Goal: Task Accomplishment & Management: Use online tool/utility

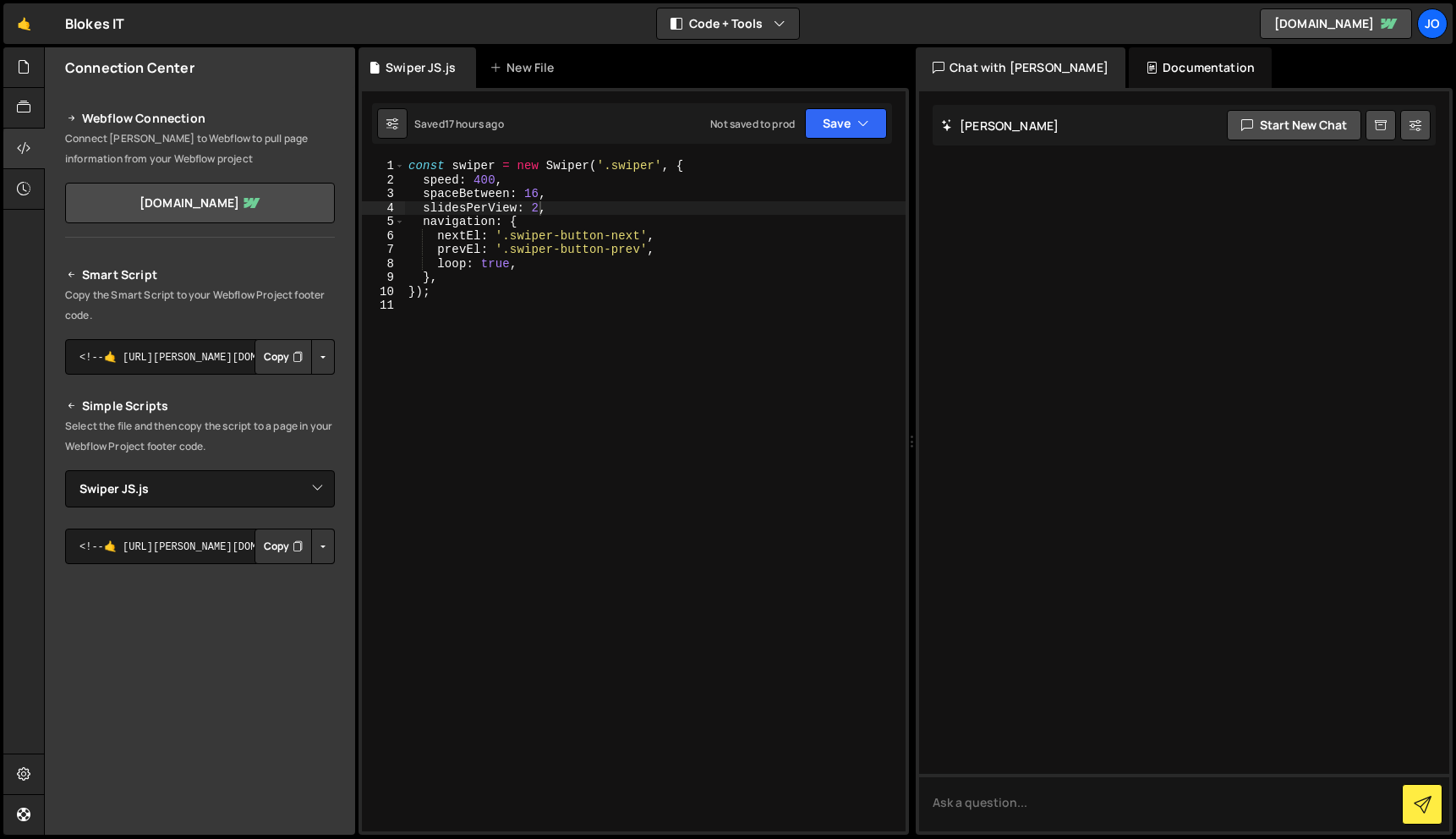
select select "47716"
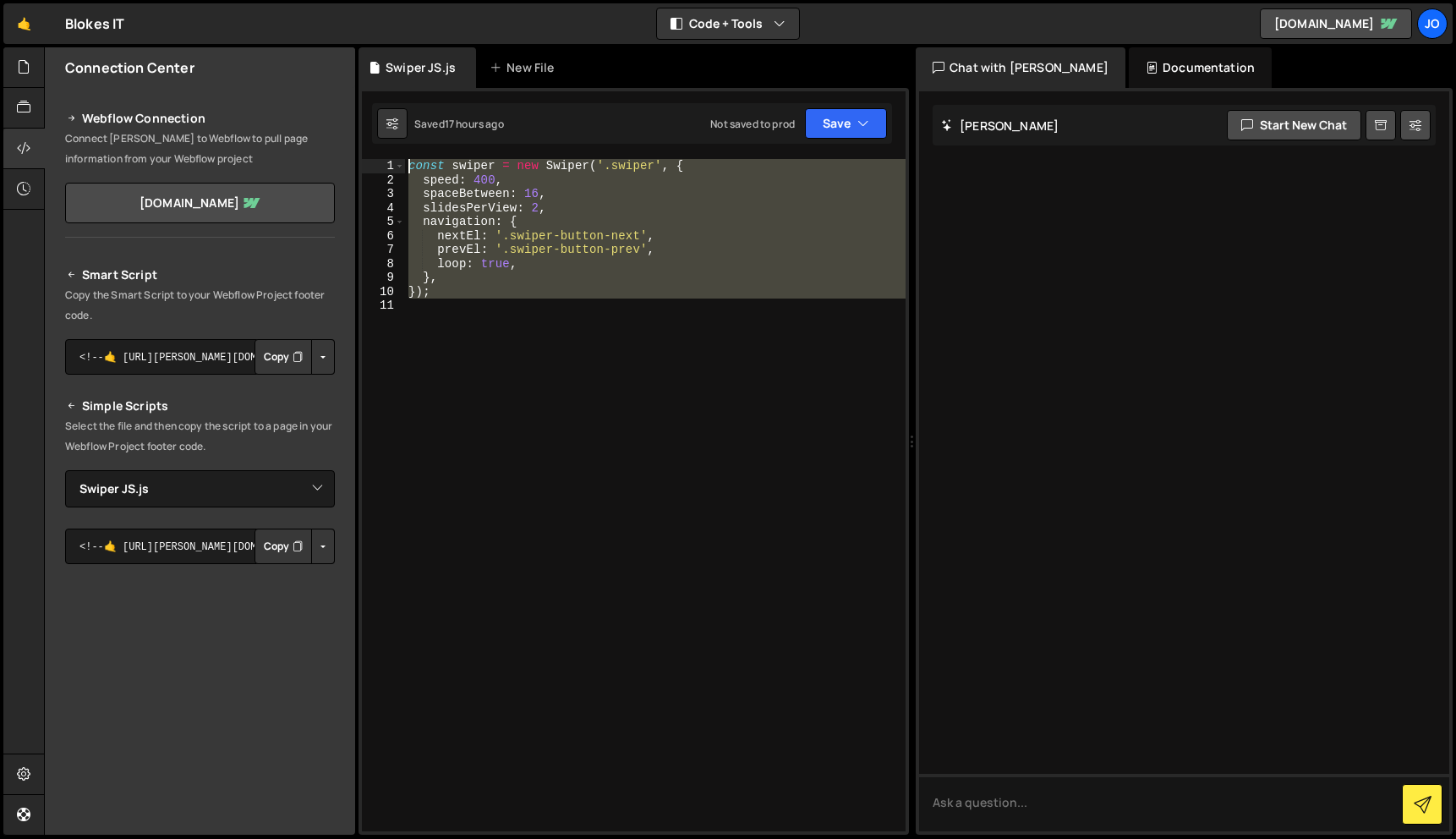
drag, startPoint x: 507, startPoint y: 287, endPoint x: 339, endPoint y: 34, distance: 303.7
click at [339, 34] on div "Hold on a sec... Are you certain you wish to leave this page? Any changes you'v…" at bounding box center [728, 419] width 1456 height 839
type textarea "const swiper = new Swiper('.swiper', { speed: 400,"
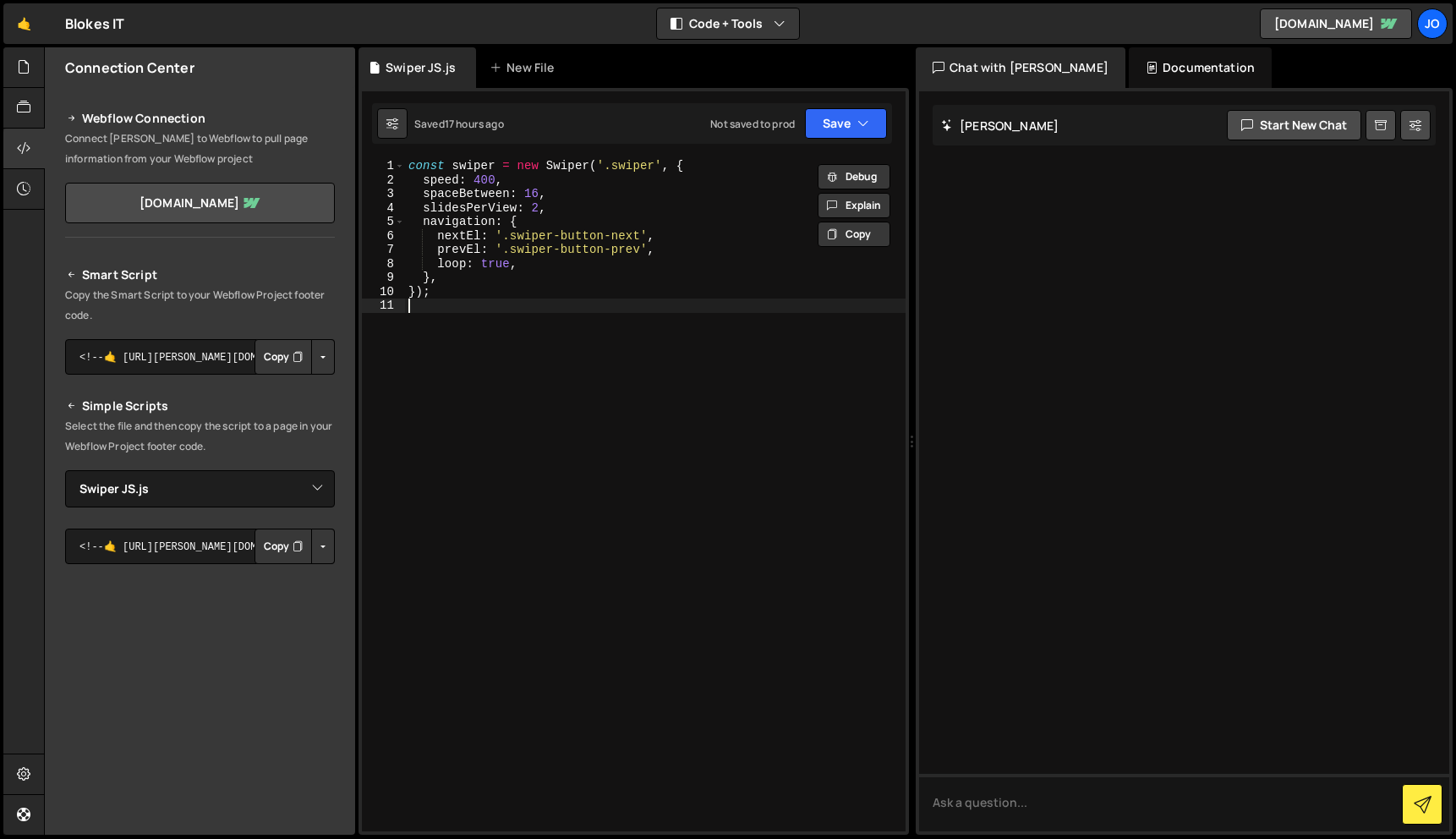
click at [506, 480] on div "const swiper = new Swiper ( '.swiper' , { speed : 400 , spaceBetween : 16 , sli…" at bounding box center [655, 509] width 501 height 700
paste textarea "});"
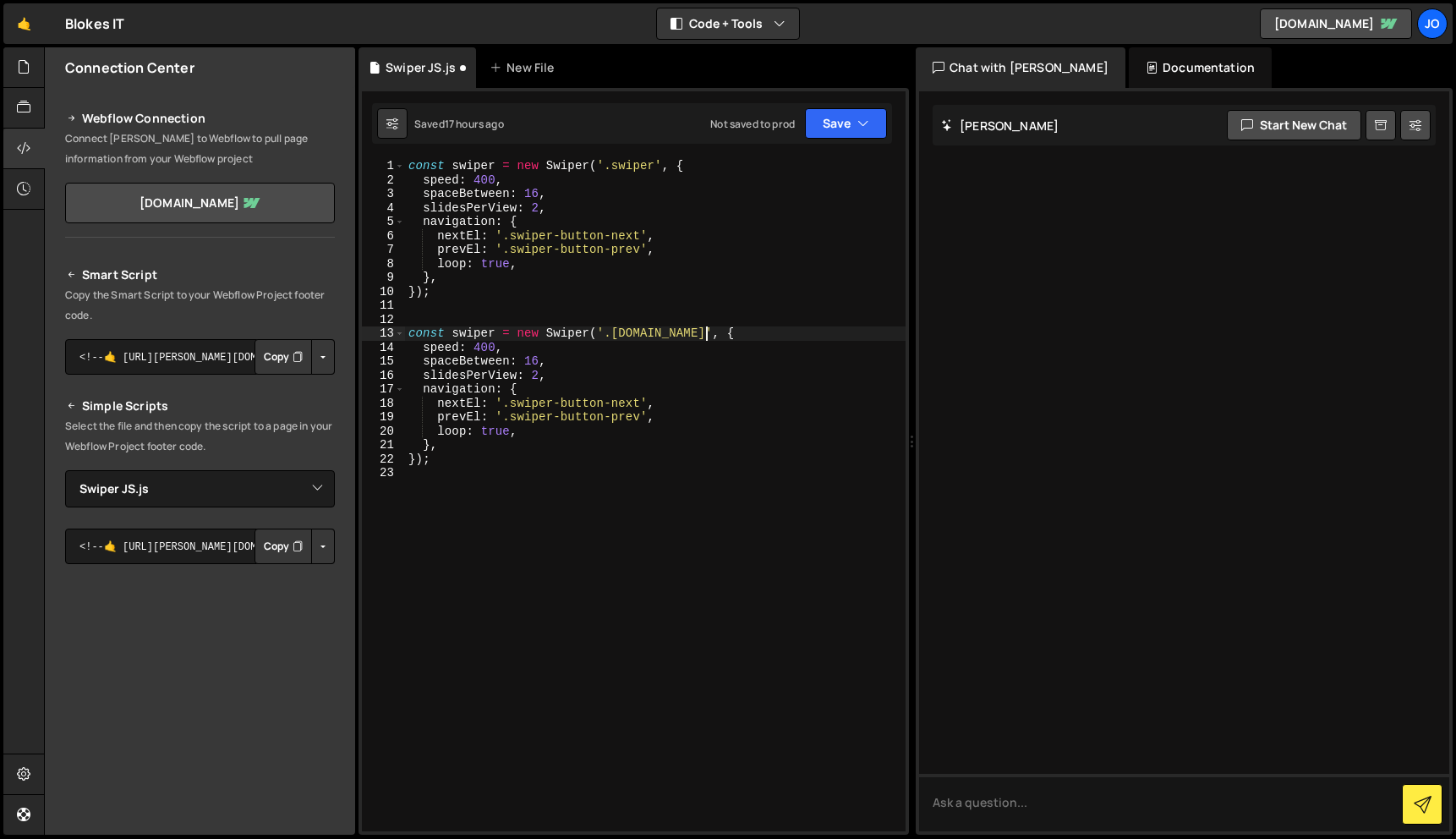
scroll to position [0, 21]
click at [503, 335] on div "const swiper = new Swiper ( '.swiper' , { speed : 400 , spaceBetween : 16 , sli…" at bounding box center [655, 509] width 501 height 700
click at [490, 333] on div "const swiper = new Swiper ( '.swiper' , { speed : 400 , spaceBetween : 16 , sli…" at bounding box center [655, 509] width 501 height 700
click at [859, 125] on icon "button" at bounding box center [864, 123] width 12 height 17
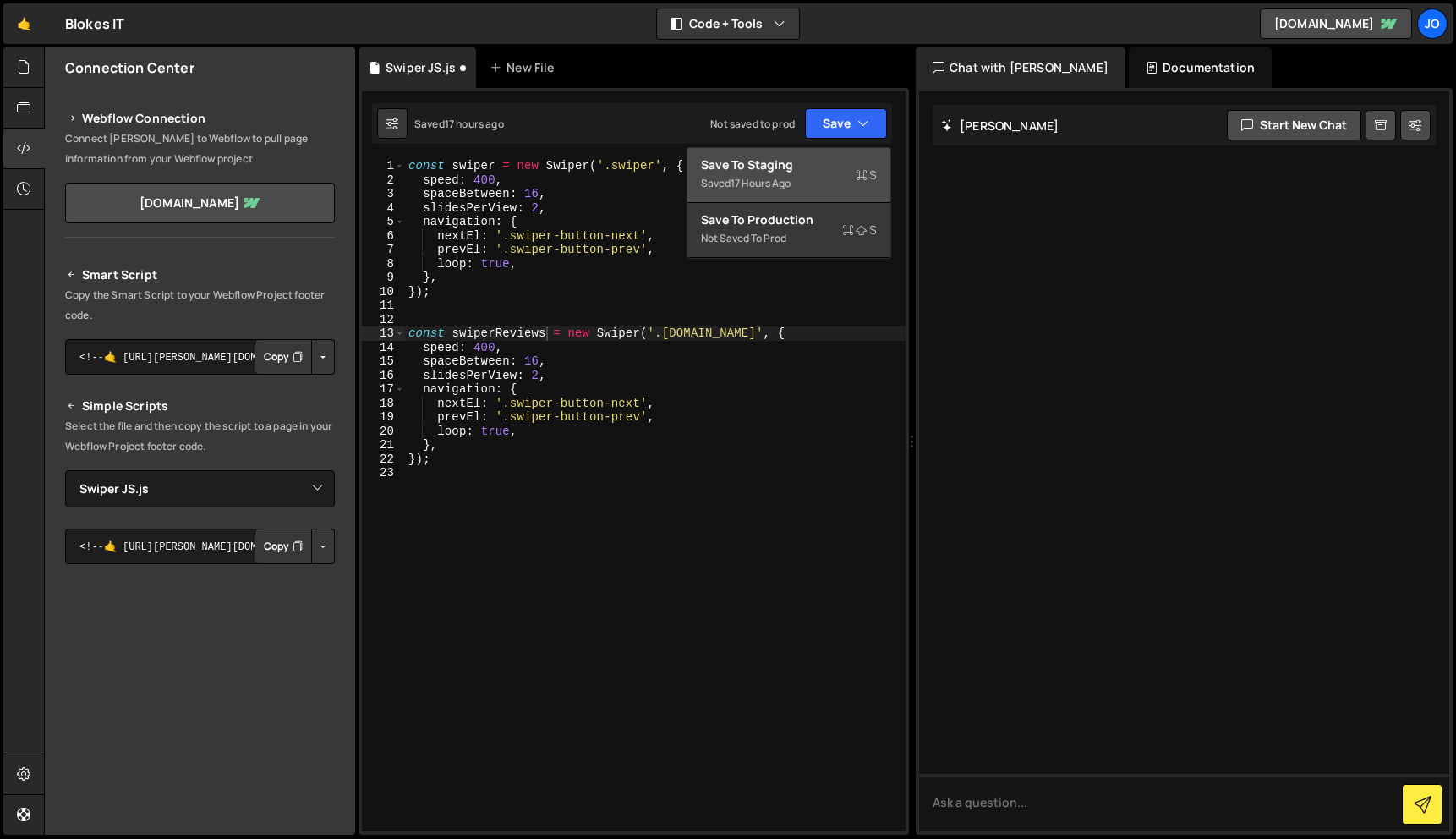
click at [818, 178] on div "Saved 17 hours ago" at bounding box center [789, 184] width 176 height 20
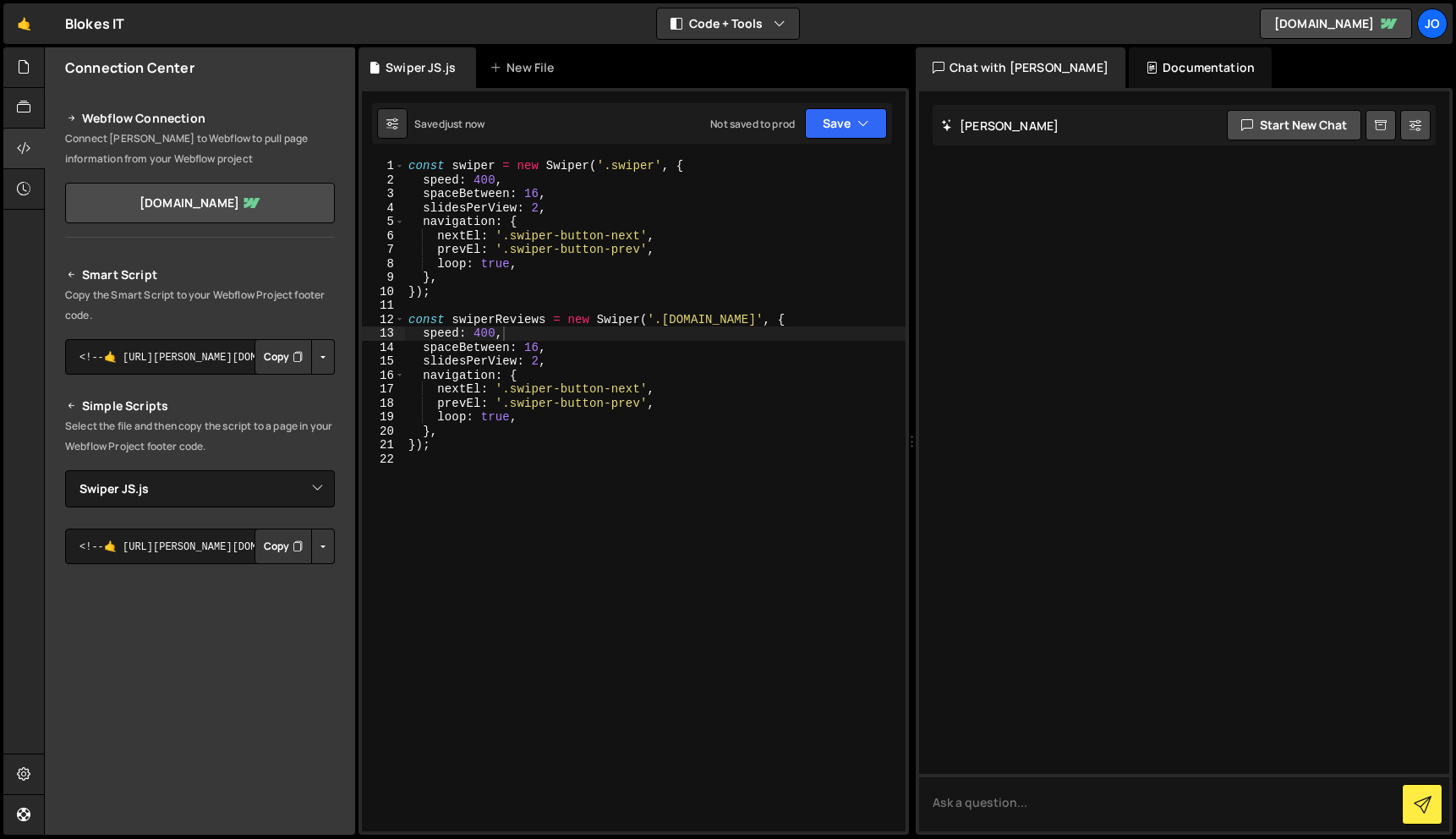
click at [564, 356] on div "const swiper = new Swiper ( '.swiper' , { speed : 400 , spaceBetween : 16 , sli…" at bounding box center [655, 509] width 501 height 700
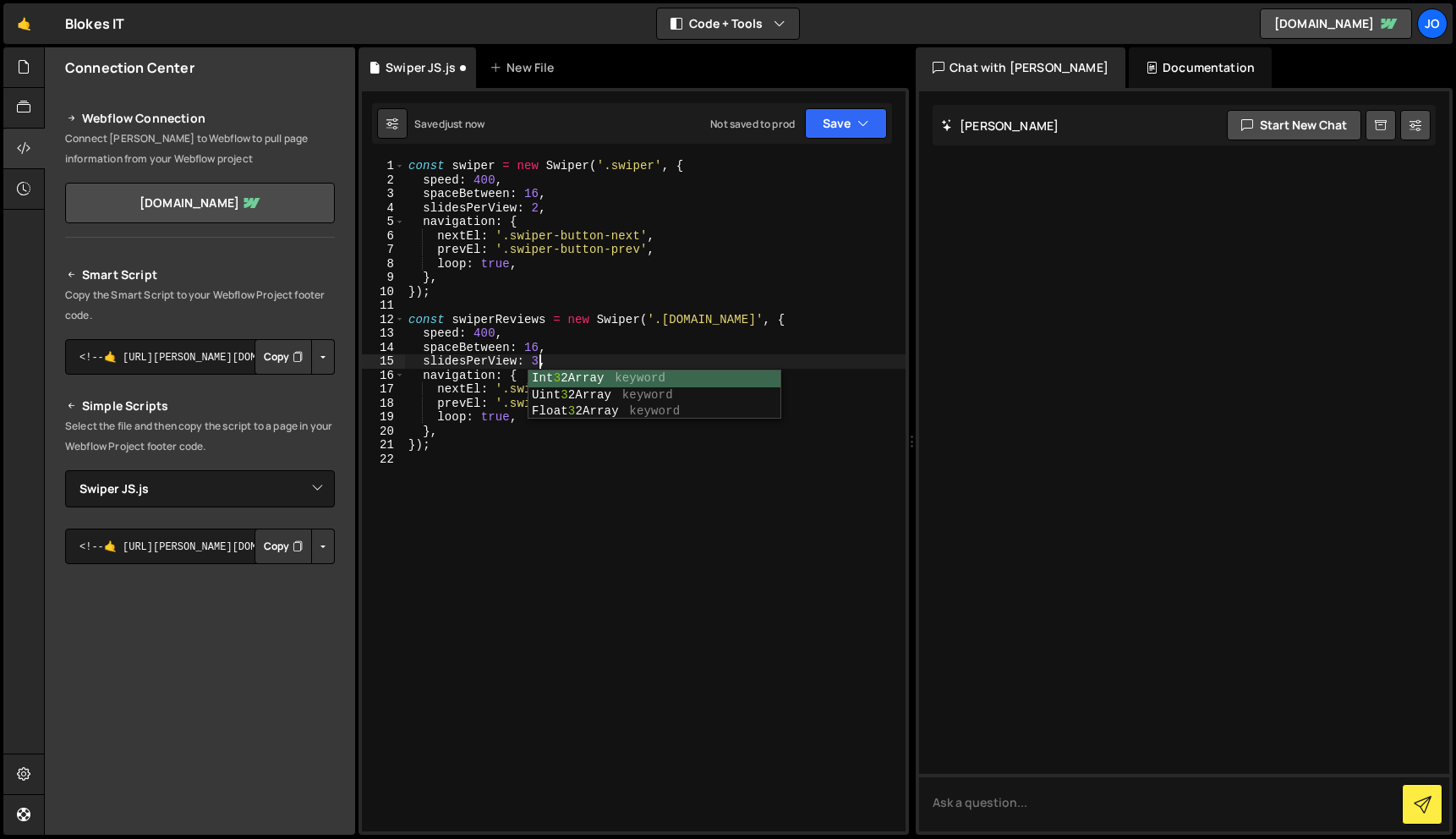
scroll to position [0, 8]
click at [595, 356] on div "const swiper = new Swiper ( '.swiper' , { speed : 400 , spaceBetween : 16 , sli…" at bounding box center [655, 509] width 501 height 700
click at [537, 349] on div "const swiper = new Swiper ( '.swiper' , { speed : 400 , spaceBetween : 16 , sli…" at bounding box center [655, 509] width 501 height 700
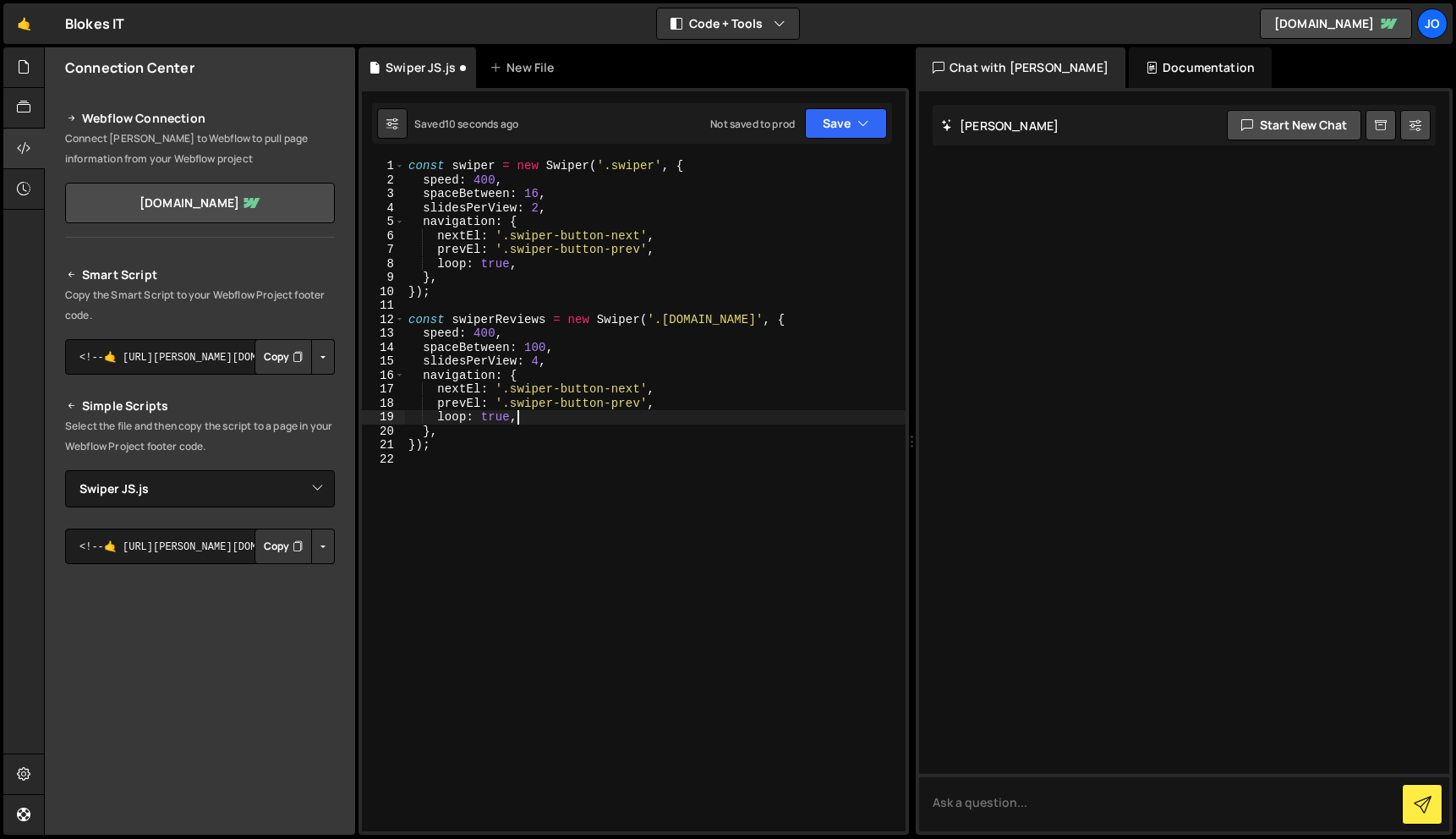
click at [548, 419] on div "const swiper = new Swiper ( '.swiper' , { speed : 400 , spaceBetween : 16 , sli…" at bounding box center [655, 509] width 501 height 700
click at [872, 124] on button "Save" at bounding box center [846, 124] width 82 height 31
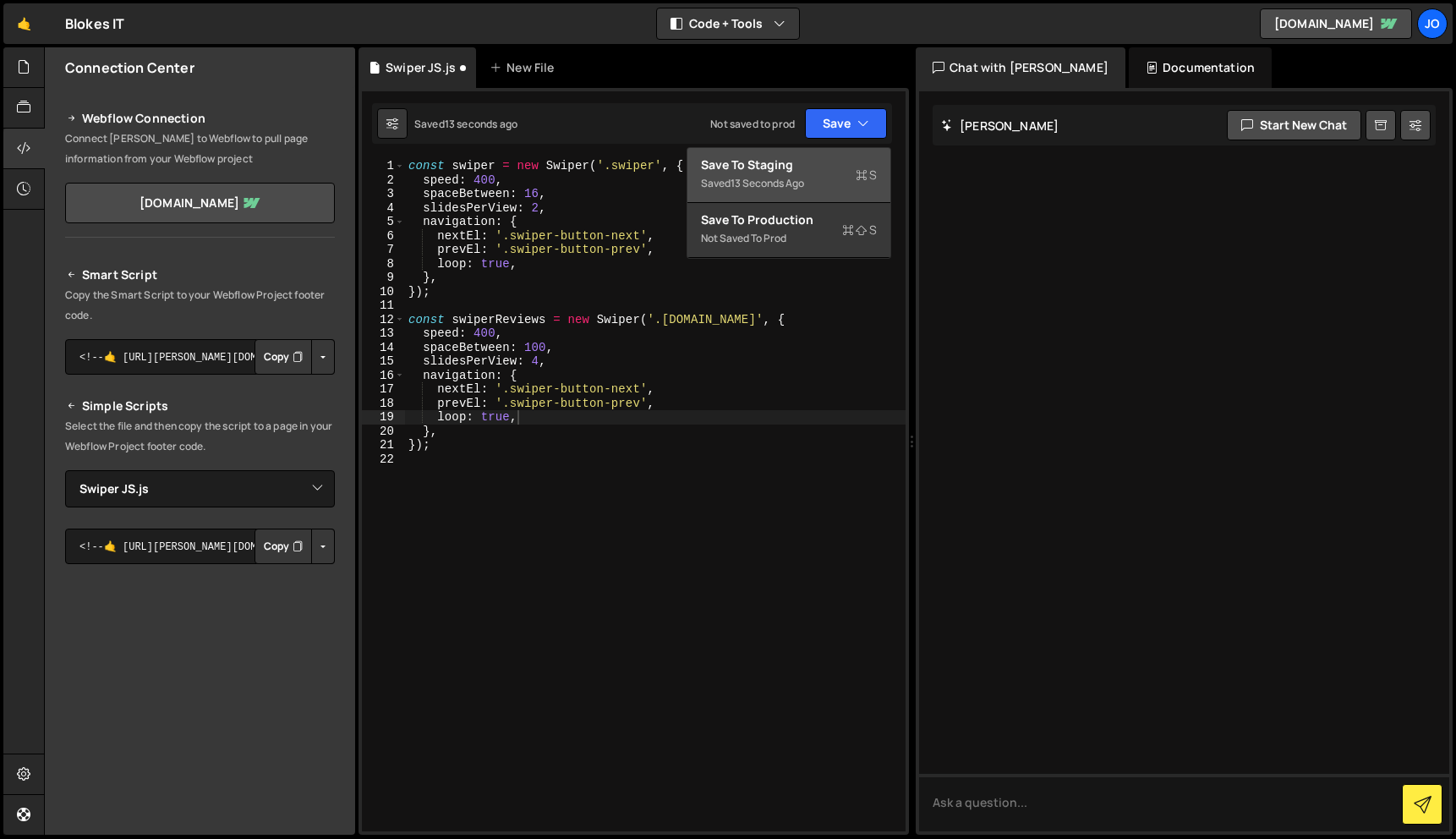
click at [817, 164] on div "Save to Staging S" at bounding box center [789, 165] width 176 height 17
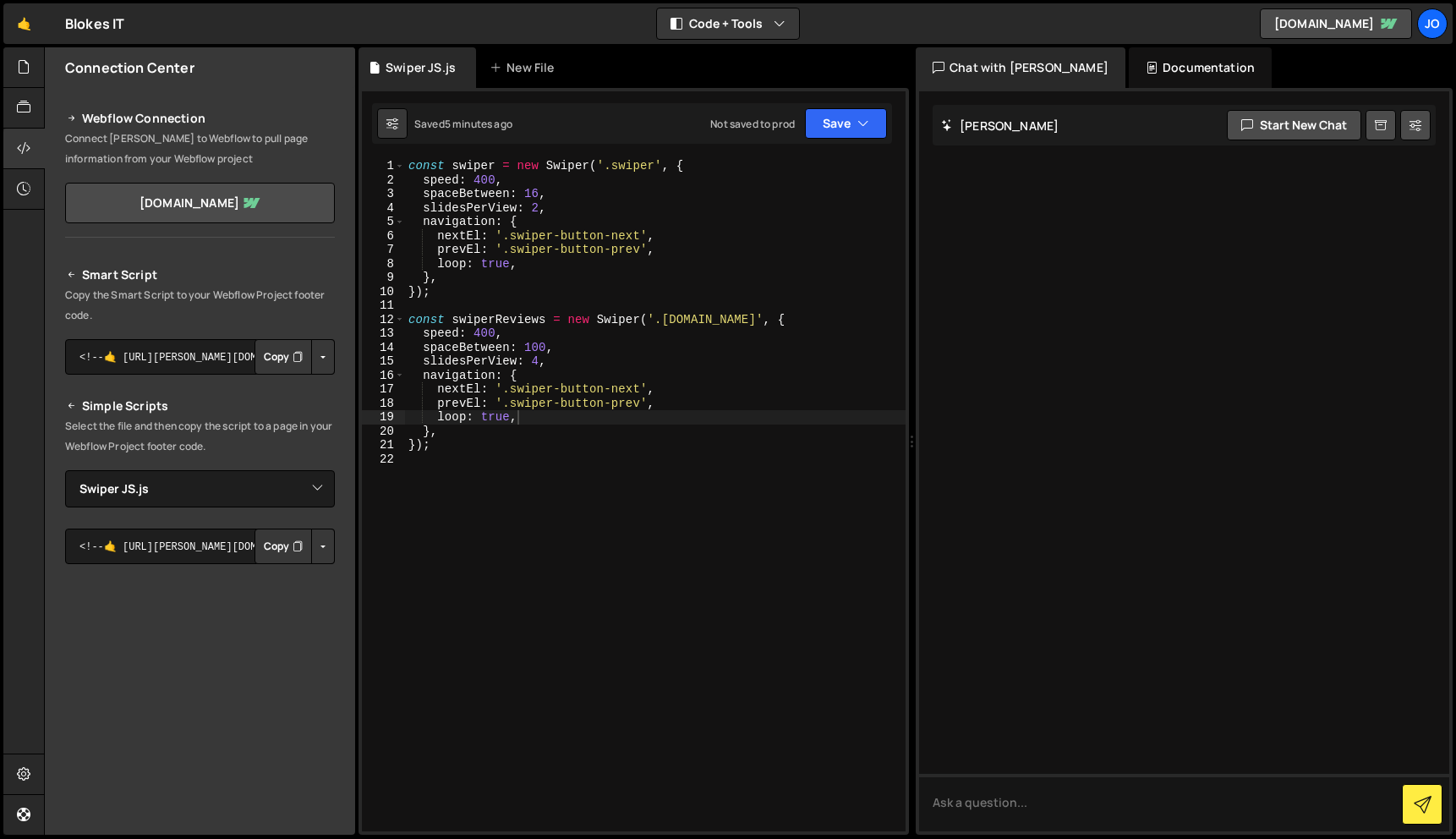
click at [689, 393] on div "const swiper = new Swiper ( '.swiper' , { speed : 400 , spaceBetween : 16 , sli…" at bounding box center [655, 509] width 501 height 700
click at [640, 386] on div "const swiper = new Swiper ( '.swiper' , { speed : 400 , spaceBetween : 16 , sli…" at bounding box center [655, 509] width 501 height 700
drag, startPoint x: 639, startPoint y: 388, endPoint x: 510, endPoint y: 382, distance: 129.1
click at [509, 383] on div "const swiper = new Swiper ( '.swiper' , { speed : 400 , spaceBetween : 16 , sli…" at bounding box center [655, 509] width 501 height 700
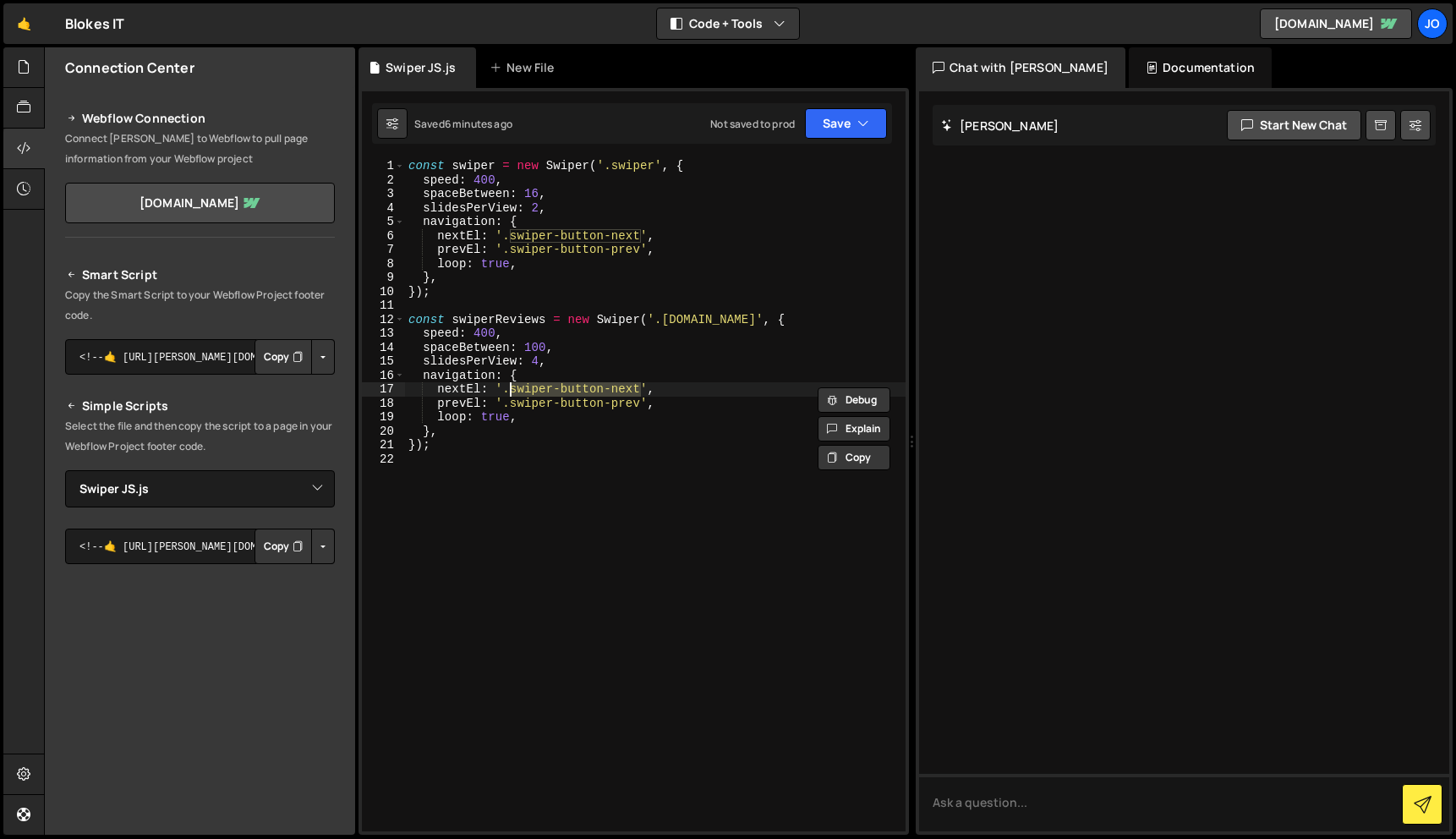
paste textarea "reviewSwiper-prev"
drag, startPoint x: 637, startPoint y: 402, endPoint x: 511, endPoint y: 399, distance: 126.0
click at [511, 400] on div "const swiper = new Swiper ( '.swiper' , { speed : 400 , spaceBetween : 16 , sli…" at bounding box center [655, 509] width 501 height 700
paste textarea "reviewSwiper"
drag, startPoint x: 636, startPoint y: 387, endPoint x: 511, endPoint y: 386, distance: 125.0
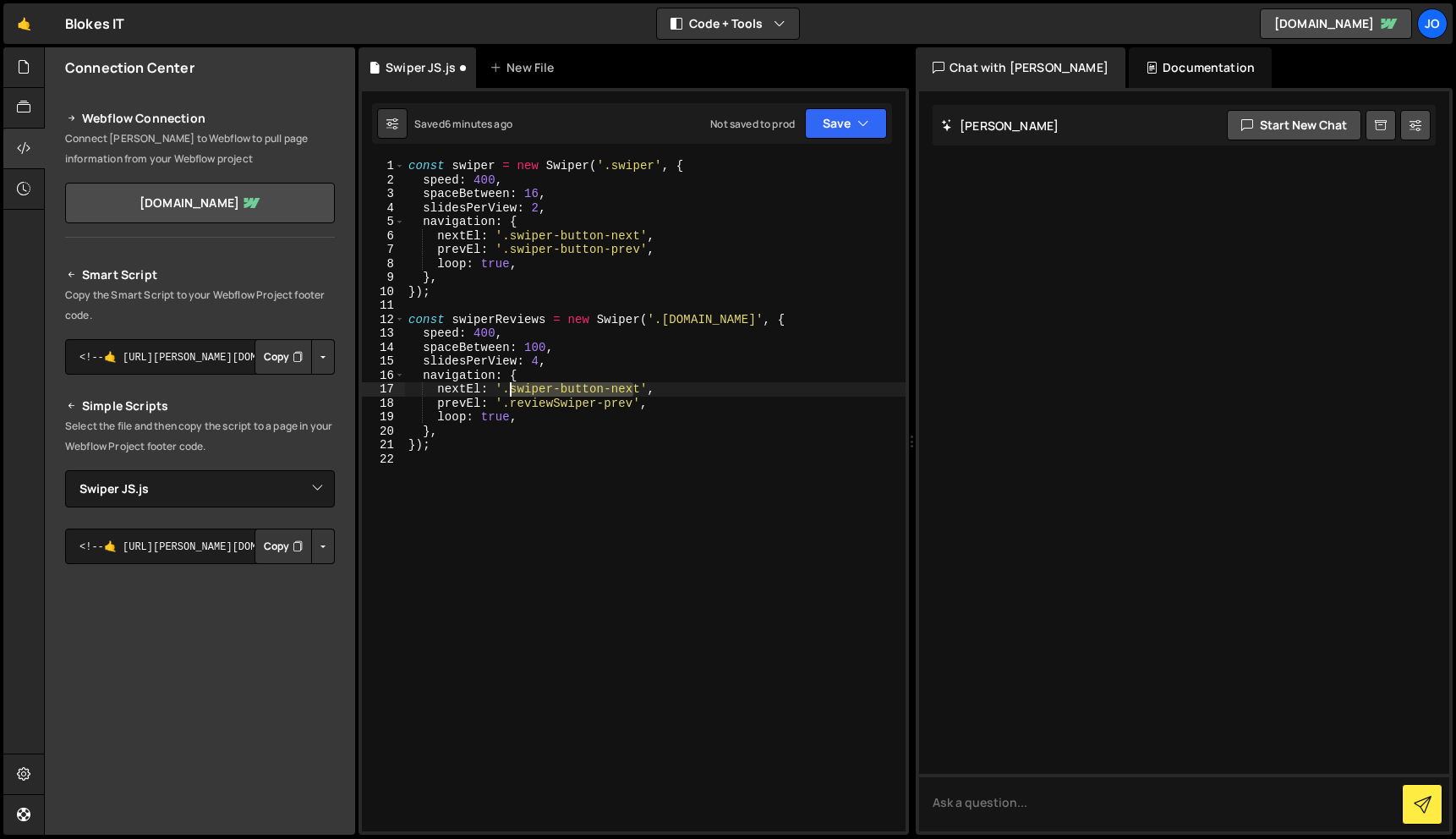
click at [511, 386] on div "const swiper = new Swiper ( '.swiper' , { speed : 400 , spaceBetween : 16 , sli…" at bounding box center [655, 509] width 501 height 700
paste textarea "reviewSwiper-prev"
click at [713, 321] on div "const swiper = new Swiper ( '.swiper' , { speed : 400 , spaceBetween : 16 , sli…" at bounding box center [655, 509] width 501 height 700
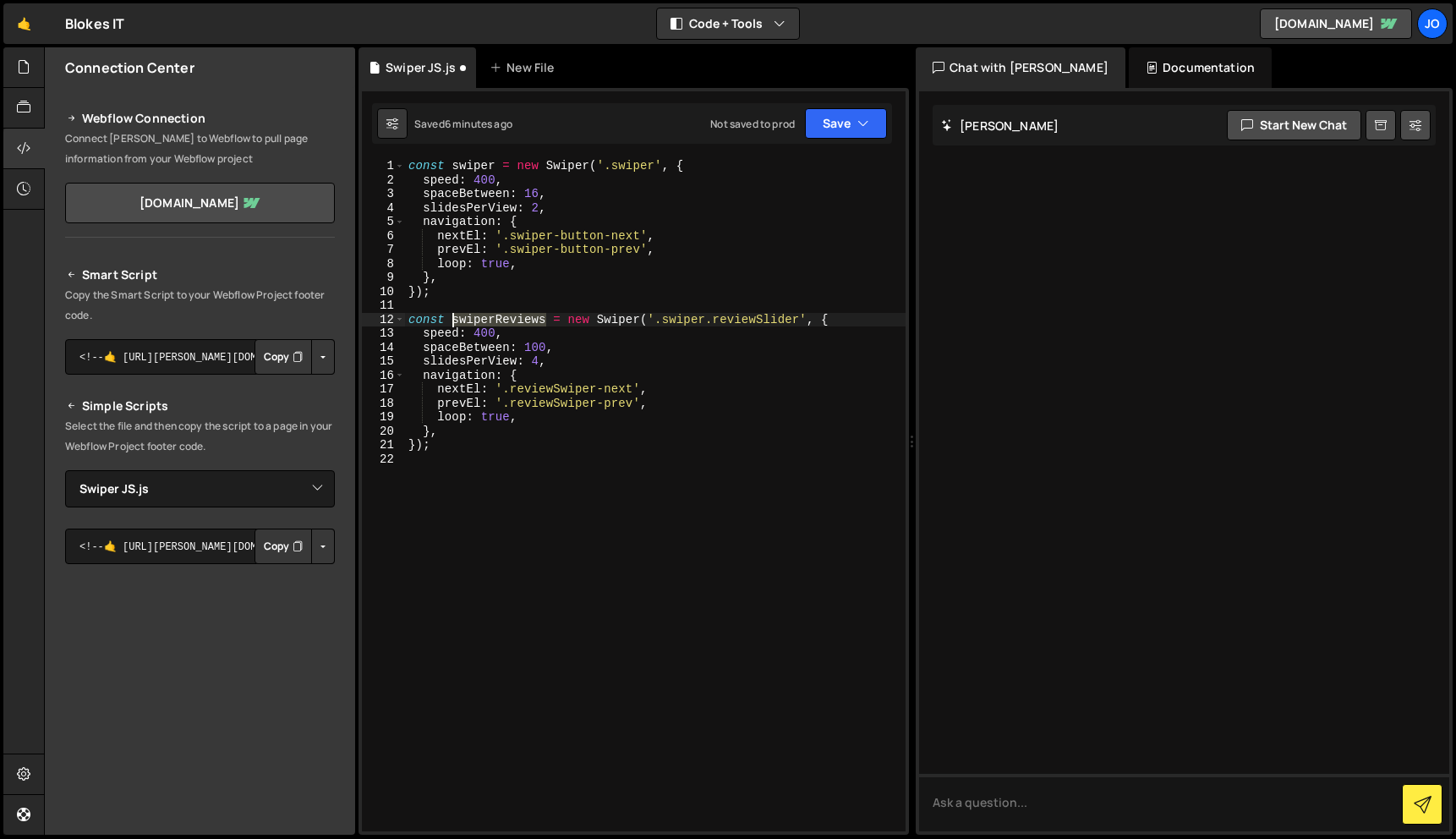
drag, startPoint x: 547, startPoint y: 315, endPoint x: 453, endPoint y: 315, distance: 94.0
click at [453, 315] on div "const swiper = new Swiper ( '.swiper' , { speed : 400 , spaceBetween : 16 , sli…" at bounding box center [655, 509] width 501 height 700
click at [746, 431] on div "const swiper = new Swiper ( '.swiper' , { speed : 400 , spaceBetween : 16 , sli…" at bounding box center [655, 509] width 501 height 700
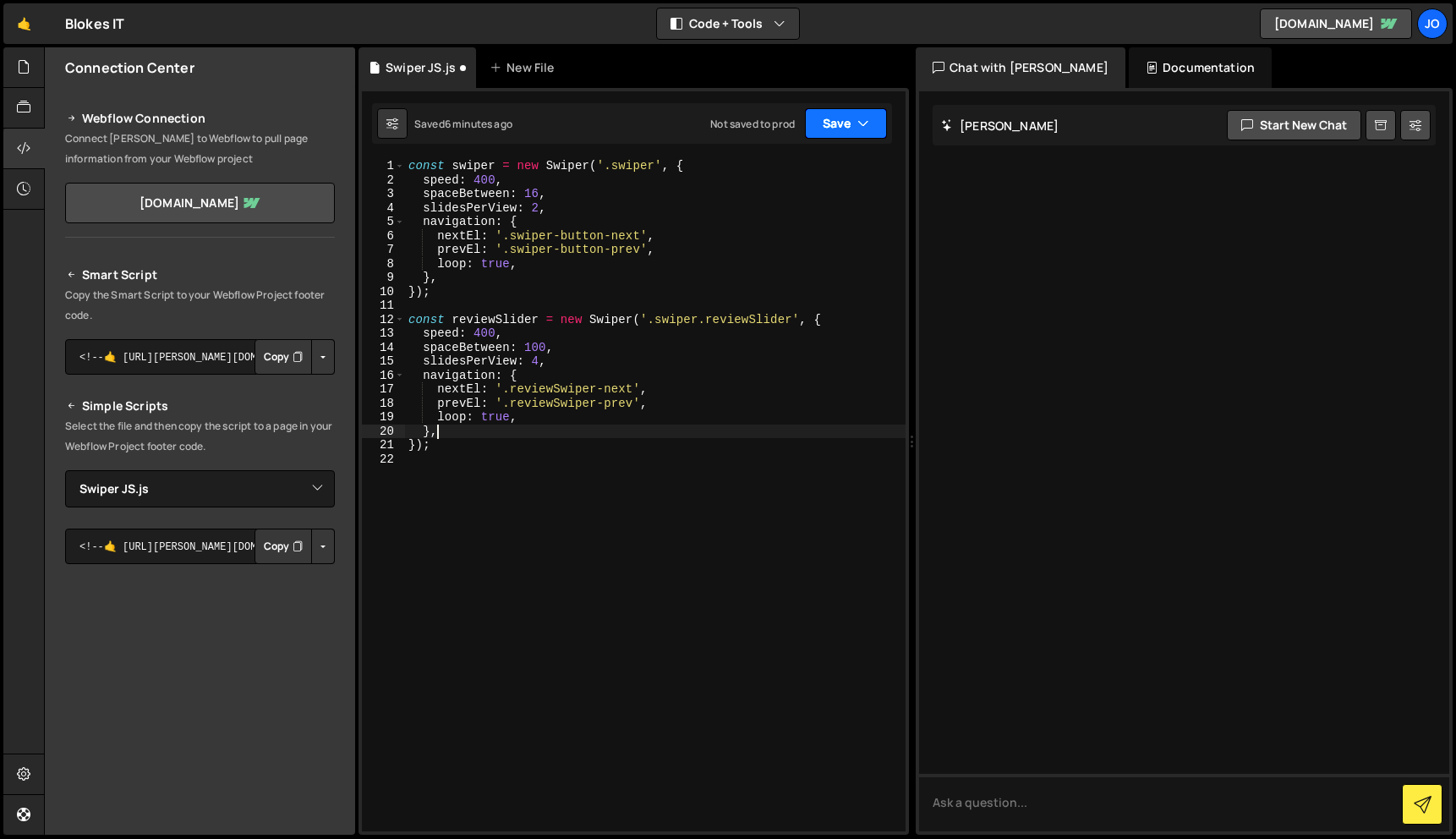
click at [864, 125] on icon "button" at bounding box center [864, 123] width 12 height 17
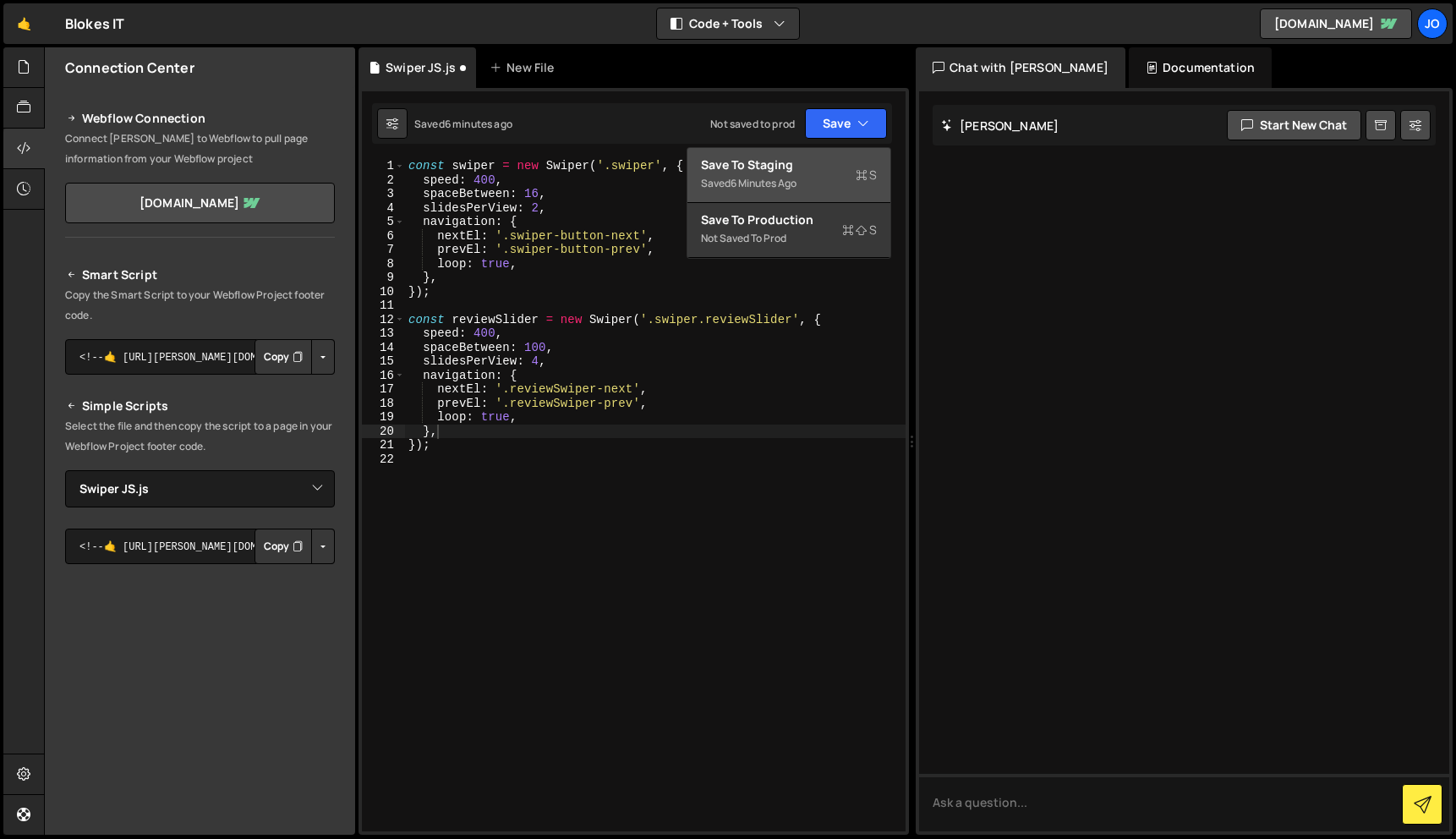
click at [844, 172] on div "Save to Staging S" at bounding box center [789, 165] width 176 height 17
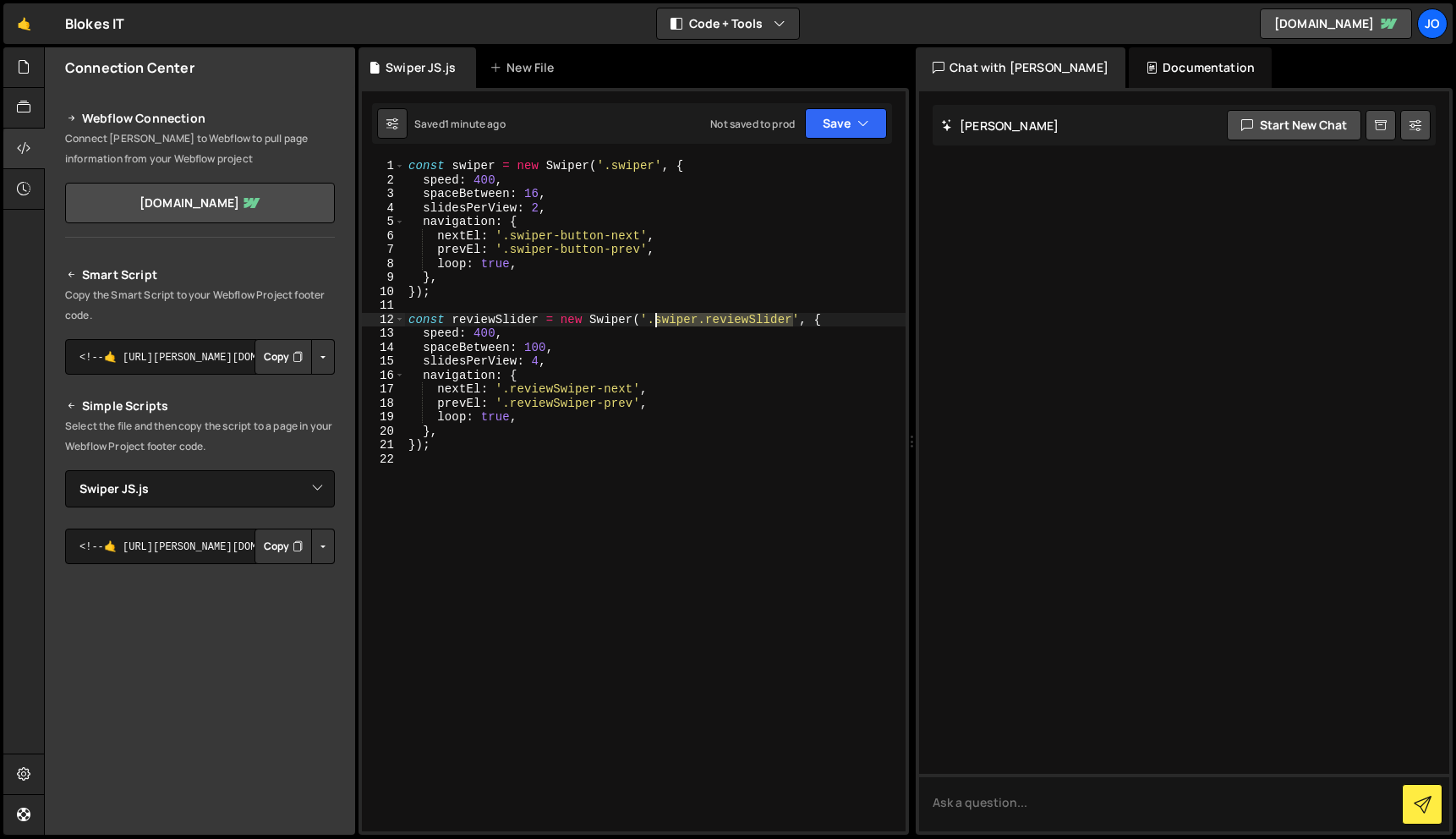
drag, startPoint x: 794, startPoint y: 321, endPoint x: 657, endPoint y: 321, distance: 137.0
click at [657, 321] on div "const swiper = new Swiper ( '.swiper' , { speed : 400 , spaceBetween : 16 , sli…" at bounding box center [655, 509] width 501 height 700
click at [878, 117] on button "Save" at bounding box center [846, 124] width 82 height 31
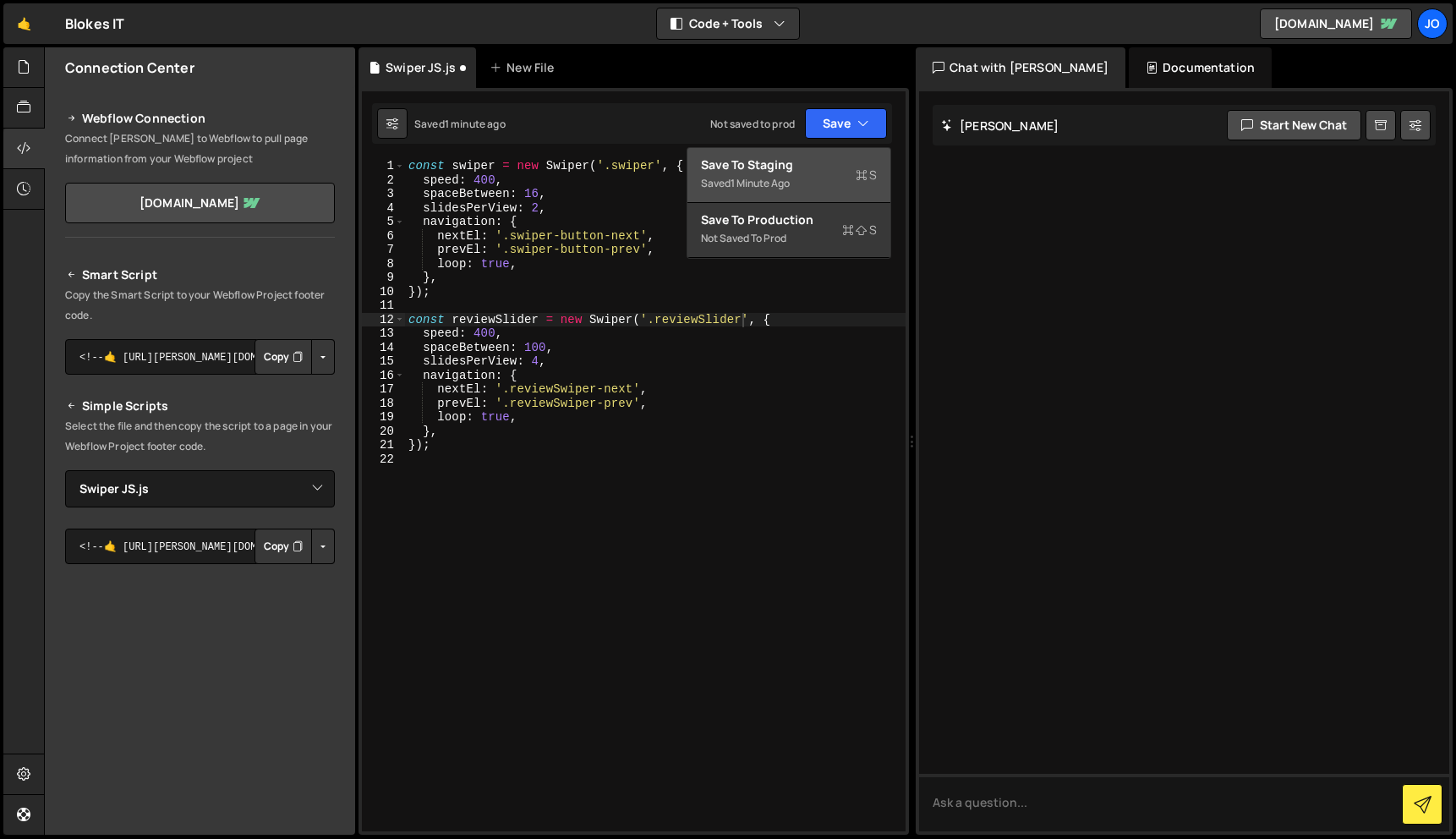
click at [832, 168] on div "Save to Staging S" at bounding box center [789, 165] width 176 height 17
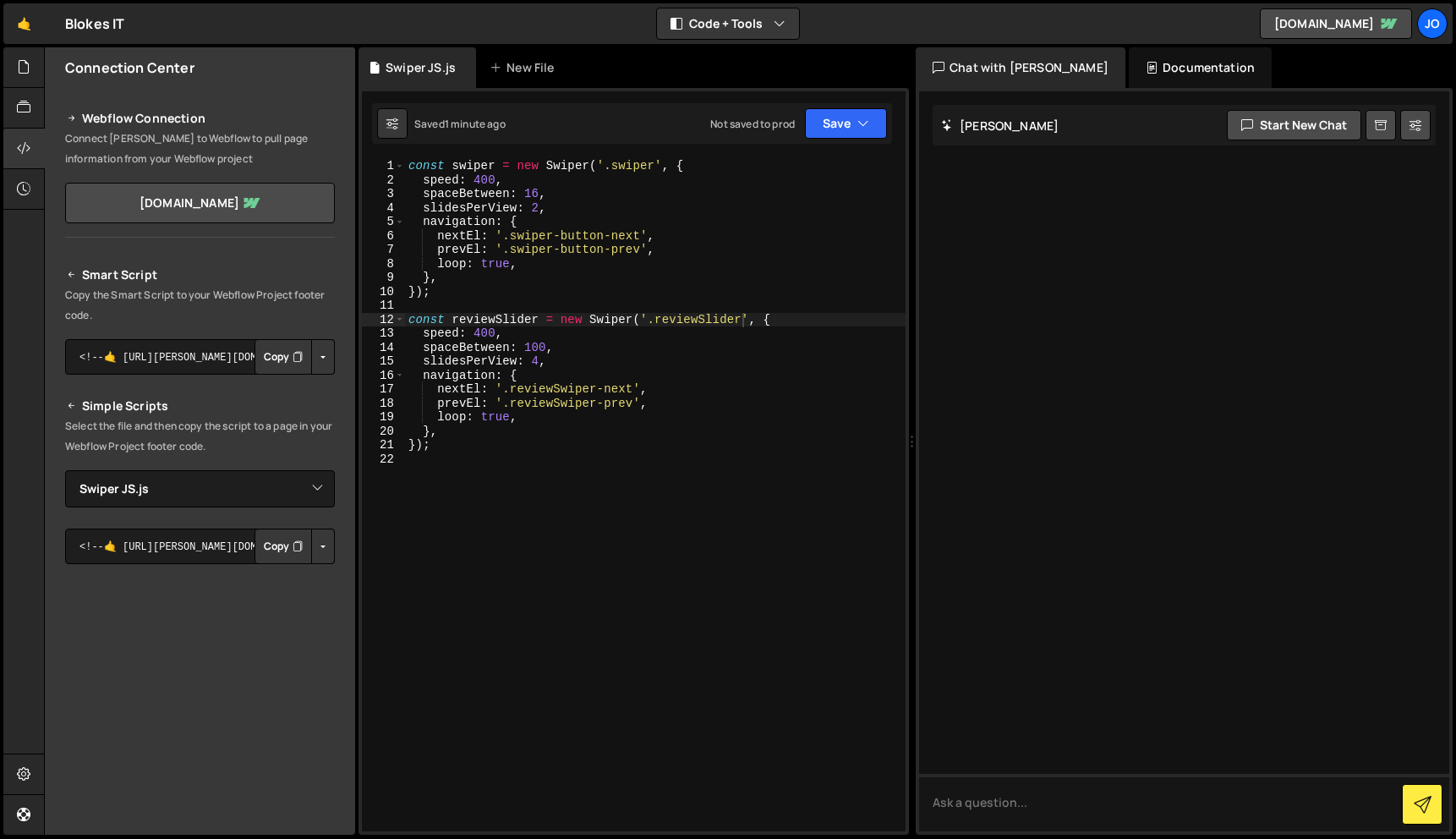
scroll to position [0, 19]
click at [493, 164] on div "const swiper = new Swiper ( '.swiper' , { speed : 400 , spaceBetween : 16 , sli…" at bounding box center [655, 509] width 501 height 700
click at [653, 164] on div "const swiper = new Swiper ( '.swiper' , { speed : 400 , spaceBetween : 16 , sli…" at bounding box center [655, 509] width 501 height 700
type textarea "const swiper = new Swiper('.swipers', {"
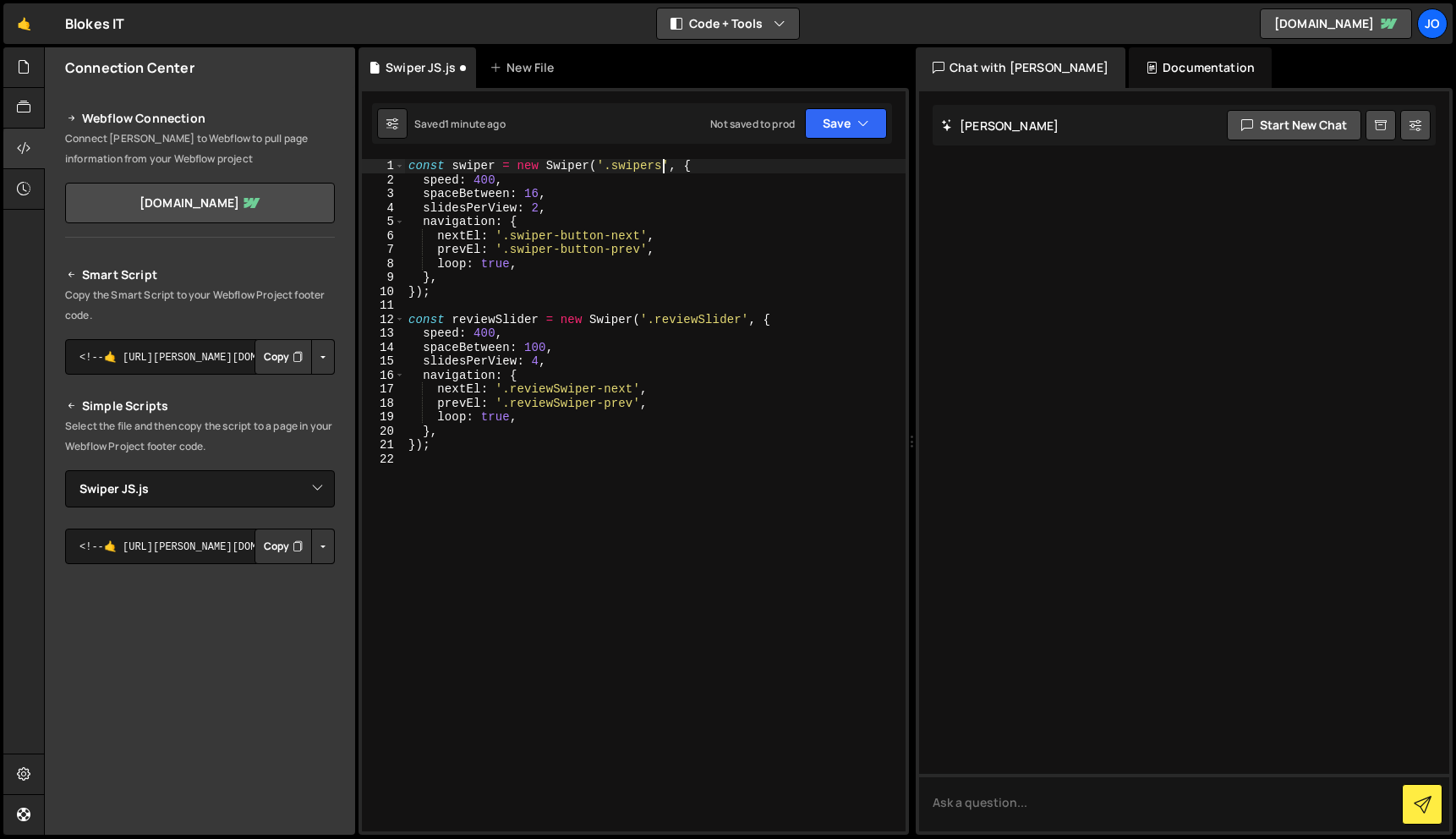
click at [779, 14] on button "Code + Tools" at bounding box center [728, 23] width 142 height 31
click at [859, 131] on icon "button" at bounding box center [864, 123] width 12 height 17
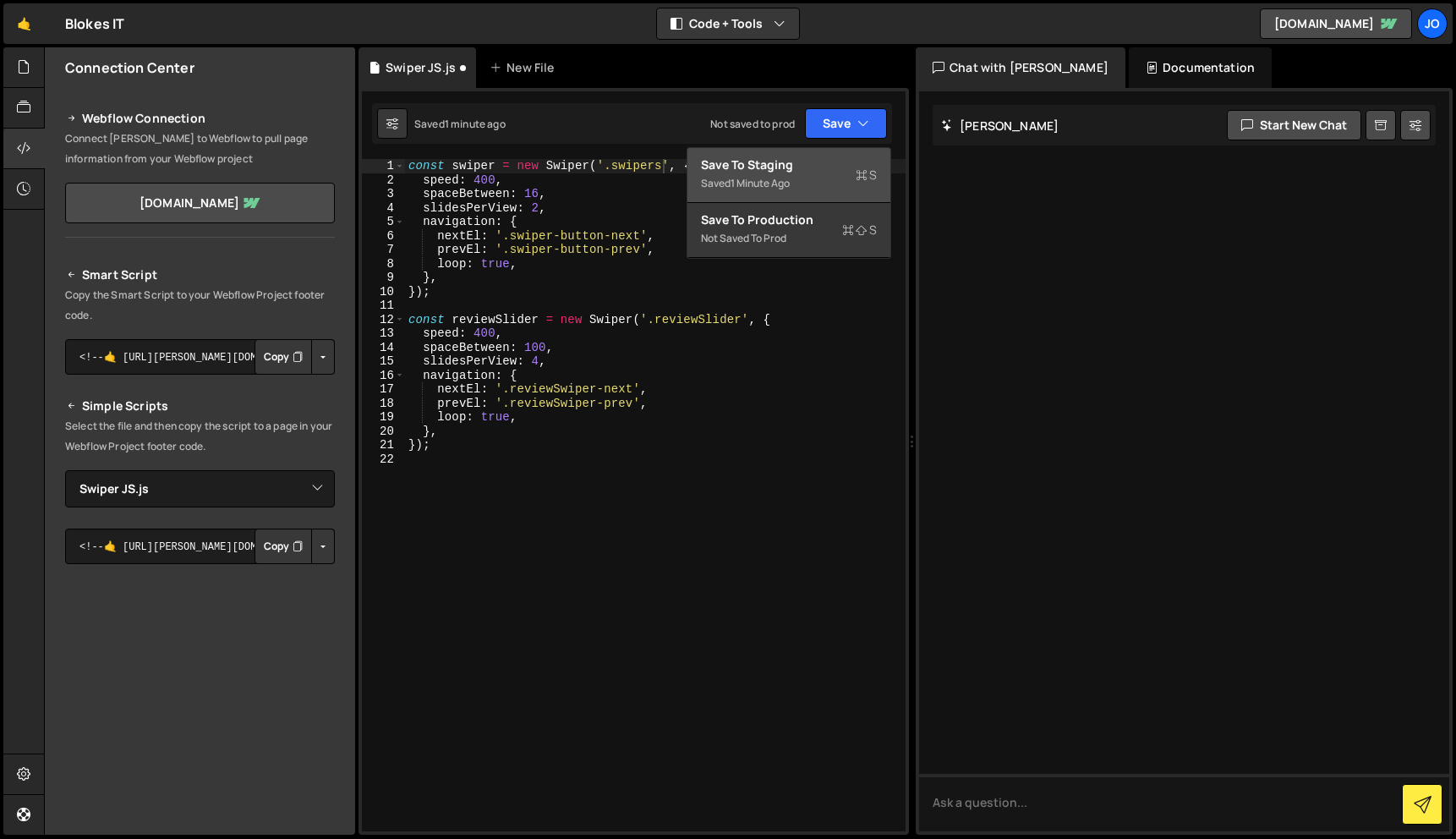
click at [831, 172] on div "Save to Staging S" at bounding box center [789, 165] width 176 height 17
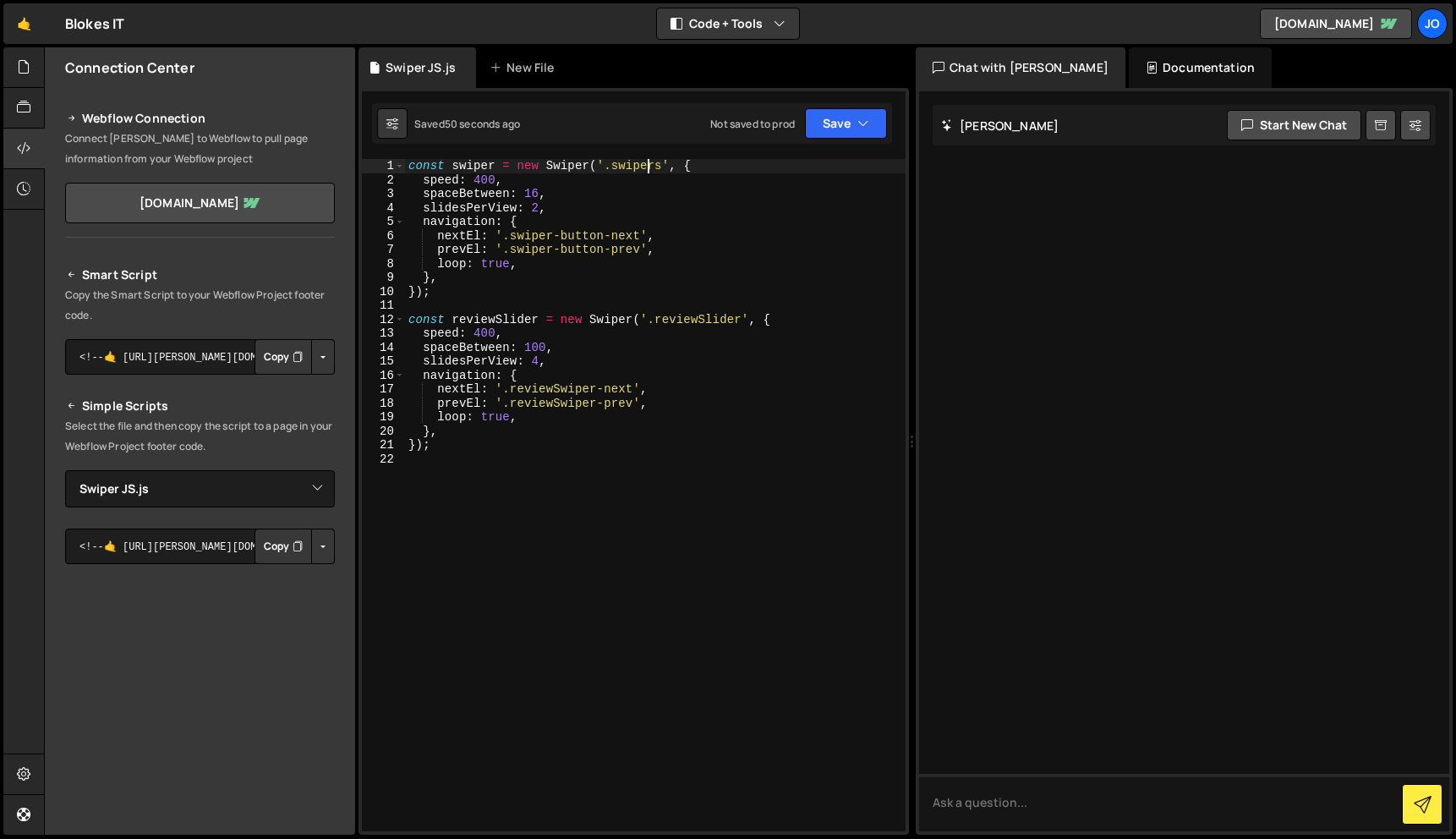
click at [651, 162] on div "const swiper = new Swiper ( '.swipers' , { speed : 400 , spaceBetween : 16 , sl…" at bounding box center [655, 509] width 501 height 700
click at [658, 162] on div "const swiper = new Swiper ( '.swipers' , { speed : 400 , spaceBetween : 16 , sl…" at bounding box center [655, 509] width 501 height 700
click at [873, 120] on button "Save" at bounding box center [846, 124] width 82 height 31
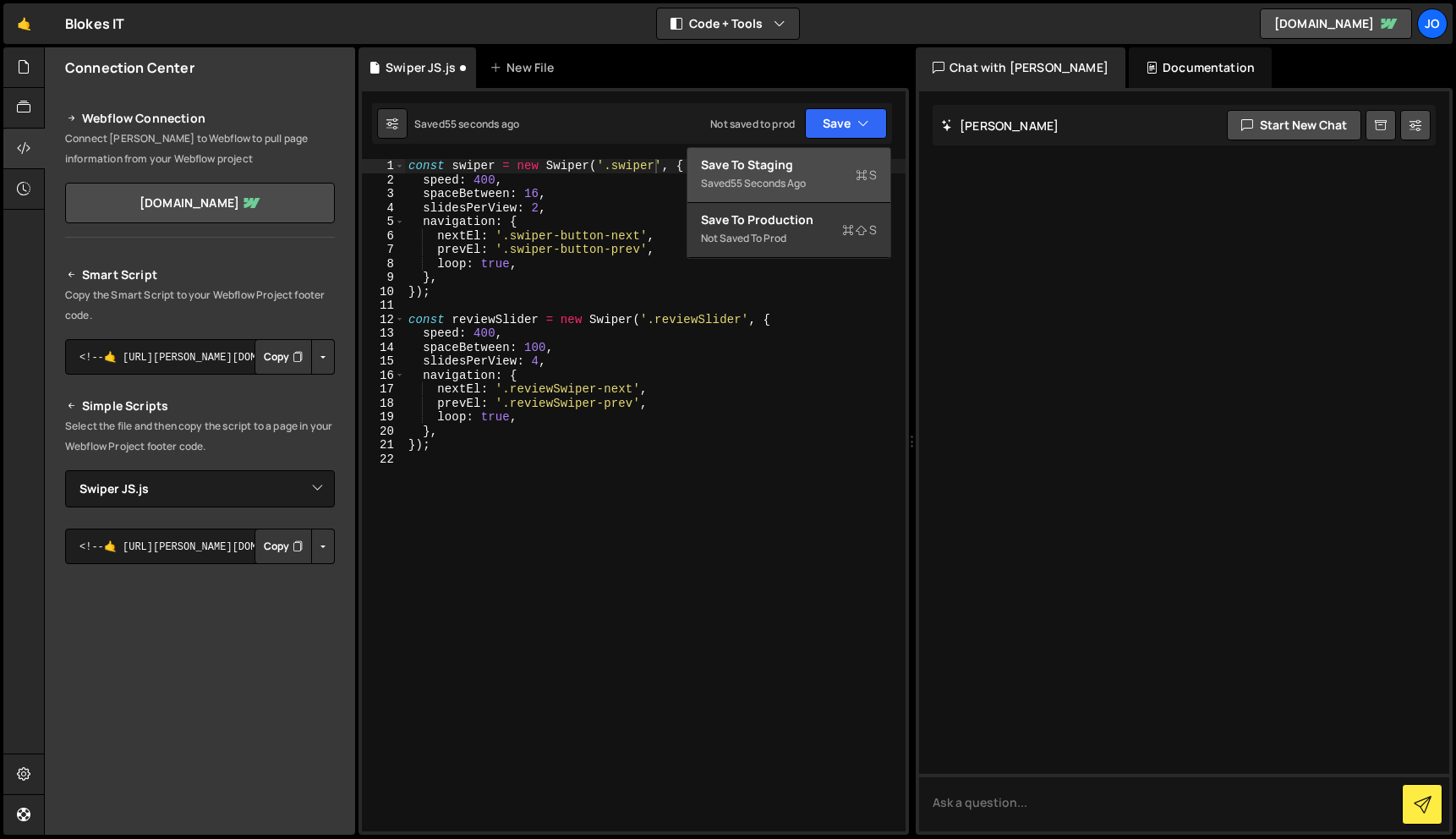
click at [857, 177] on icon at bounding box center [862, 175] width 12 height 17
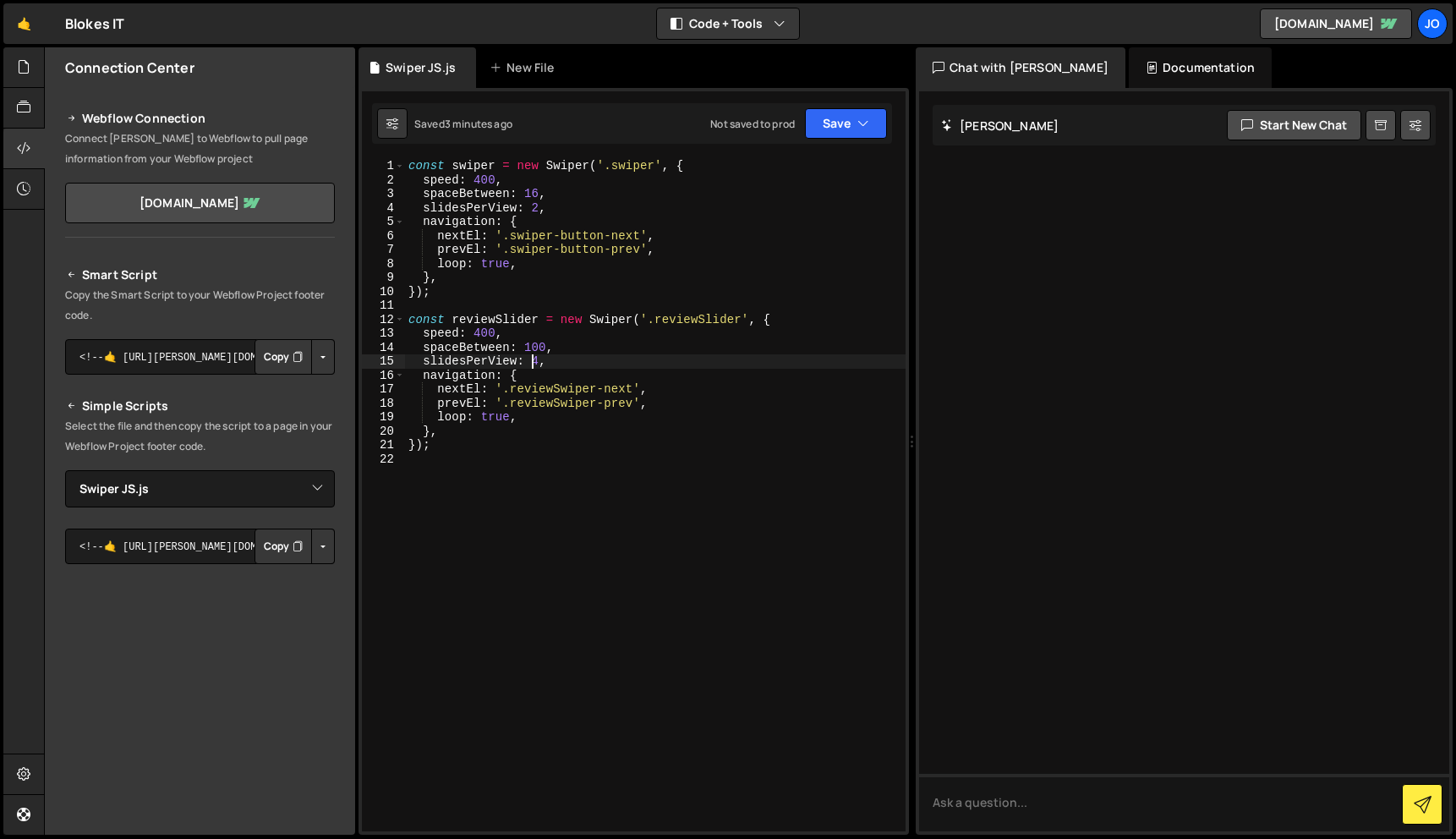
click at [530, 356] on div "const swiper = new Swiper ( '.swiper' , { speed : 400 , spaceBetween : 16 , sli…" at bounding box center [655, 509] width 501 height 700
type textarea "spaceBetween: 16,"
click at [598, 460] on div "const swiper = new Swiper ( '.swiper' , { speed : 400 , spaceBetween : 16 , sli…" at bounding box center [655, 509] width 501 height 700
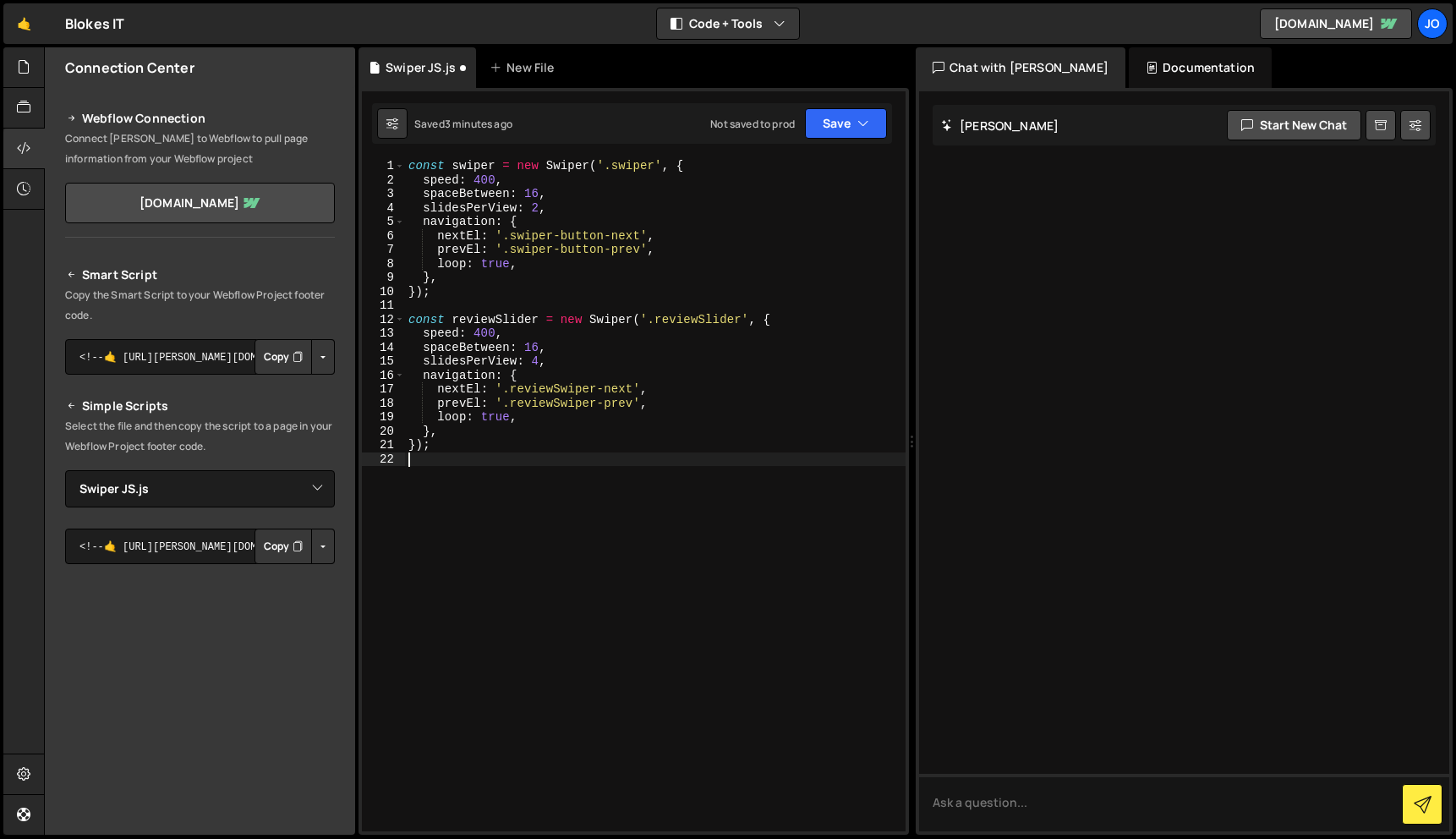
click at [562, 363] on div "const swiper = new Swiper ( '.swiper' , { speed : 400 , spaceBetween : 16 , sli…" at bounding box center [655, 509] width 501 height 700
click at [874, 125] on button "Save" at bounding box center [846, 124] width 82 height 31
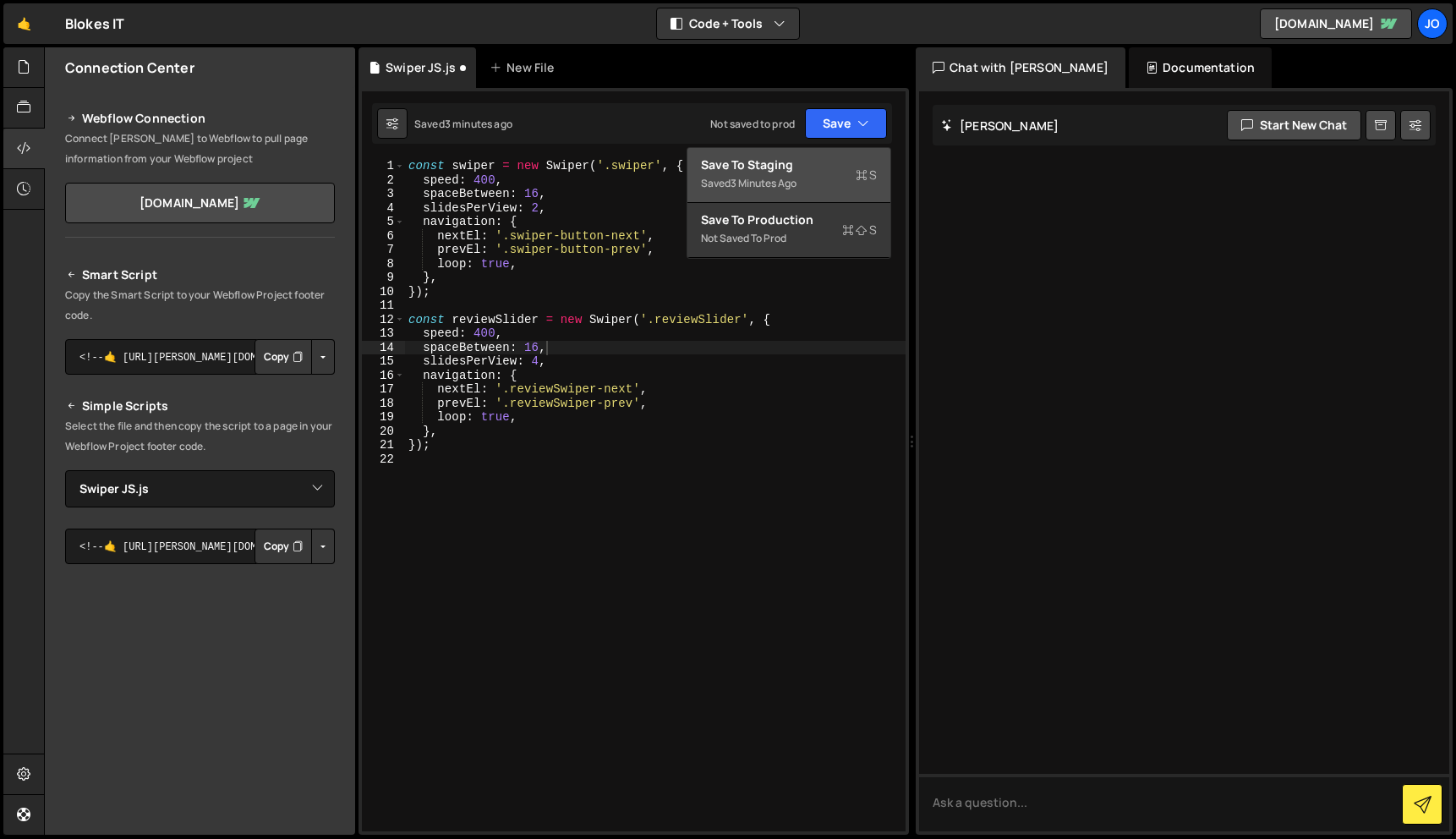
click at [803, 177] on div "Saved 3 minutes ago" at bounding box center [789, 184] width 176 height 20
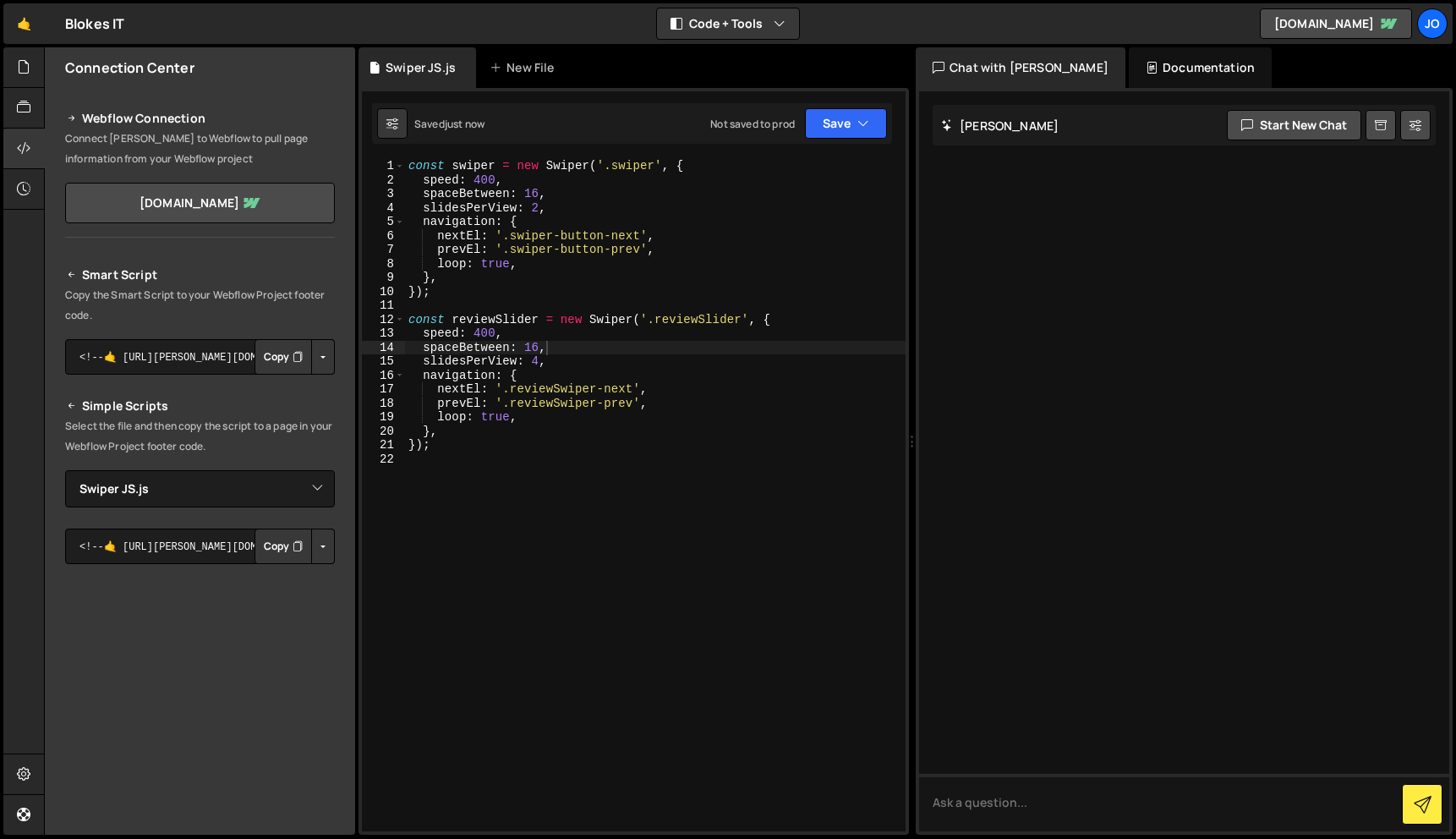
type textarea "slidesPerView: 4,"
click at [538, 357] on div "const swiper = new Swiper ( '.swiper' , { speed : 400 , spaceBetween : 16 , sli…" at bounding box center [655, 509] width 501 height 700
click at [869, 114] on button "Save" at bounding box center [846, 124] width 82 height 31
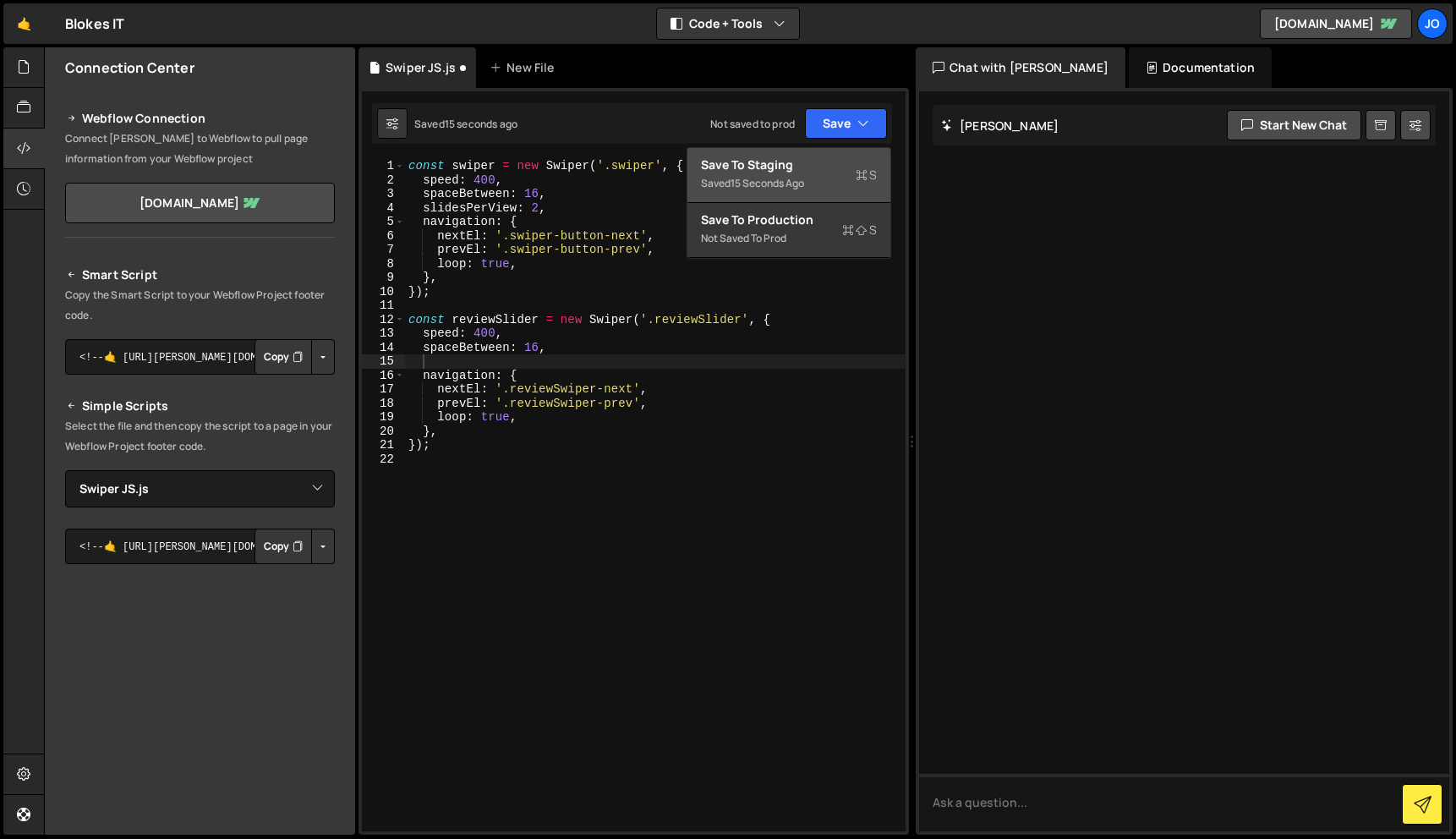
click at [847, 179] on div "Saved 15 seconds ago" at bounding box center [789, 184] width 176 height 20
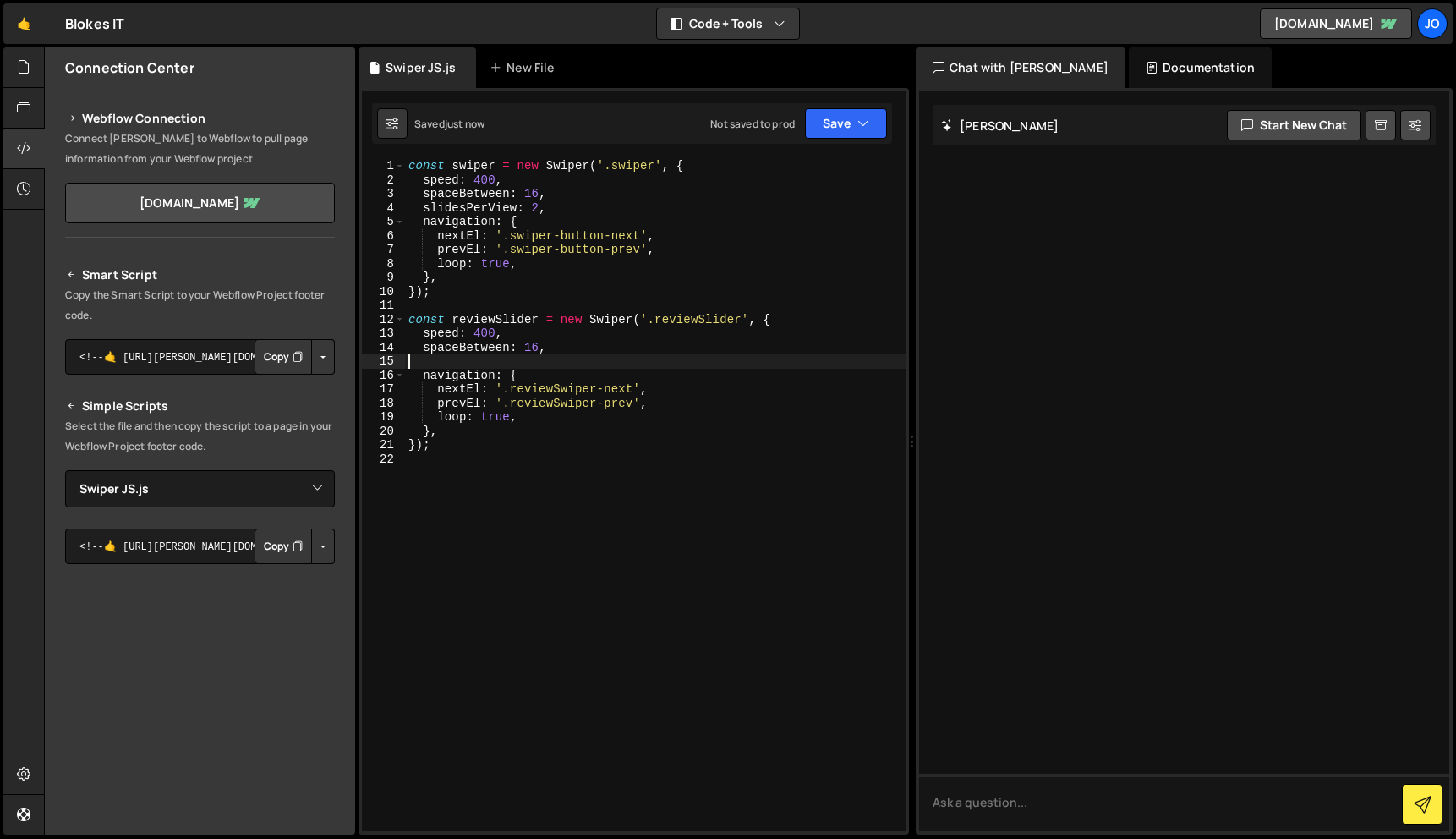
click at [555, 364] on div "const swiper = new Swiper ( '.swiper' , { speed : 400 , spaceBetween : 16 , sli…" at bounding box center [655, 509] width 501 height 700
click at [872, 114] on button "Save" at bounding box center [846, 124] width 82 height 31
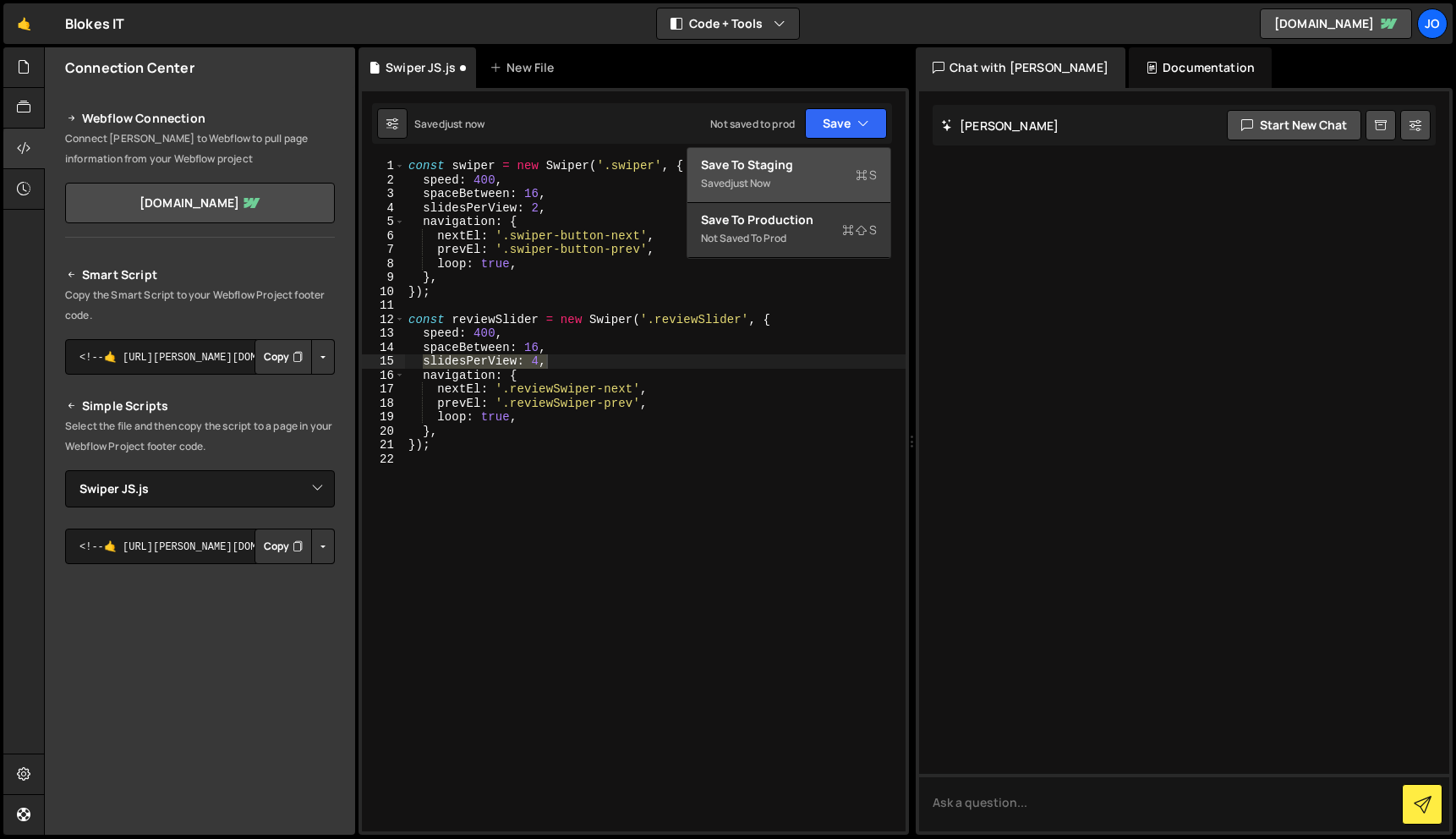
click at [859, 180] on icon at bounding box center [862, 175] width 12 height 17
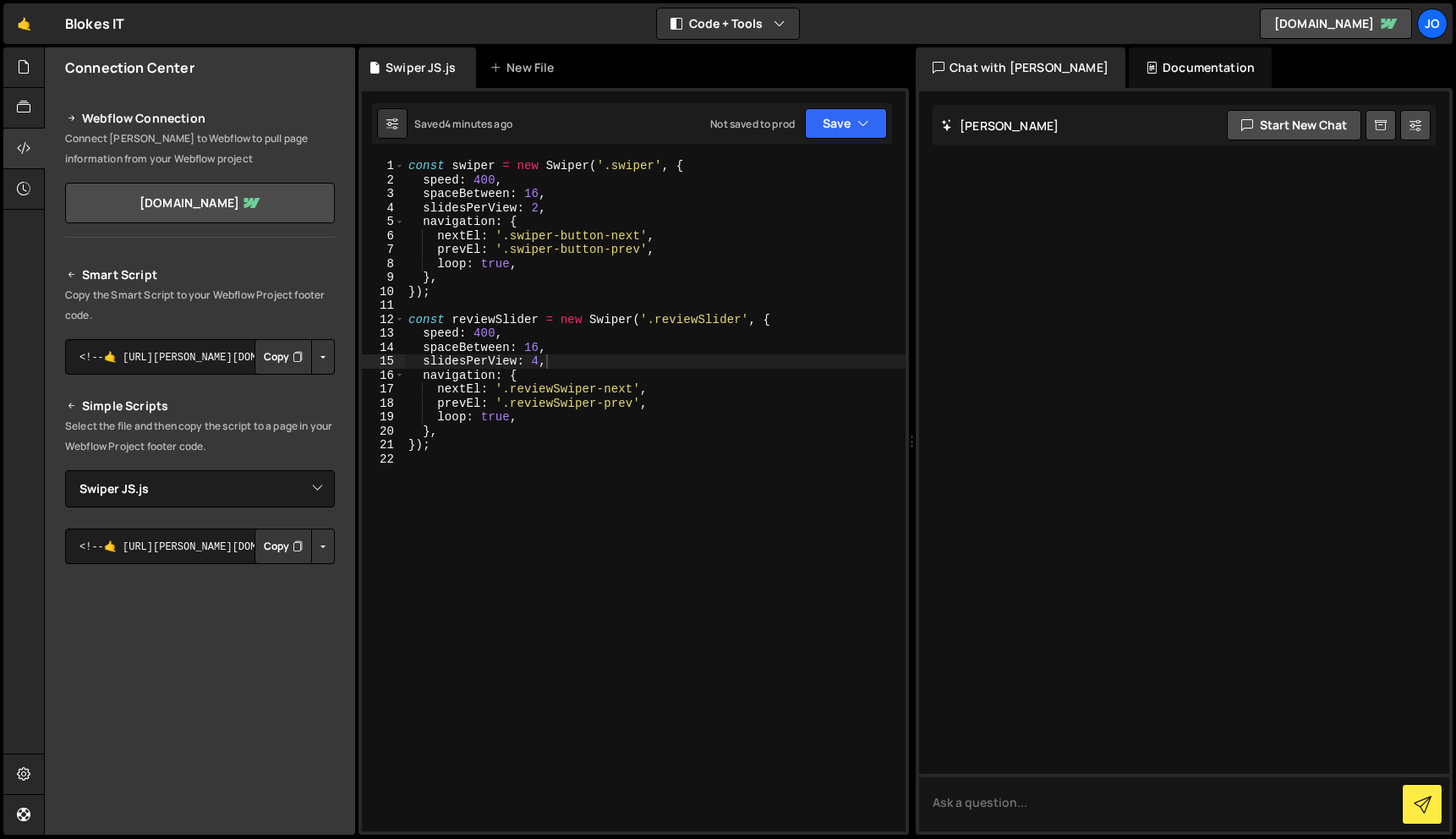
click at [592, 245] on div "const swiper = new Swiper ( '.swiper' , { speed : 400 , spaceBetween : 16 , sli…" at bounding box center [655, 509] width 501 height 700
click at [567, 265] on div "const swiper = new Swiper ( '.swiper' , { speed : 400 , spaceBetween : 16 , sli…" at bounding box center [655, 509] width 501 height 700
type textarea "loop: true,"
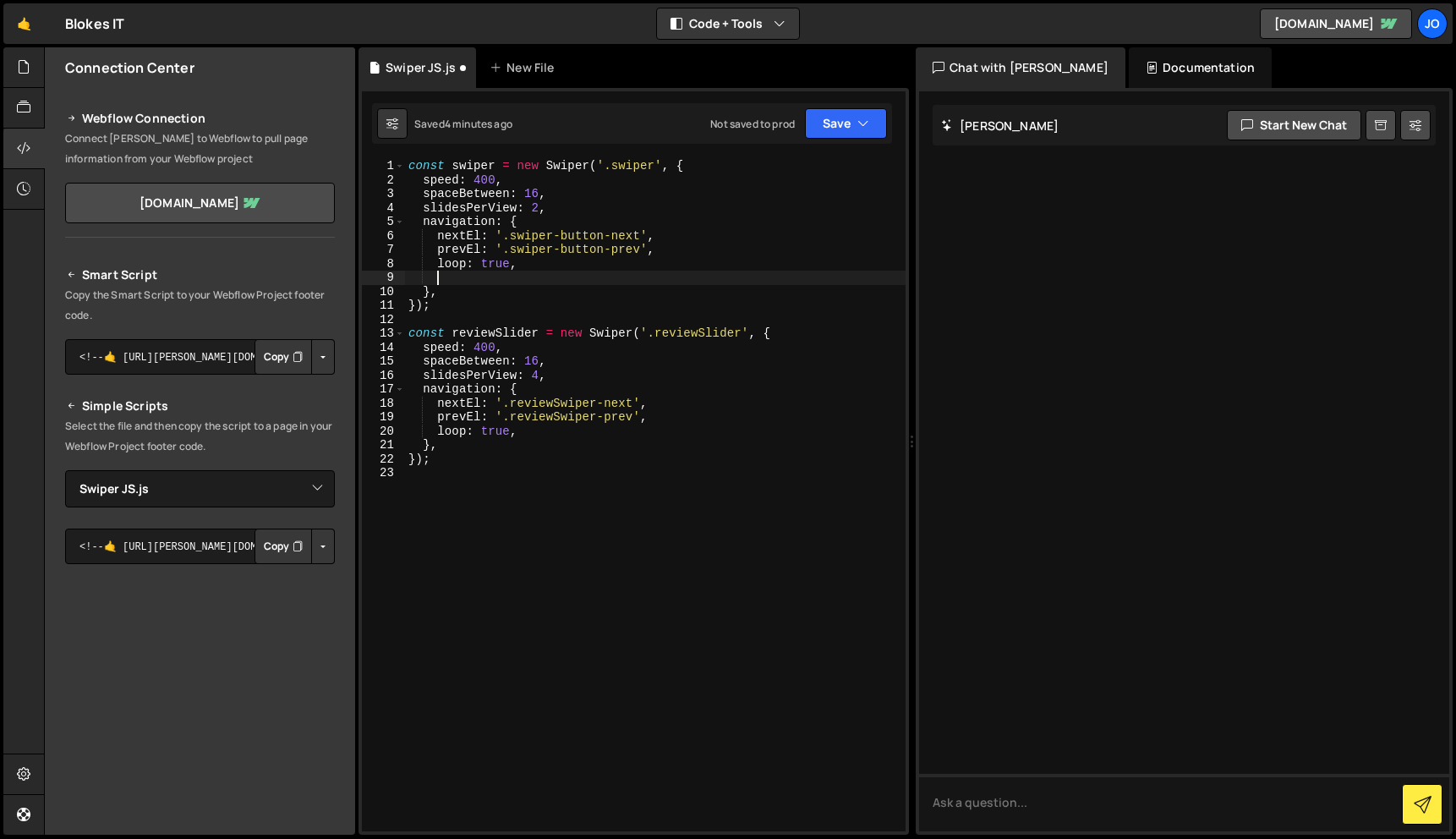
paste textarea "grabCursor"
type textarea "});"
type textarea "loop: true,"
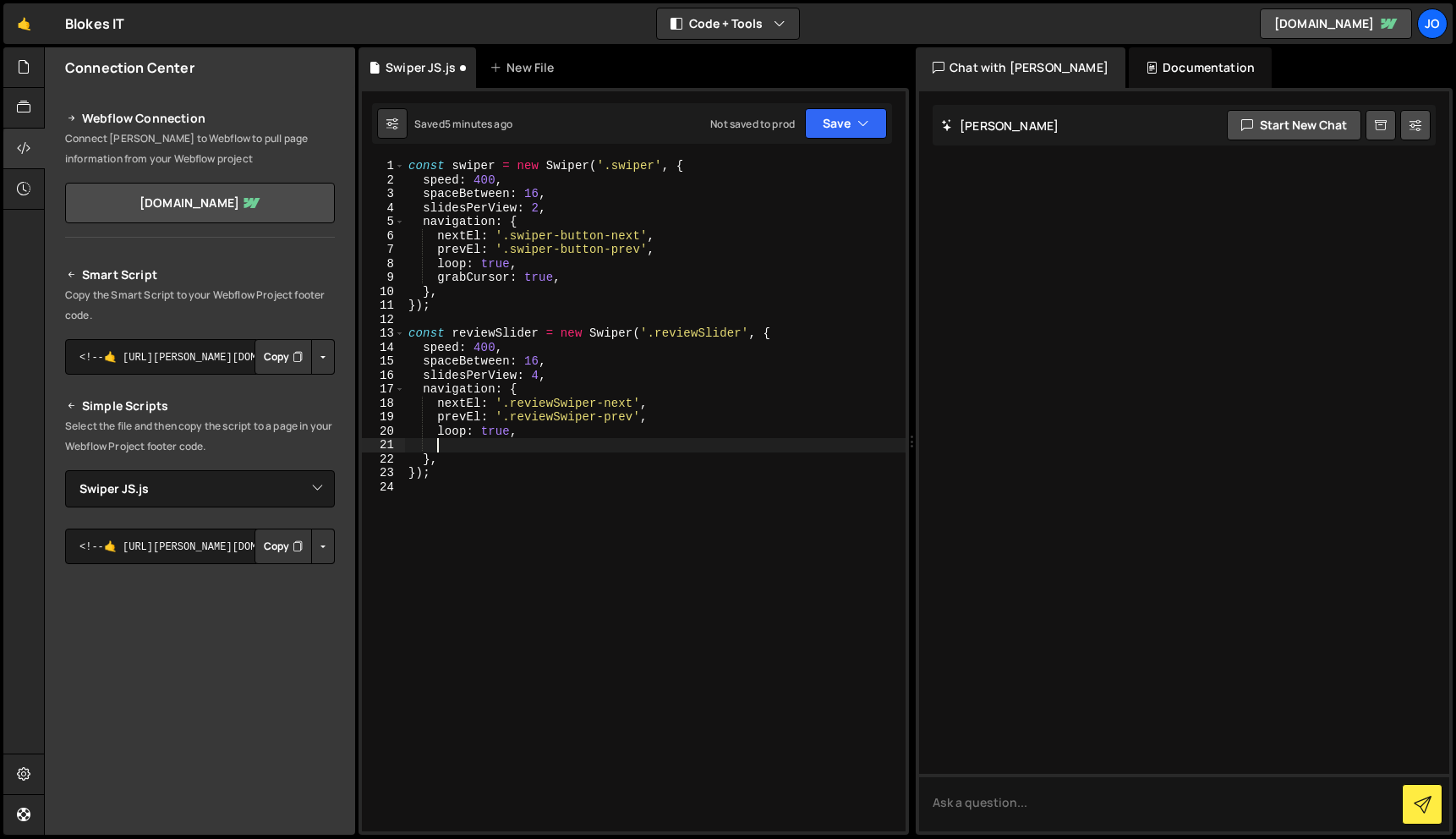
paste textarea "grabCursor: true,"
click at [860, 130] on icon "button" at bounding box center [864, 123] width 12 height 17
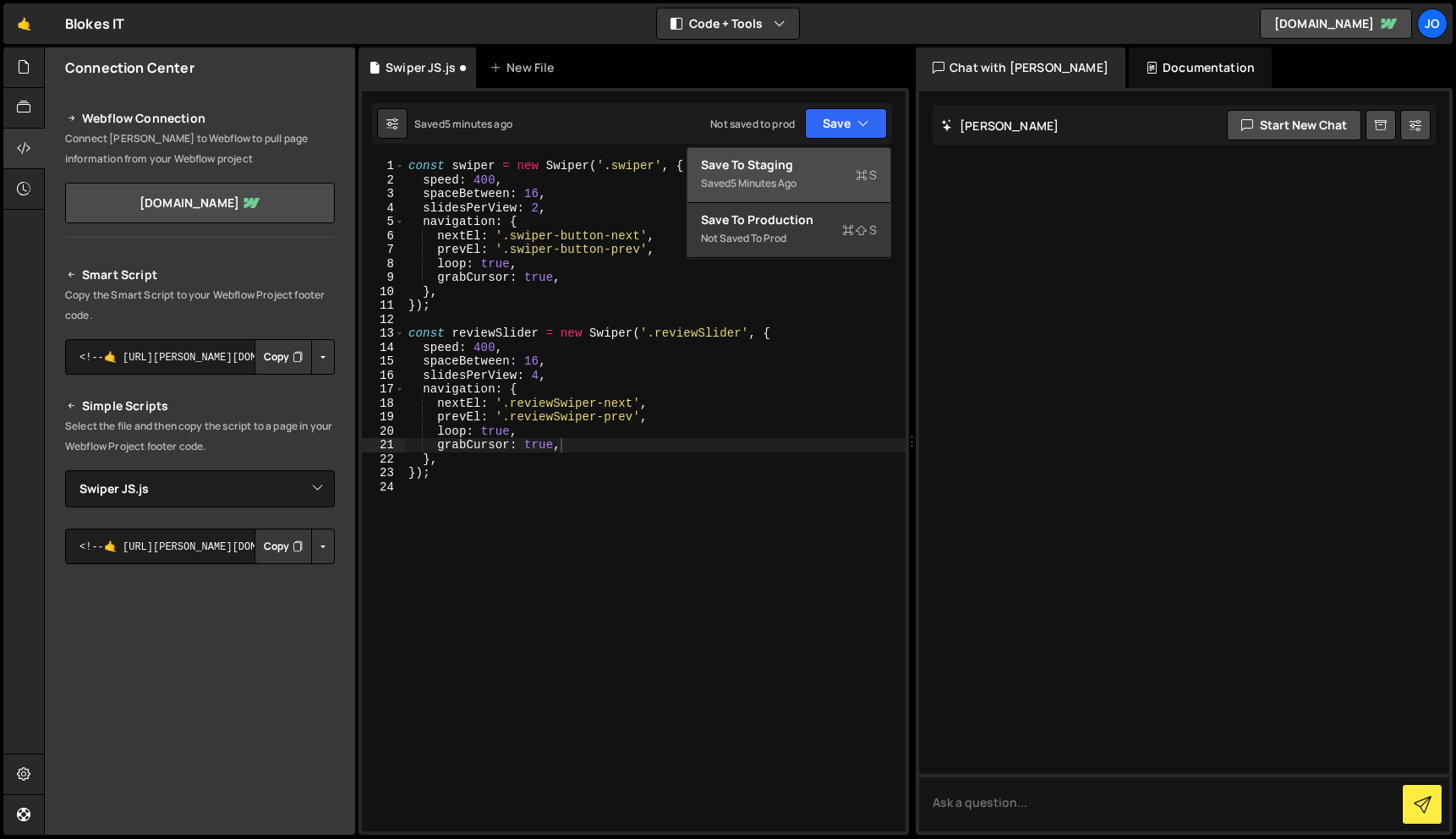
click at [813, 164] on div "Save to Staging S" at bounding box center [789, 165] width 176 height 17
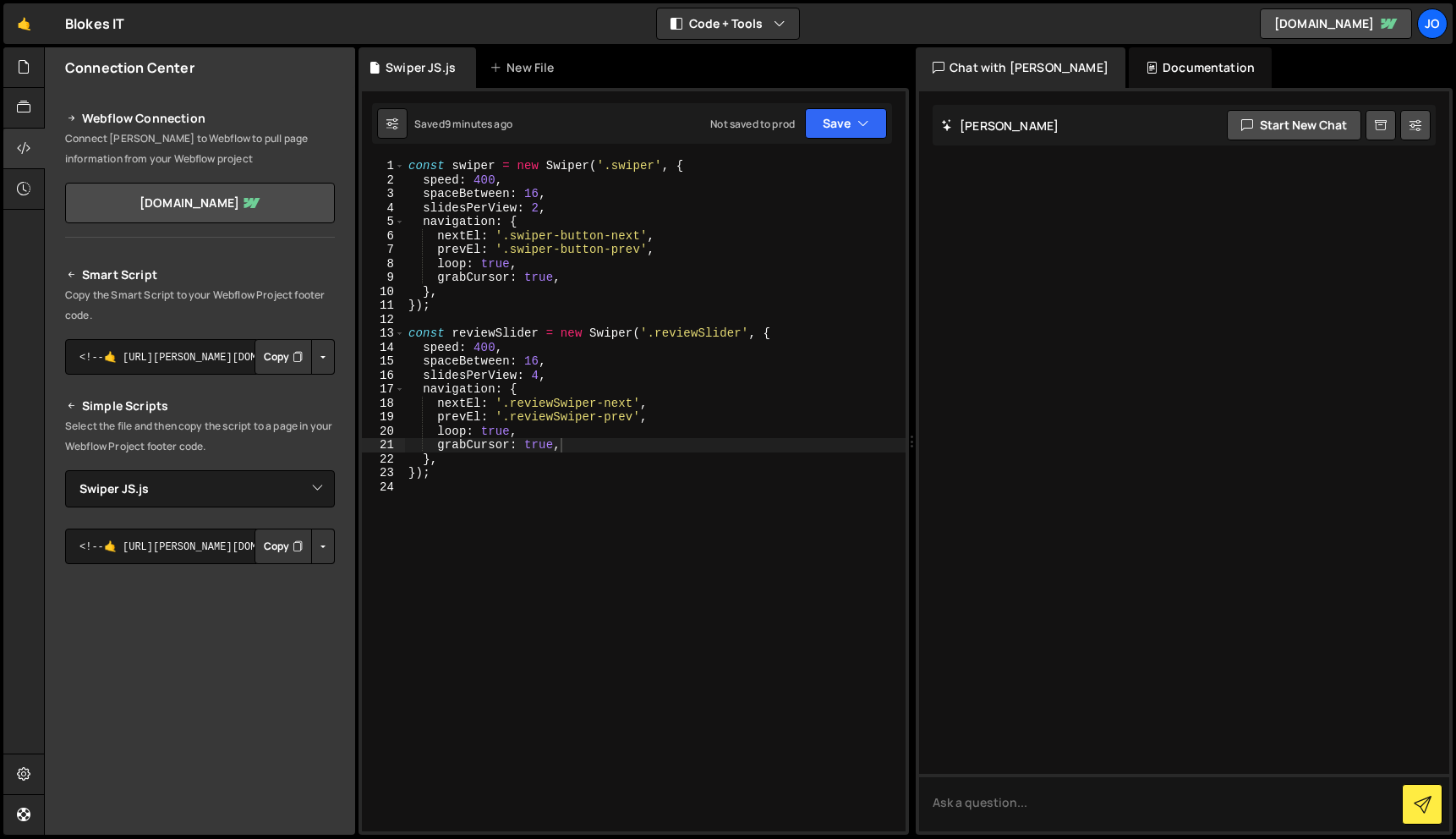
click at [544, 374] on div "const swiper = new Swiper ( '.swiper' , { speed : 400 , spaceBetween : 16 , sli…" at bounding box center [655, 509] width 501 height 700
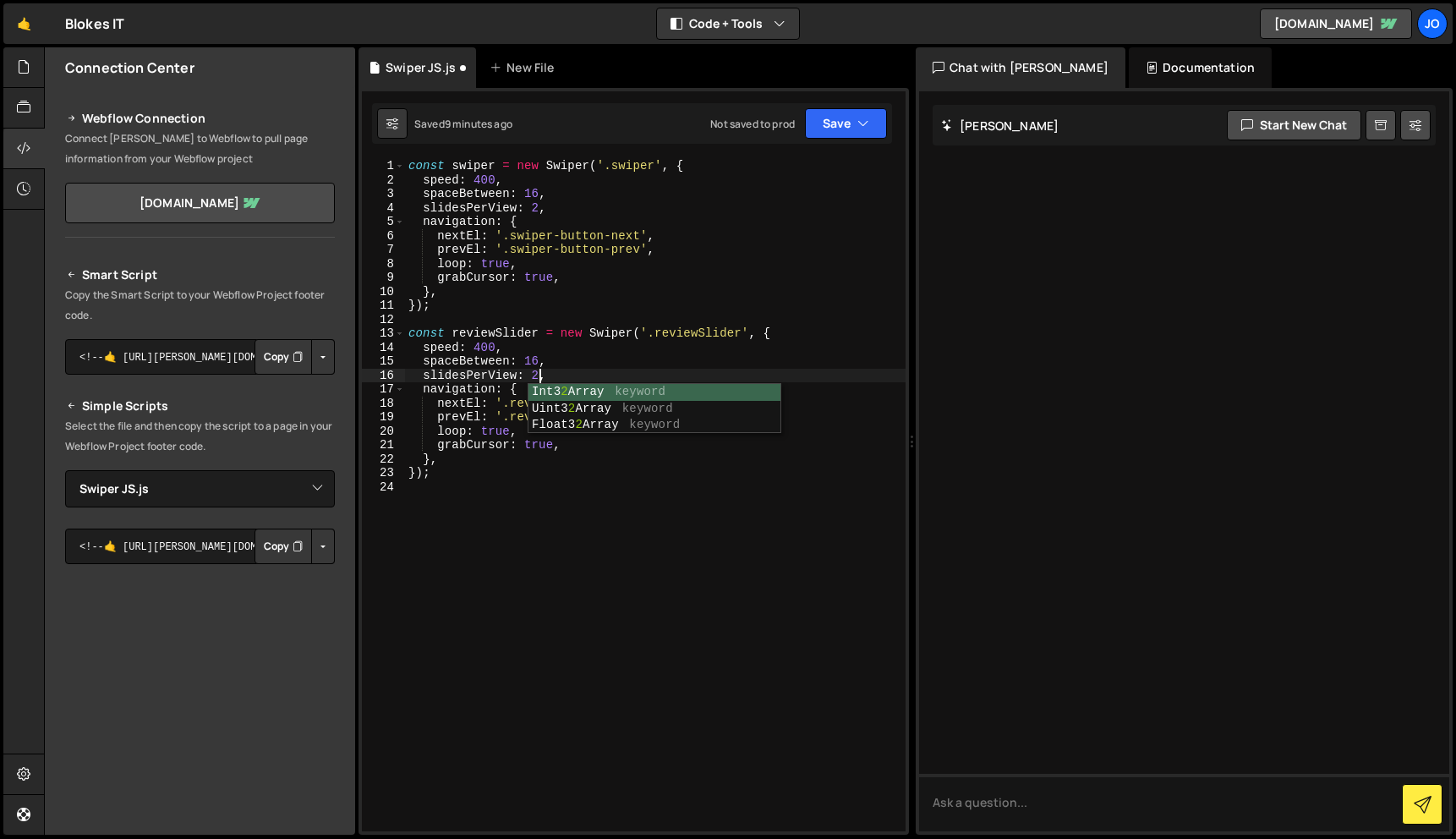
click at [853, 279] on div "const swiper = new Swiper ( '.swiper' , { speed : 400 , spaceBetween : 16 , sli…" at bounding box center [655, 509] width 501 height 700
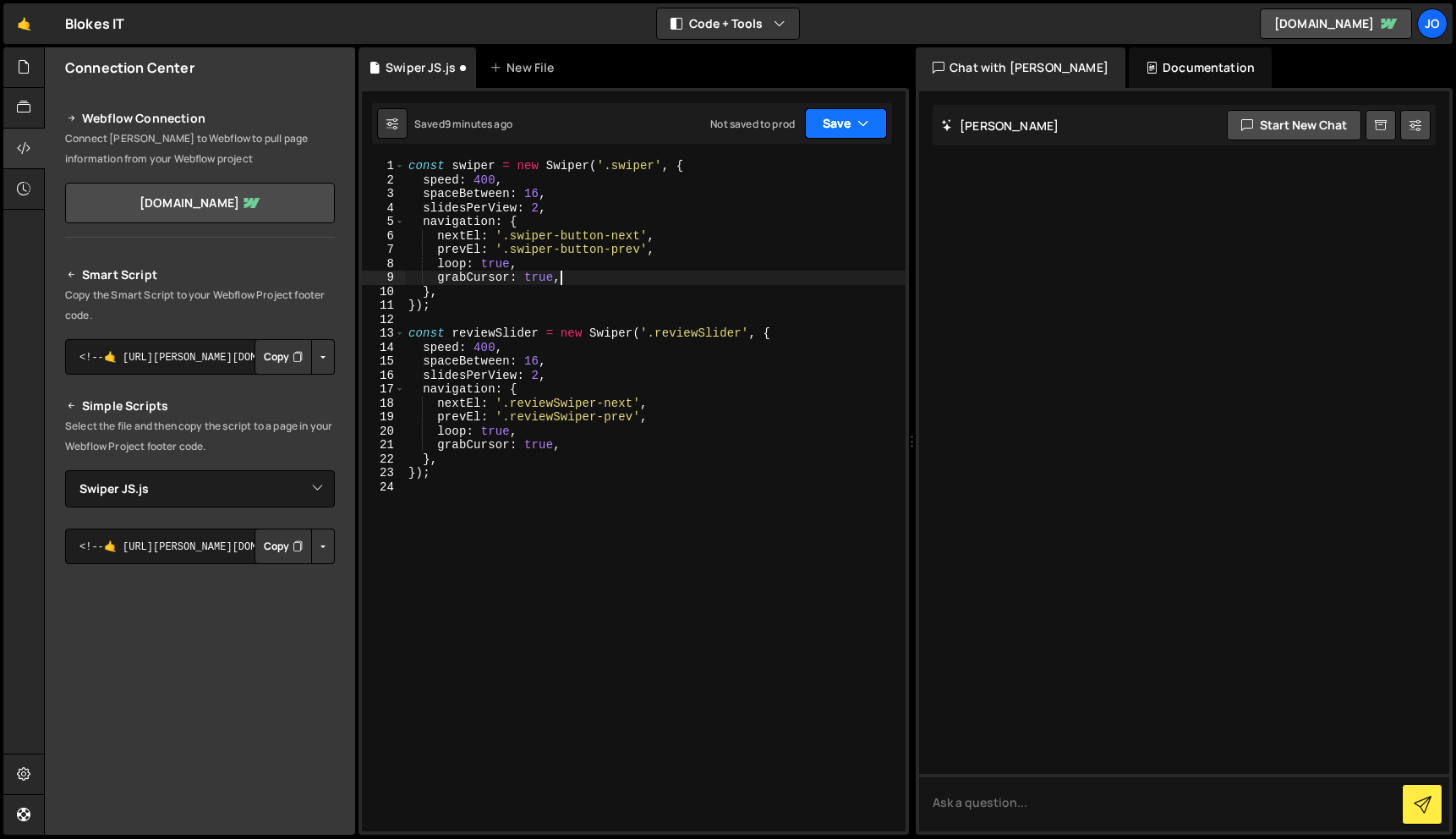
click at [875, 114] on button "Save" at bounding box center [846, 124] width 82 height 31
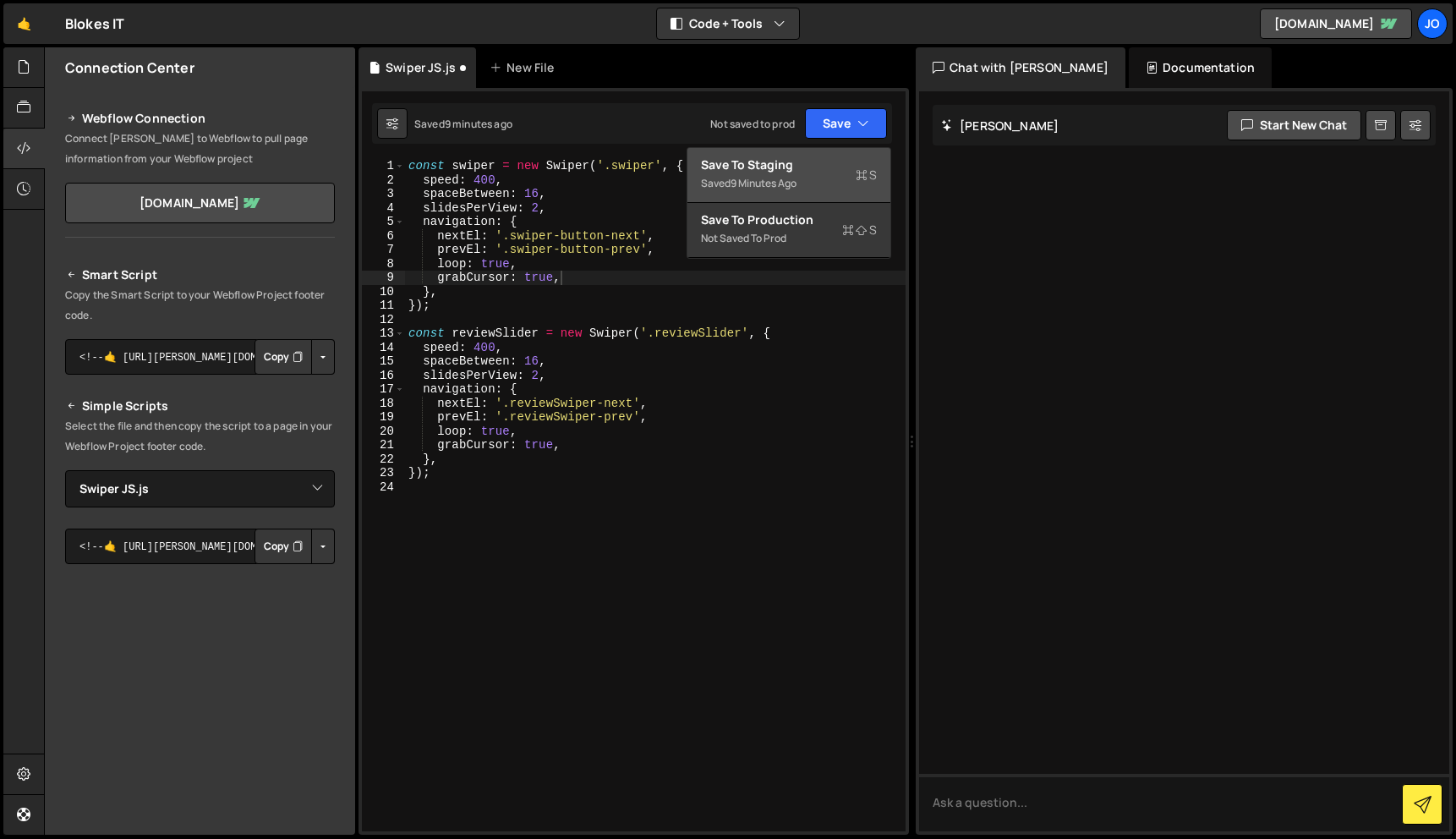
click at [817, 176] on div "Saved 9 minutes ago" at bounding box center [789, 184] width 176 height 20
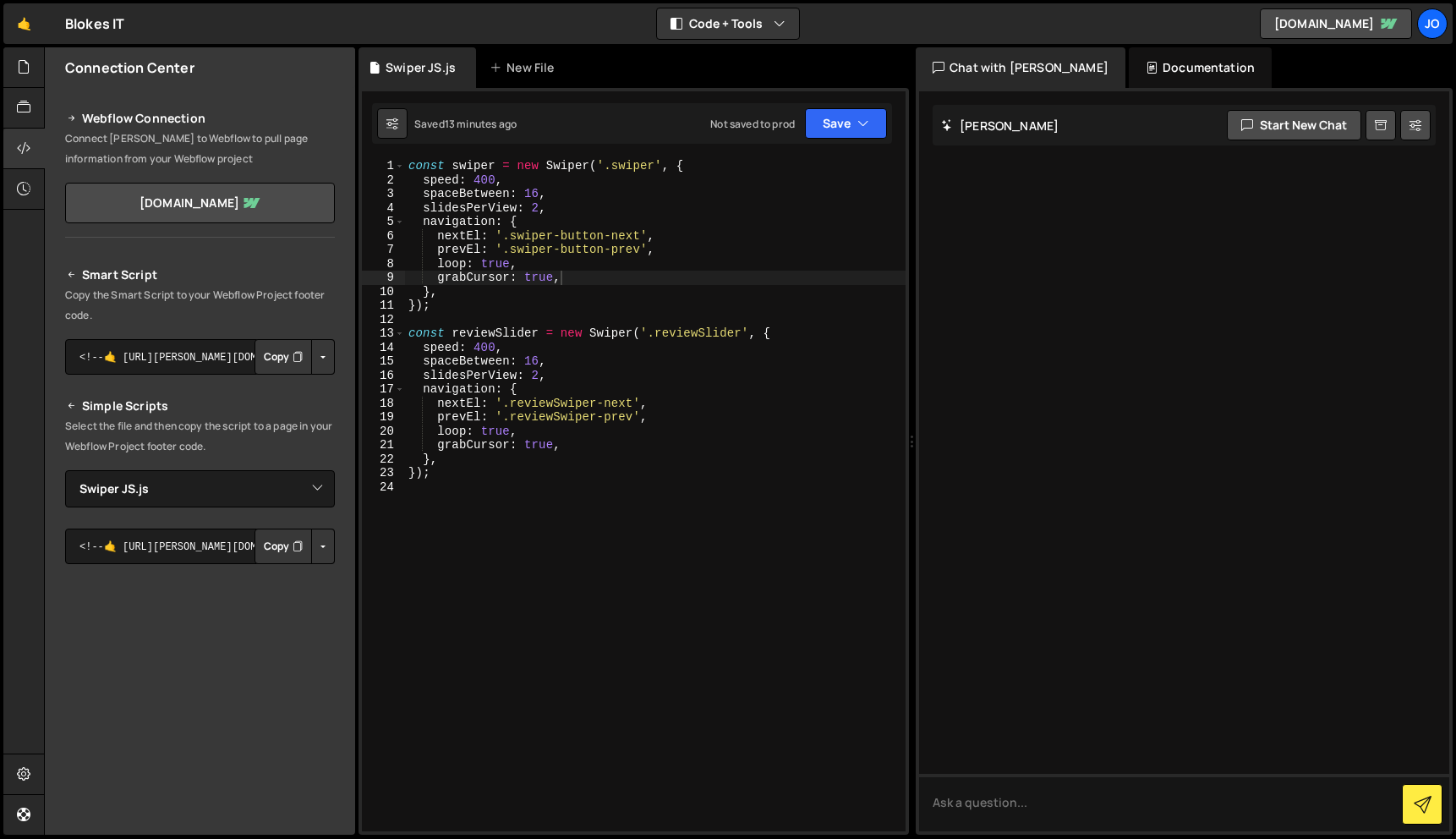
click at [558, 367] on div "const swiper = new Swiper ( '.swiper' , { speed : 400 , spaceBetween : 16 , sli…" at bounding box center [655, 509] width 501 height 700
drag, startPoint x: 449, startPoint y: 436, endPoint x: 465, endPoint y: 436, distance: 16.0
click at [449, 436] on div "const swiper = new Swiper ( '.swiper' , { speed : 400 , spaceBetween : 16 , sli…" at bounding box center [655, 509] width 501 height 700
type textarea "const reviewSlider = new Swiper('.reviewSlider', {"
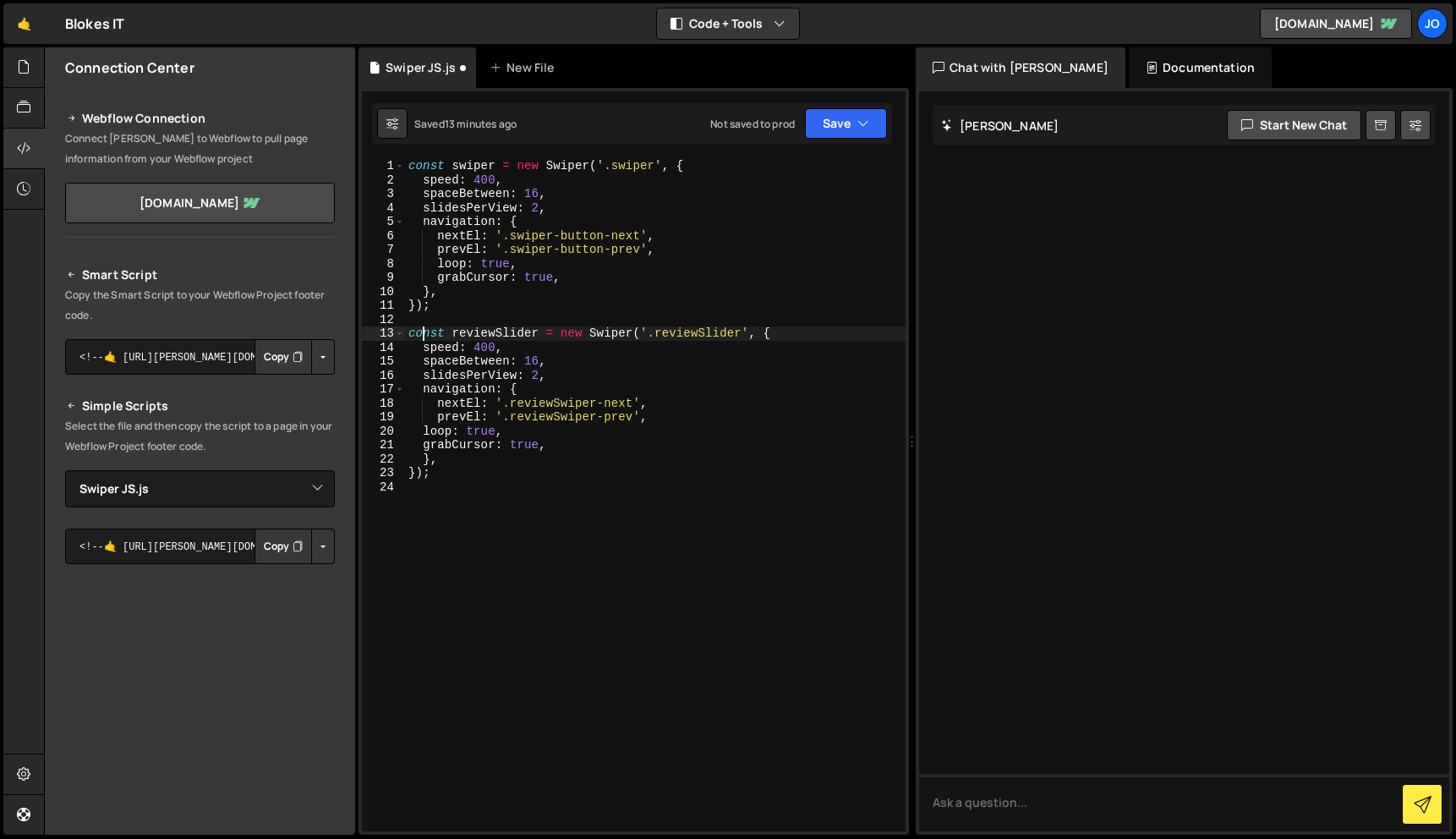
scroll to position [0, 0]
type textarea "});"
click at [744, 331] on div "const swiper = new Swiper ( '.swiper' , { speed : 400 , spaceBetween : 16 , sli…" at bounding box center [655, 509] width 501 height 700
drag, startPoint x: 882, startPoint y: 83, endPoint x: 882, endPoint y: 94, distance: 11.0
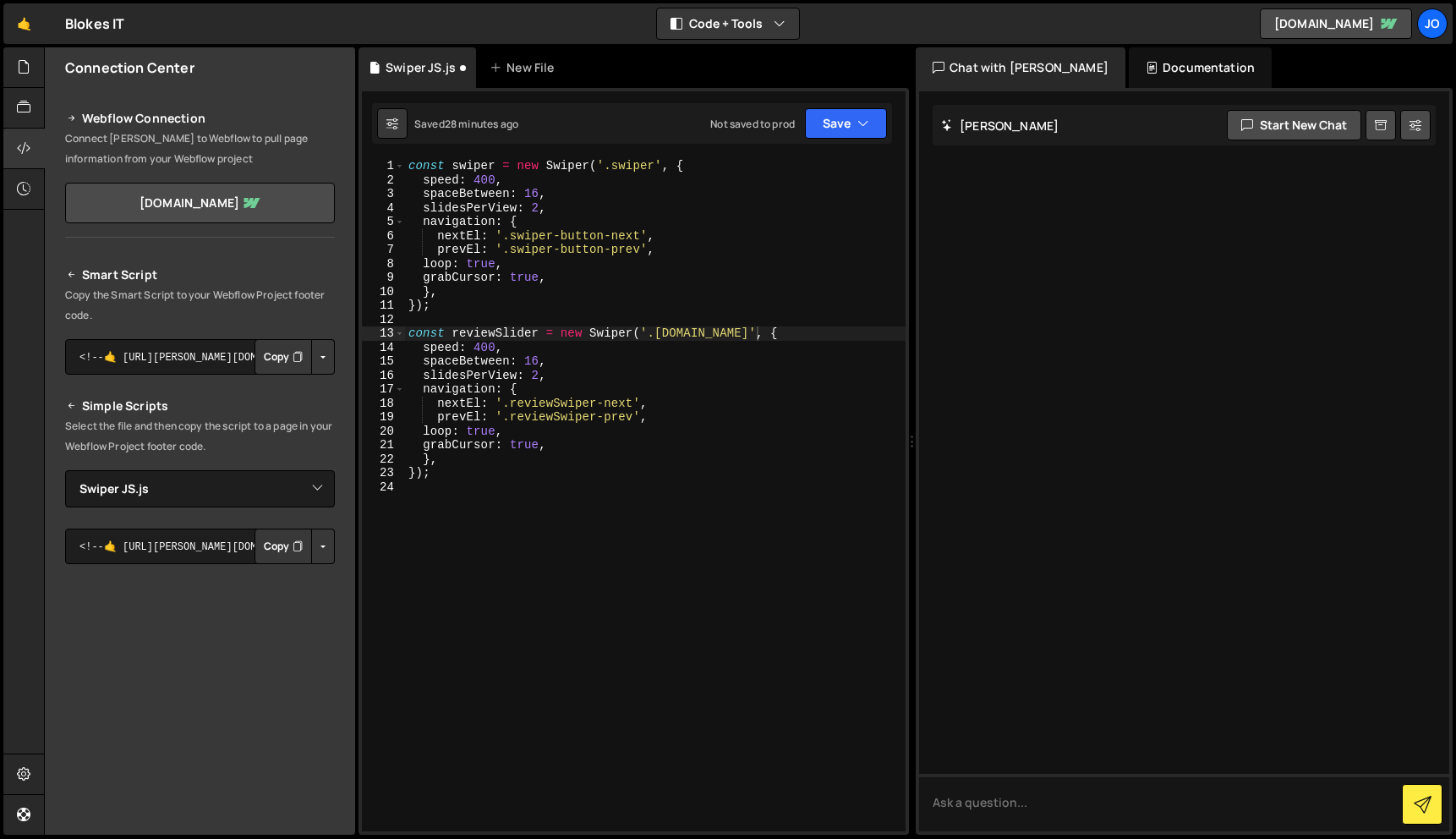
click at [882, 83] on div "Swiper JS.js New File" at bounding box center [633, 67] width 550 height 41
click at [881, 132] on button "Save" at bounding box center [846, 124] width 82 height 31
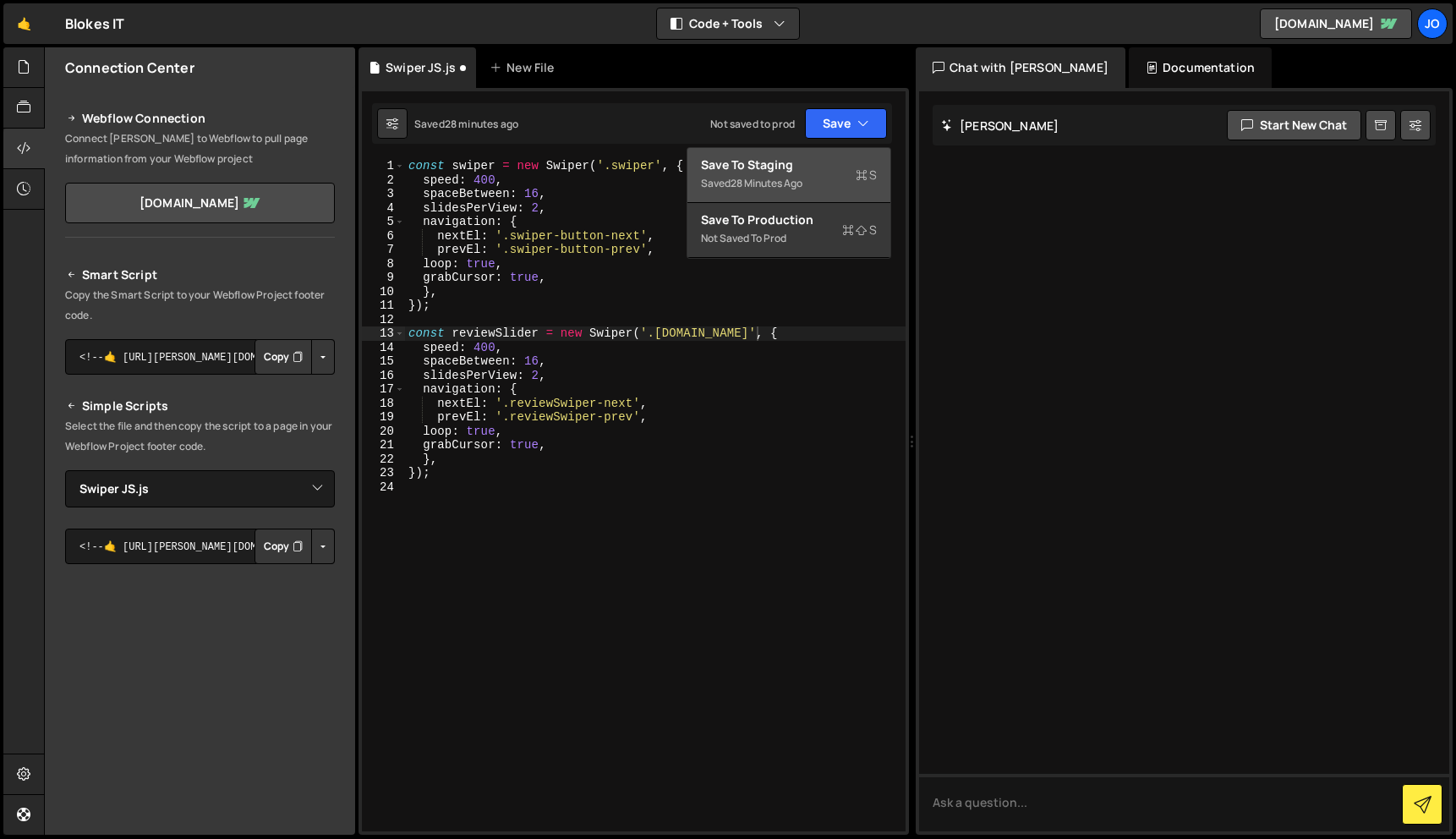
click at [803, 177] on div "28 minutes ago" at bounding box center [767, 183] width 72 height 14
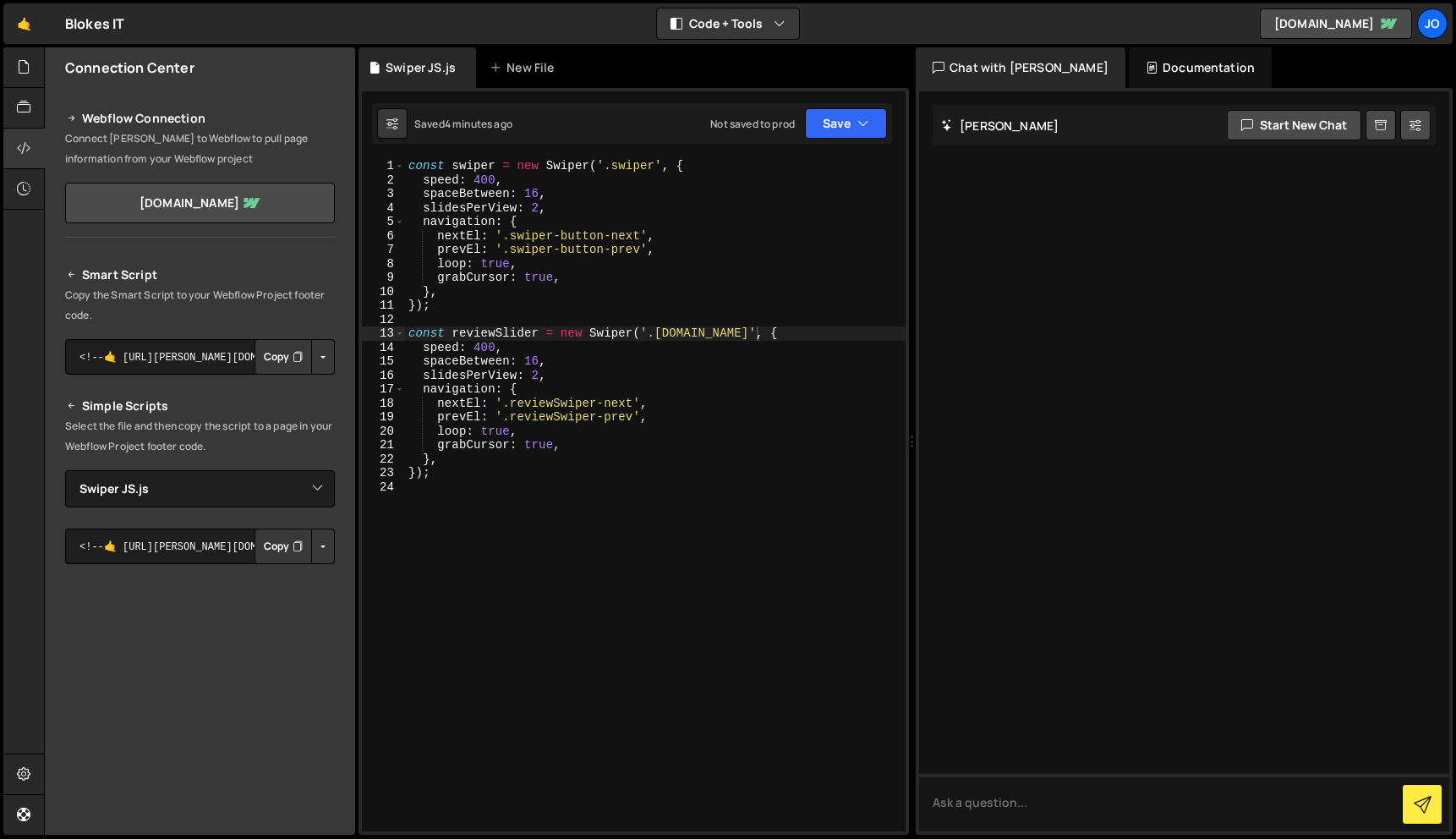
click at [526, 330] on div "const swiper = new Swiper ( '.swiper' , { speed : 400 , spaceBetween : 16 , sli…" at bounding box center [655, 509] width 501 height 700
click at [876, 131] on button "Save" at bounding box center [846, 124] width 82 height 31
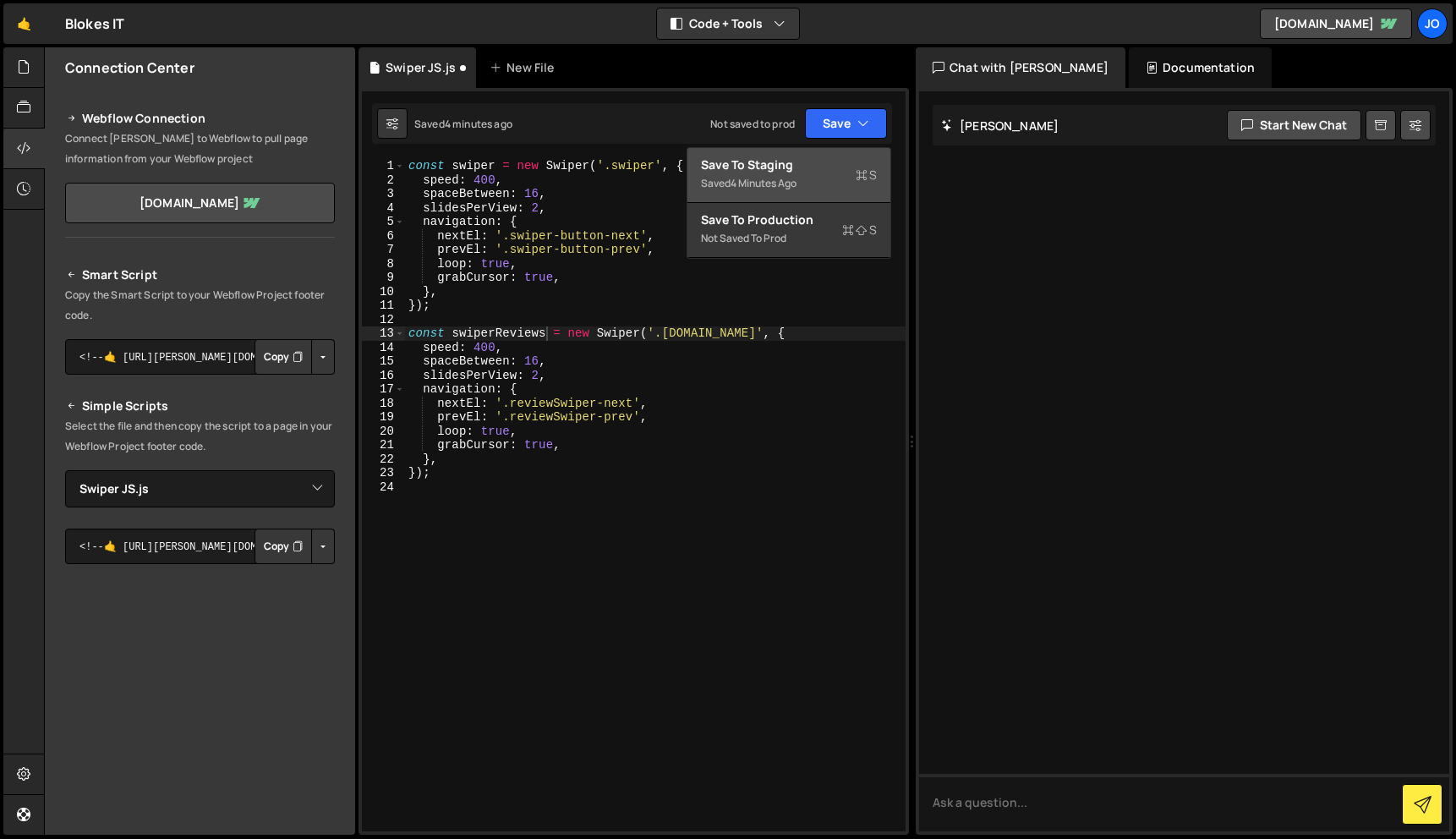
click at [813, 176] on div "Saved 4 minutes ago" at bounding box center [789, 184] width 176 height 20
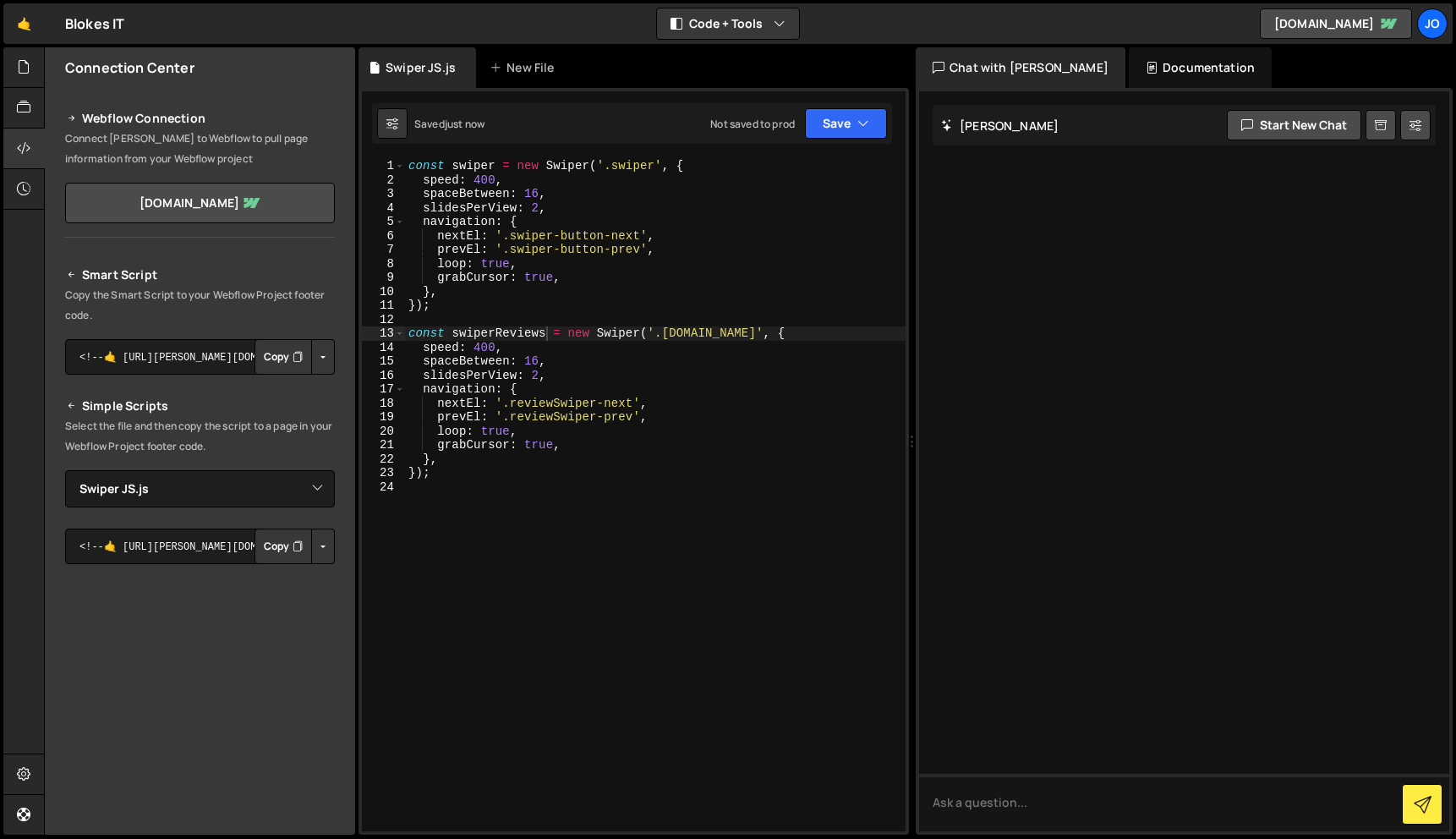
scroll to position [0, 1]
click at [640, 453] on div "const swiper = new Swiper ( '.swiper' , { speed : 400 , spaceBetween : 16 , sli…" at bounding box center [655, 509] width 501 height 700
type textarea "grabCursor: true,"
type textarea "loop: true,"
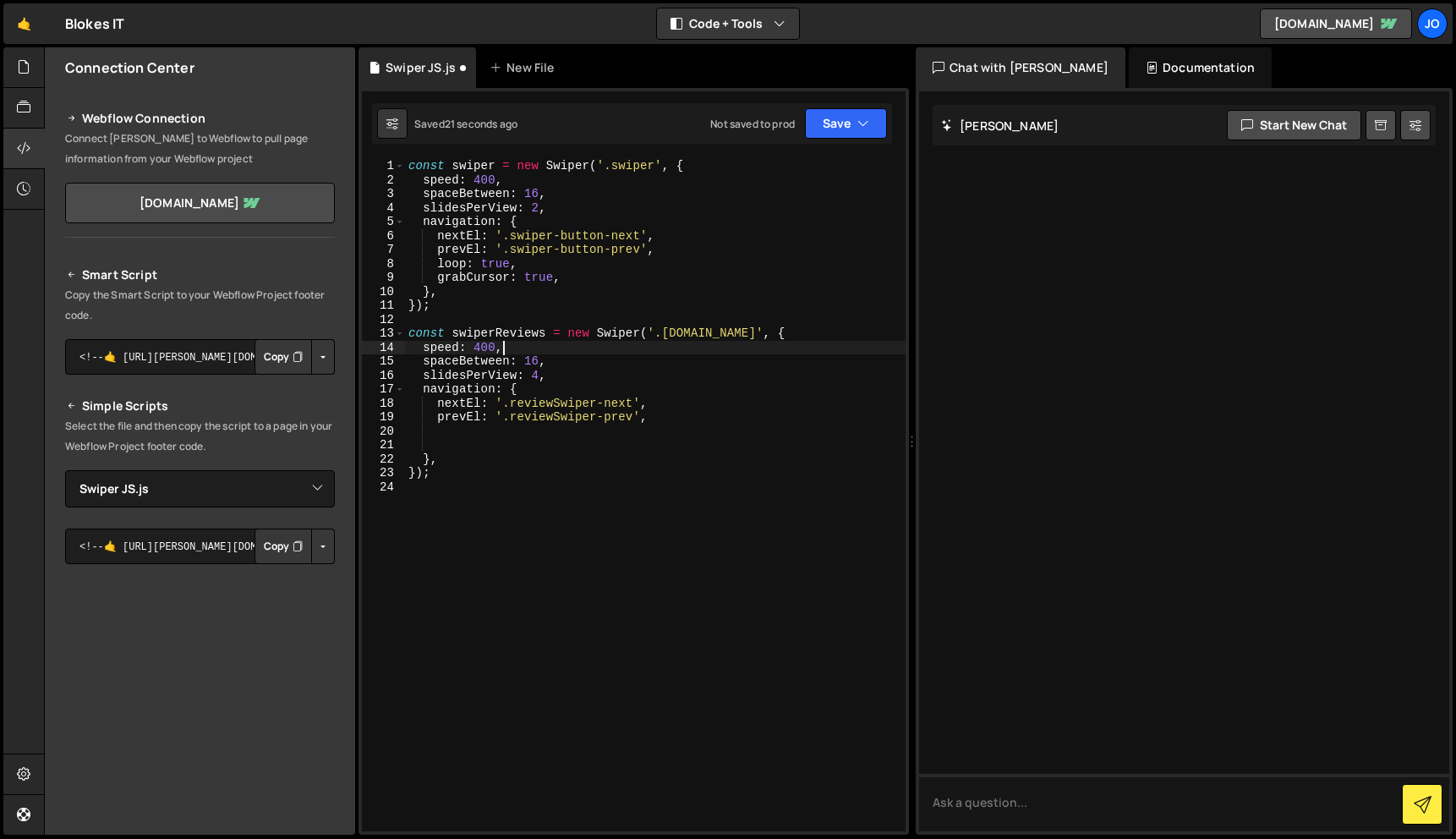
type textarea "spaceBetween: 16,"
click at [874, 131] on button "Save" at bounding box center [846, 124] width 82 height 31
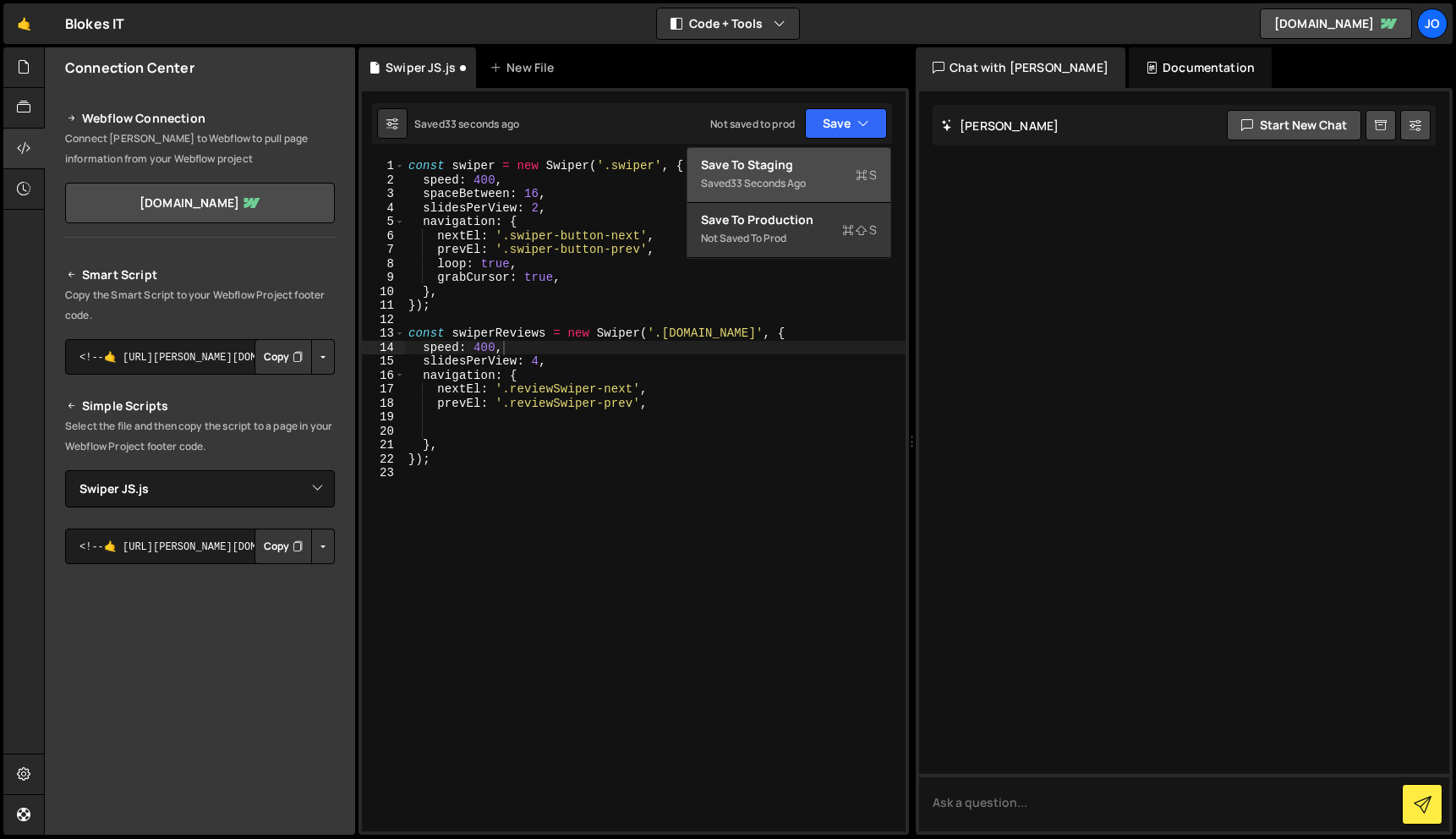
click at [833, 169] on div "Save to Staging S" at bounding box center [789, 165] width 176 height 17
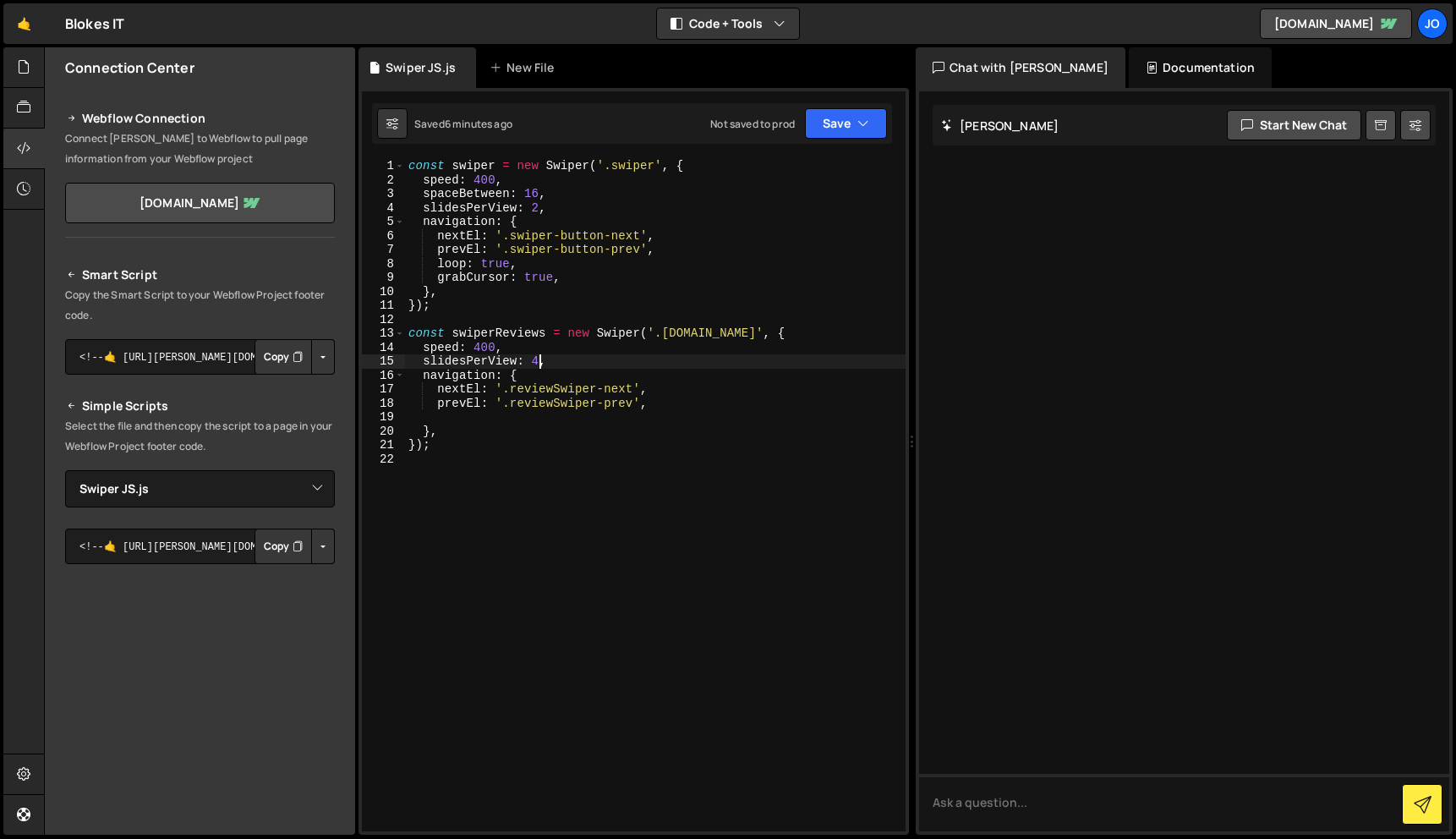
click at [541, 364] on div "const swiper = new Swiper ( '.swiper' , { speed : 400 , spaceBetween : 16 , sli…" at bounding box center [655, 509] width 501 height 700
type textarea "prevEl: '.reviewSwiper-prev',"
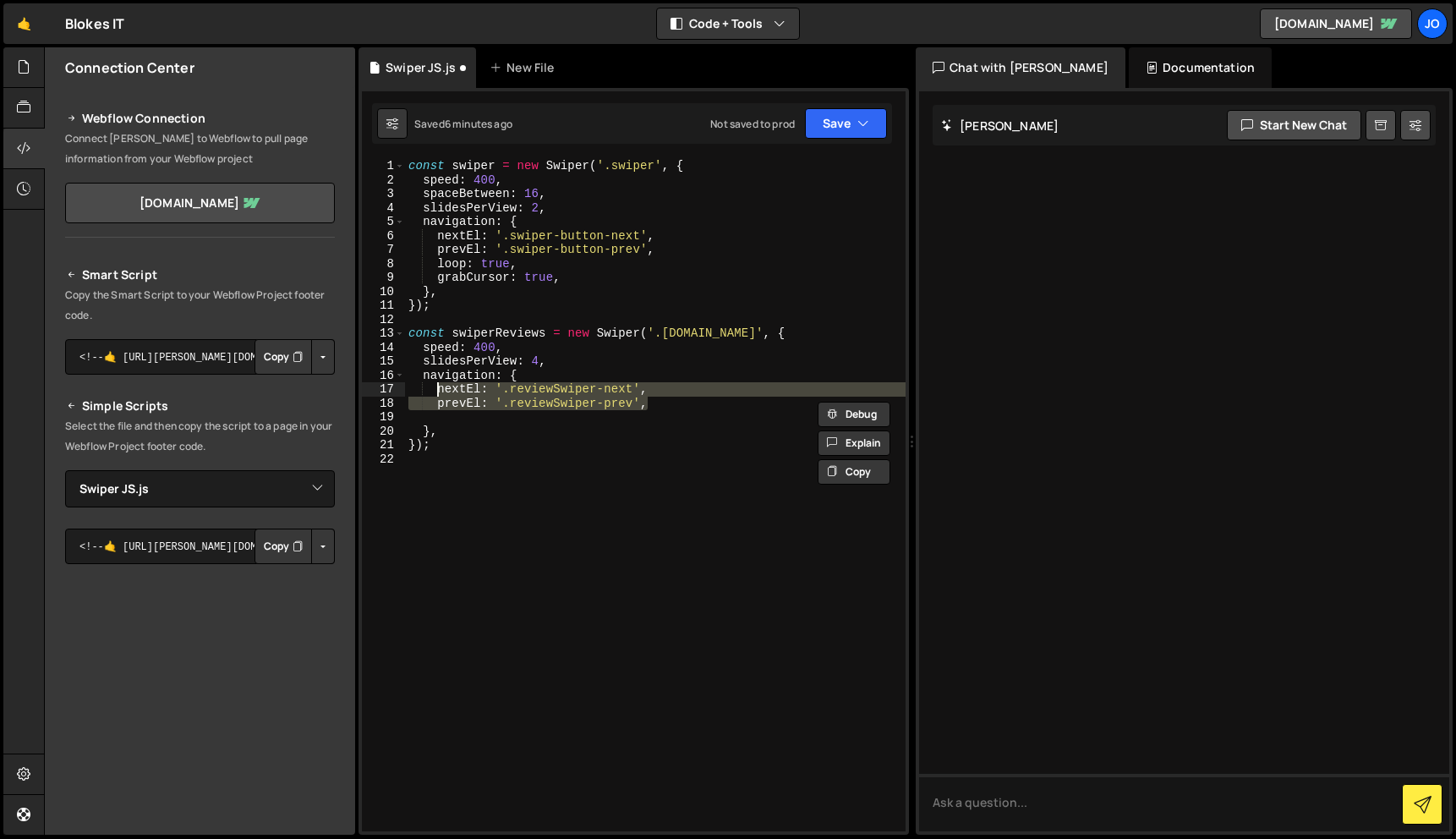
drag, startPoint x: 643, startPoint y: 409, endPoint x: 437, endPoint y: 392, distance: 206.7
click at [437, 392] on div "const swiper = new Swiper ( '.swiper' , { speed : 400 , spaceBetween : 16 , sli…" at bounding box center [655, 509] width 501 height 700
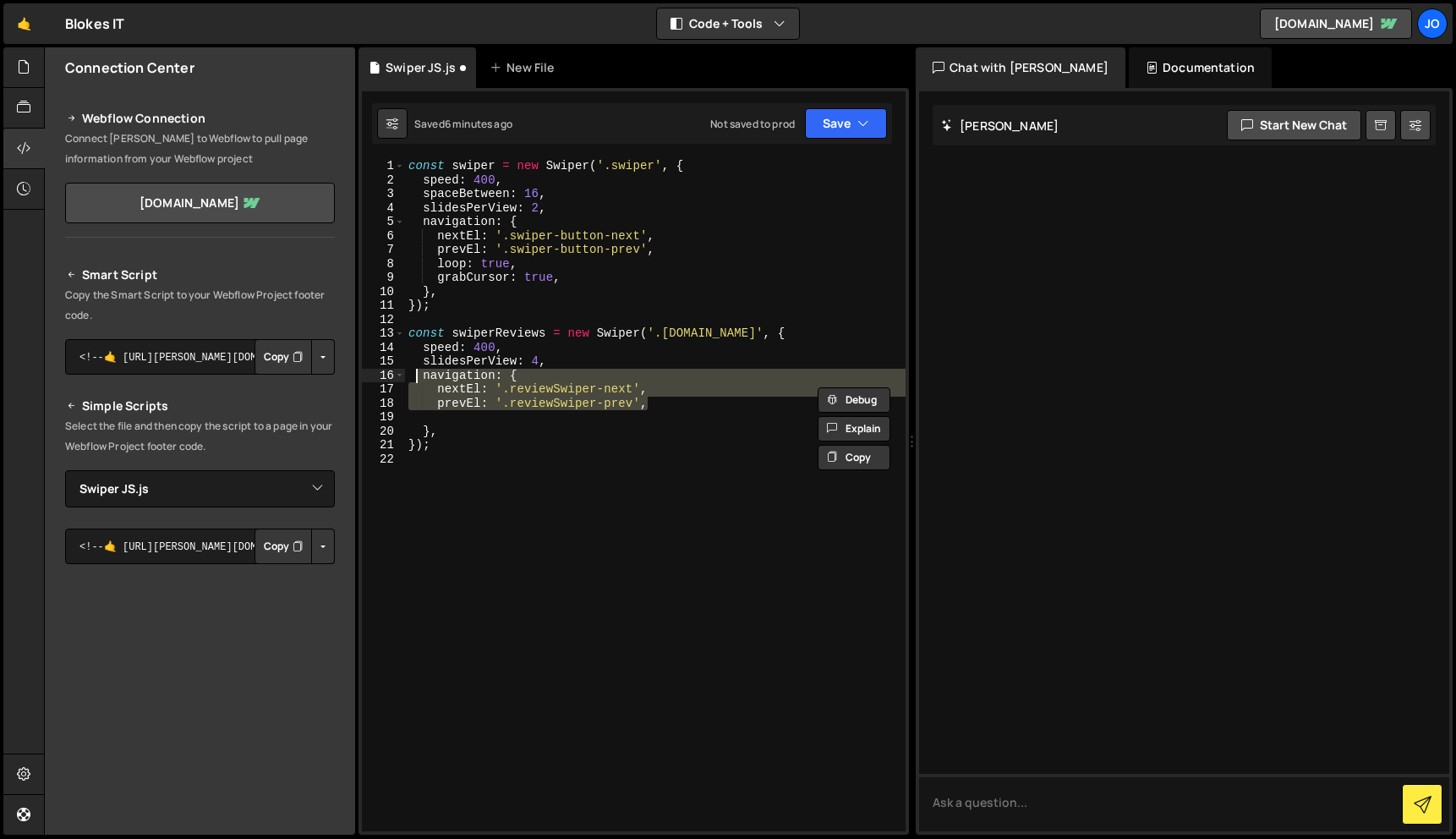
drag, startPoint x: 673, startPoint y: 399, endPoint x: 420, endPoint y: 374, distance: 254.2
click at [420, 375] on div "const swiper = new Swiper ( '.swiper' , { speed : 400 , spaceBetween : 16 , sli…" at bounding box center [655, 509] width 501 height 700
type textarea "navigation: { nextEl: '.reviewSwiper-next',"
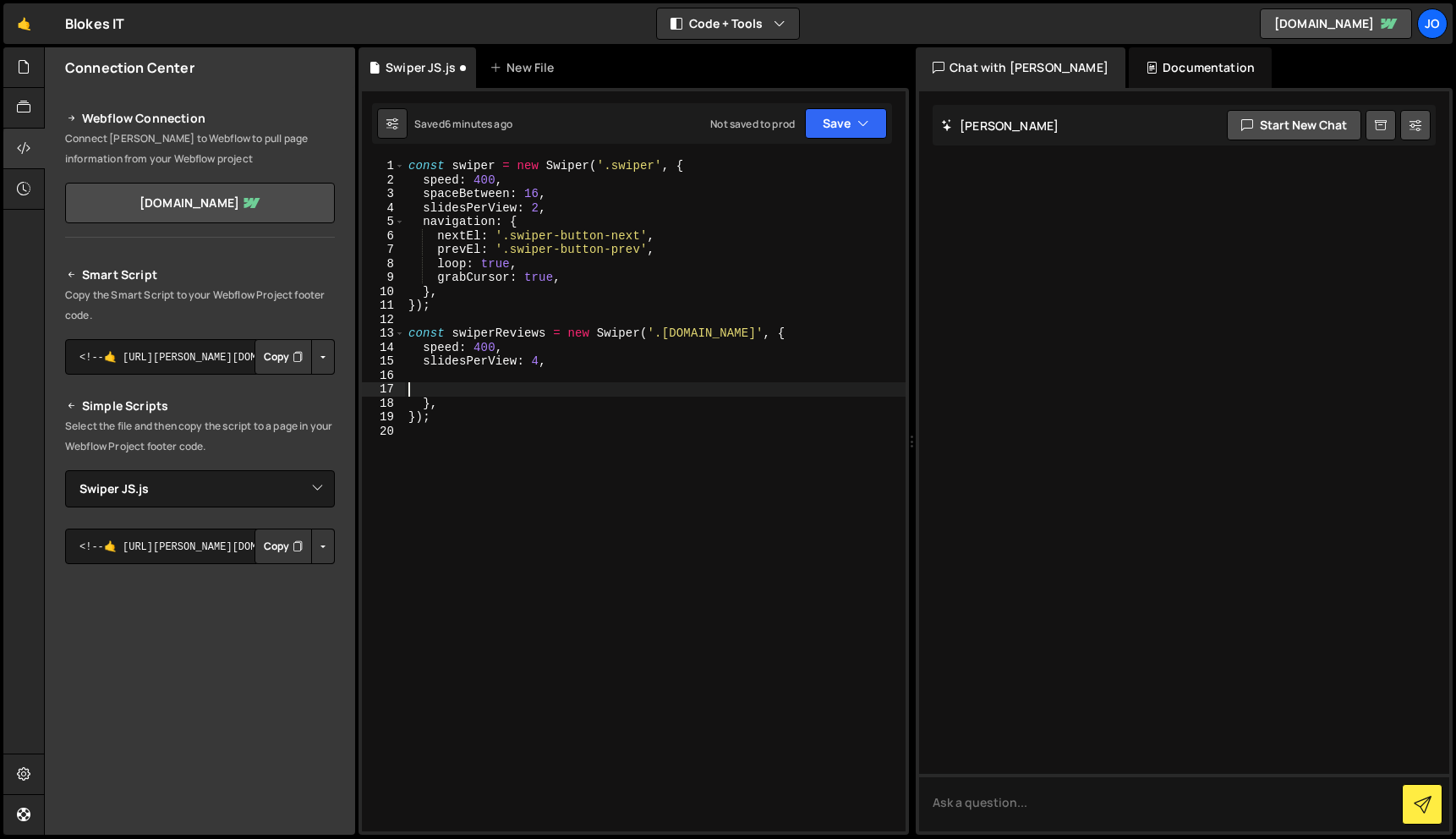
click at [507, 386] on div "const swiper = new Swiper ( '.swiper' , { speed : 400 , spaceBetween : 16 , sli…" at bounding box center [655, 509] width 501 height 700
type textarea "slidesPerView: 4,"
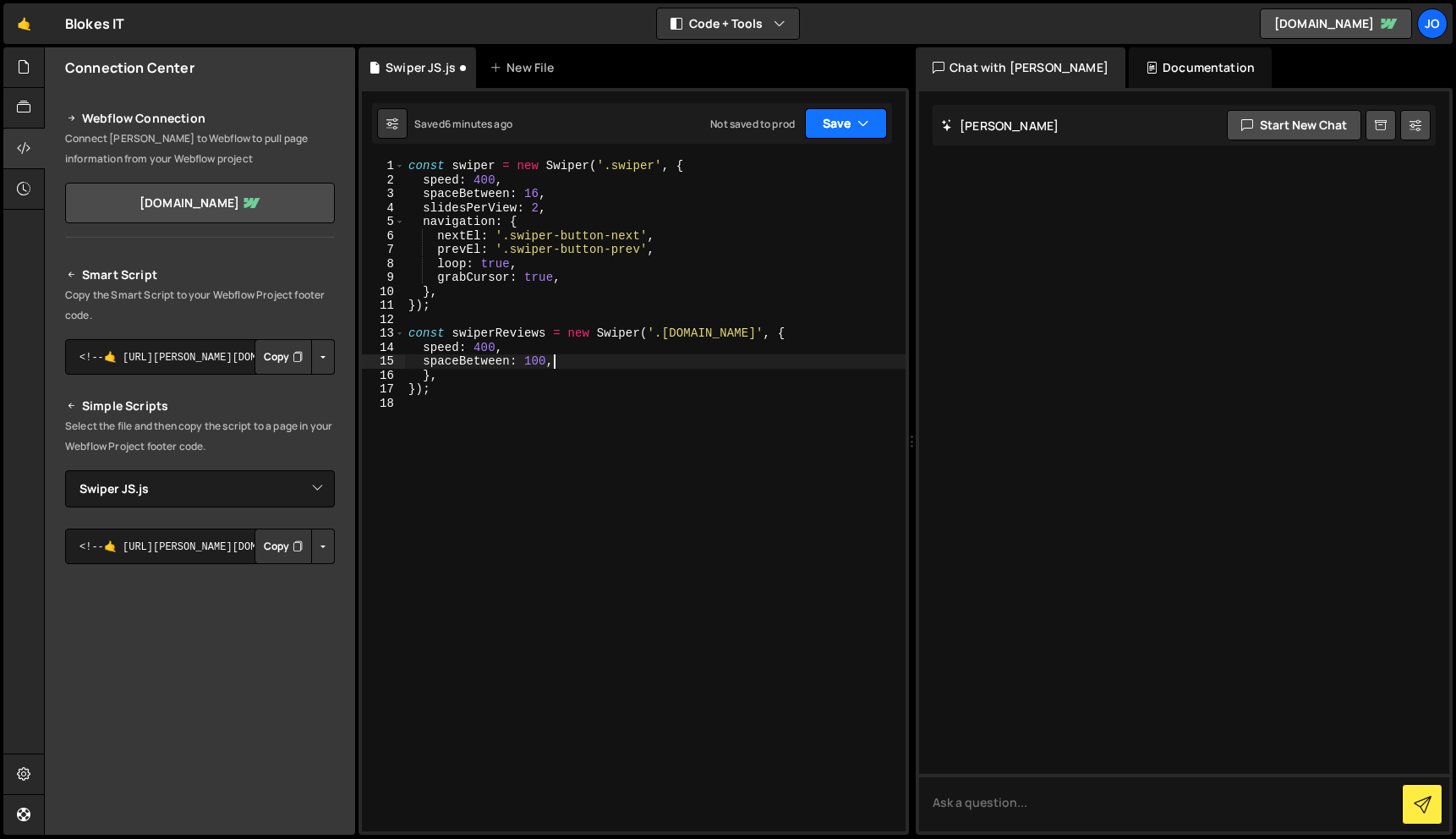
click at [859, 135] on button "Save" at bounding box center [846, 124] width 82 height 31
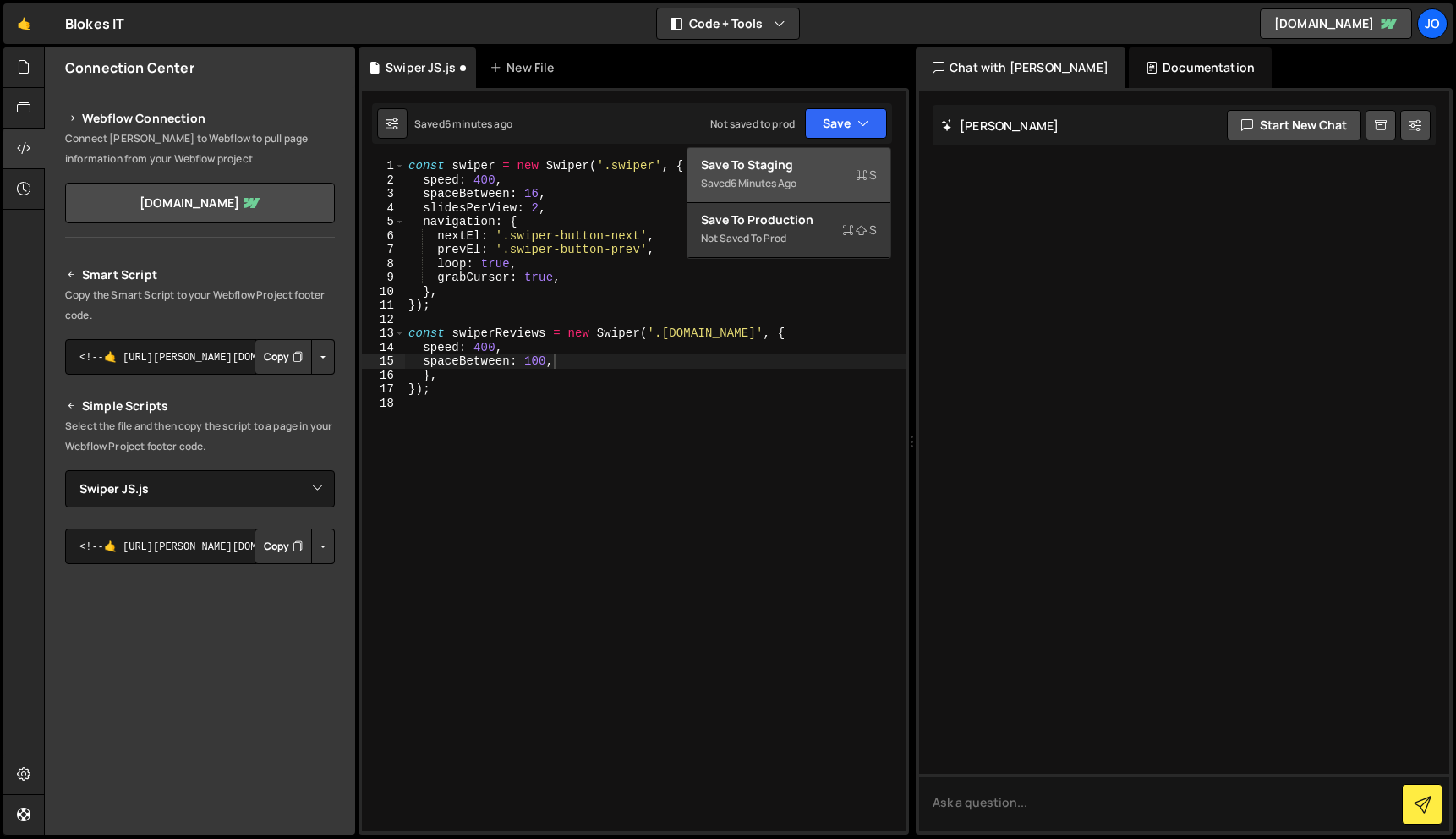
click at [836, 181] on div "Saved 6 minutes ago" at bounding box center [789, 184] width 176 height 20
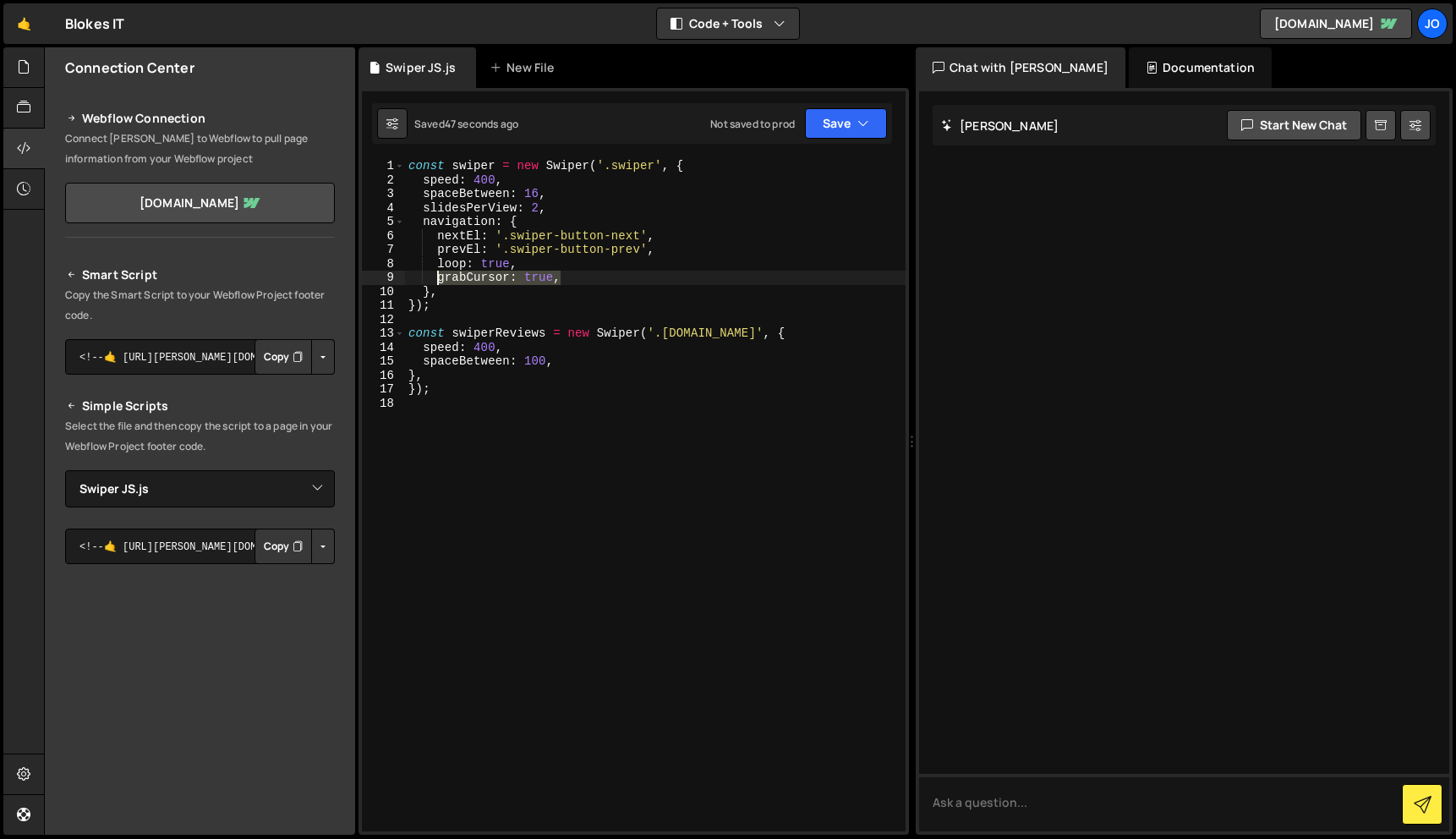
drag, startPoint x: 580, startPoint y: 275, endPoint x: 440, endPoint y: 270, distance: 140.1
click at [440, 270] on div "const swiper = new Swiper ( '.swiper' , { speed : 400 , spaceBetween : 16 , sli…" at bounding box center [655, 509] width 501 height 700
click at [567, 363] on div "const swiper = new Swiper ( '.swiper' , { speed : 400 , spaceBetween : 16 , sli…" at bounding box center [655, 509] width 501 height 700
type textarea "spaceBetween: 100,"
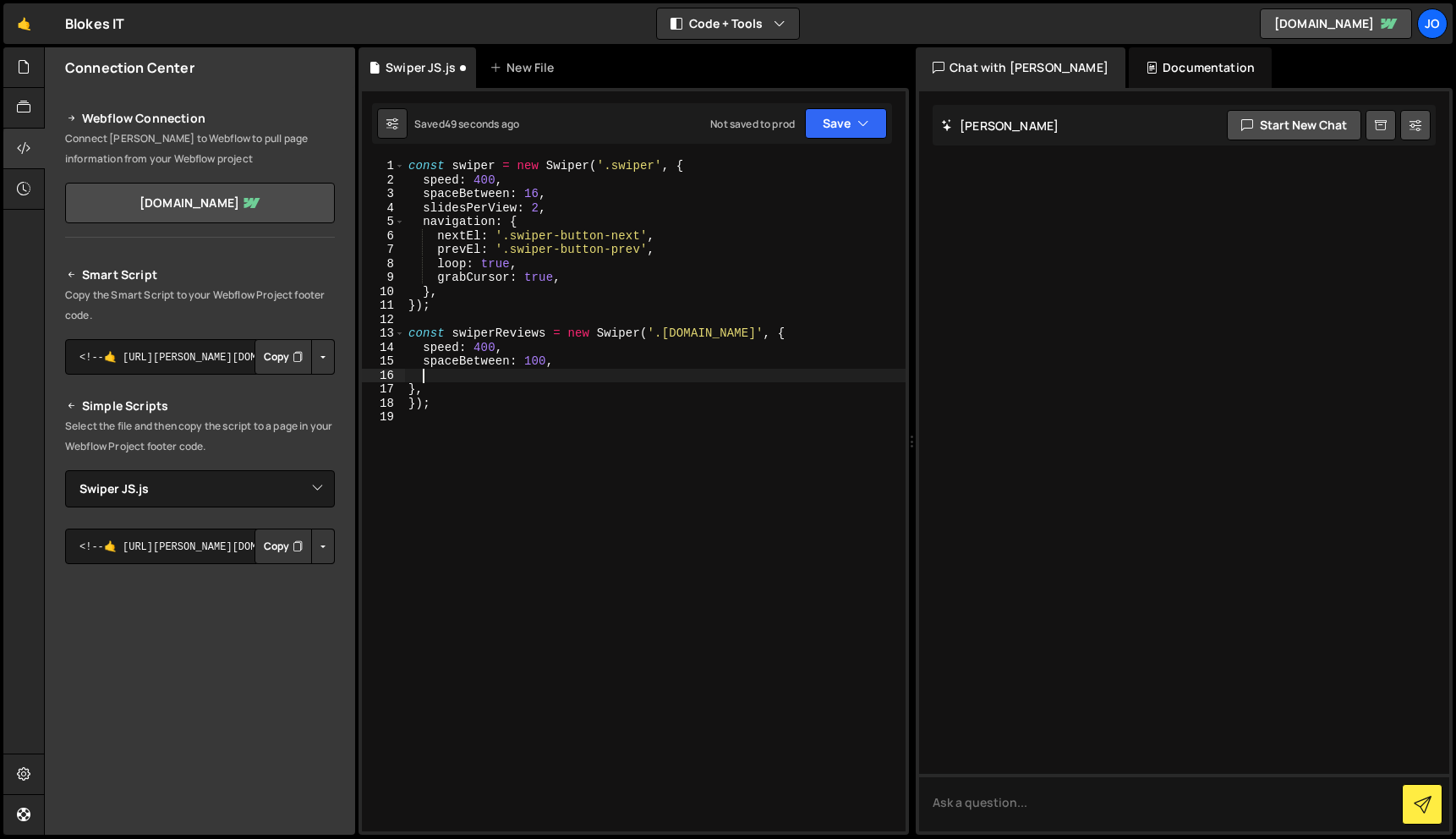
paste textarea "grabCursor: true,"
click at [869, 128] on icon "button" at bounding box center [864, 123] width 12 height 17
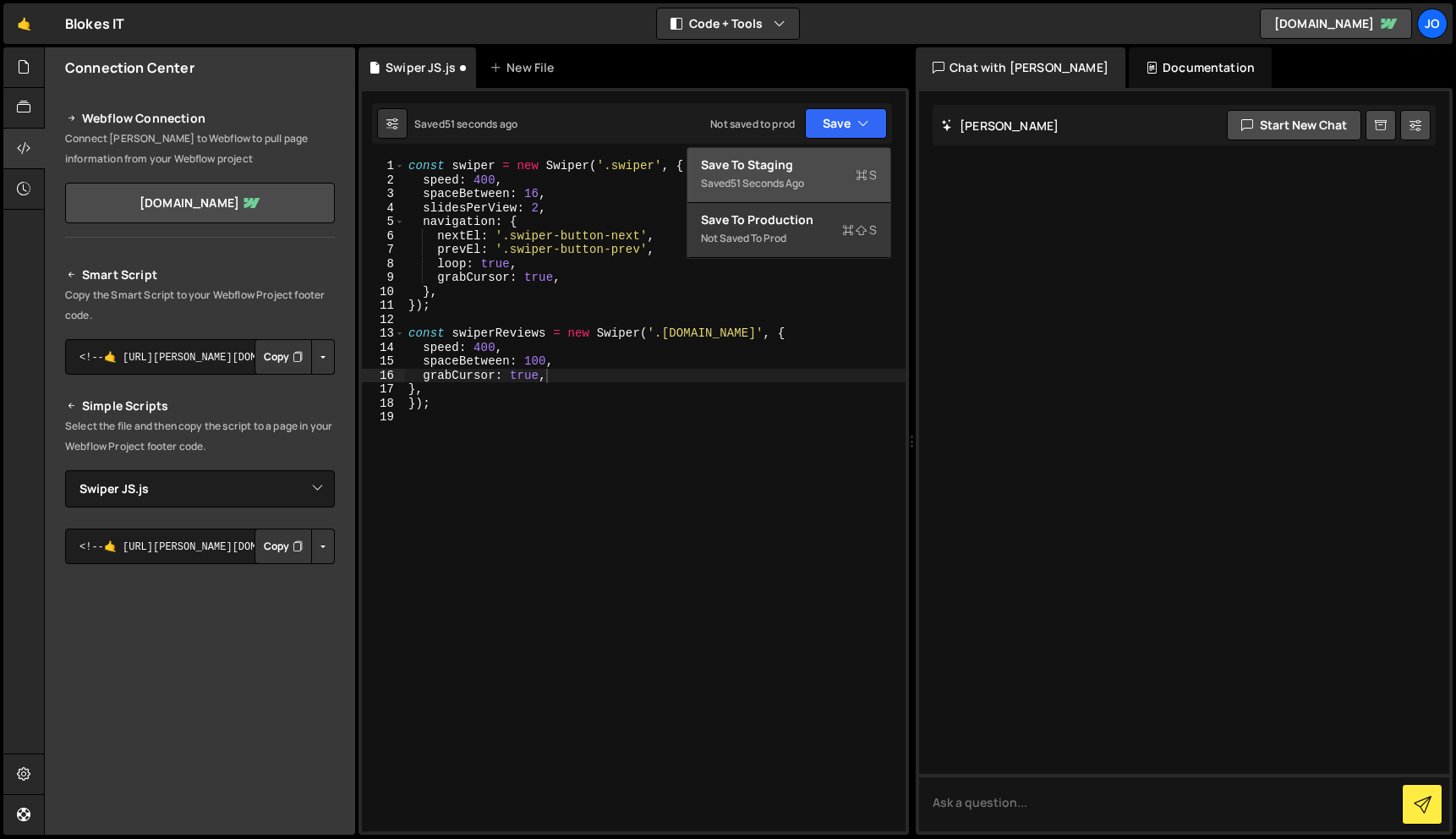
click at [822, 186] on div "Saved 51 seconds ago" at bounding box center [789, 184] width 176 height 20
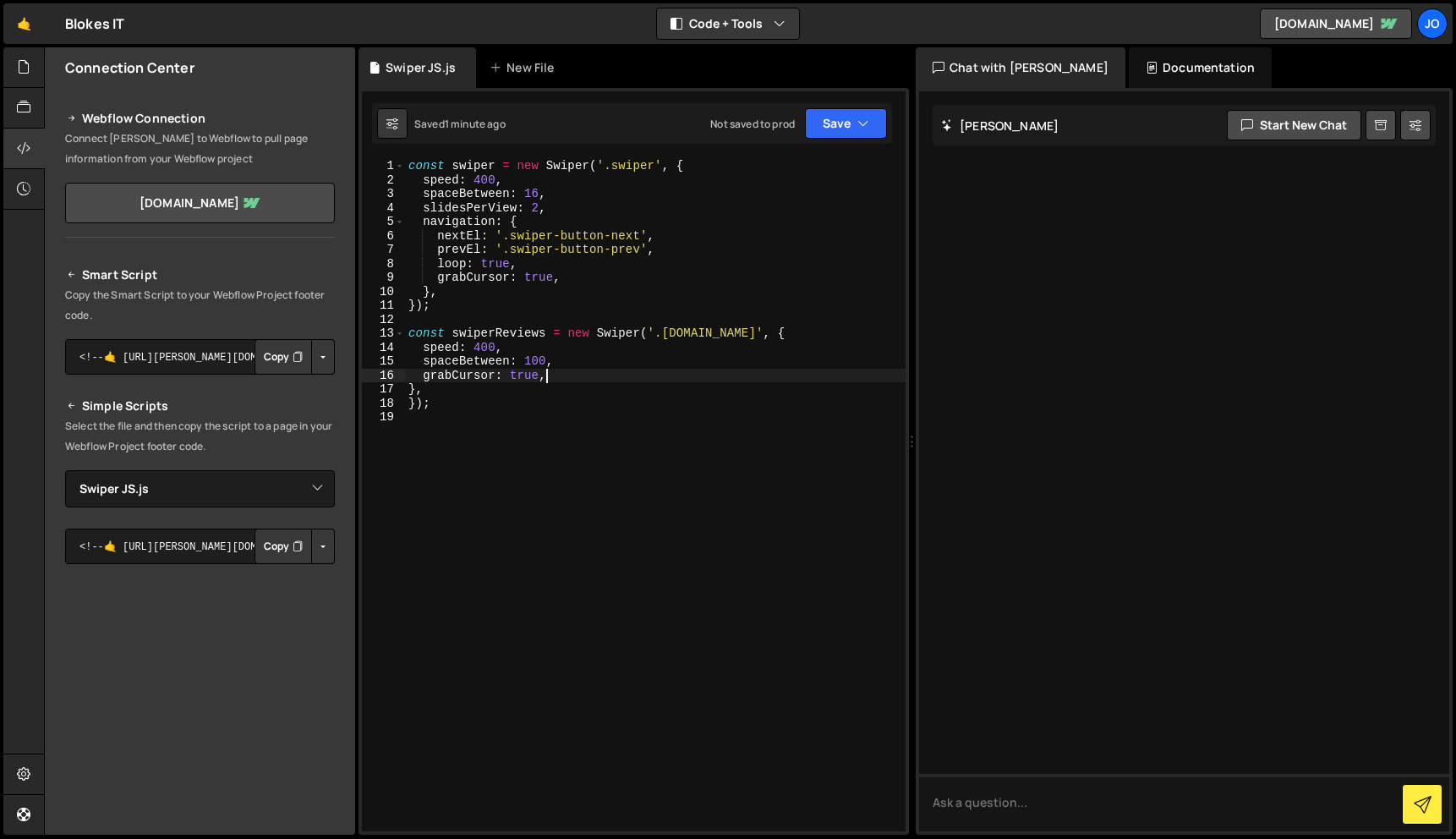
click at [576, 373] on div "const swiper = new Swiper ( '.swiper' , { speed : 400 , spaceBetween : 16 , sli…" at bounding box center [655, 509] width 501 height 700
click at [866, 109] on button "Save" at bounding box center [846, 124] width 82 height 31
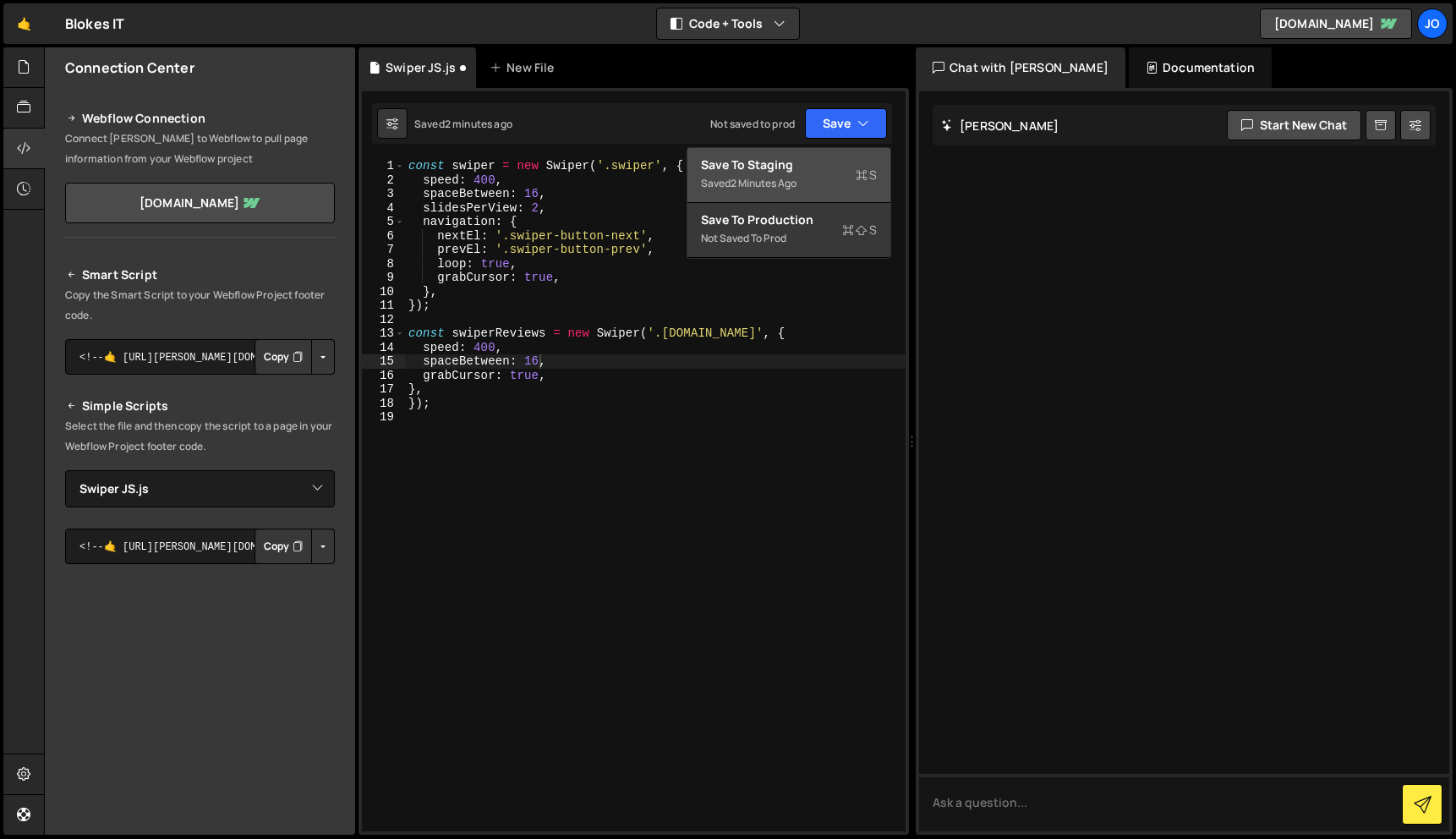
click at [824, 175] on div "Saved 2 minutes ago" at bounding box center [789, 184] width 176 height 20
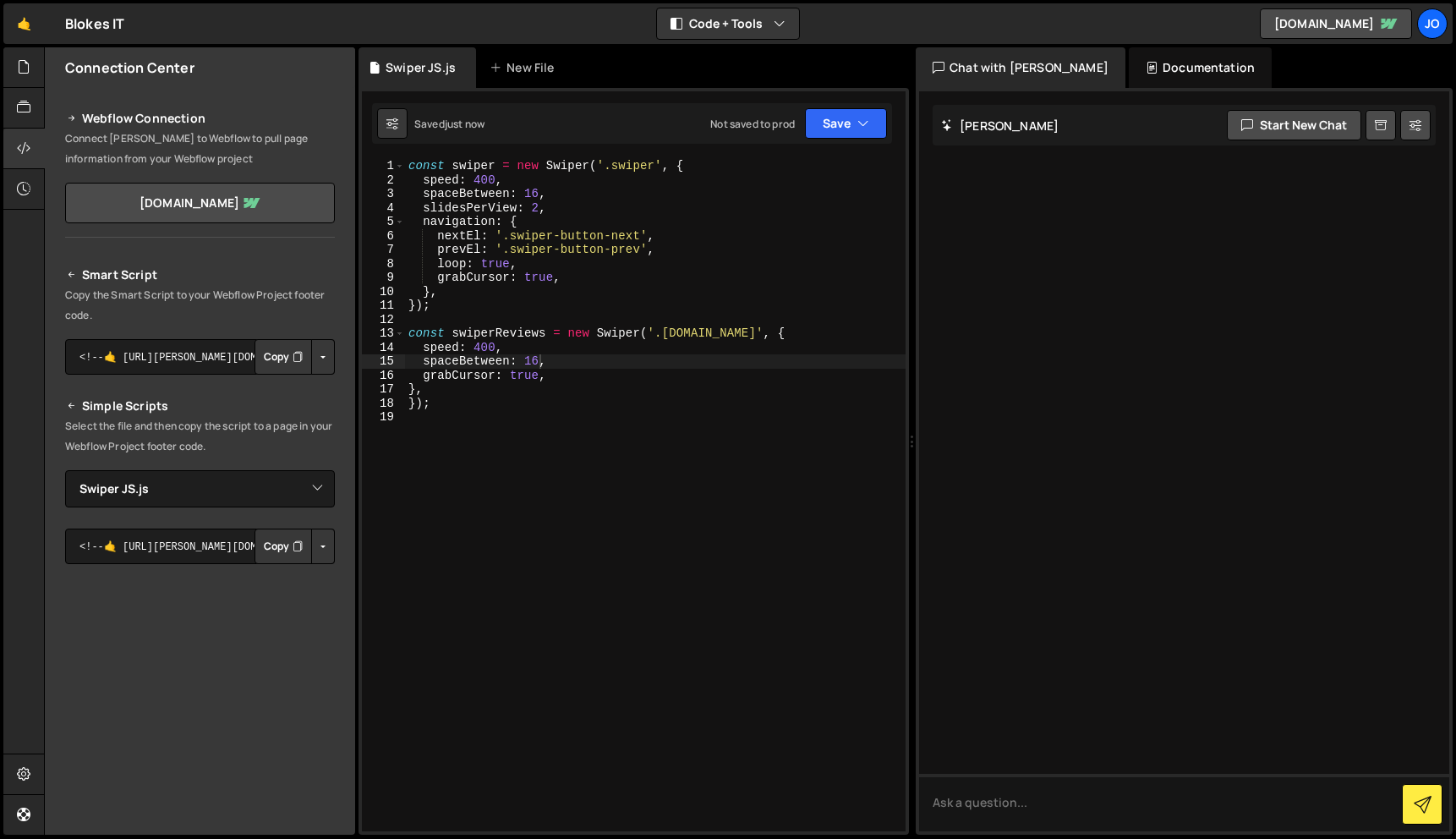
click at [554, 210] on div "const swiper = new Swiper ( '.swiper' , { speed : 400 , spaceBetween : 16 , sli…" at bounding box center [655, 509] width 501 height 700
type textarea "});"
type textarea "speed: 400,"
paste textarea "slidesPerView: 2,"
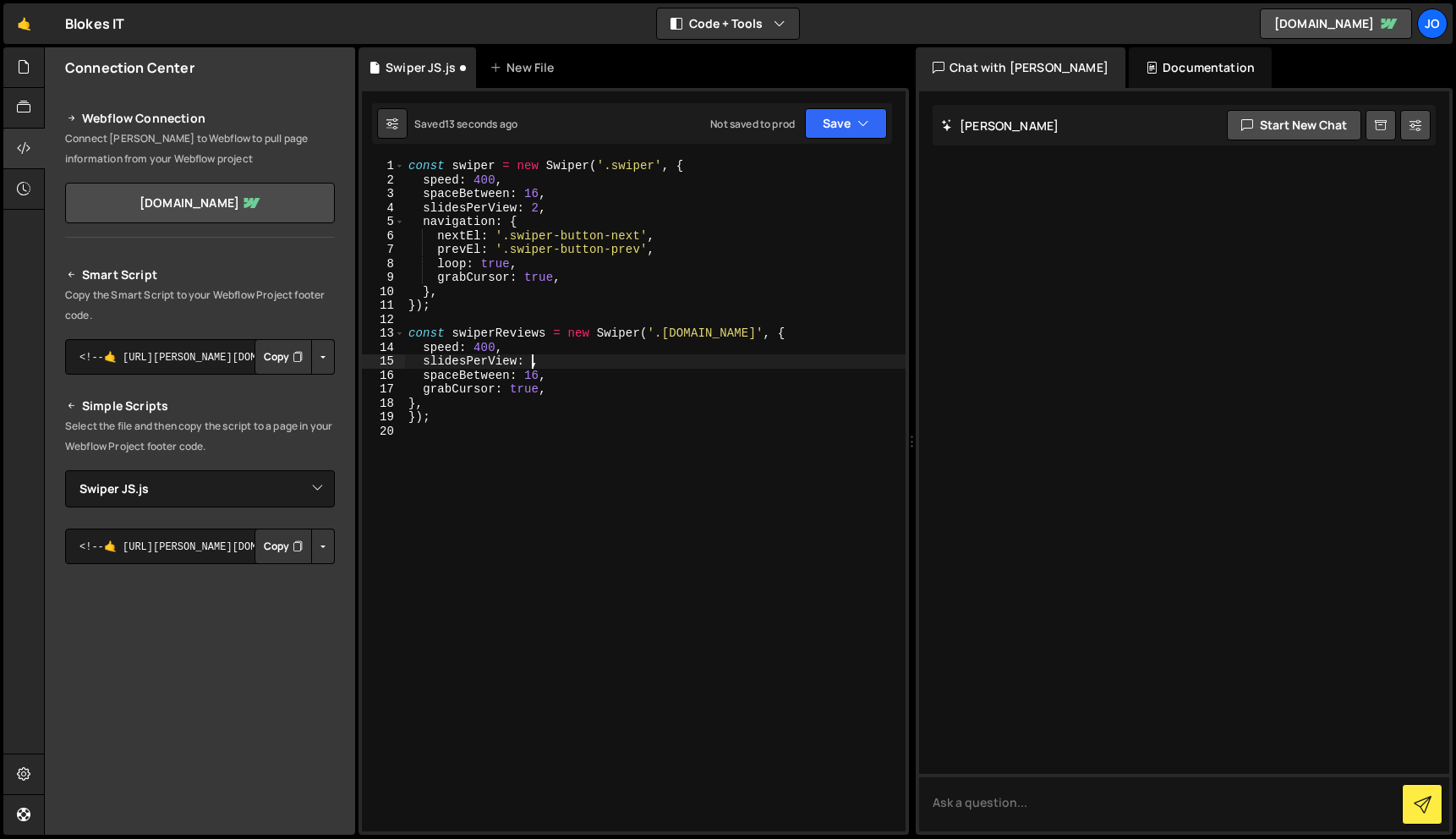
scroll to position [0, 8]
click at [879, 124] on button "Save" at bounding box center [846, 124] width 82 height 31
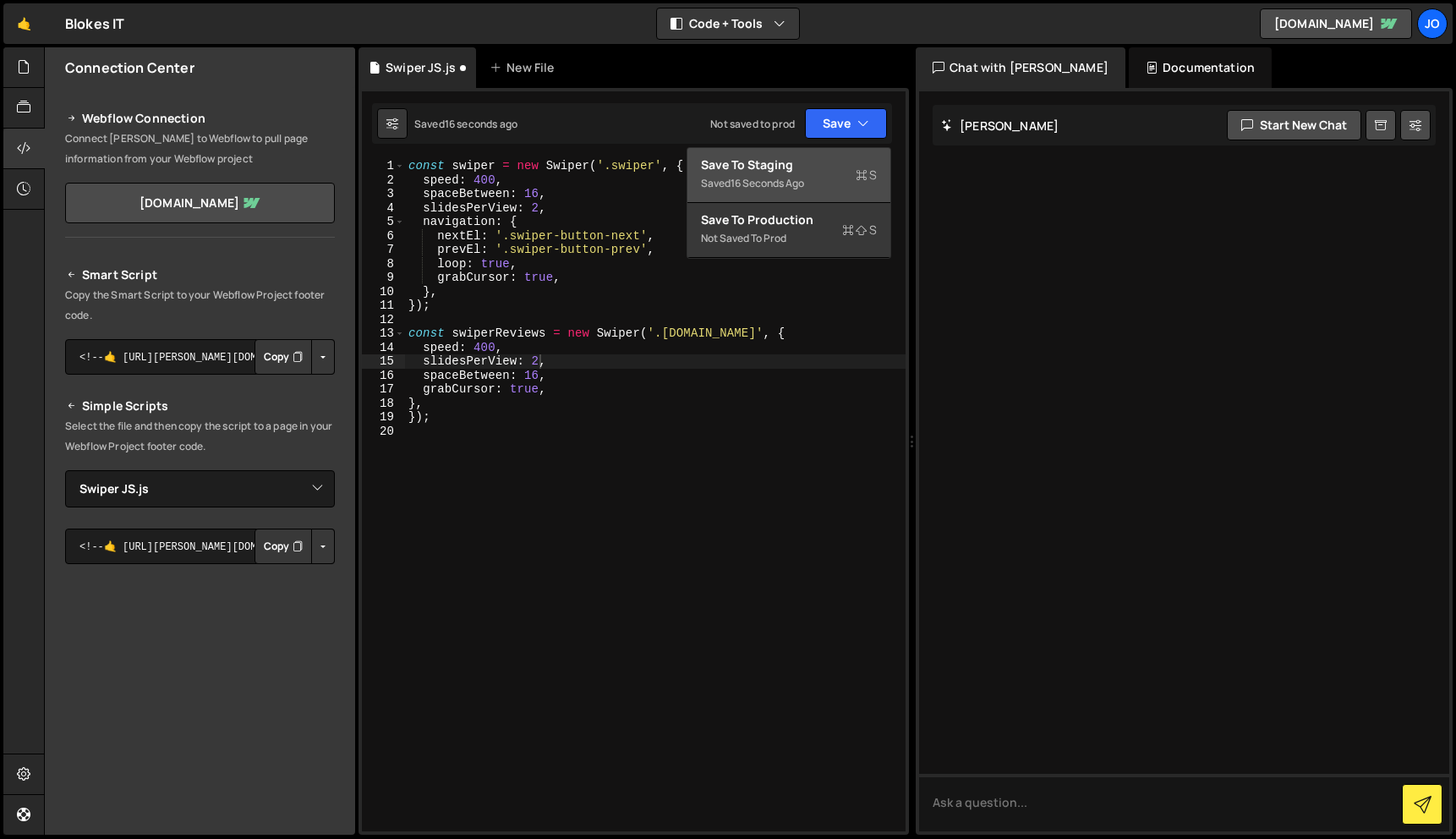
click at [826, 187] on div "Saved 16 seconds ago" at bounding box center [789, 184] width 176 height 20
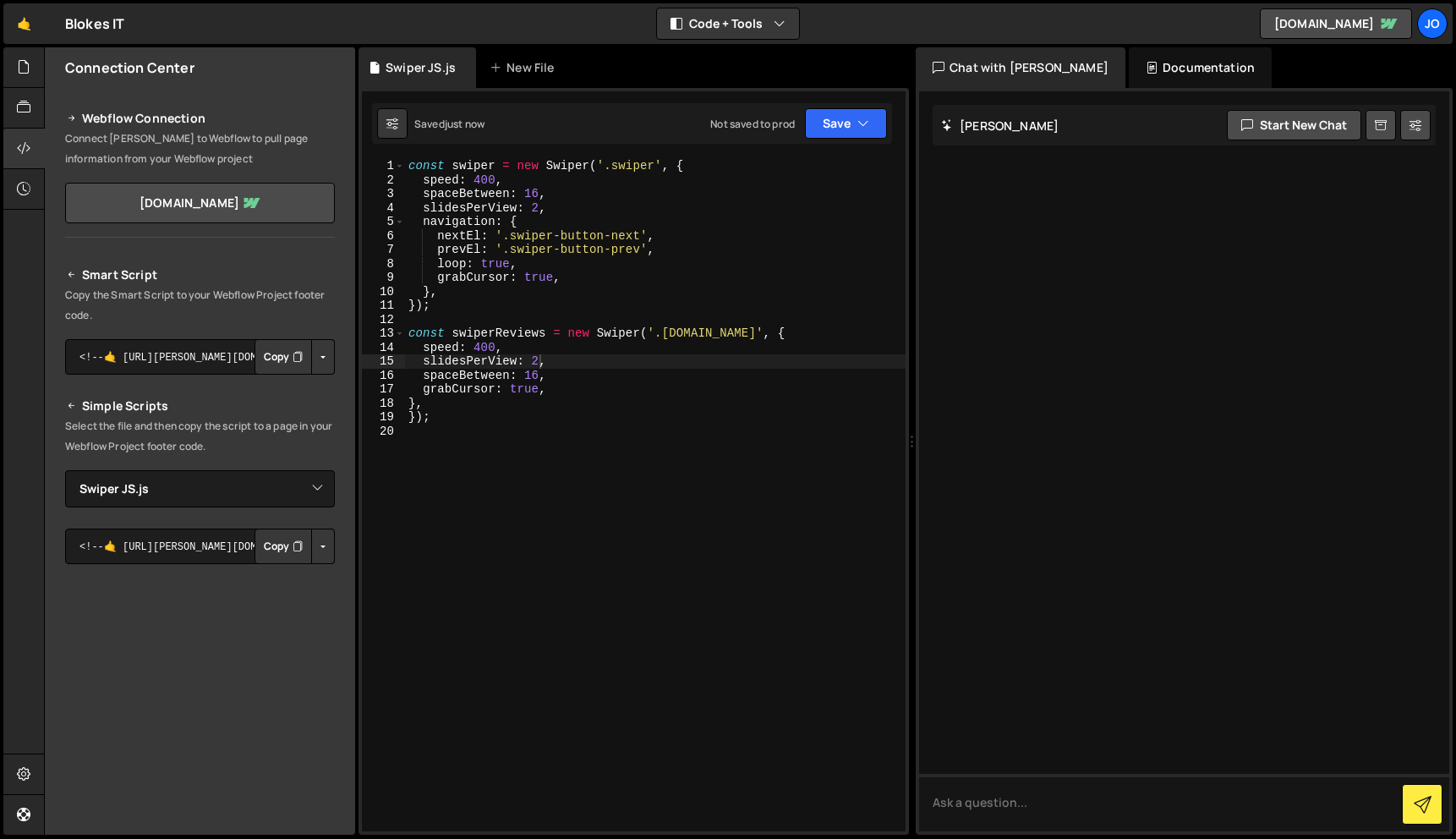
click at [536, 357] on div "const swiper = new Swiper ( '.swiper' , { speed : 400 , spaceBetween : 16 , sli…" at bounding box center [655, 509] width 501 height 700
click at [554, 357] on div "const swiper = new Swiper ( '.swiper' , { speed : 400 , spaceBetween : 16 , sli…" at bounding box center [655, 509] width 501 height 700
click at [539, 354] on div "const swiper = new Swiper ( '.swiper' , { speed : 400 , spaceBetween : 16 , sli…" at bounding box center [655, 509] width 501 height 700
click at [629, 351] on div "const swiper = new Swiper ( '.swiper' , { speed : 400 , spaceBetween : 16 , sli…" at bounding box center [655, 509] width 501 height 700
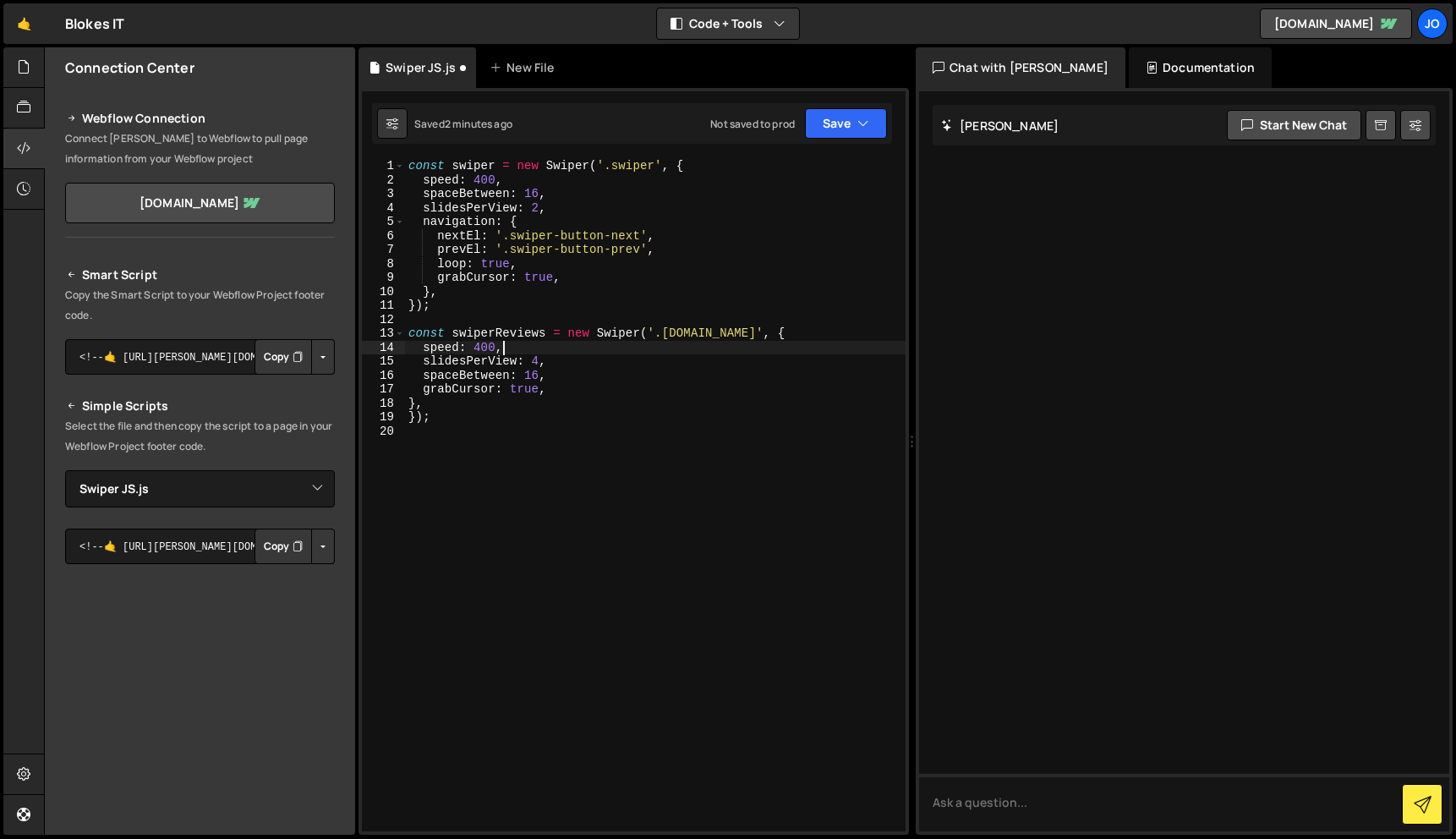
scroll to position [0, 6]
click at [566, 375] on div "const swiper = new Swiper ( '.swiper' , { speed : 400 , spaceBetween : 16 , sli…" at bounding box center [655, 509] width 501 height 700
click at [509, 348] on div "const swiper = new Swiper ( '.swiper' , { speed : 400 , spaceBetween : 16 , sli…" at bounding box center [655, 509] width 501 height 700
click at [547, 405] on div "const swiper = new Swiper ( '.swiper' , { speed : 400 , spaceBetween : 16 , sli…" at bounding box center [655, 509] width 501 height 700
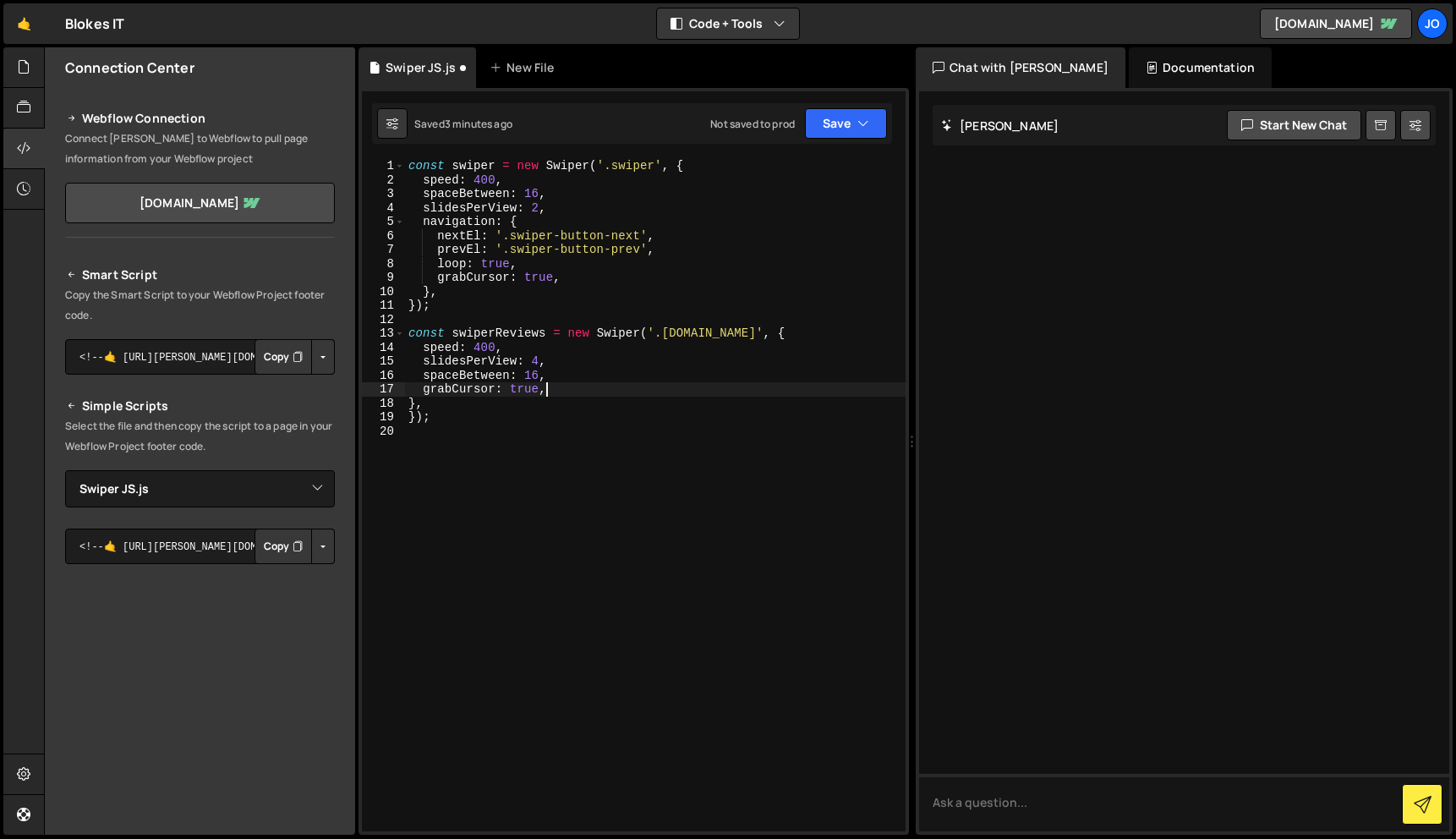
click at [578, 390] on div "const swiper = new Swiper ( '.swiper' , { speed : 400 , spaceBetween : 16 , sli…" at bounding box center [655, 509] width 501 height 700
type textarea "grabCursor: true,"
paste textarea "prevEl: '.reviewSwiper-prev',"
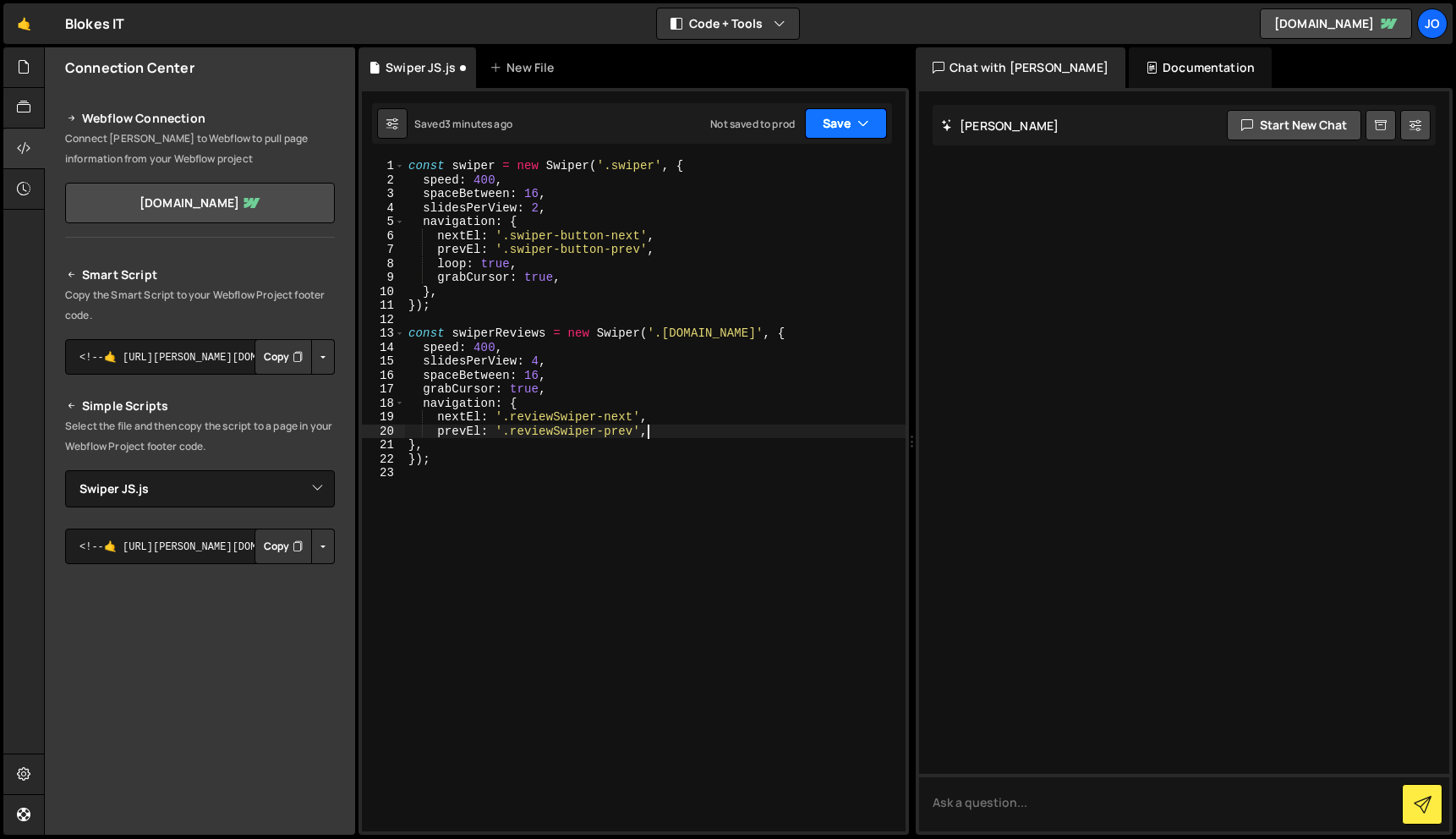
click at [864, 120] on icon "button" at bounding box center [864, 123] width 12 height 17
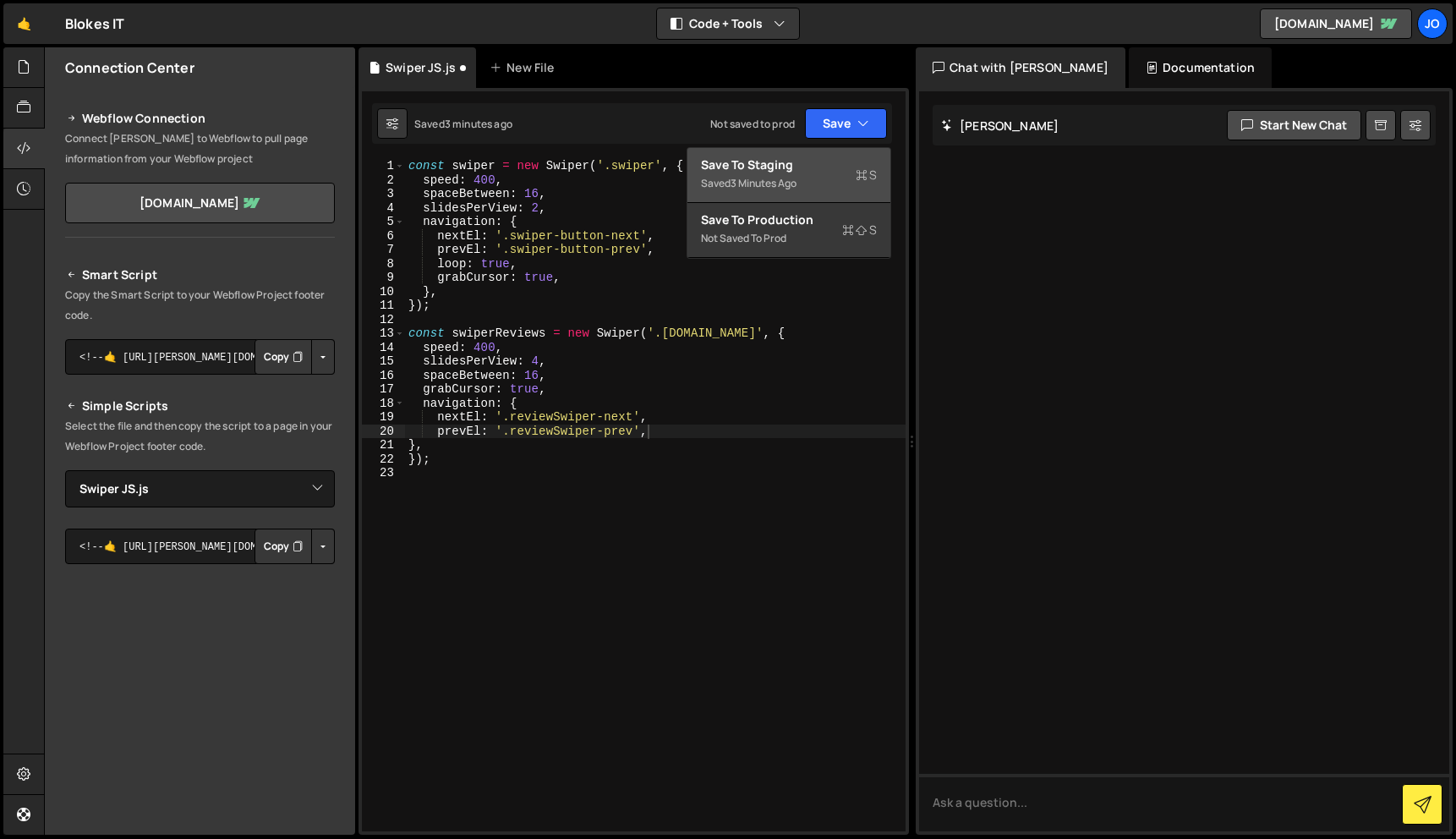
click at [832, 167] on div "Save to Staging S" at bounding box center [789, 165] width 176 height 17
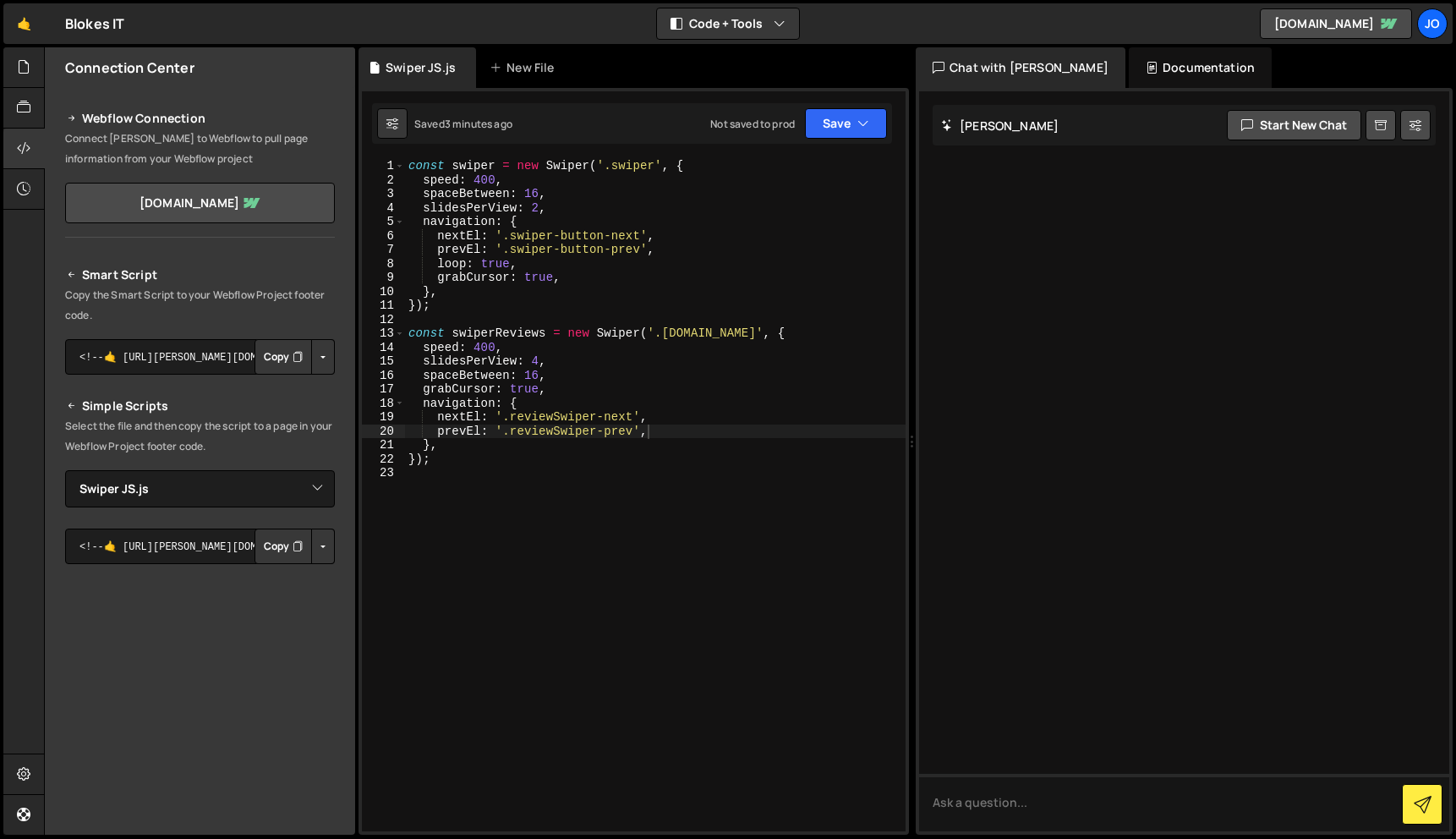
click at [586, 271] on div "const swiper = new Swiper ( '.swiper' , { speed : 400 , spaceBetween : 16 , sli…" at bounding box center [655, 509] width 501 height 700
type textarea "});"
type textarea "slidesPerView: 4,"
click at [573, 364] on div "const swiper = new Swiper ( '.swiper' , { speed : 400 , spaceBetween : 16 , sli…" at bounding box center [655, 509] width 501 height 700
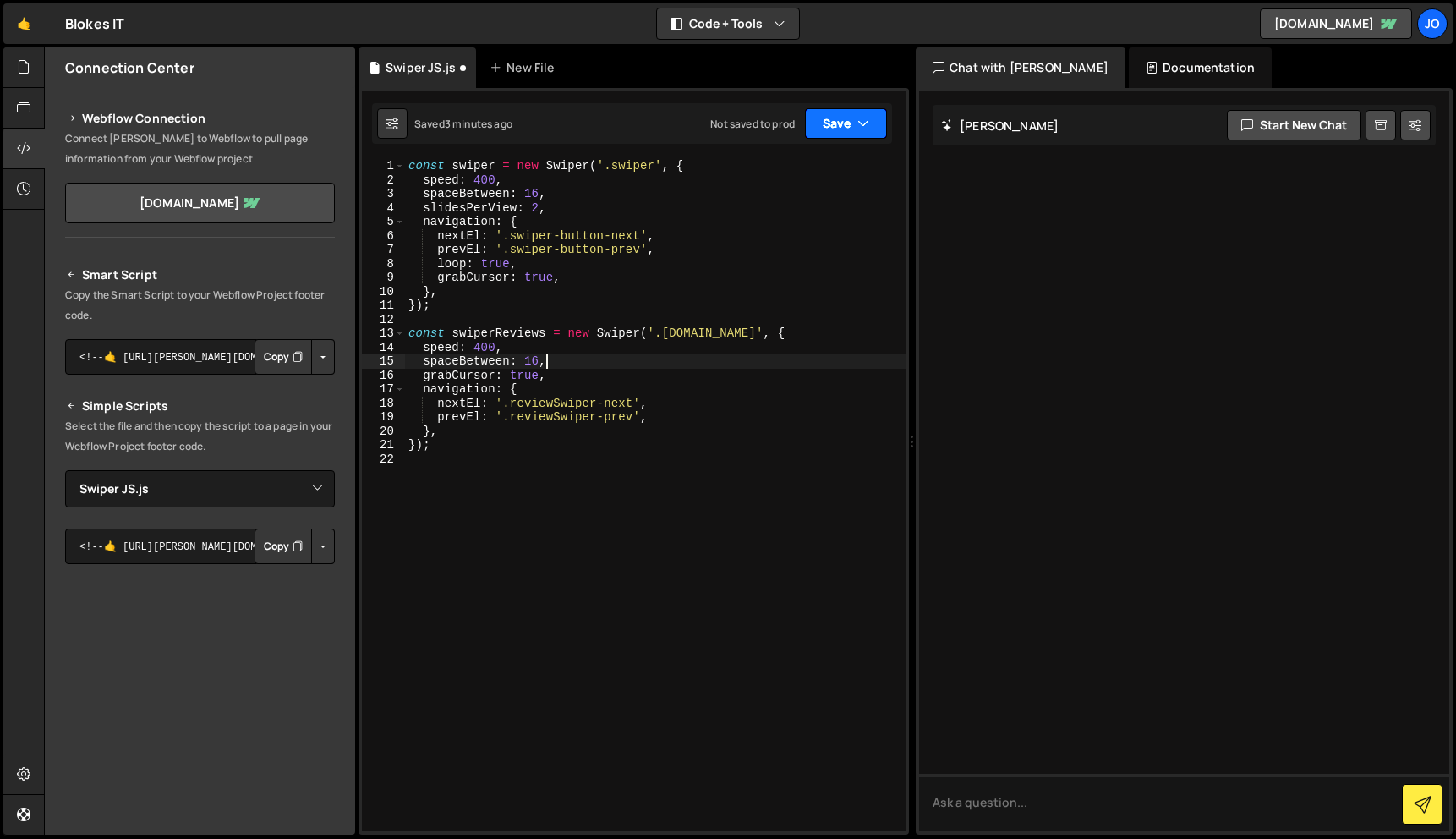
click at [866, 120] on icon "button" at bounding box center [864, 123] width 12 height 17
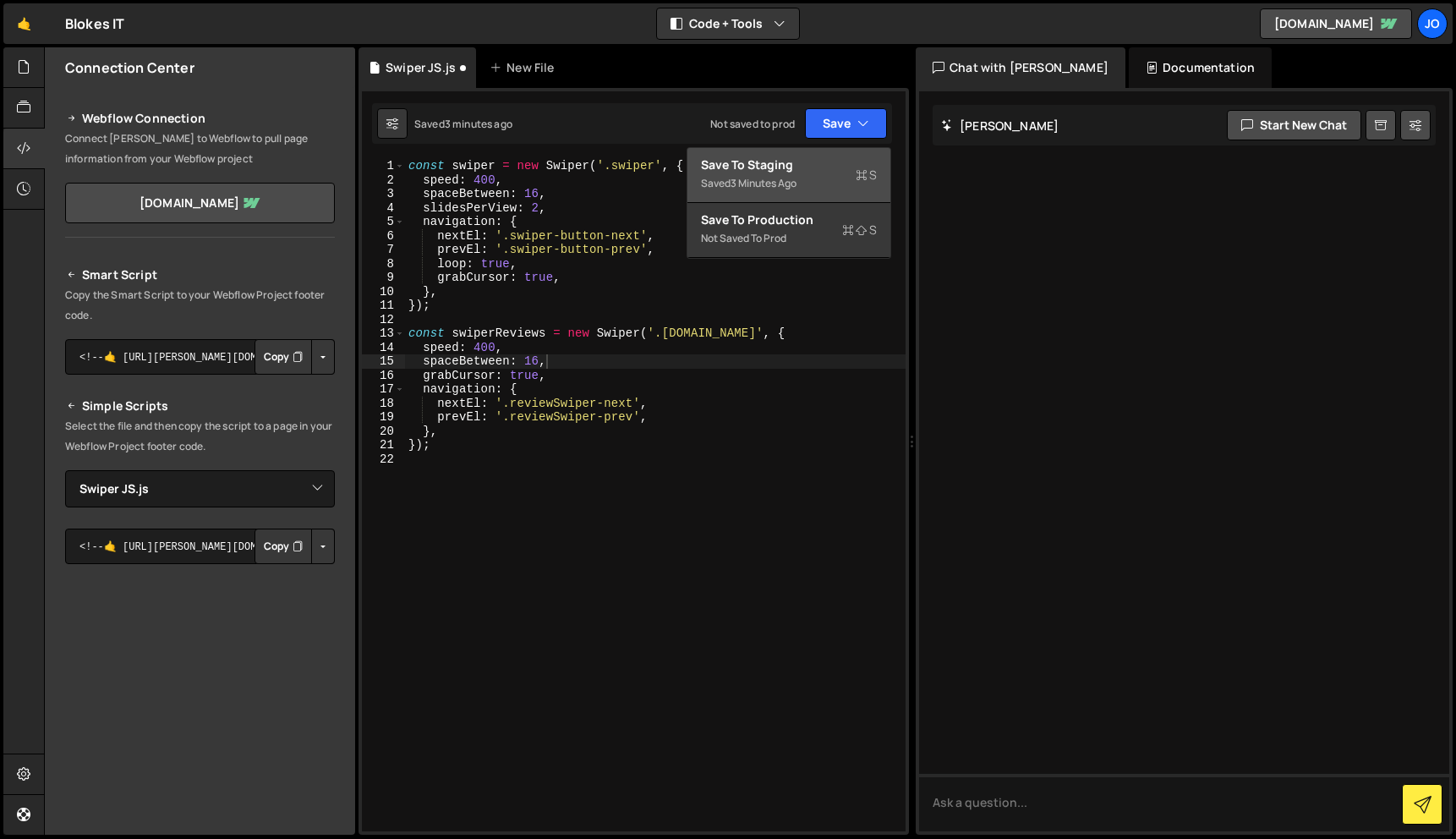
click at [825, 189] on div "Saved 3 minutes ago" at bounding box center [789, 184] width 176 height 20
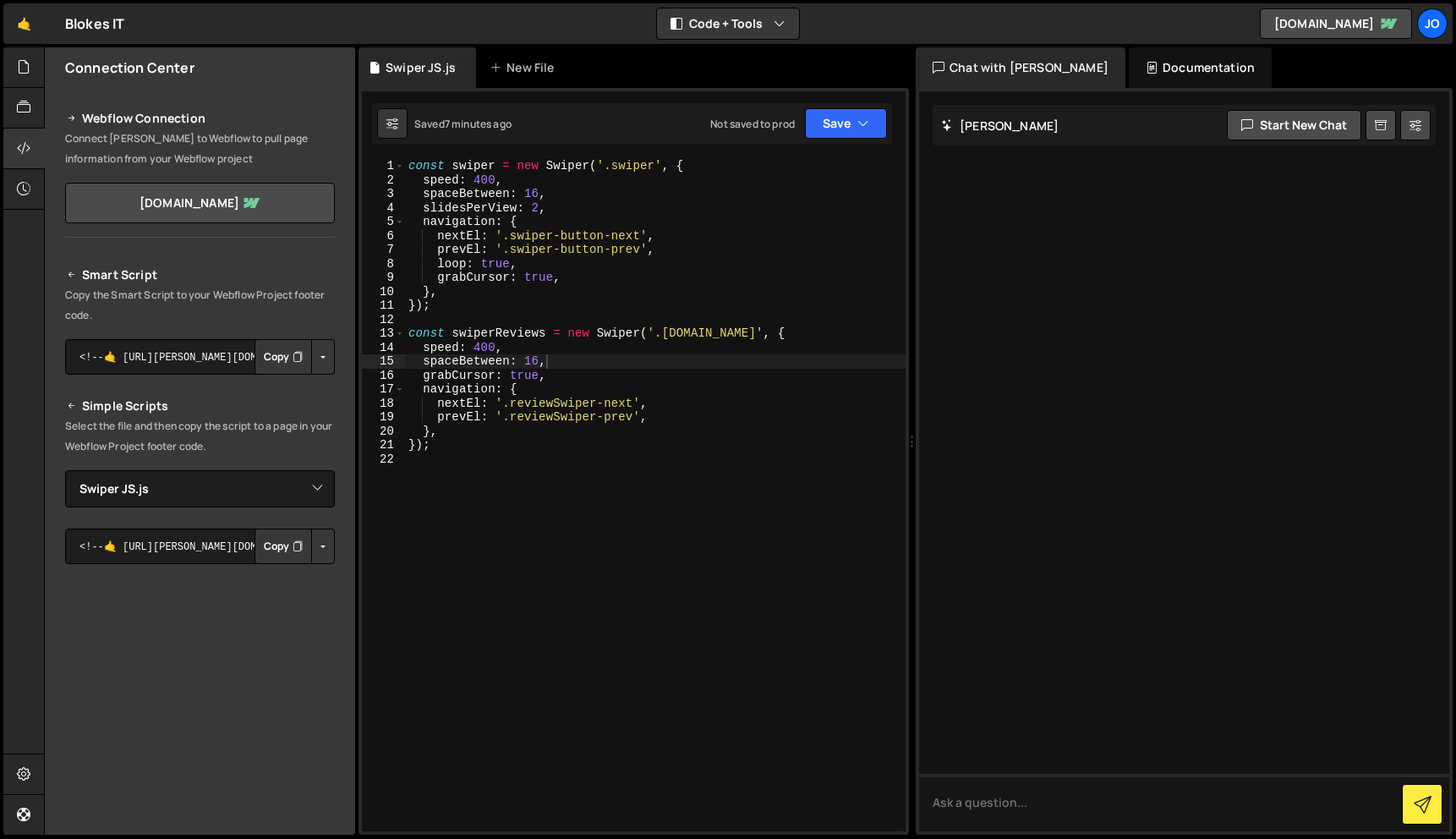
click at [571, 364] on div "const swiper = new Swiper ( '.swiper' , { speed : 400 , spaceBetween : 16 , sli…" at bounding box center [655, 509] width 501 height 700
type textarea "speed: 400,"
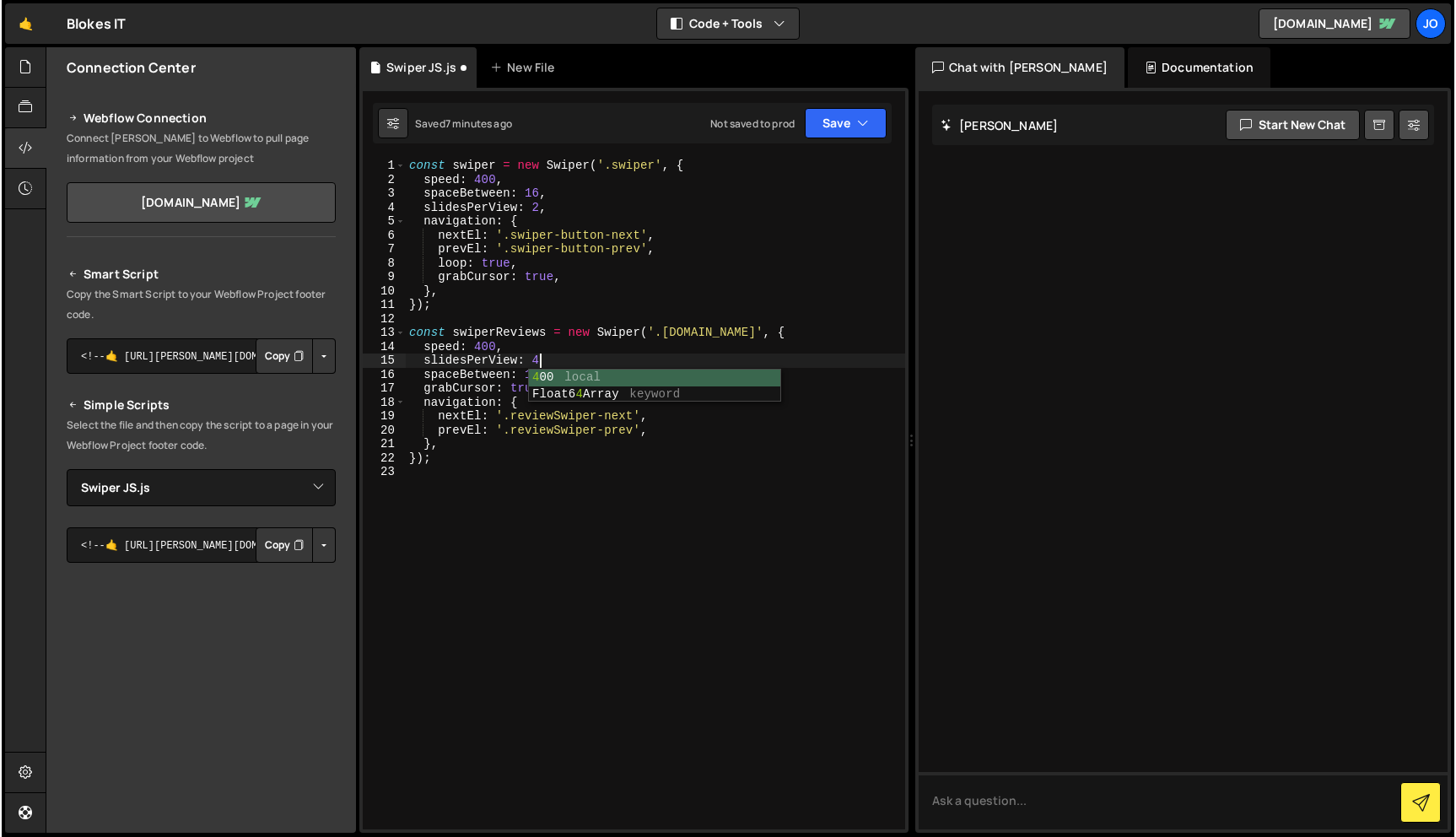
scroll to position [0, 8]
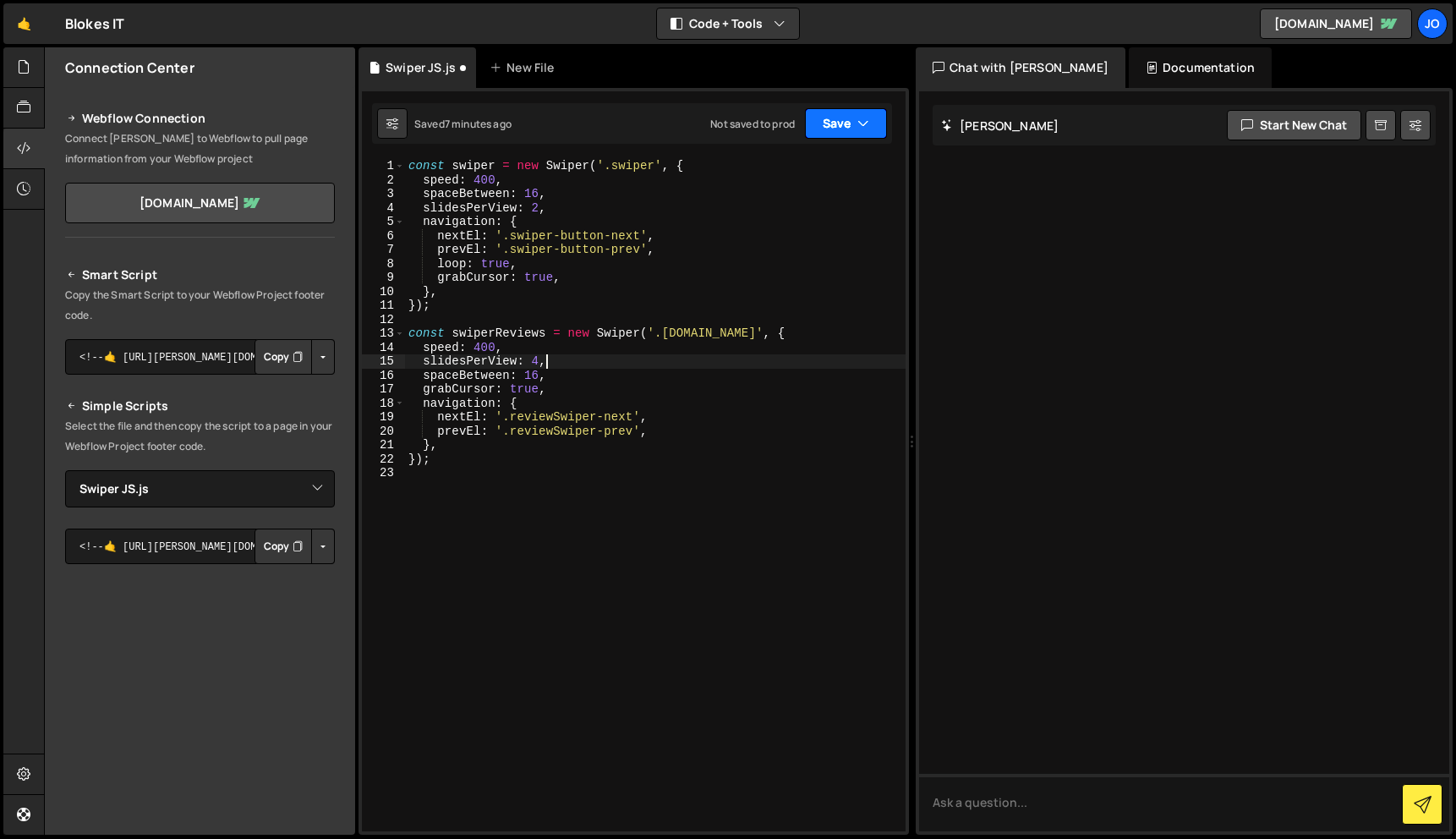
click at [869, 120] on icon "button" at bounding box center [864, 123] width 12 height 17
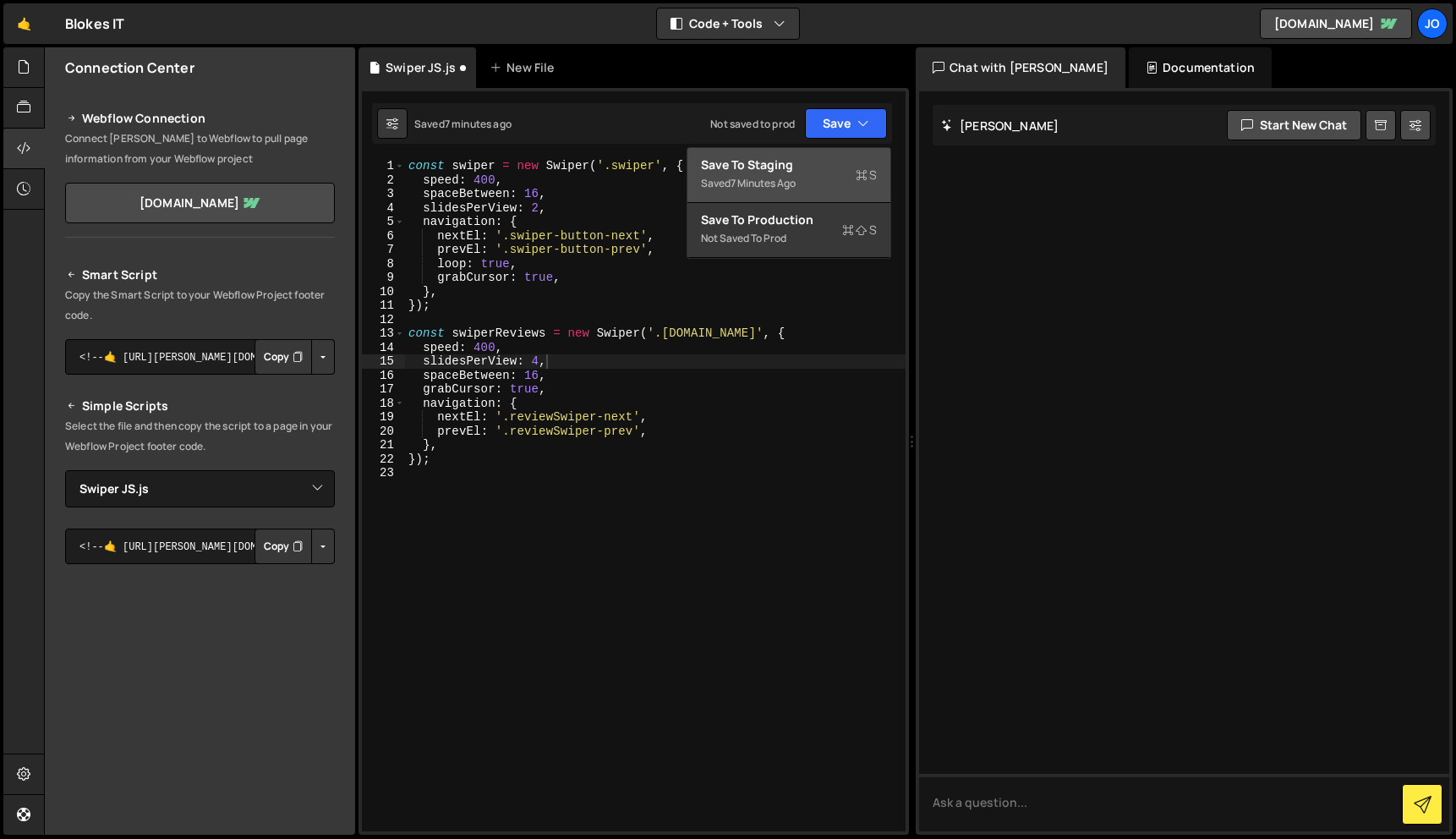
click at [831, 181] on div "Saved 7 minutes ago" at bounding box center [789, 184] width 176 height 20
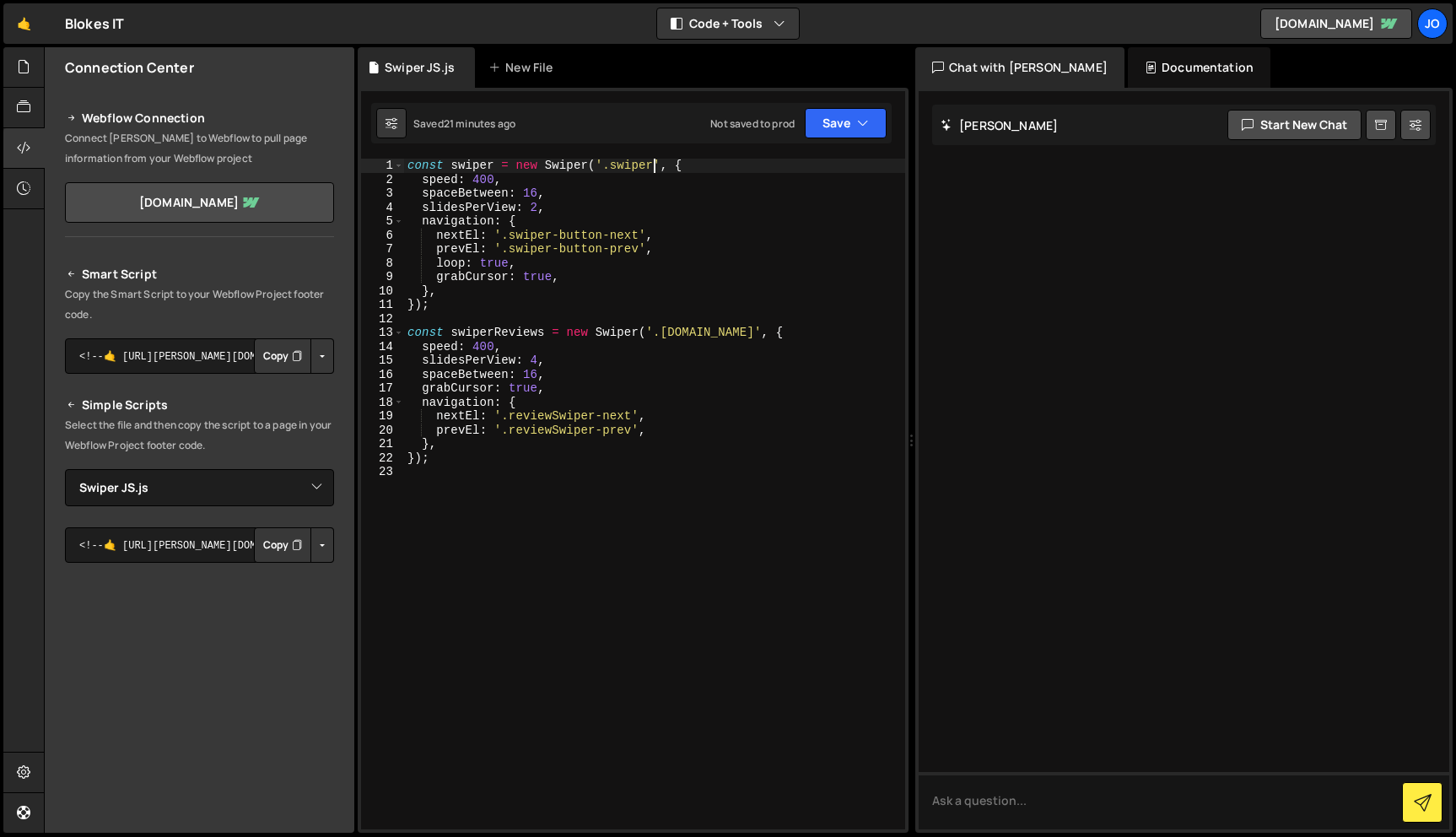
click at [657, 160] on div "const swiper = new Swiper ( '.swiper' , { speed : 400 , spaceBetween : 16 , sli…" at bounding box center [655, 508] width 502 height 699
click at [493, 158] on div "const swiper = new Swiper ( '.swiper.blogs' , { speed : 400 , spaceBetween : 16…" at bounding box center [655, 508] width 502 height 699
click at [868, 118] on icon "button" at bounding box center [863, 122] width 12 height 17
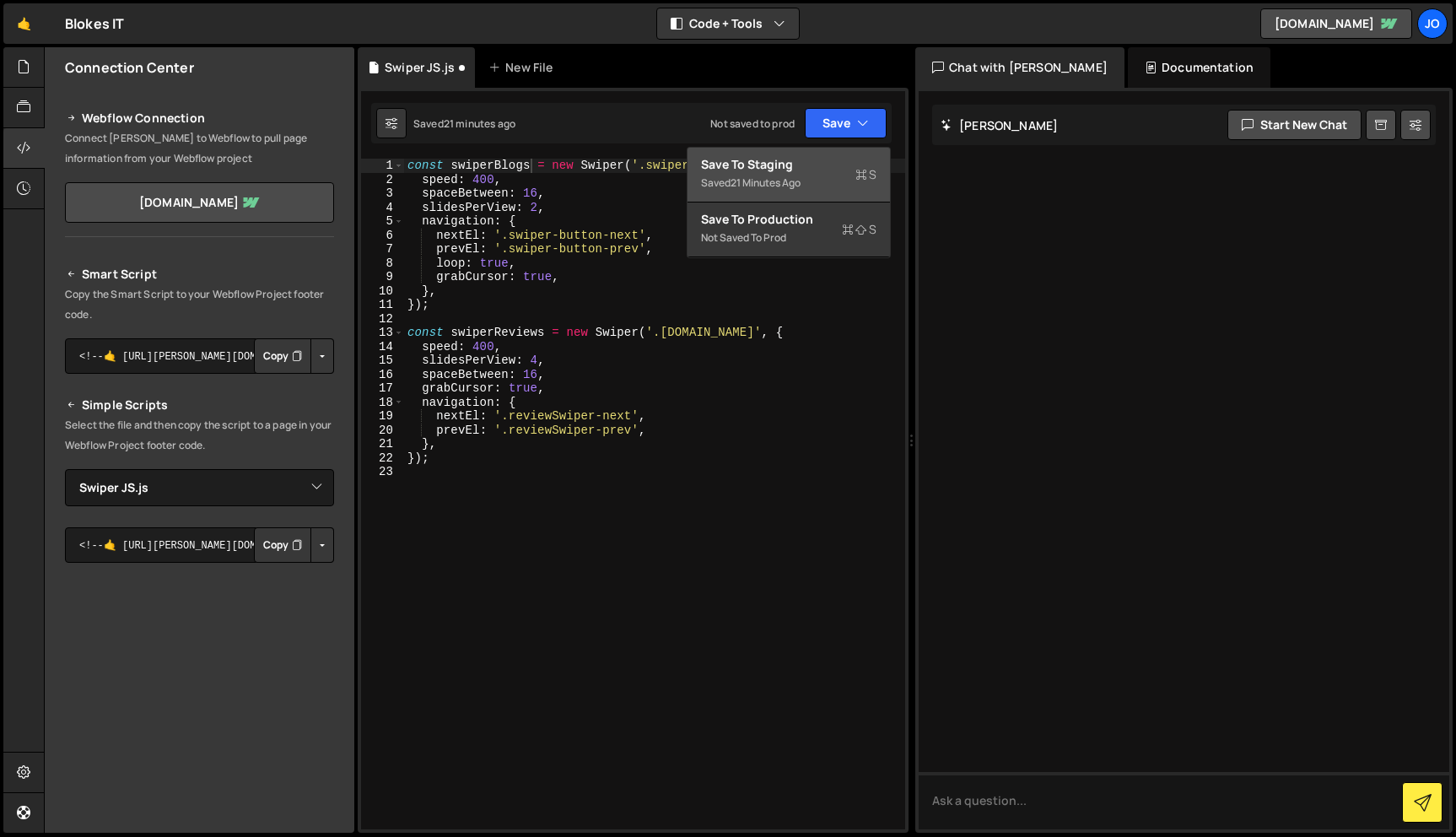
click at [808, 184] on div "Saved 21 minutes ago" at bounding box center [789, 183] width 175 height 20
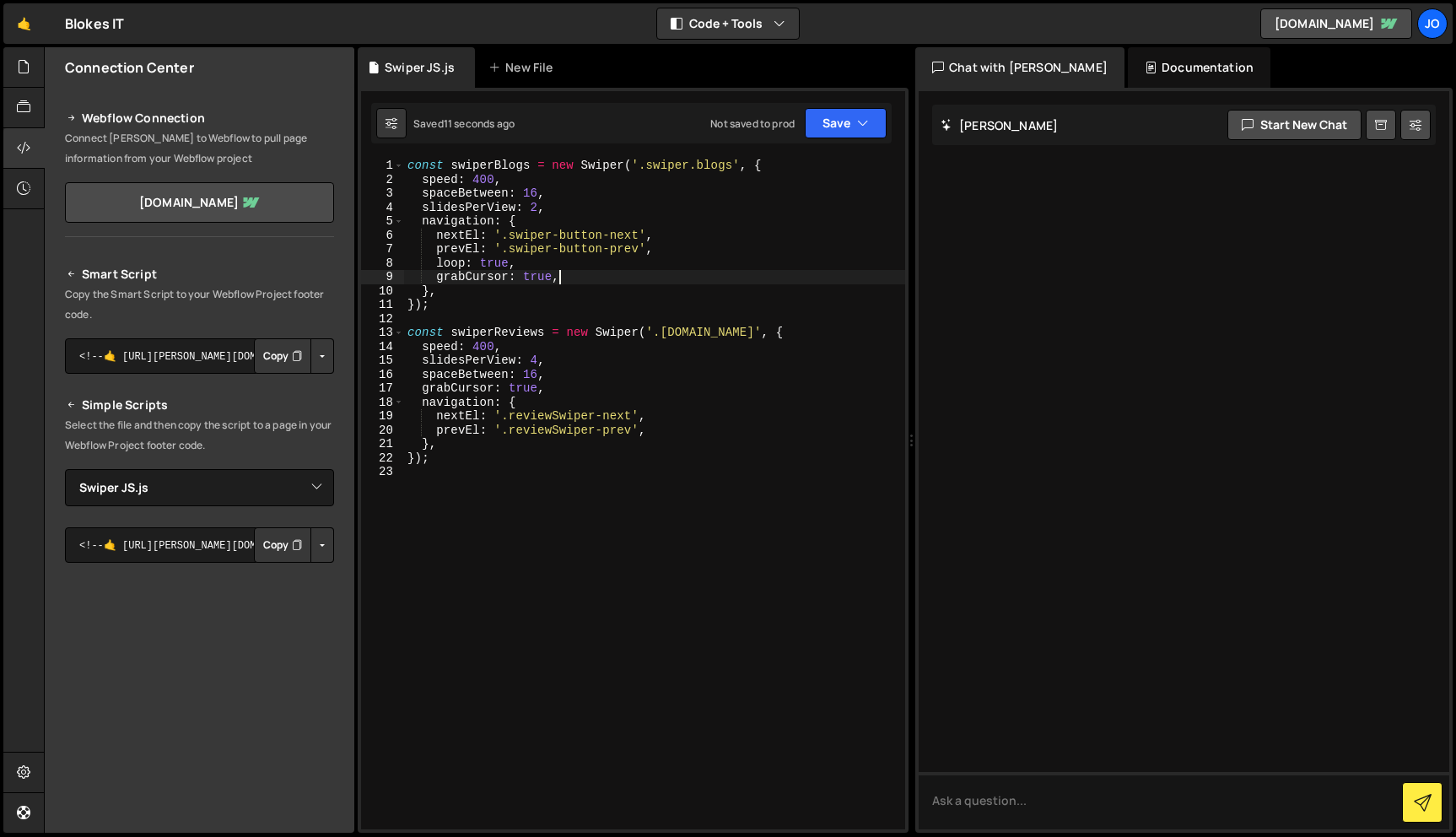
click at [592, 275] on div "const swiperBlogs = new Swiper ( '.swiper.blogs' , { speed : 400 , spaceBetween…" at bounding box center [655, 508] width 502 height 699
type textarea "});"
type textarea "speed: 400,"
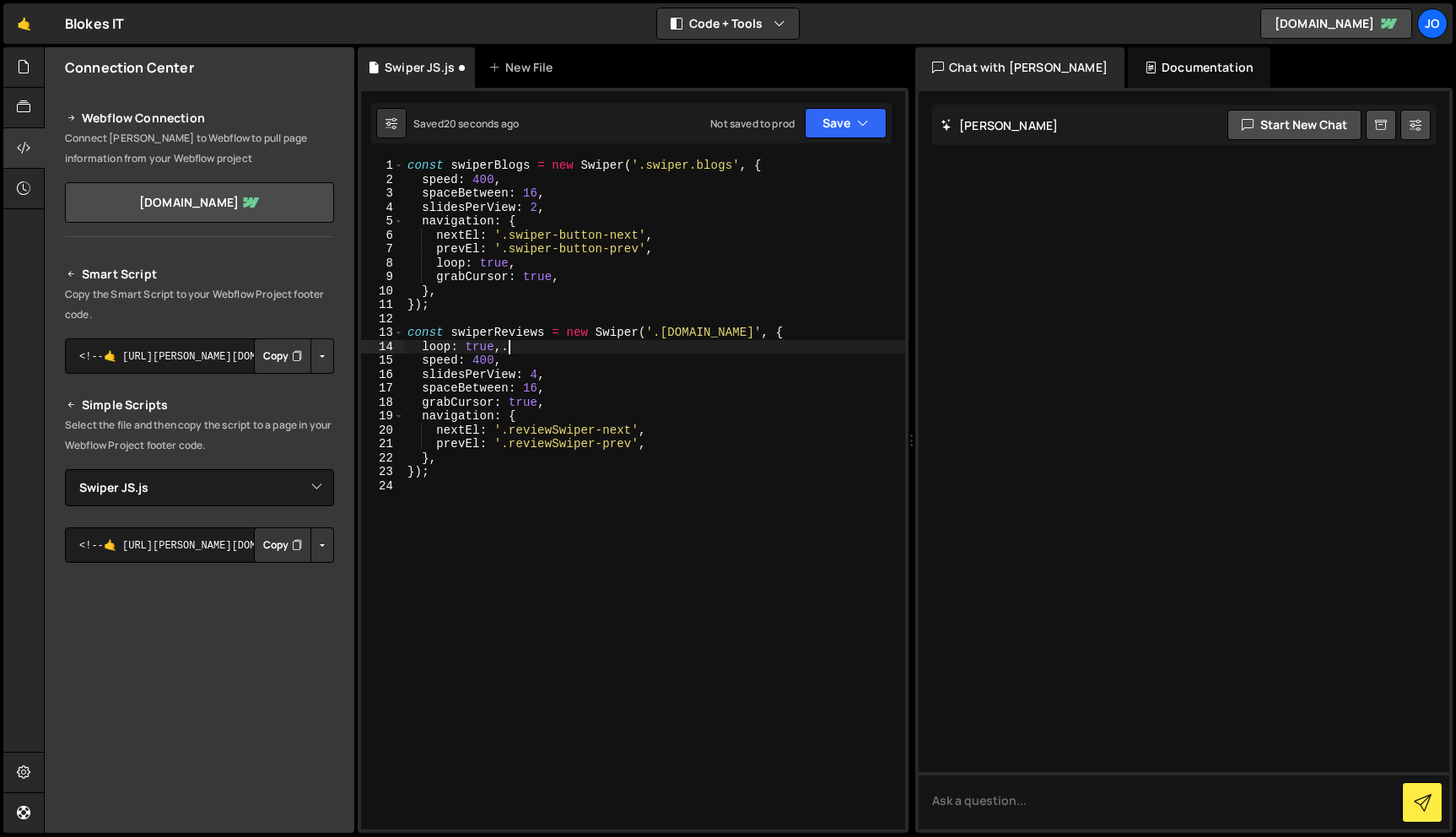
scroll to position [0, 6]
type textarea "const swiperReviews = new Swiper('.[DOMAIN_NAME]', {"
click at [856, 122] on button "Save" at bounding box center [846, 123] width 82 height 31
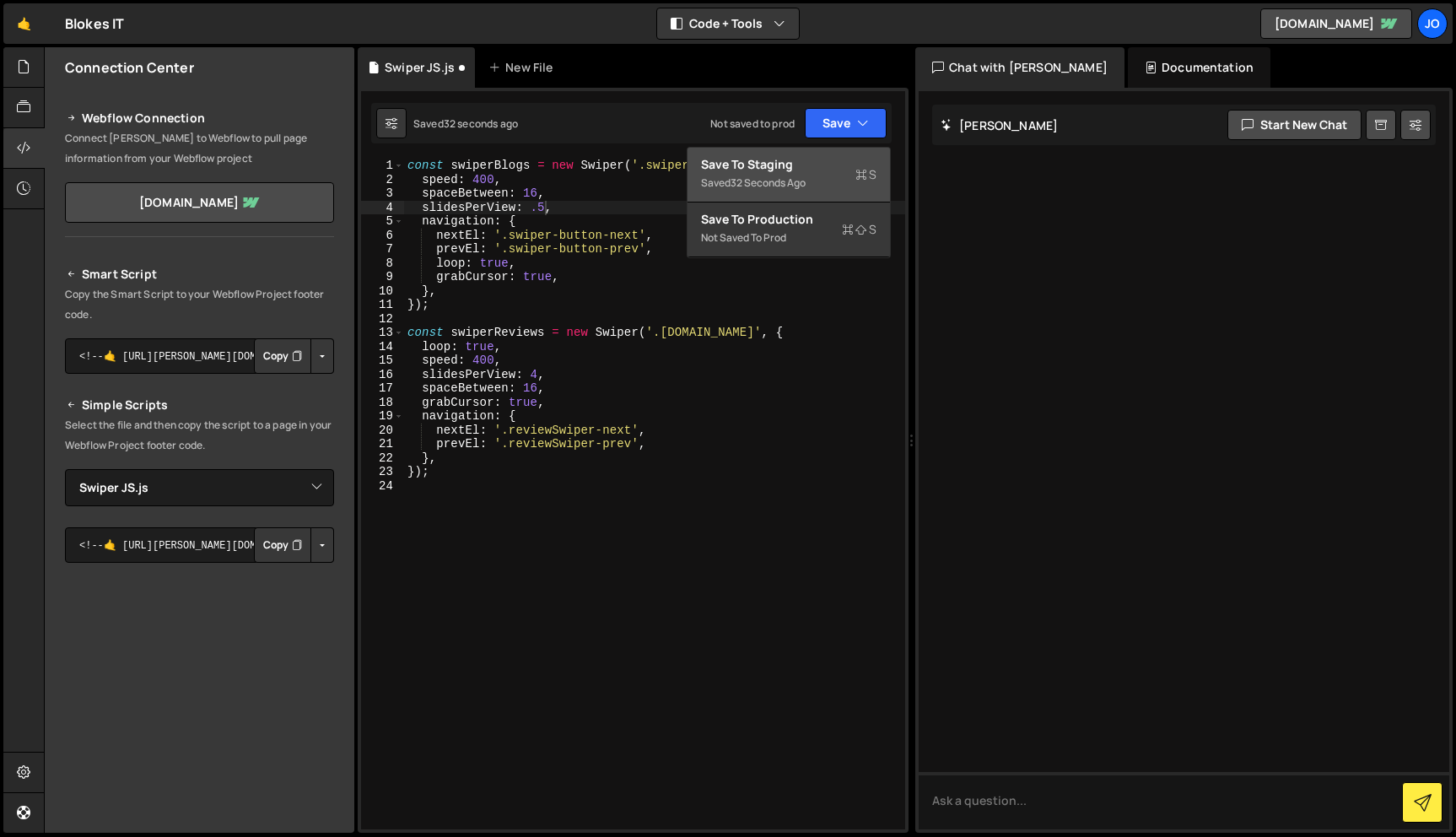
click at [829, 177] on div "Saved 32 seconds ago" at bounding box center [789, 183] width 175 height 20
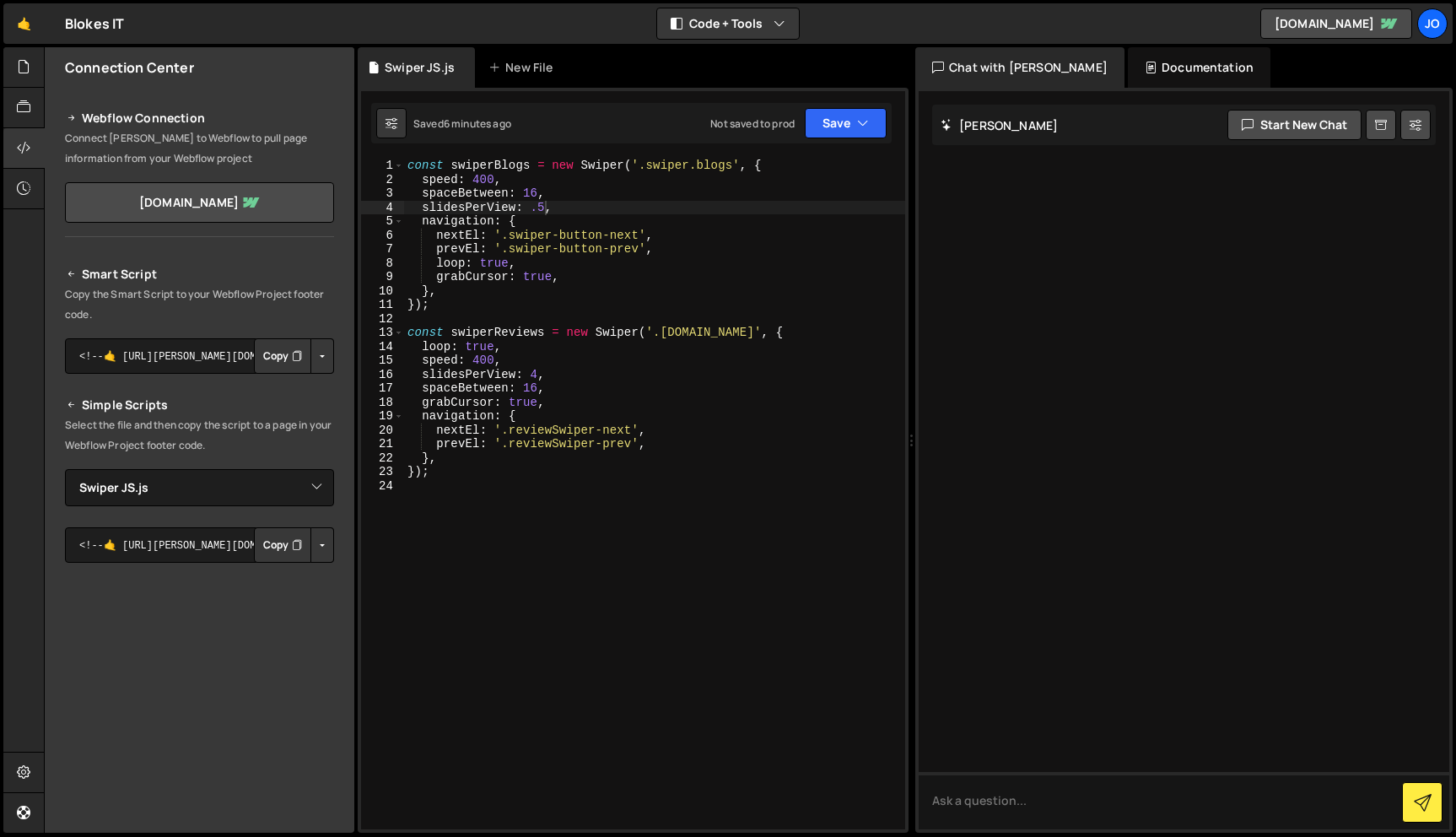
click at [568, 211] on div "const swiperBlogs = new Swiper ( '.swiper.blogs' , { speed : 400 , spaceBetween…" at bounding box center [655, 508] width 502 height 699
click at [877, 125] on button "Save" at bounding box center [846, 123] width 82 height 31
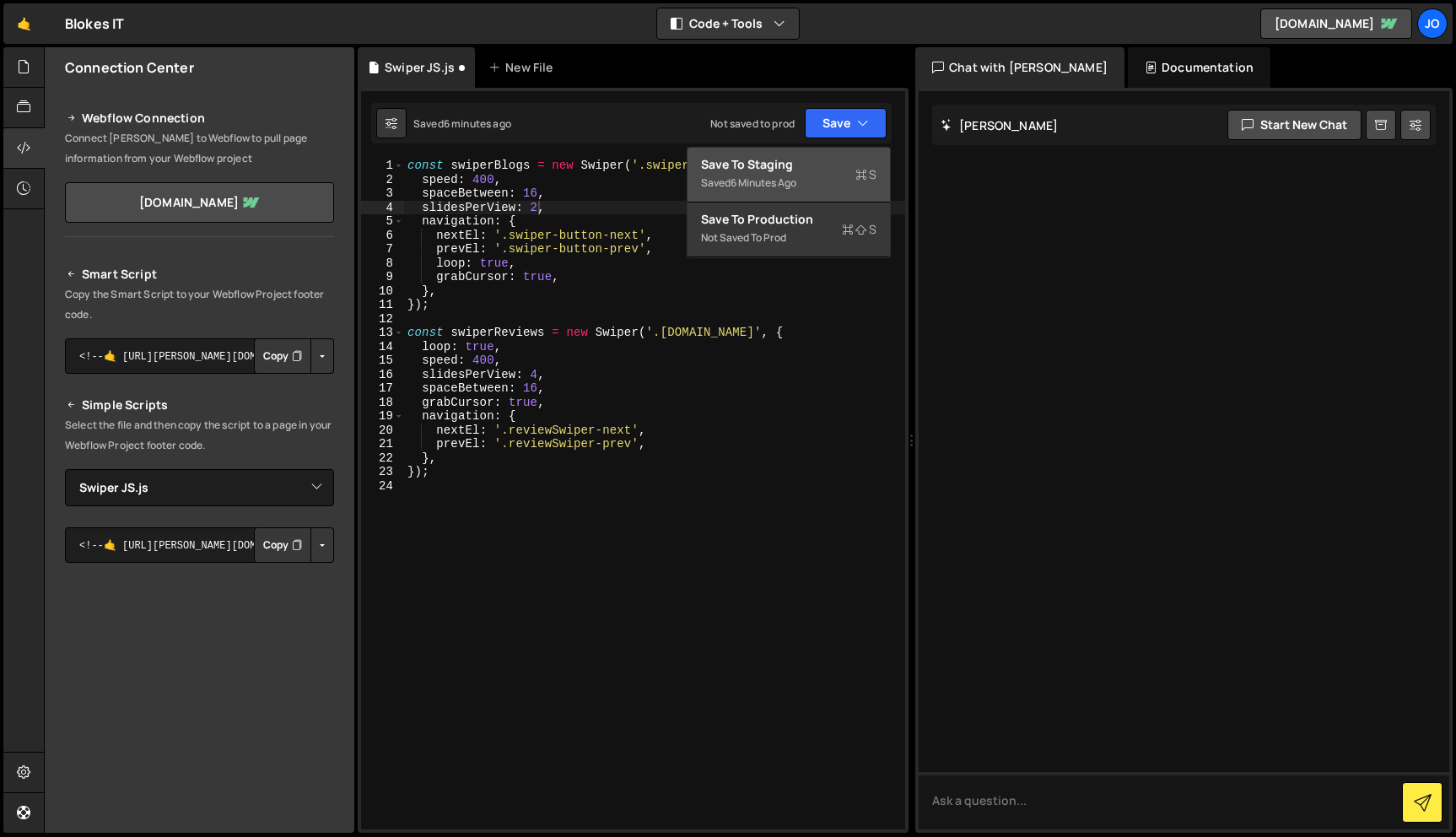
click at [824, 177] on div "Saved 6 minutes ago" at bounding box center [789, 183] width 175 height 20
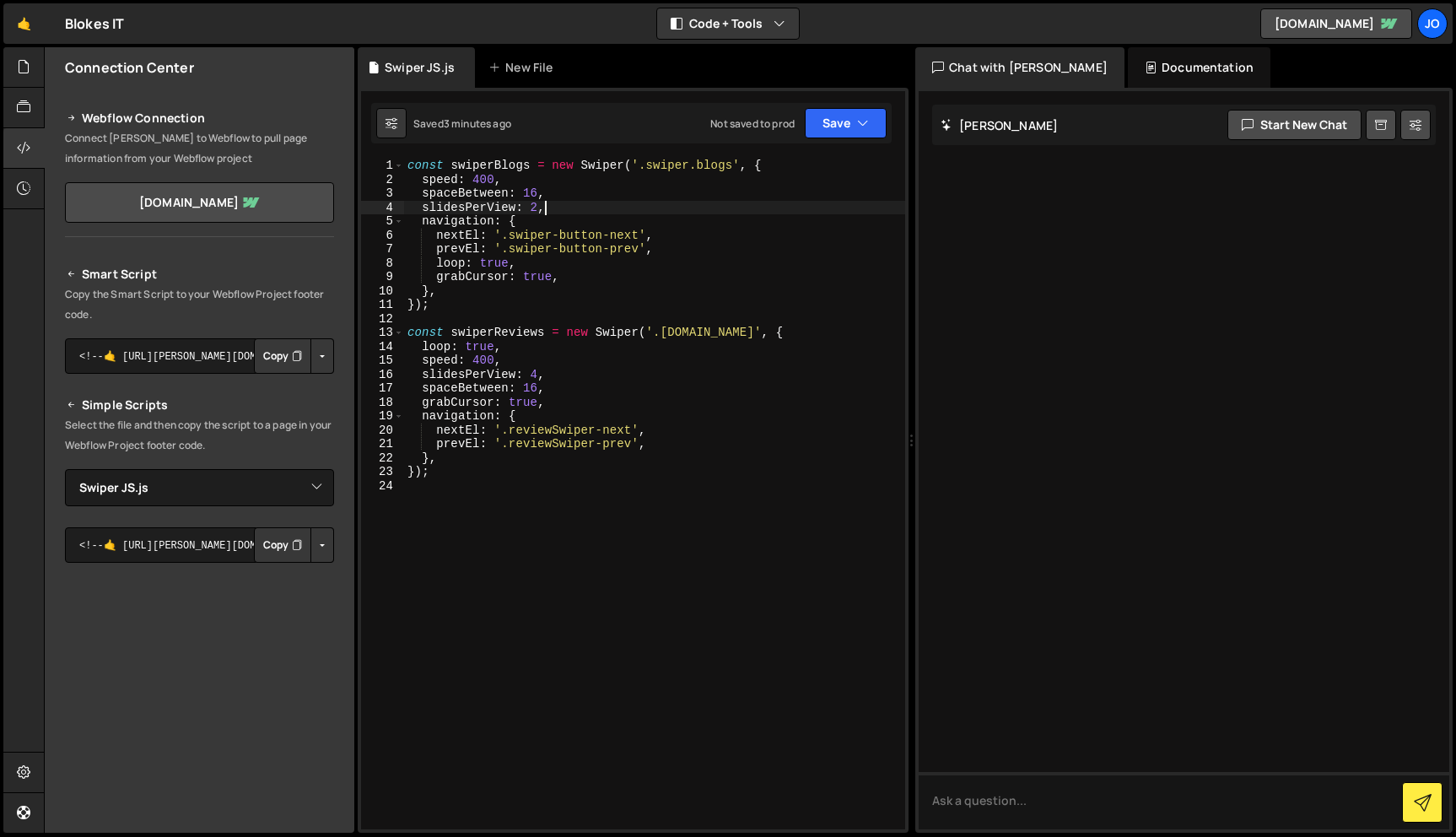
click at [646, 202] on div "const swiperBlogs = new Swiper ( '.swiper.blogs' , { speed : 400 , spaceBetween…" at bounding box center [655, 508] width 502 height 699
click at [862, 114] on icon "button" at bounding box center [863, 122] width 12 height 17
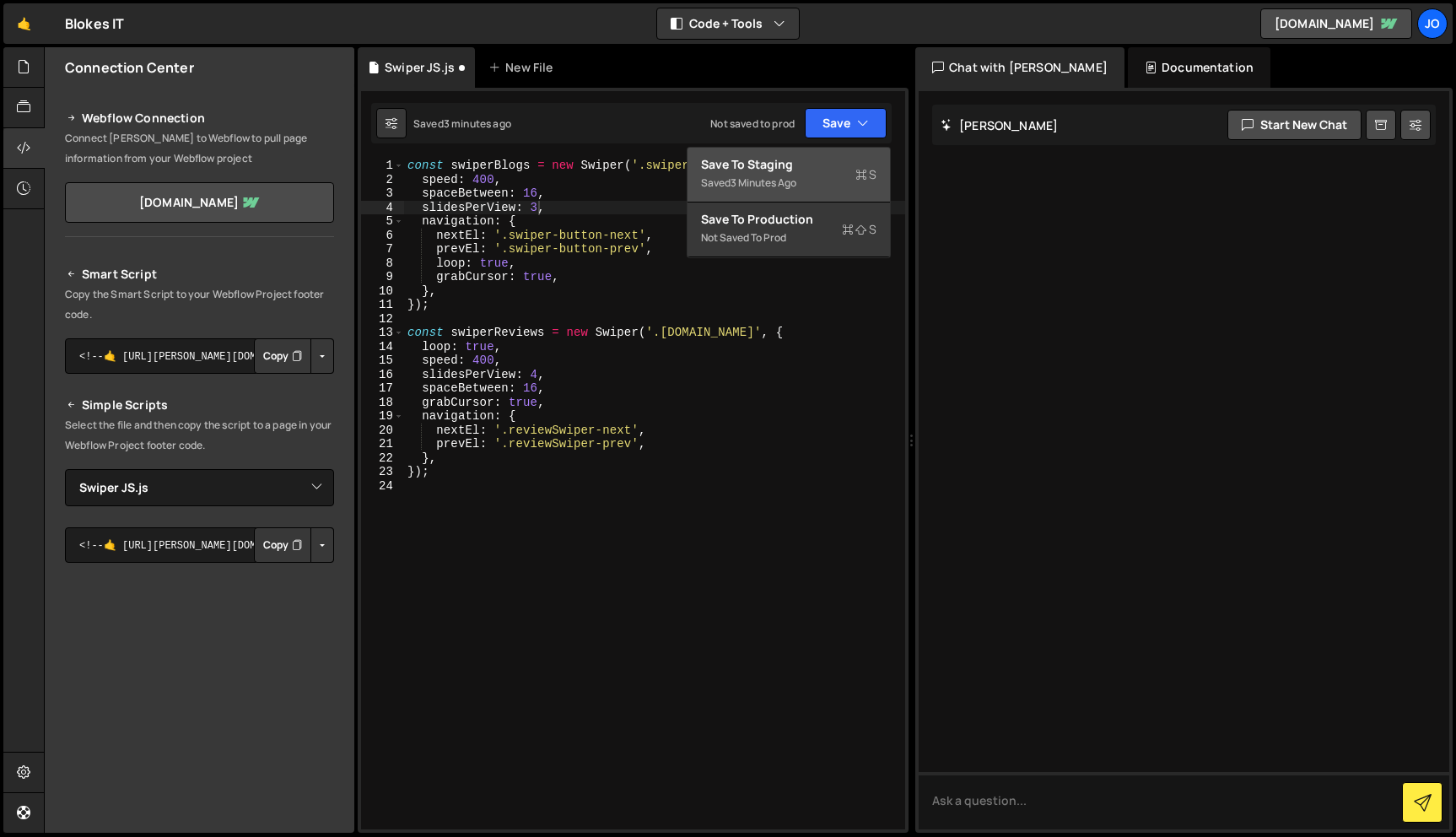
click at [813, 188] on div "Saved 3 minutes ago" at bounding box center [789, 183] width 175 height 20
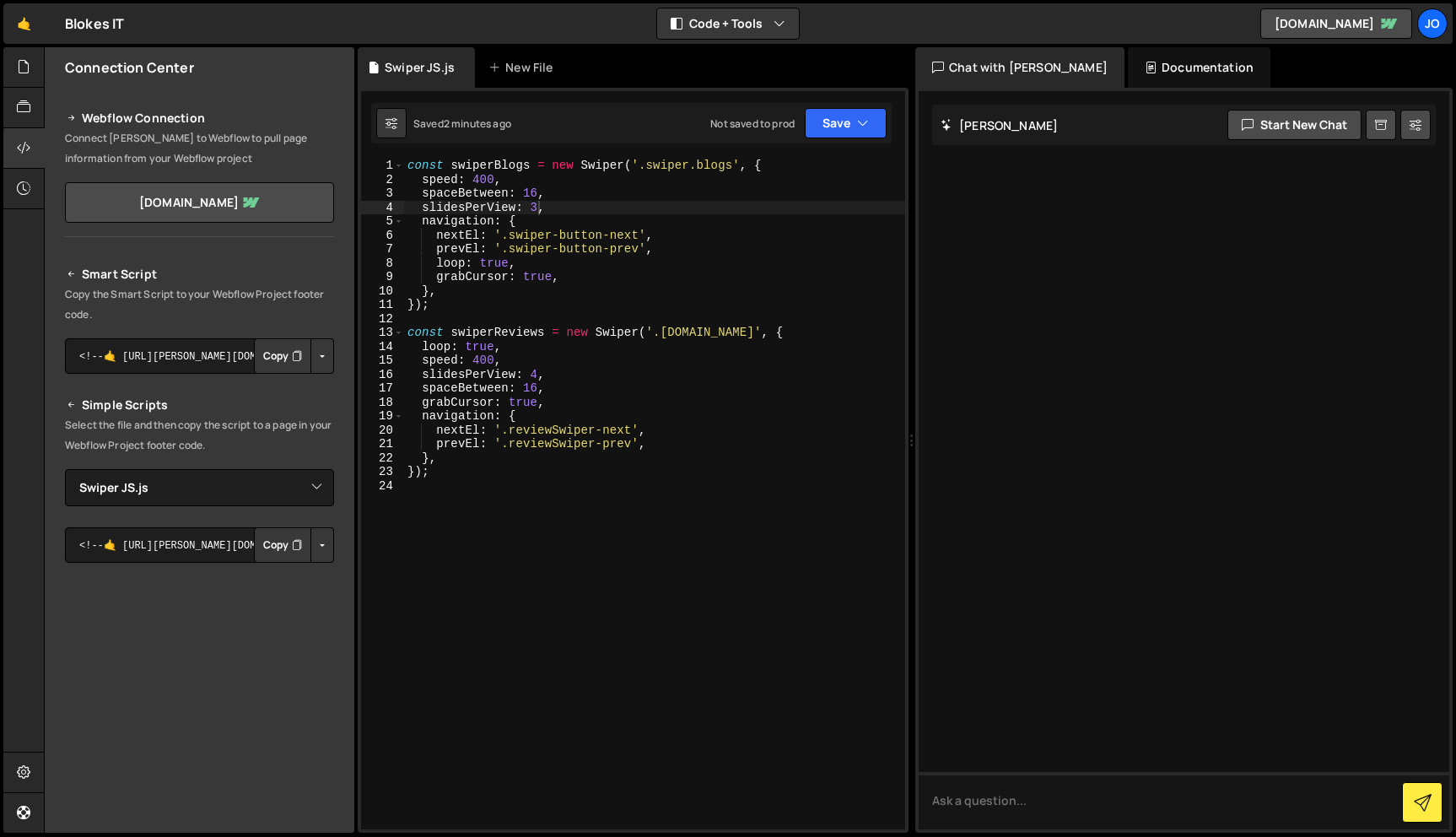
type textarea "loop: true,"
click at [620, 261] on div "const swiperBlogs = new Swiper ( '.swiper.blogs' , { speed : 400 , spaceBetween…" at bounding box center [655, 508] width 502 height 699
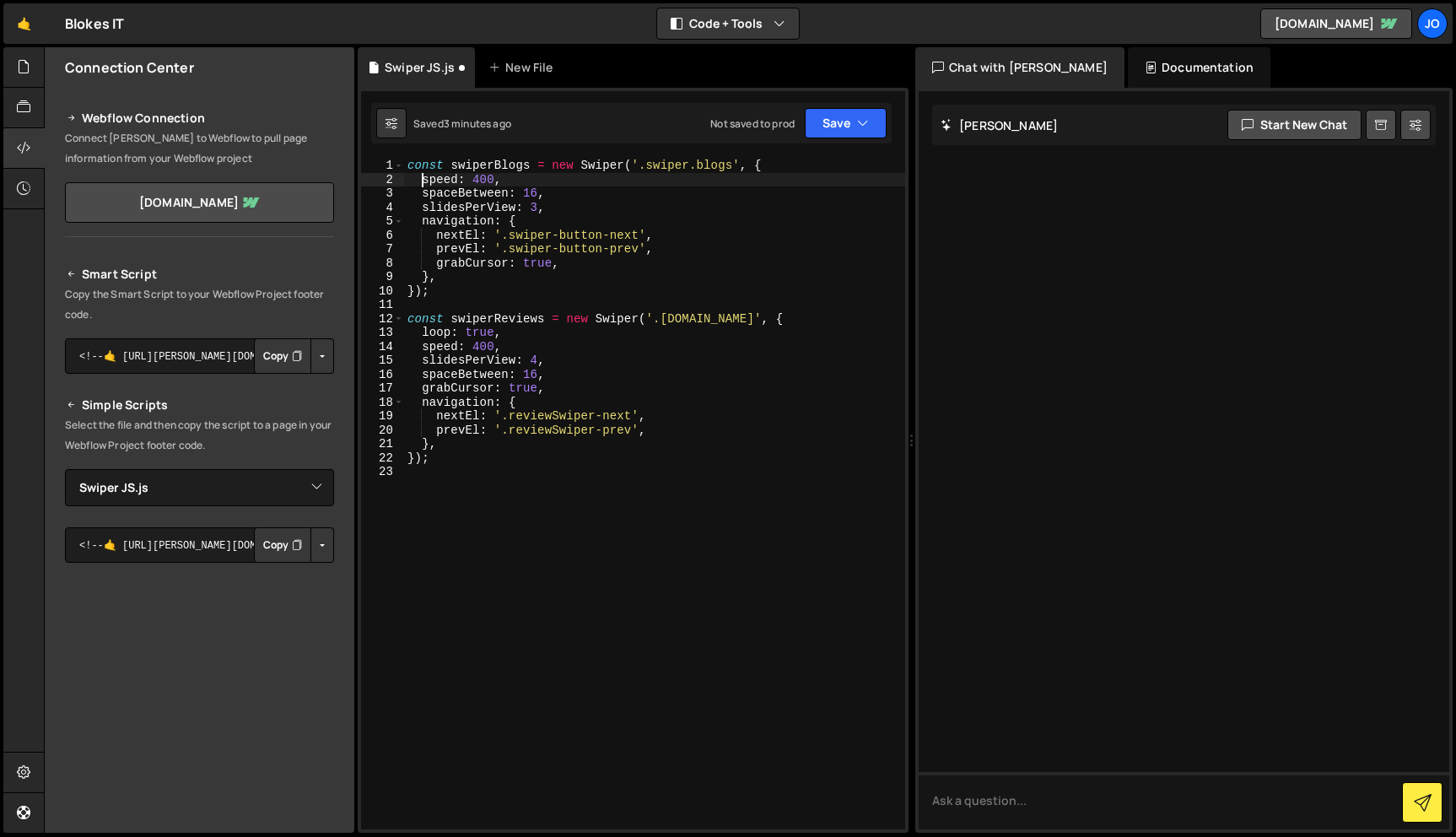
scroll to position [0, 1]
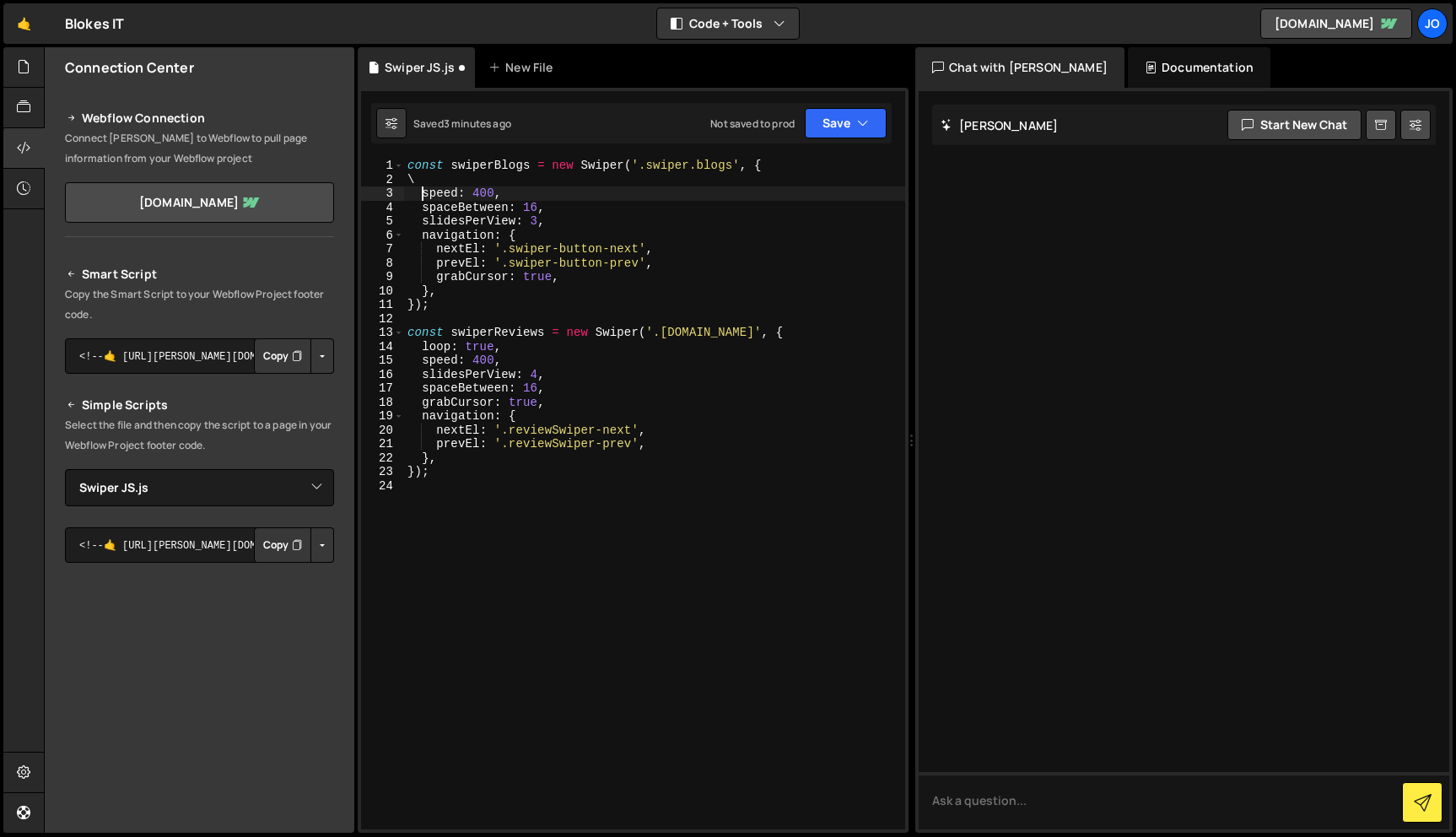
type textarea "\"
click at [872, 122] on button "Save" at bounding box center [846, 123] width 82 height 31
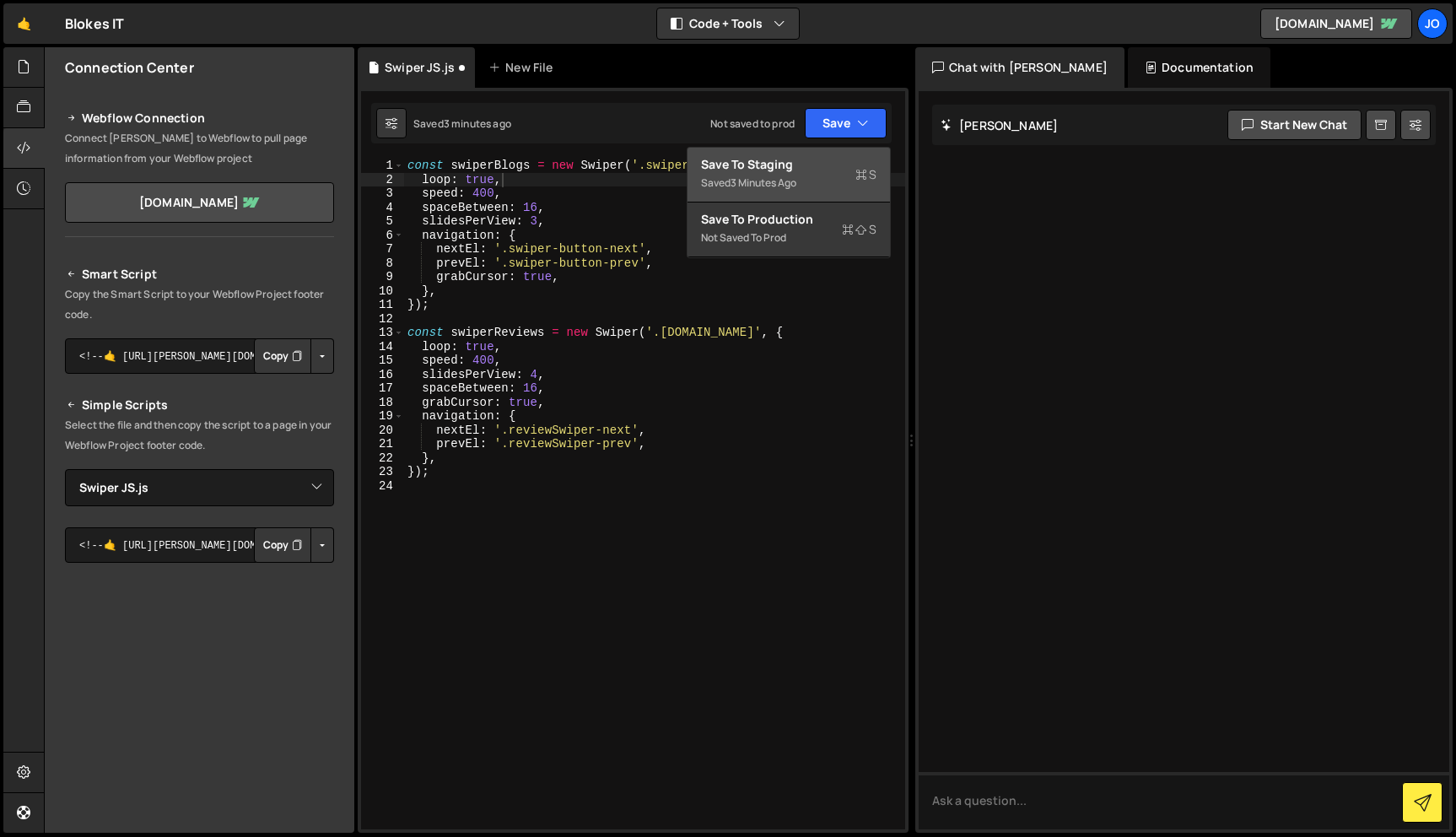
click at [829, 180] on div "Saved 3 minutes ago" at bounding box center [789, 183] width 175 height 20
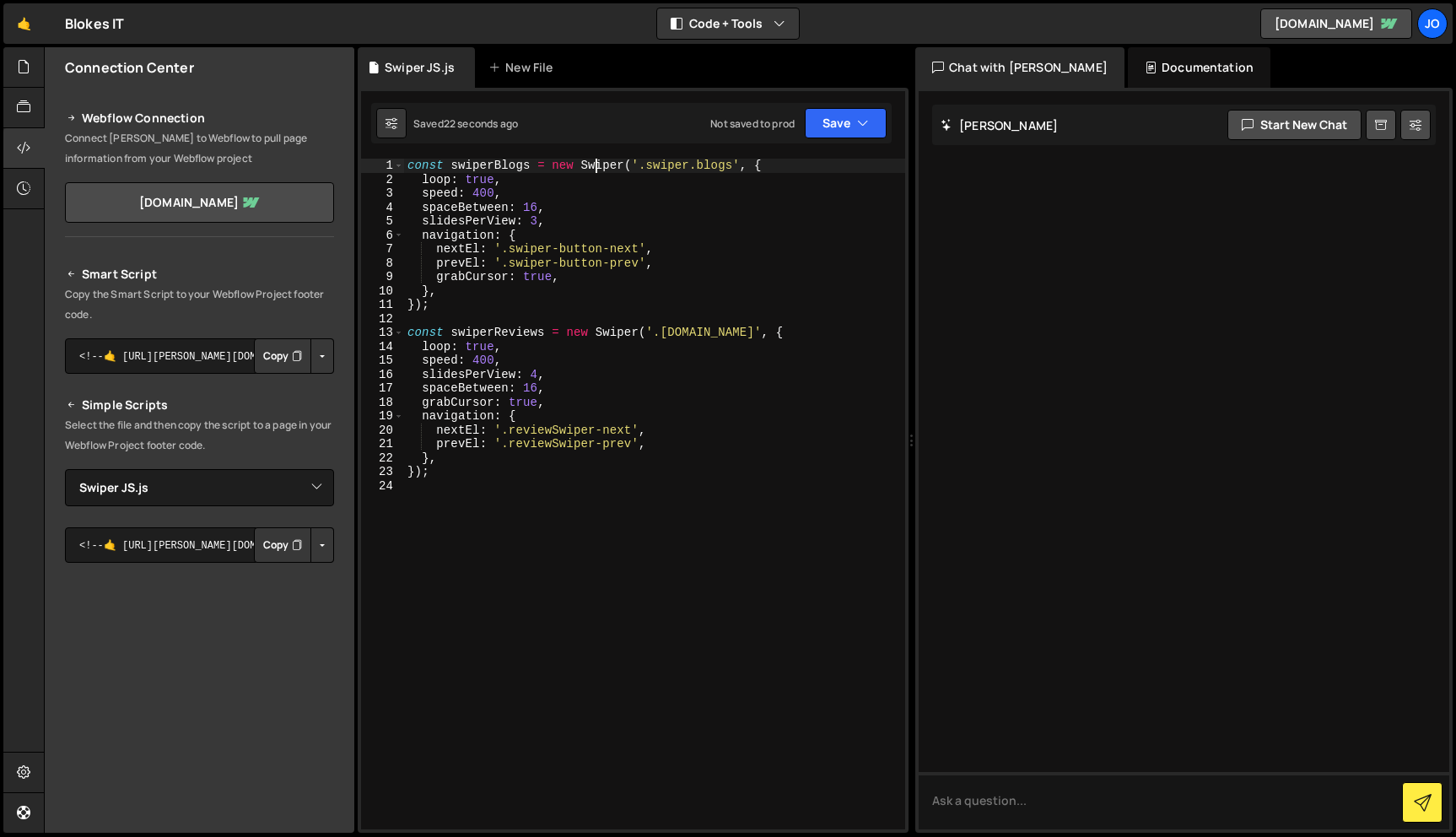
click at [597, 169] on div "const swiperBlogs = new Swiper ( '.swiper.blogs' , { loop : true , speed : 400 …" at bounding box center [655, 508] width 502 height 699
type textarea "loop: true,"
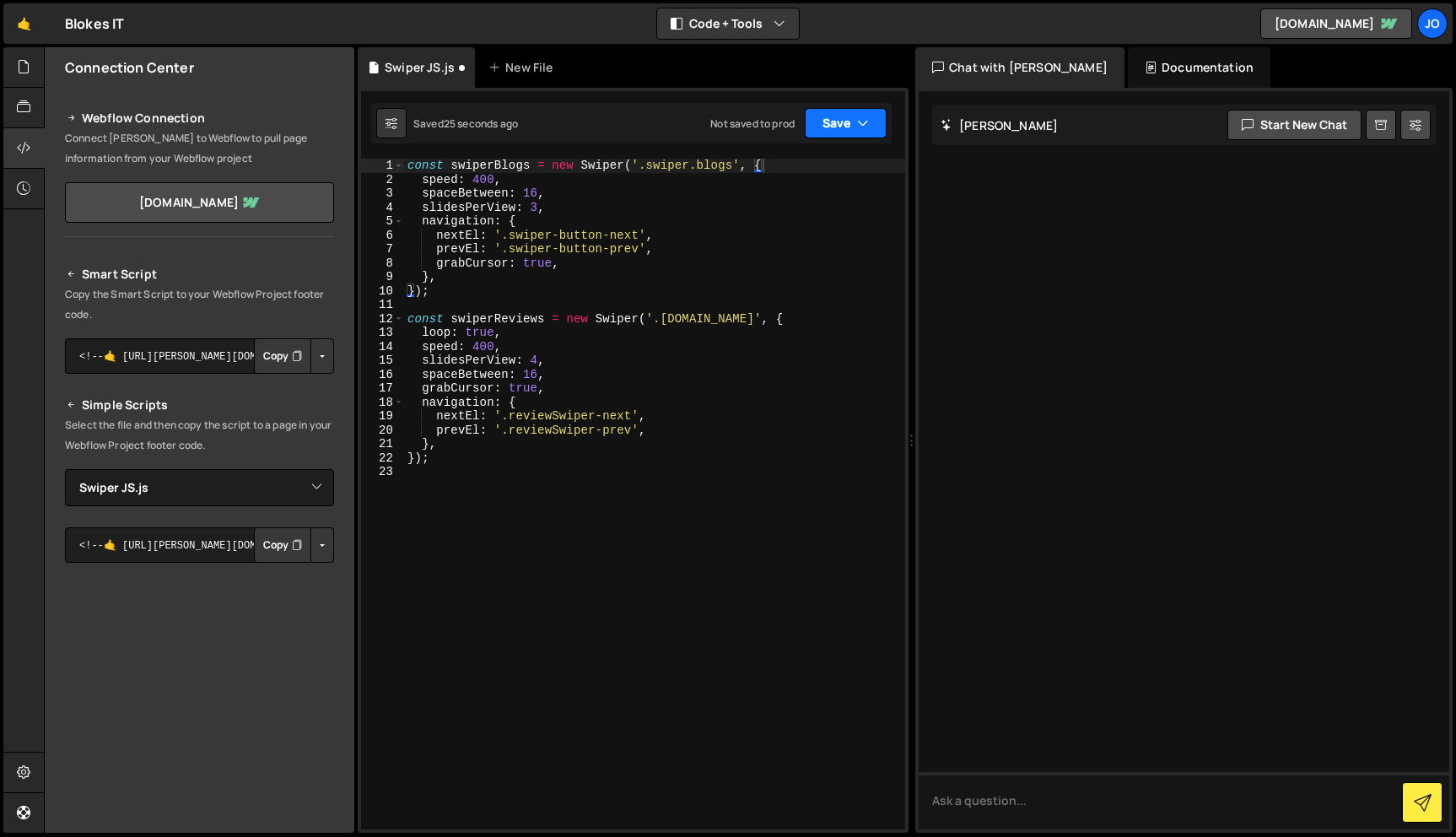
click at [881, 126] on button "Save" at bounding box center [846, 123] width 82 height 31
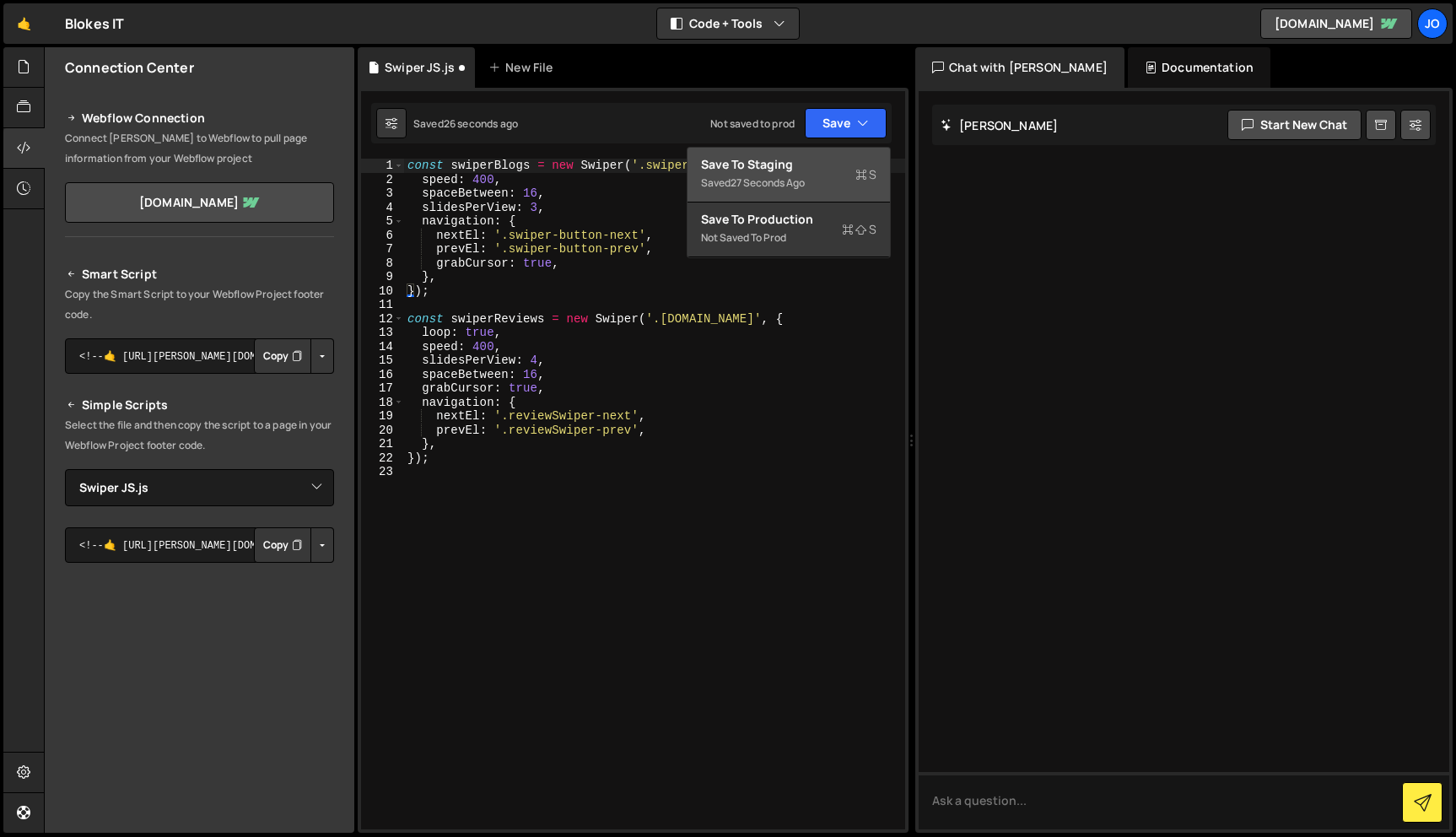
click at [833, 173] on div "Saved 27 seconds ago" at bounding box center [789, 183] width 175 height 20
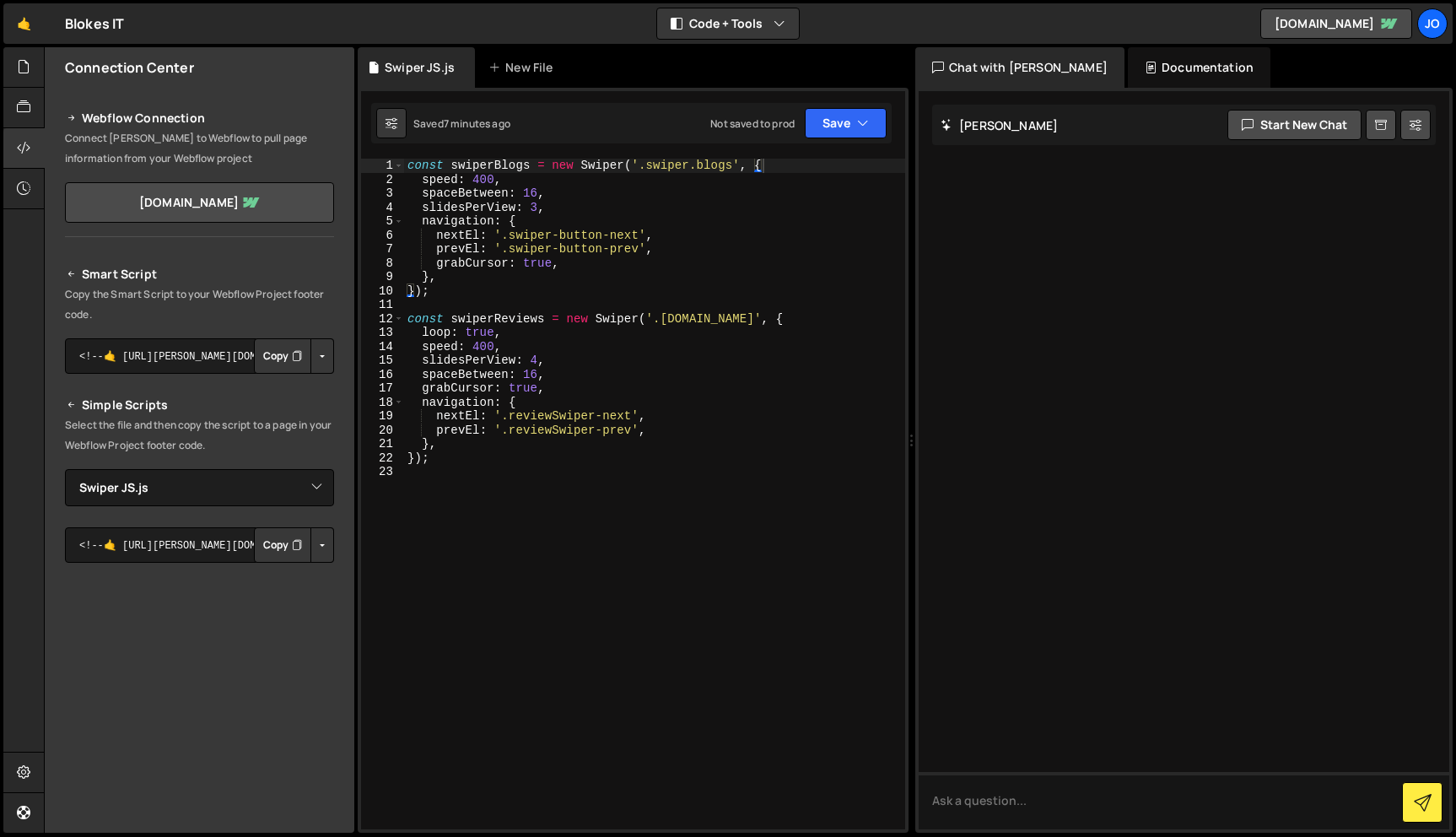
click at [579, 402] on div "const swiperBlogs = new Swiper ( '.swiper.blogs' , { speed : 400 , spaceBetween…" at bounding box center [655, 508] width 502 height 699
click at [570, 264] on div "const swiperBlogs = new Swiper ( '.swiper.blogs' , { speed : 400 , spaceBetween…" at bounding box center [655, 508] width 502 height 699
click at [657, 430] on div "const swiperBlogs = new Swiper ( '.swiper.blogs' , { speed : 400 , spaceBetween…" at bounding box center [655, 508] width 502 height 699
type textarea "grabCursor: true,"
paste textarea "delay: 5000,"
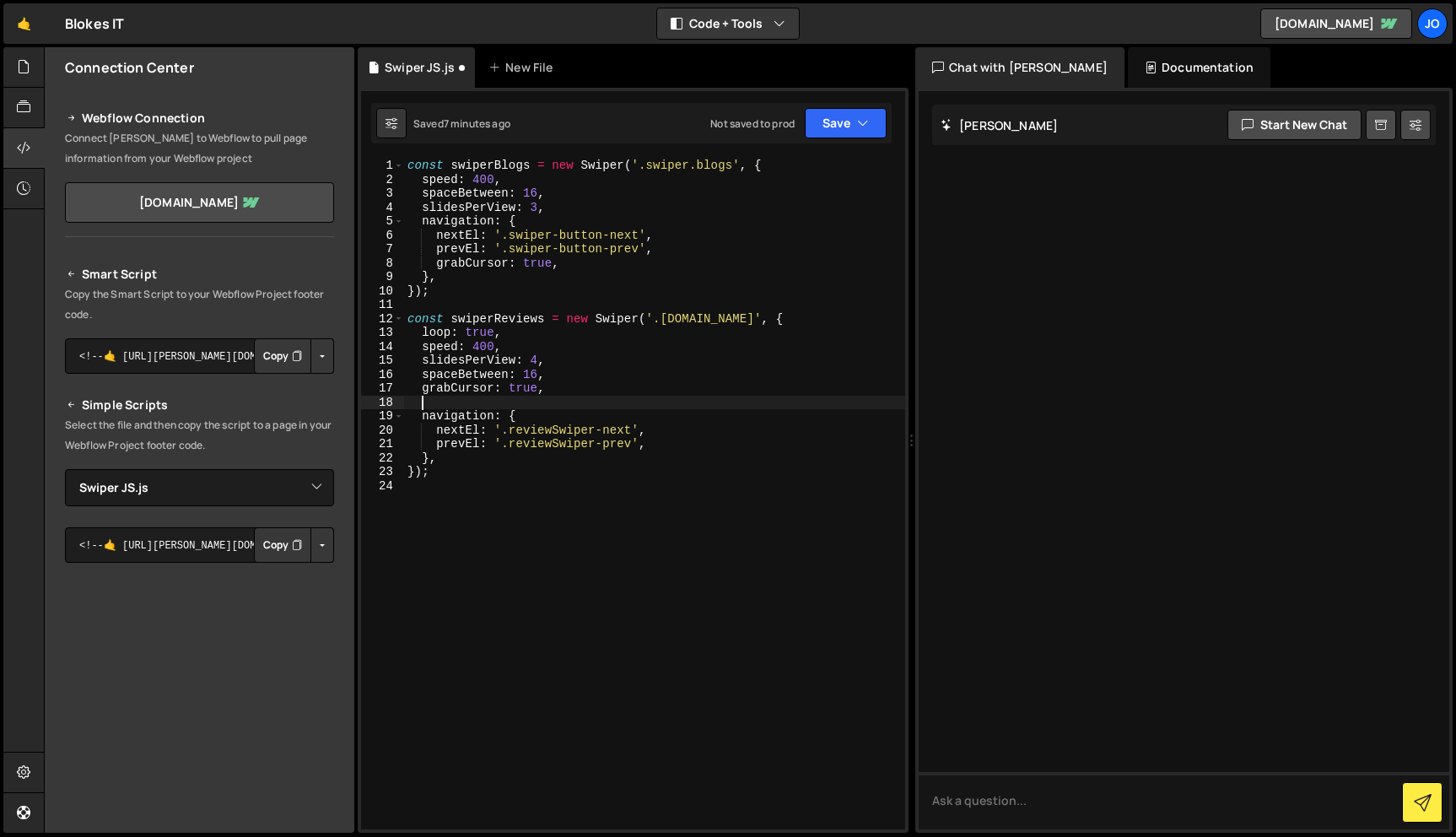
type textarea "delay: 5000,"
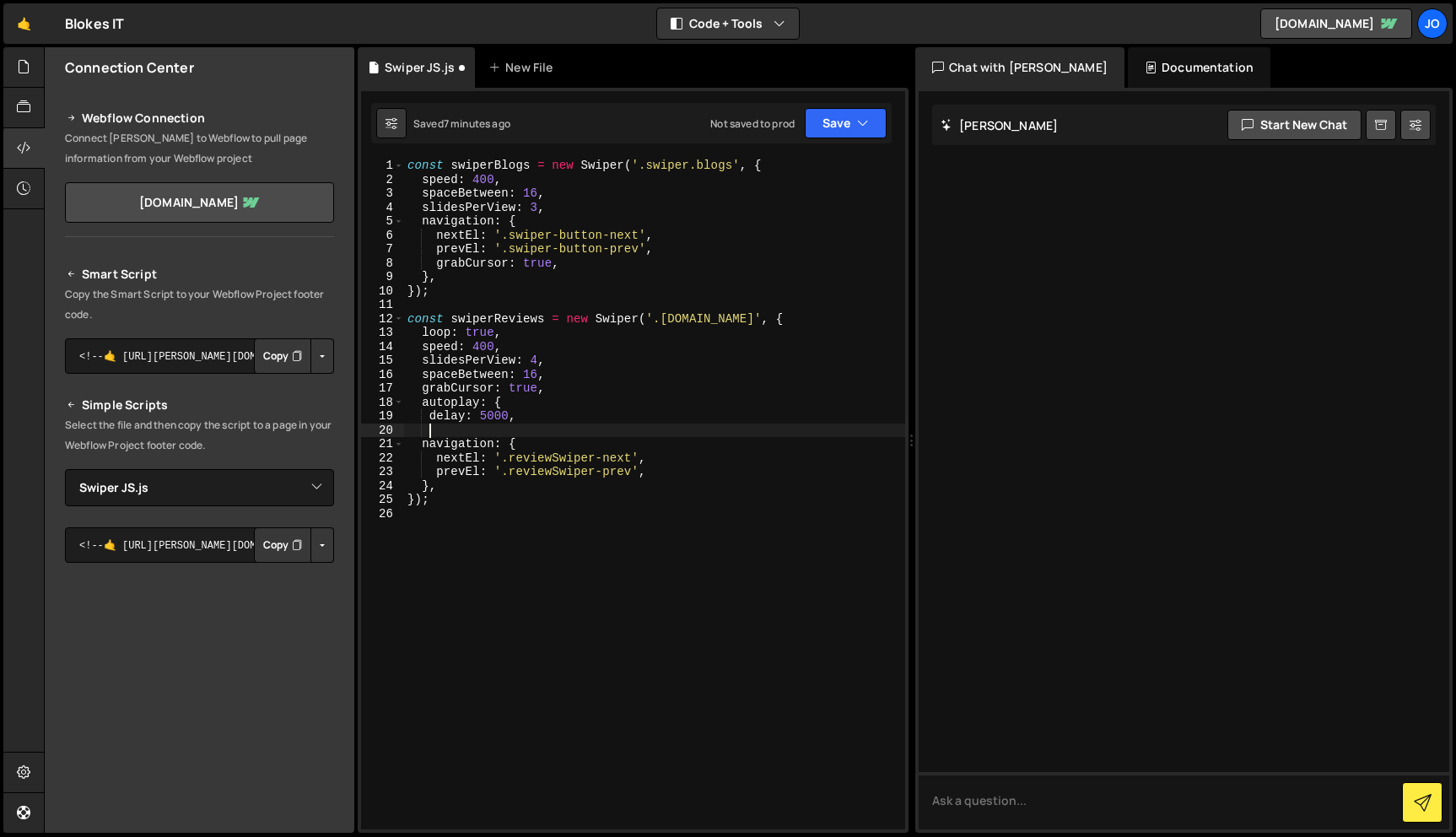
scroll to position [0, 1]
click at [874, 114] on button "Save" at bounding box center [846, 123] width 82 height 31
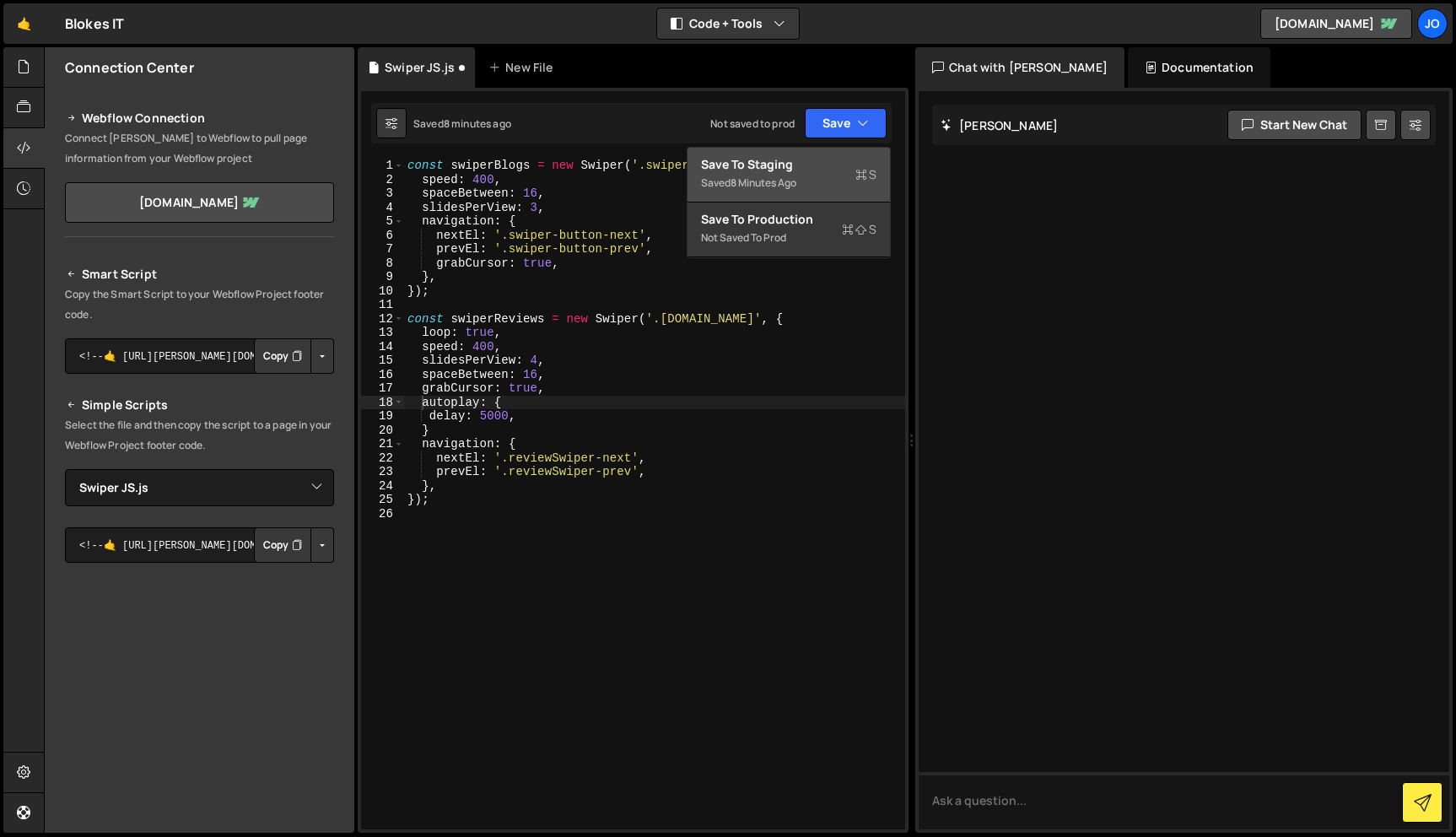
click at [827, 178] on div "Saved 8 minutes ago" at bounding box center [789, 183] width 175 height 20
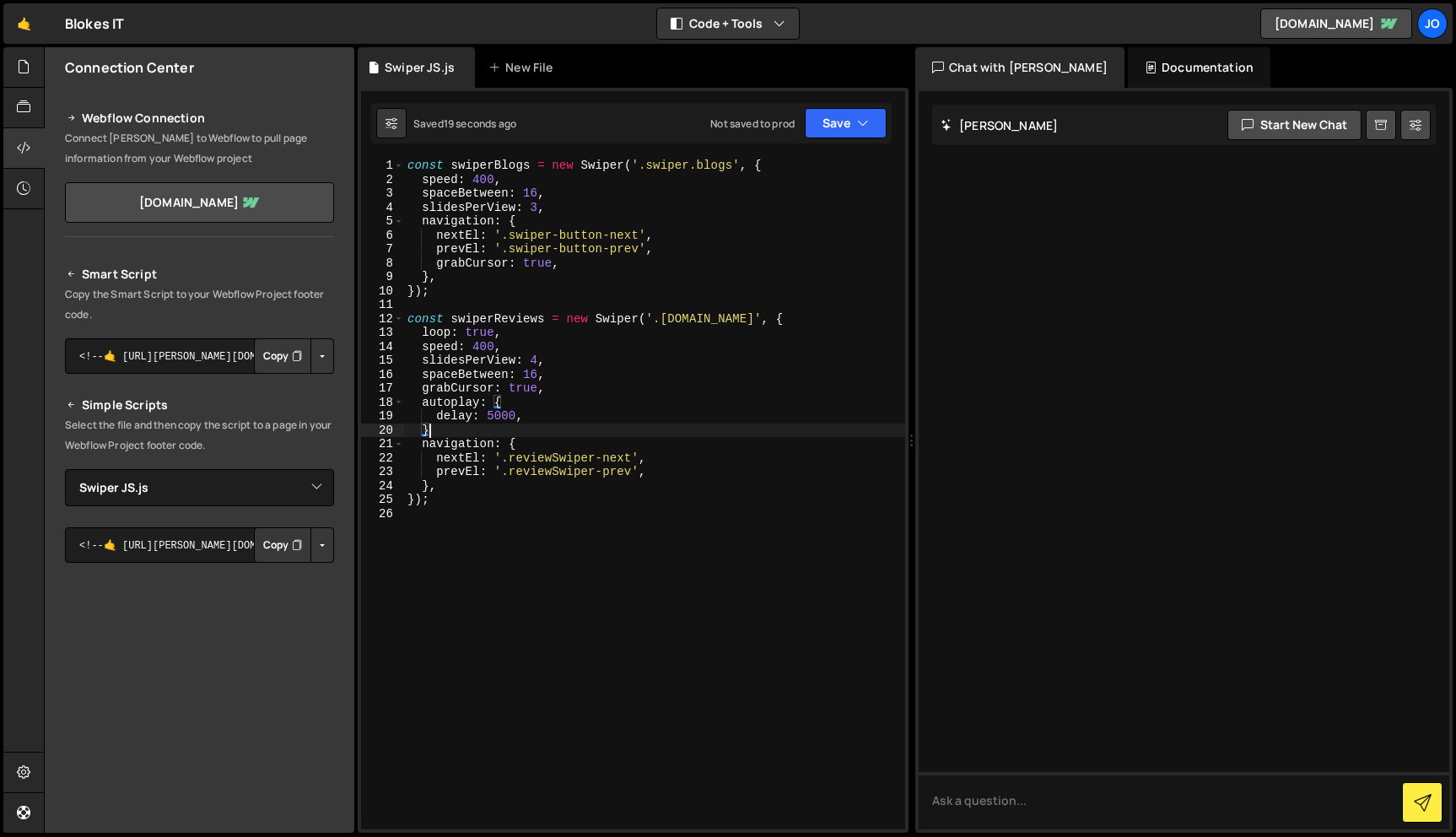
click at [519, 430] on div "const swiperBlogs = new Swiper ( '.swiper.blogs' , { speed : 400 , spaceBetween…" at bounding box center [655, 508] width 502 height 699
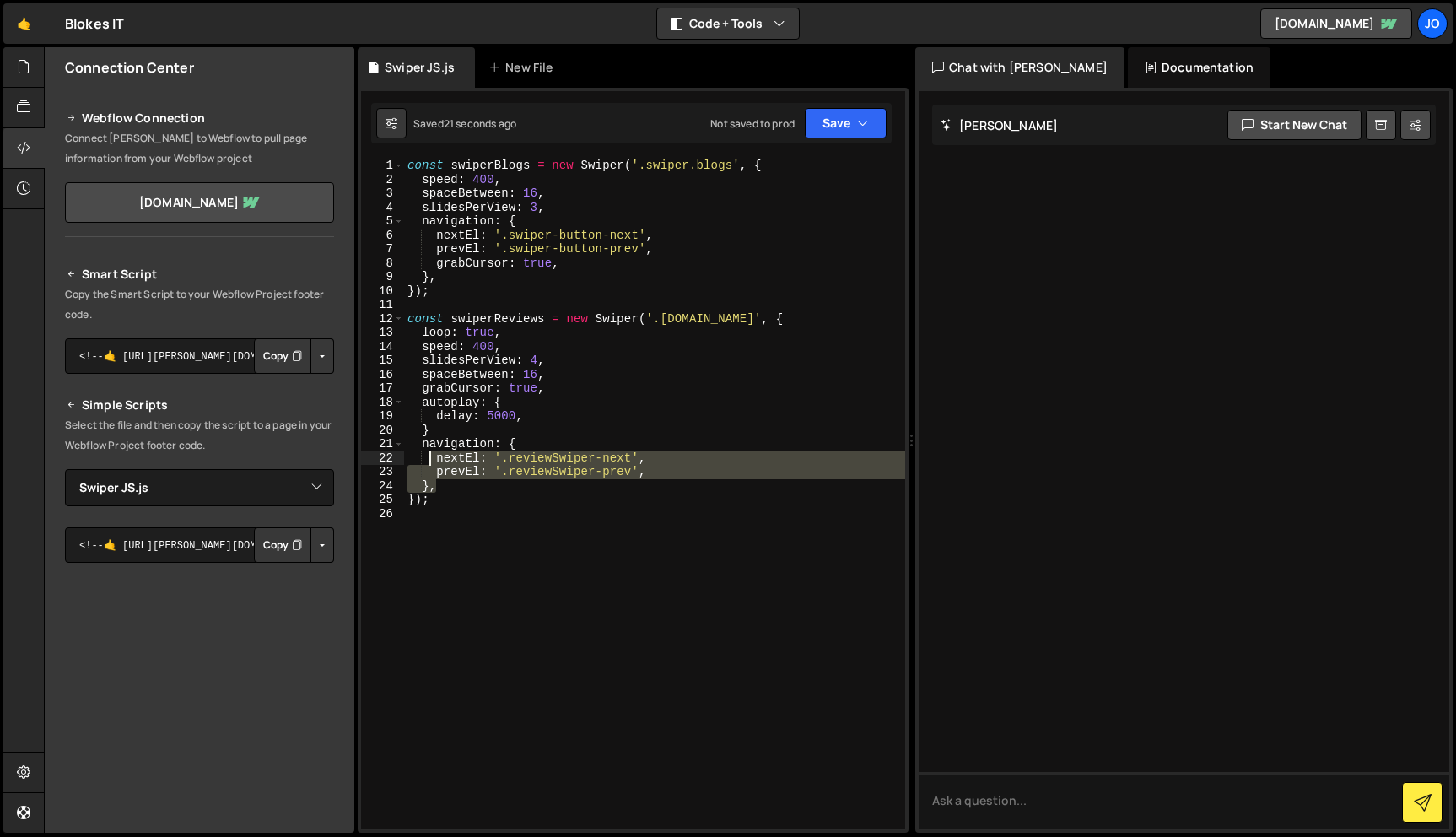
drag, startPoint x: 464, startPoint y: 488, endPoint x: 439, endPoint y: 465, distance: 34.0
click at [439, 464] on div "const swiperBlogs = new Swiper ( '.swiper.blogs' , { speed : 400 , spaceBetween…" at bounding box center [655, 508] width 502 height 699
click at [450, 437] on div "const swiperBlogs = new Swiper ( '.swiper.blogs' , { speed : 400 , spaceBetween…" at bounding box center [655, 508] width 502 height 699
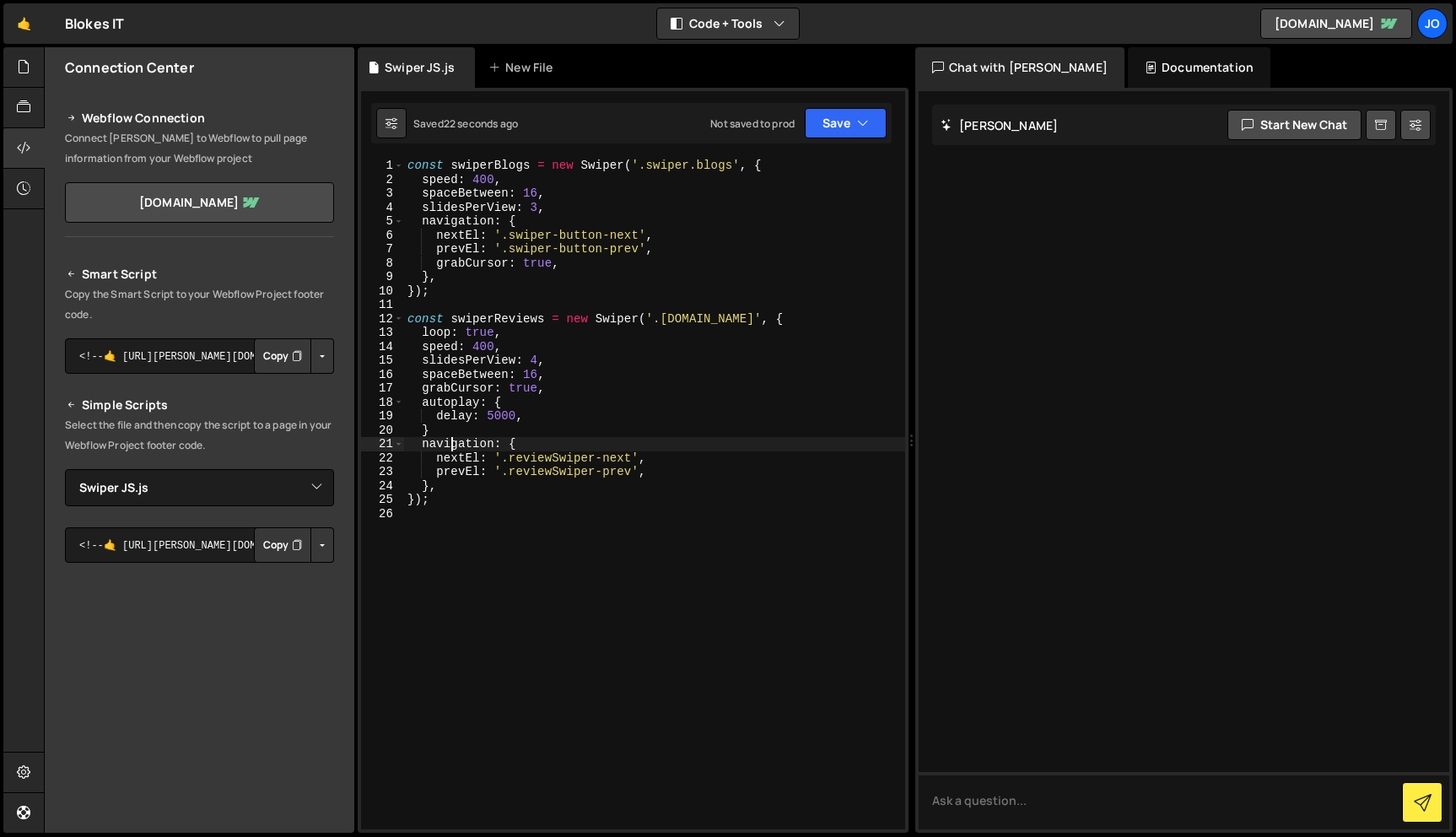
click at [450, 427] on div "const swiperBlogs = new Swiper ( '.swiper.blogs' , { speed : 400 , spaceBetween…" at bounding box center [655, 508] width 502 height 699
click at [881, 123] on button "Save" at bounding box center [846, 123] width 82 height 31
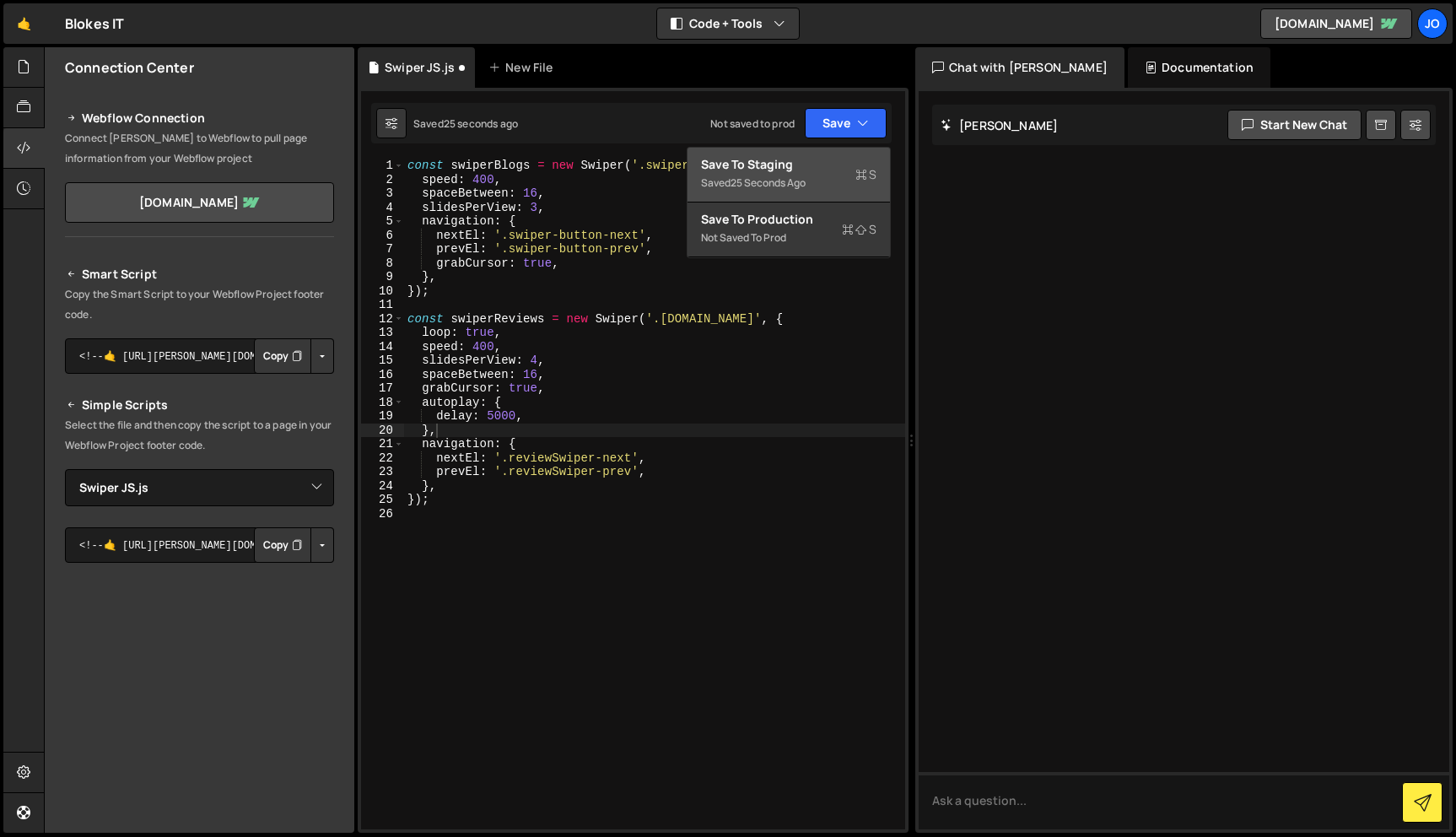
click at [797, 184] on div "25 seconds ago" at bounding box center [767, 182] width 75 height 14
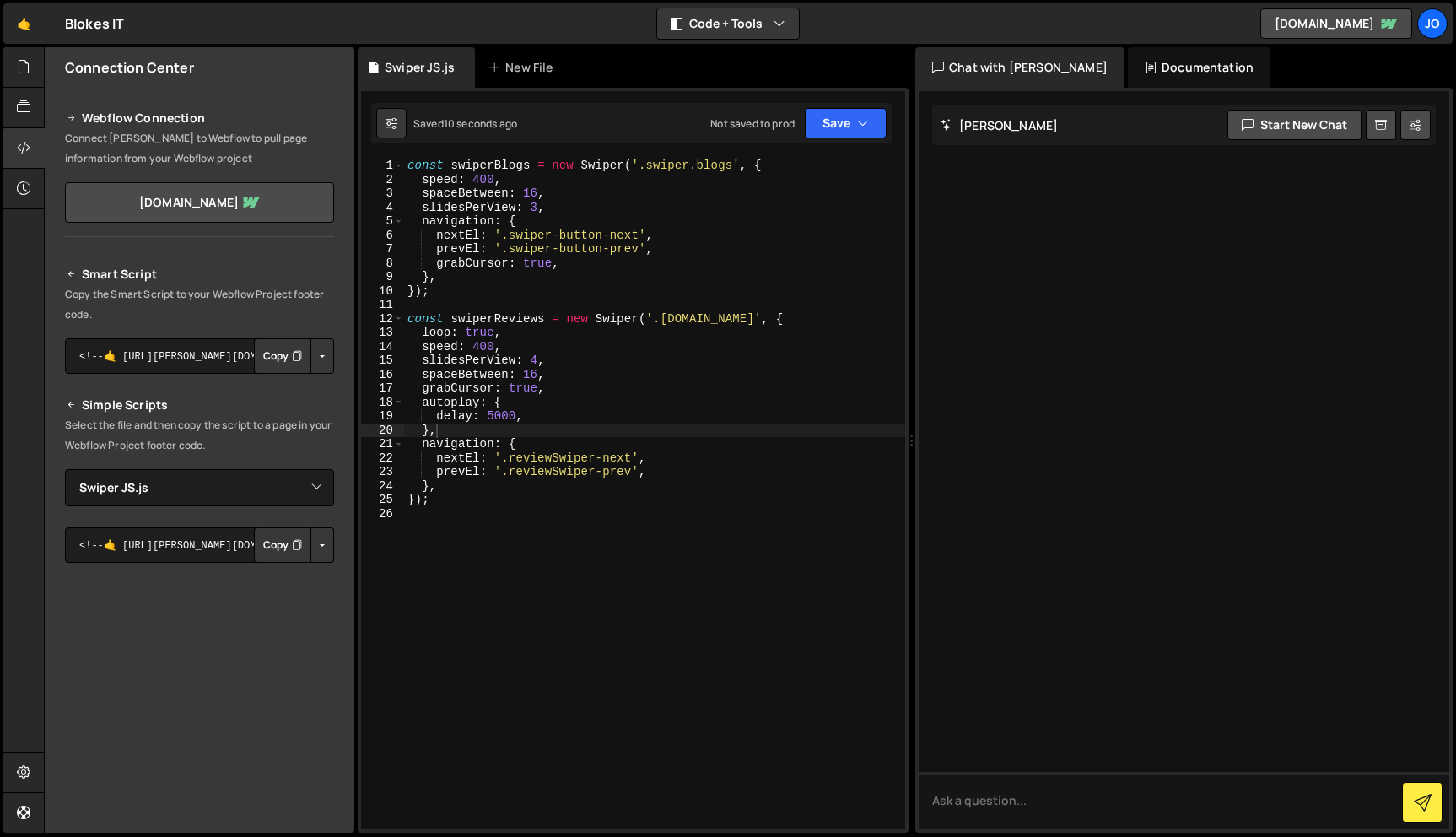
click at [534, 400] on div "const swiperBlogs = new Swiper ( '.swiper.blogs' , { speed : 400 , spaceBetween…" at bounding box center [655, 508] width 502 height 699
click at [526, 409] on div "const swiperBlogs = new Swiper ( '.swiper.blogs' , { speed : 400 , spaceBetween…" at bounding box center [655, 508] width 502 height 699
click at [874, 109] on button "Save" at bounding box center [846, 123] width 82 height 31
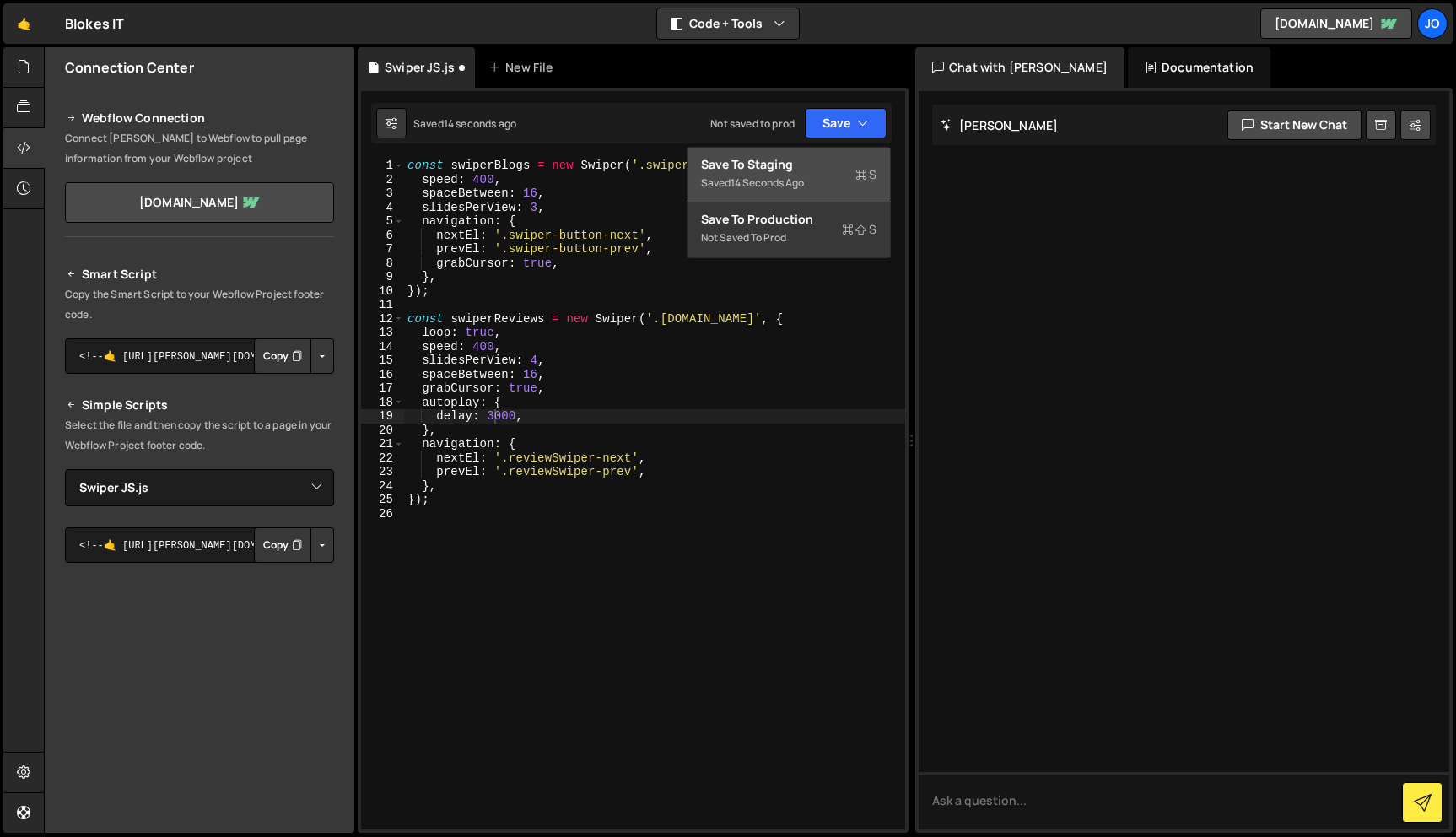
click at [858, 167] on icon at bounding box center [862, 174] width 12 height 17
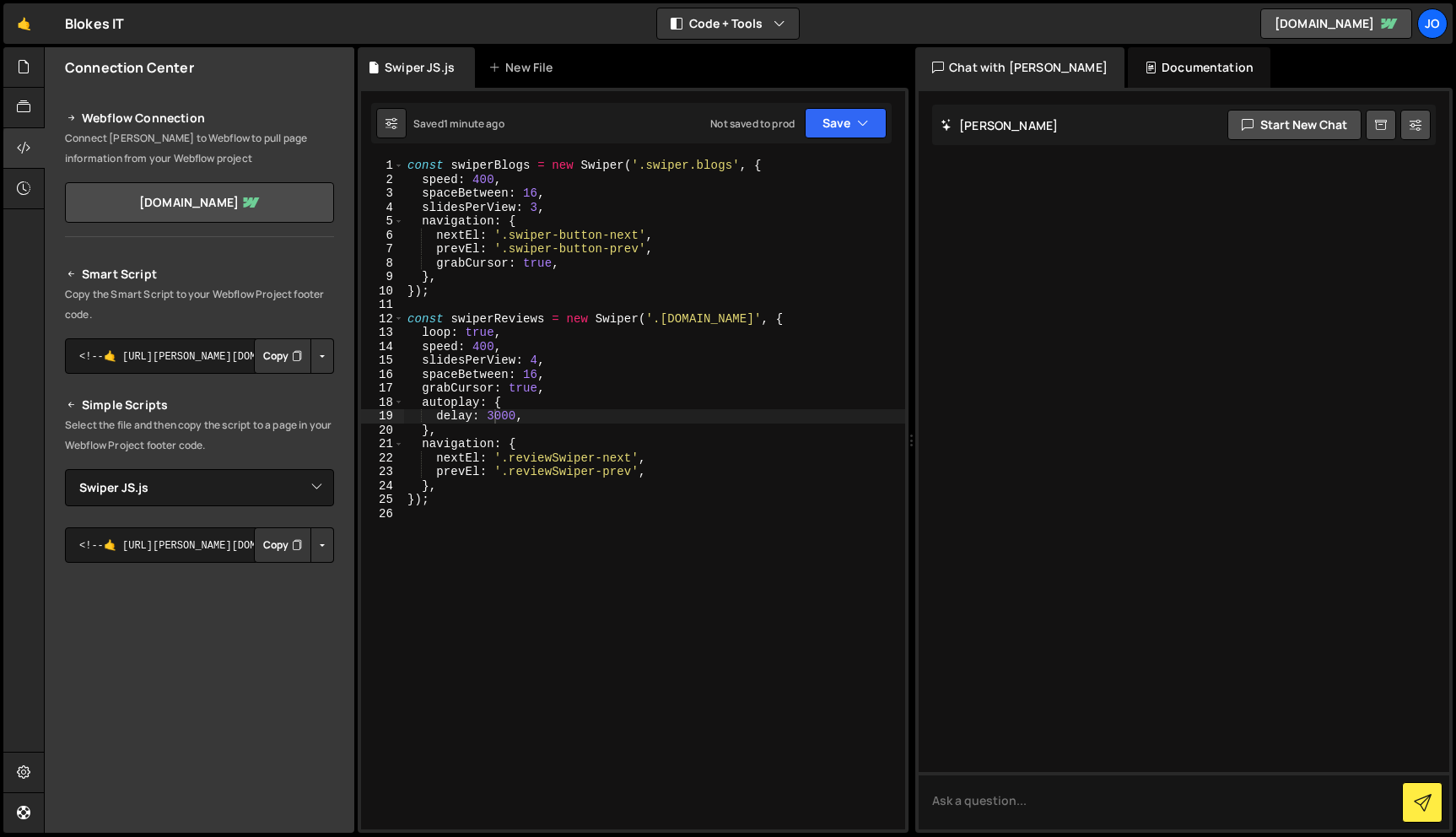
type textarea "},"
click at [637, 486] on div "const swiperBlogs = new Swiper ( '.swiper.blogs' , { speed : 400 , spaceBetween…" at bounding box center [655, 508] width 502 height 699
paste textarea "},"
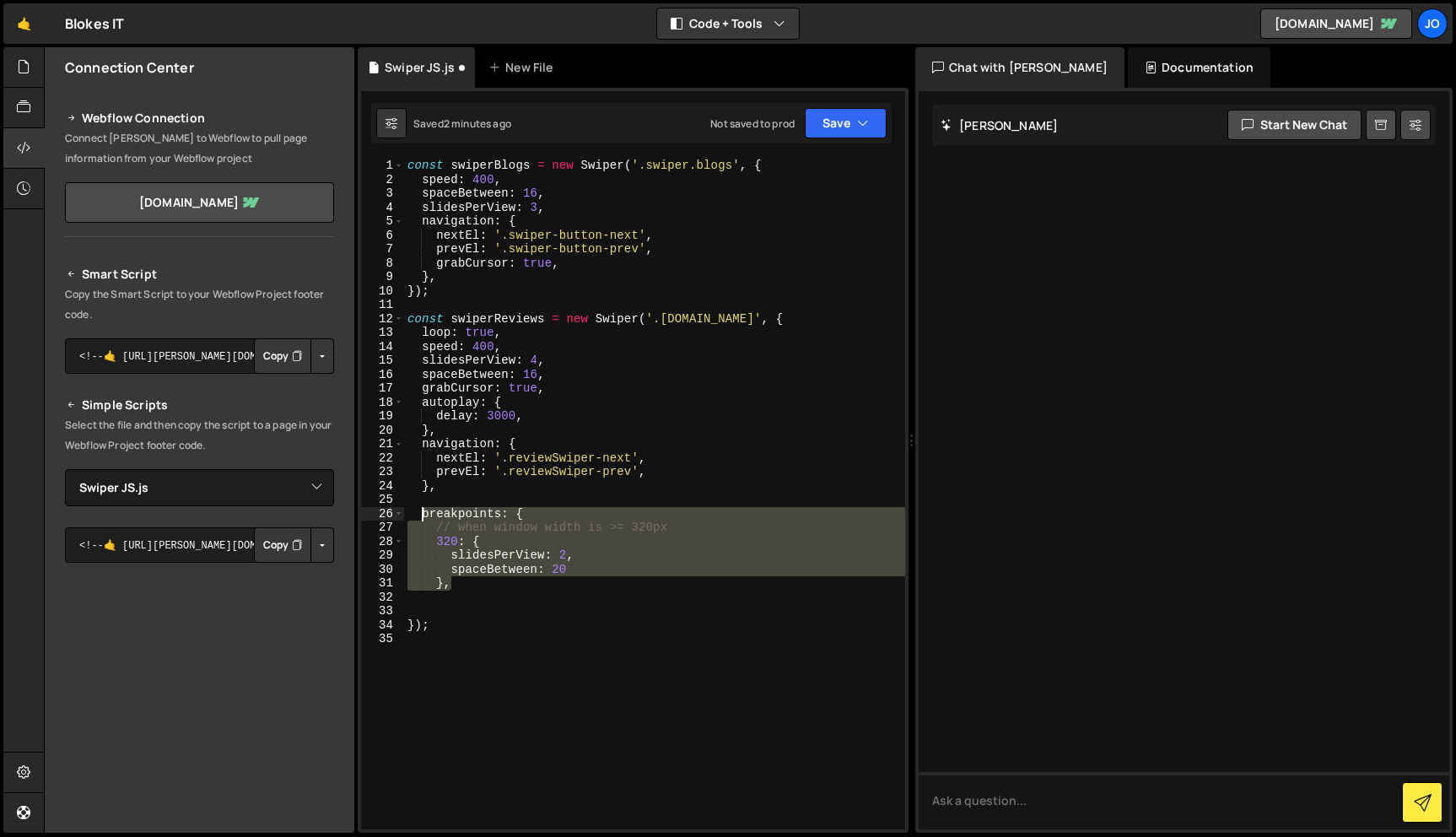
drag, startPoint x: 474, startPoint y: 585, endPoint x: 421, endPoint y: 517, distance: 86.2
click at [421, 517] on div "const swiperBlogs = new Swiper ( '.swiper.blogs' , { speed : 400 , spaceBetween…" at bounding box center [655, 508] width 502 height 699
paste textarea "}"
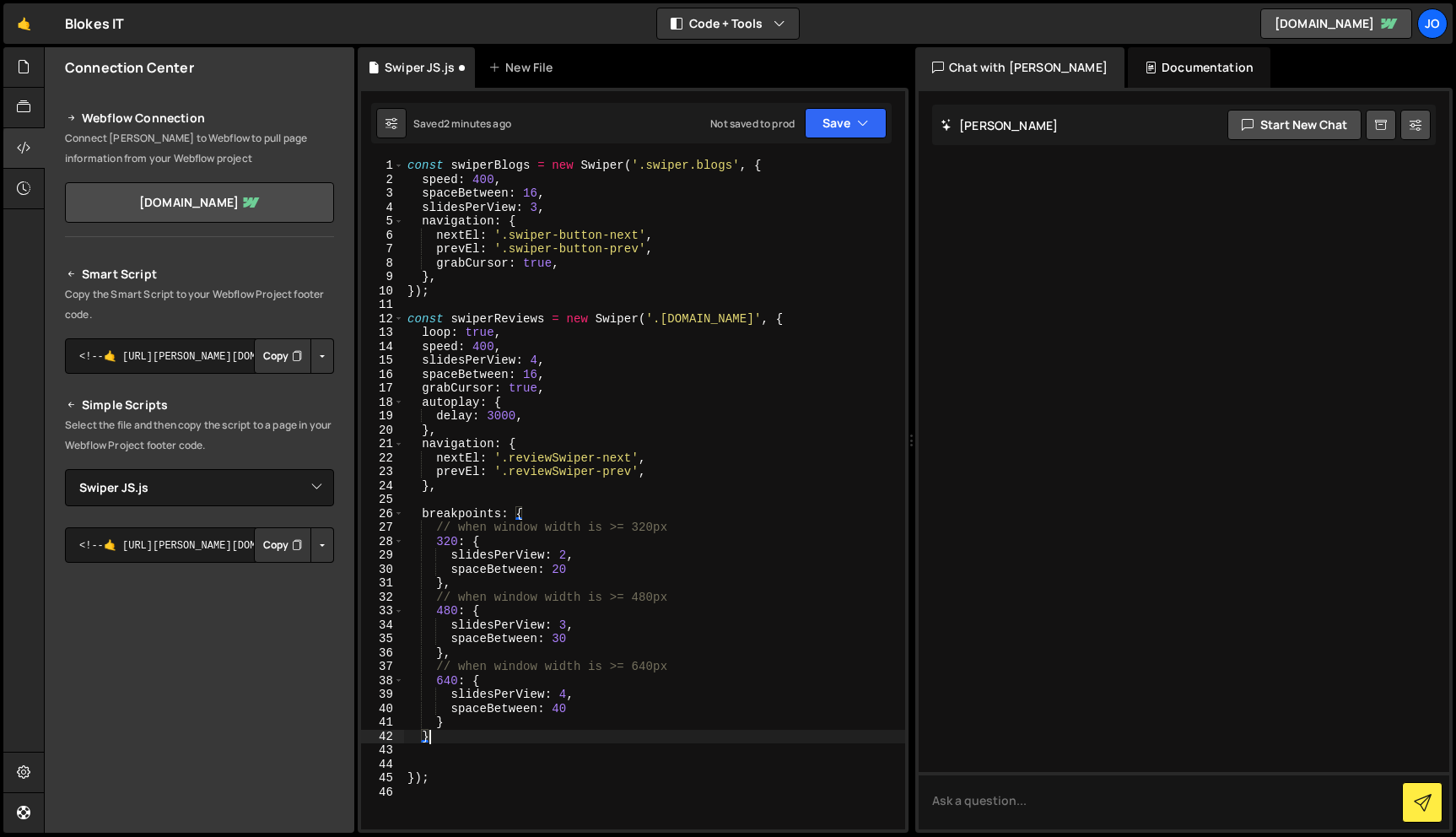
scroll to position [0, 1]
click at [529, 352] on div "const swiperBlogs = new Swiper ( '.swiper.blogs' , { speed : 400 , spaceBetween…" at bounding box center [655, 508] width 502 height 699
click at [566, 620] on div "const swiperBlogs = new Swiper ( '.swiper.blogs' , { speed : 400 , spaceBetween…" at bounding box center [655, 508] width 502 height 699
click at [568, 692] on div "const swiperBlogs = new Swiper ( '.swiper.blogs' , { speed : 400 , spaceBetween…" at bounding box center [655, 508] width 502 height 699
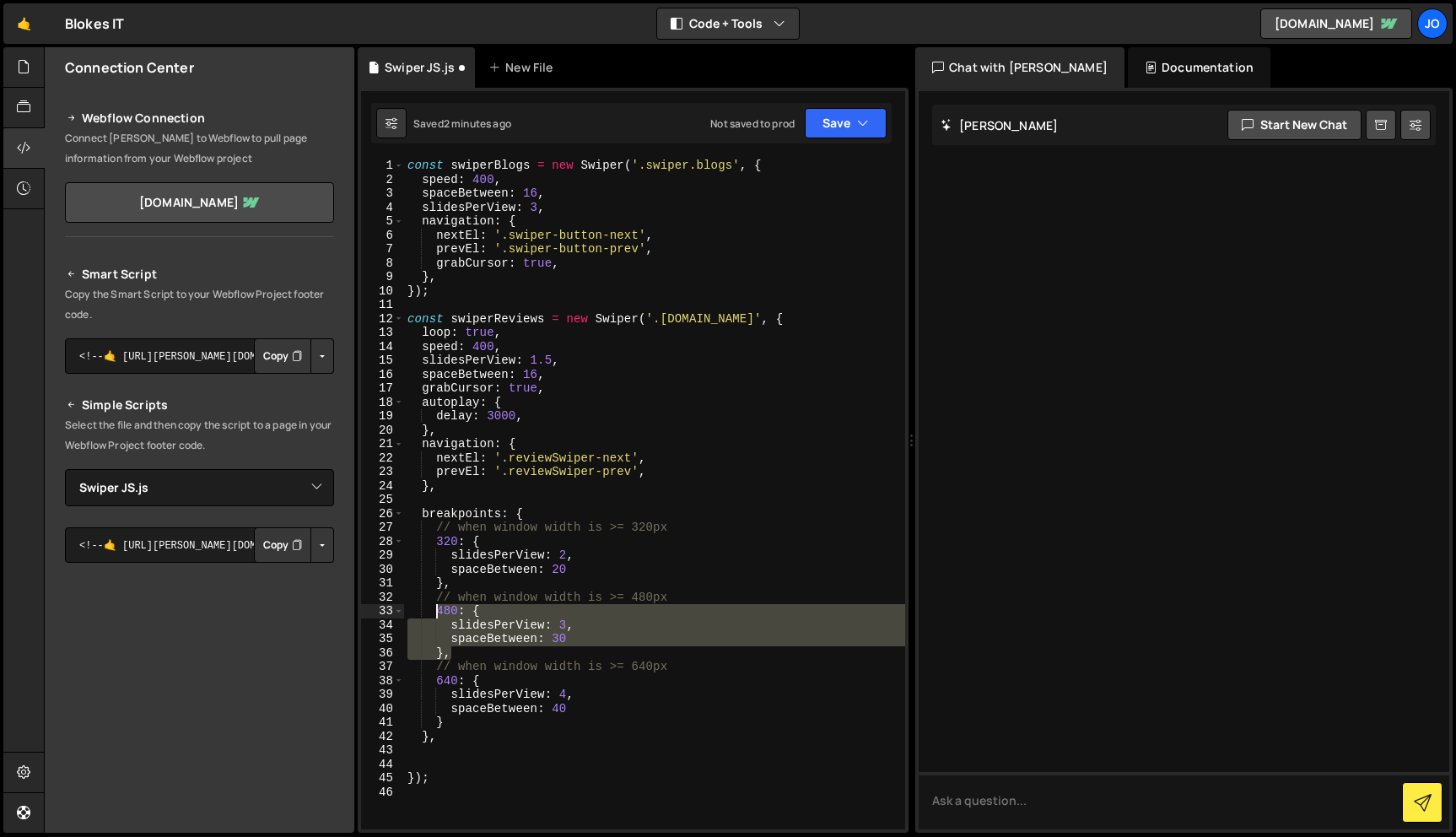
drag, startPoint x: 463, startPoint y: 651, endPoint x: 438, endPoint y: 613, distance: 45.5
click at [438, 613] on div "const swiperBlogs = new Swiper ( '.swiper.blogs' , { speed : 400 , spaceBetween…" at bounding box center [655, 508] width 502 height 699
type textarea "480: { slidesPerView: 3,"
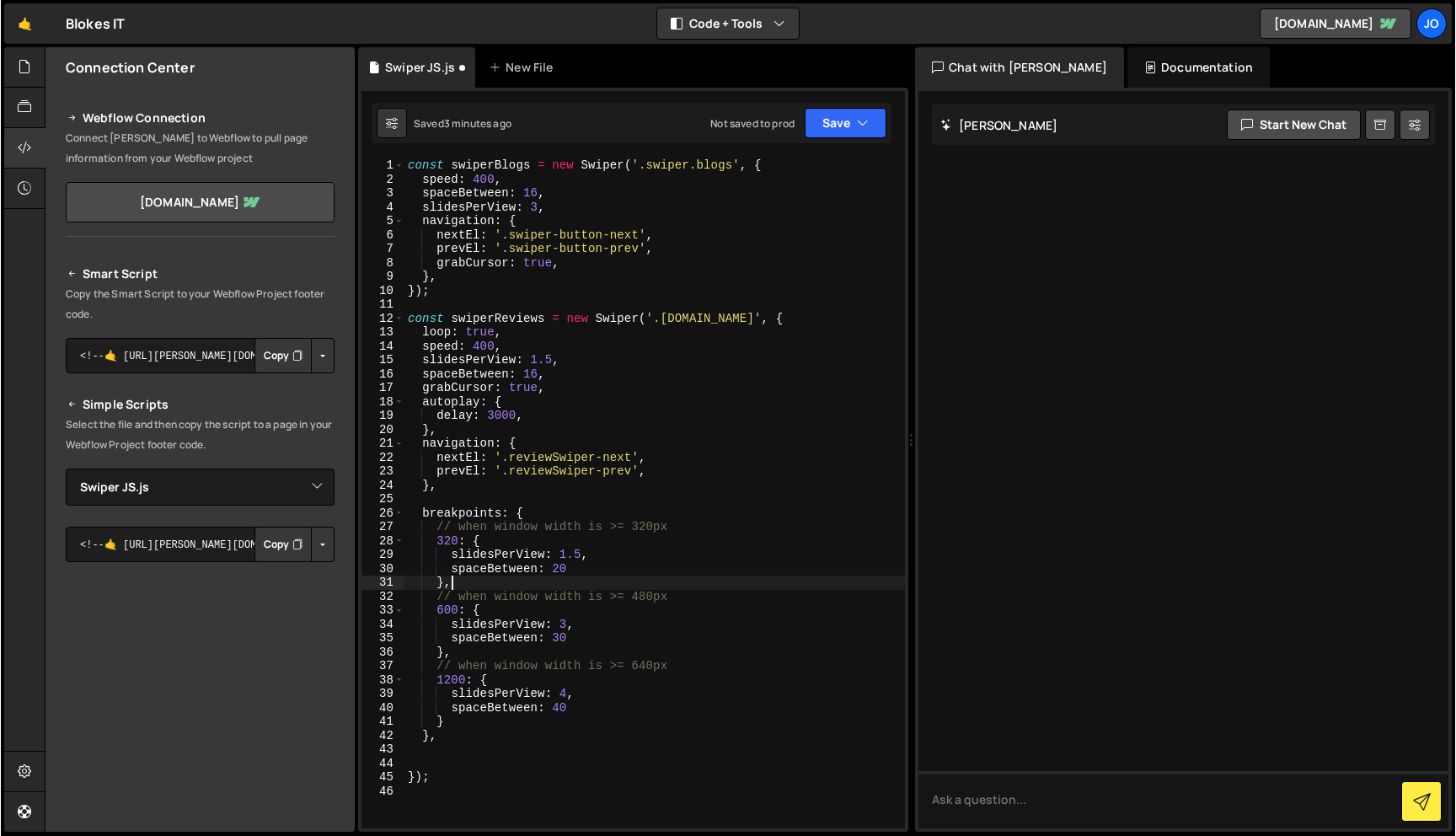
scroll to position [0, 2]
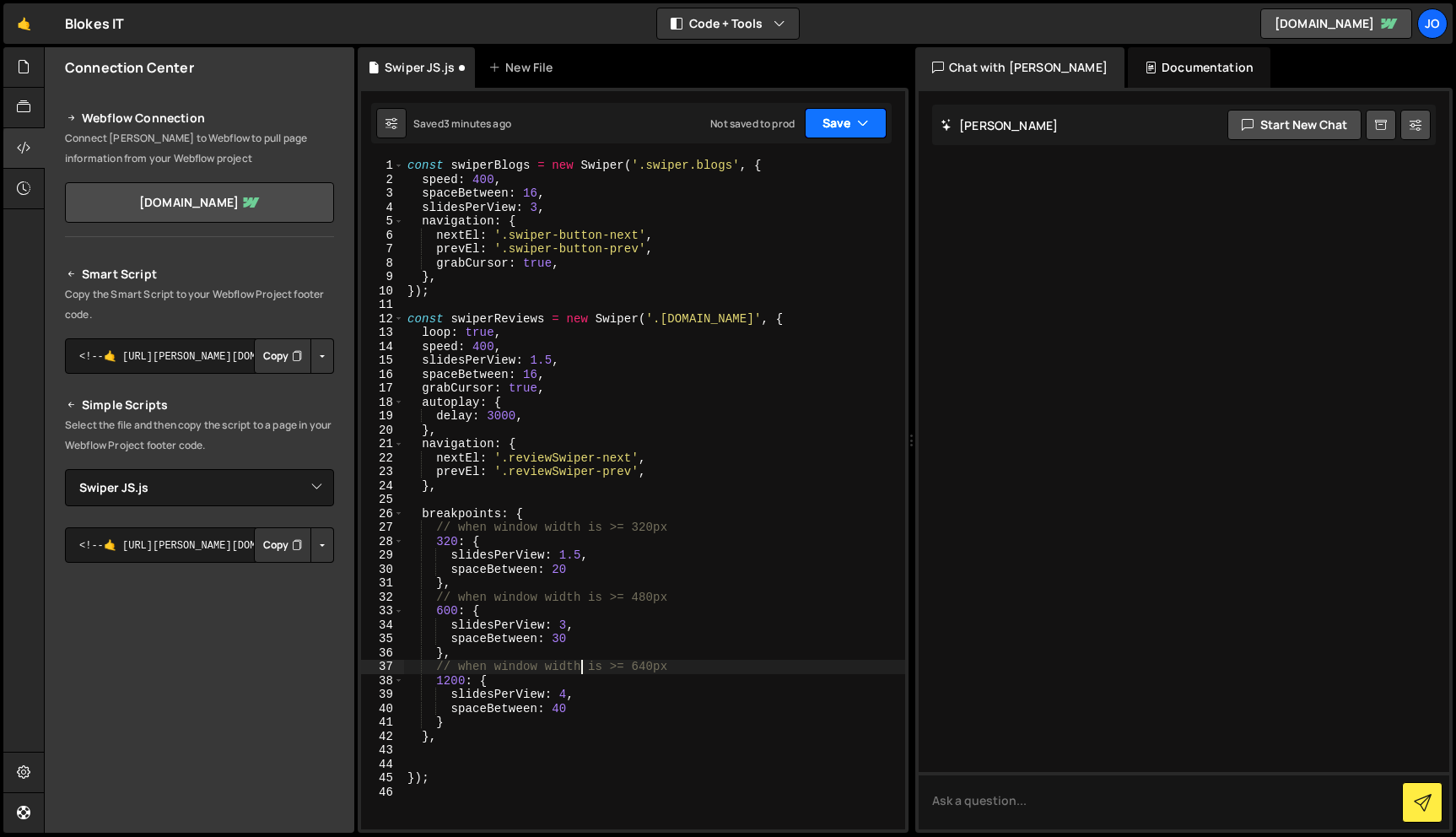
click at [870, 123] on button "Save" at bounding box center [846, 123] width 82 height 31
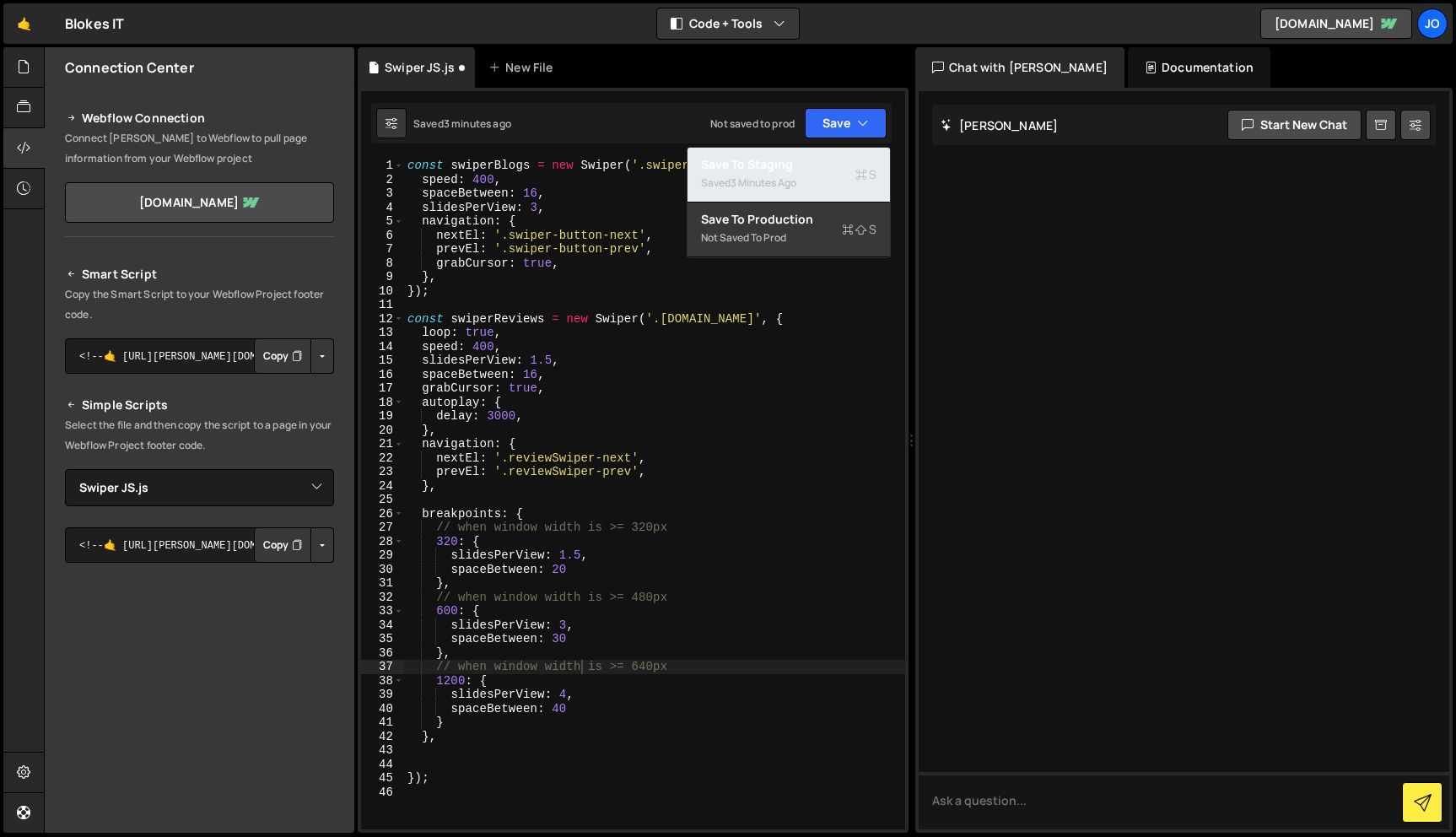
click at [789, 188] on div "3 minutes ago" at bounding box center [763, 182] width 66 height 14
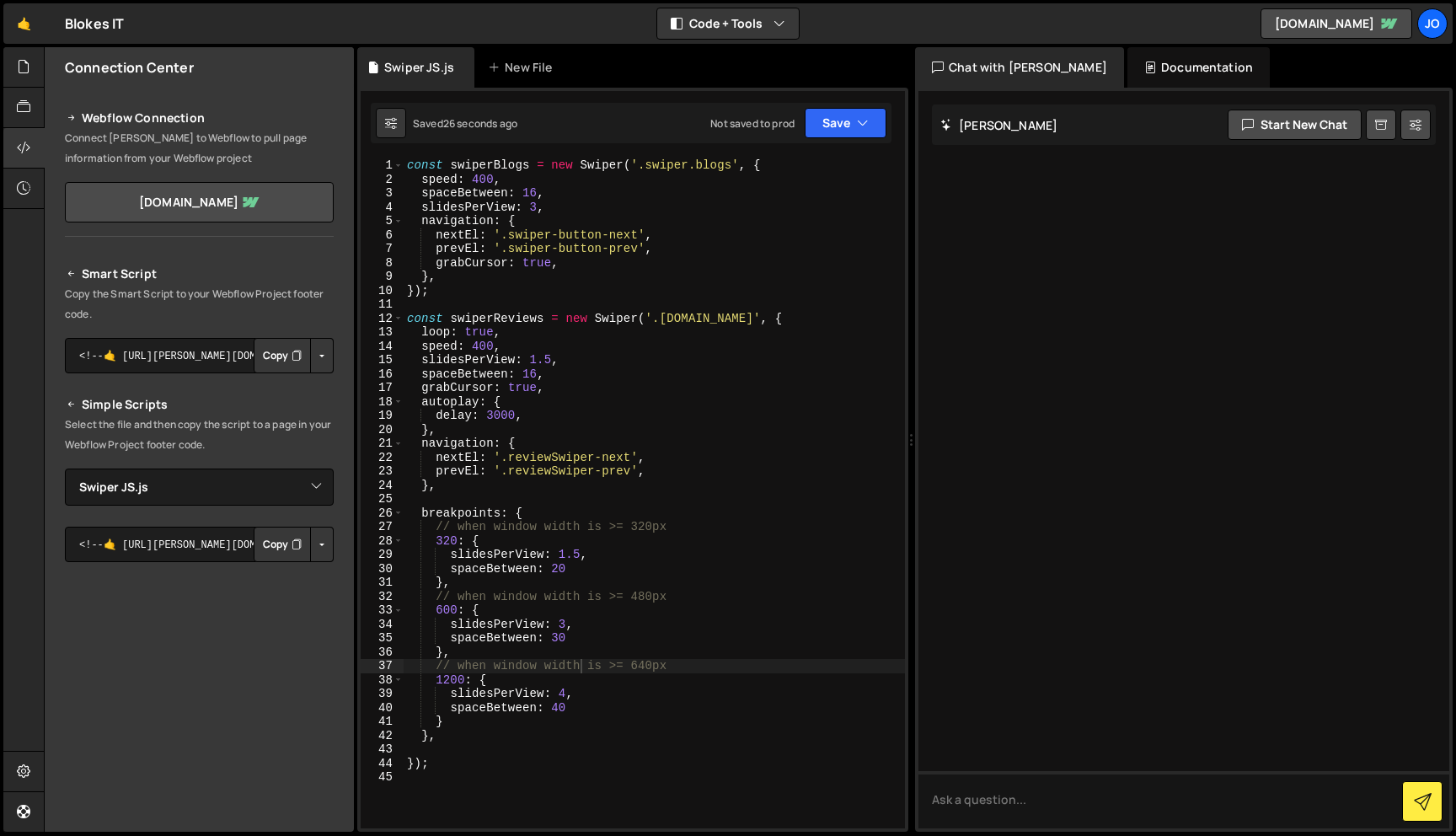
click at [560, 641] on div "const swiperBlogs = new Swiper ( '.swiper.blogs' , { speed : 400 , spaceBetween…" at bounding box center [654, 507] width 501 height 698
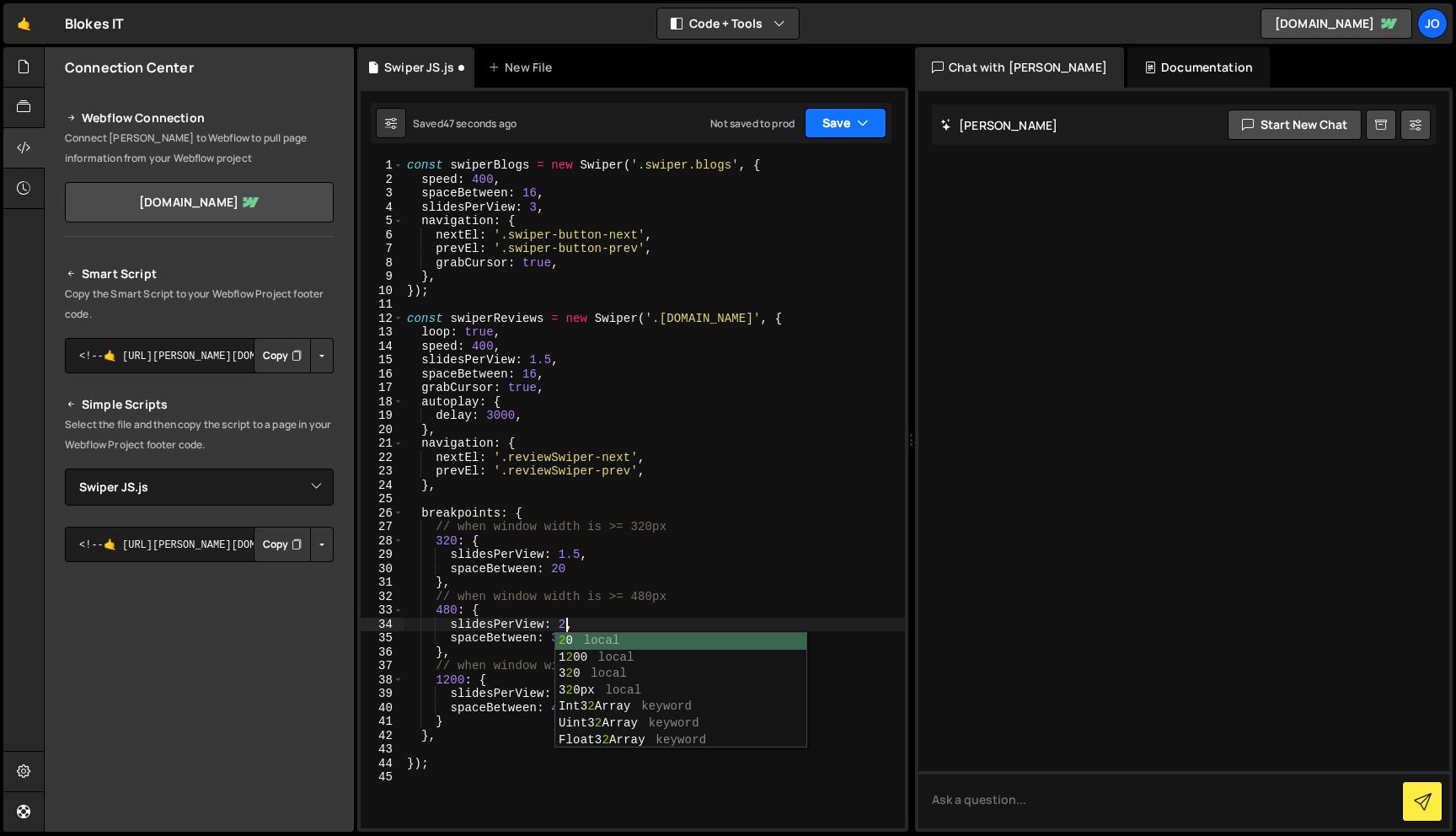
click at [872, 120] on button "Save" at bounding box center [846, 123] width 81 height 31
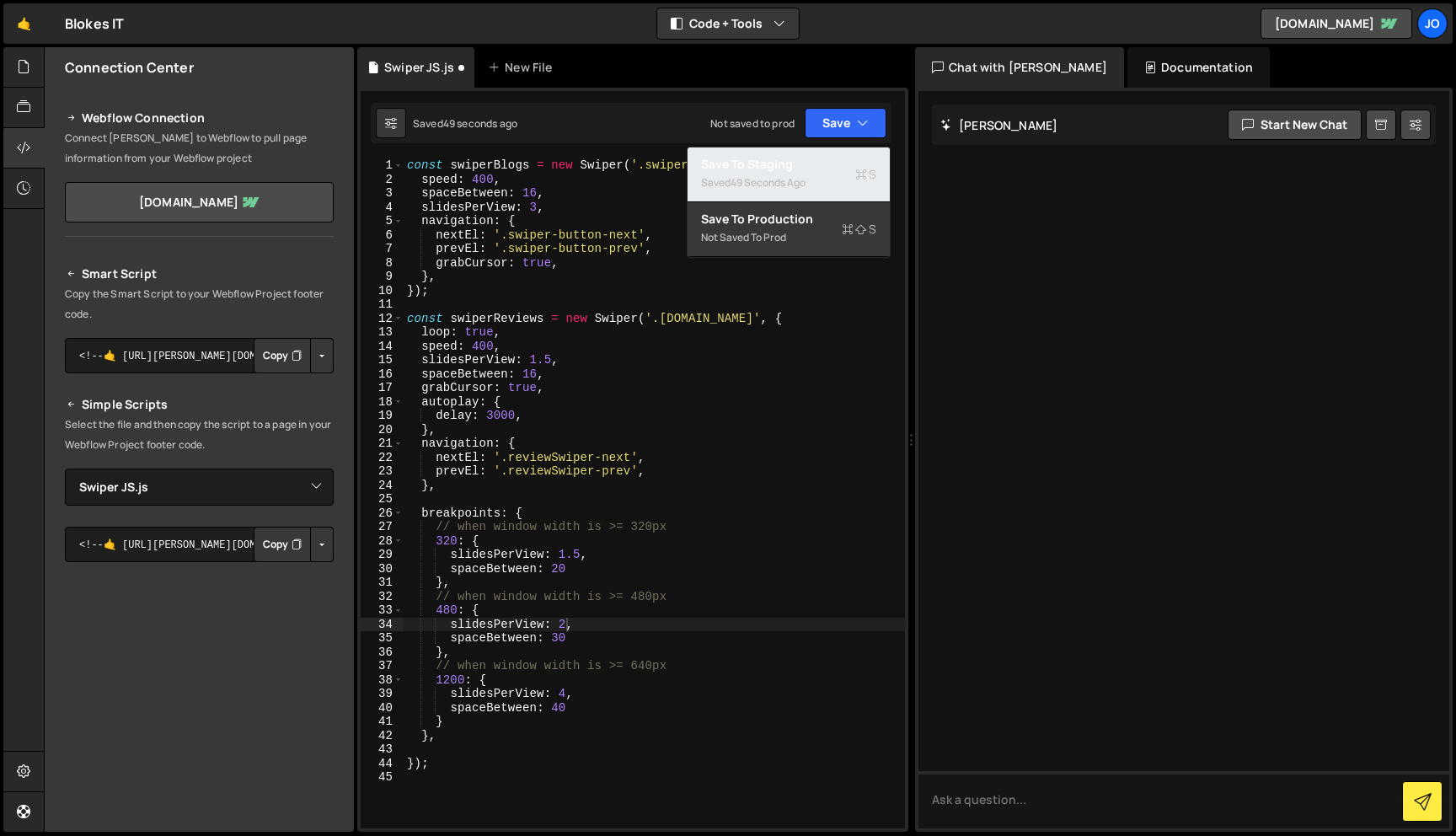
click at [804, 179] on div "49 seconds ago" at bounding box center [767, 182] width 75 height 14
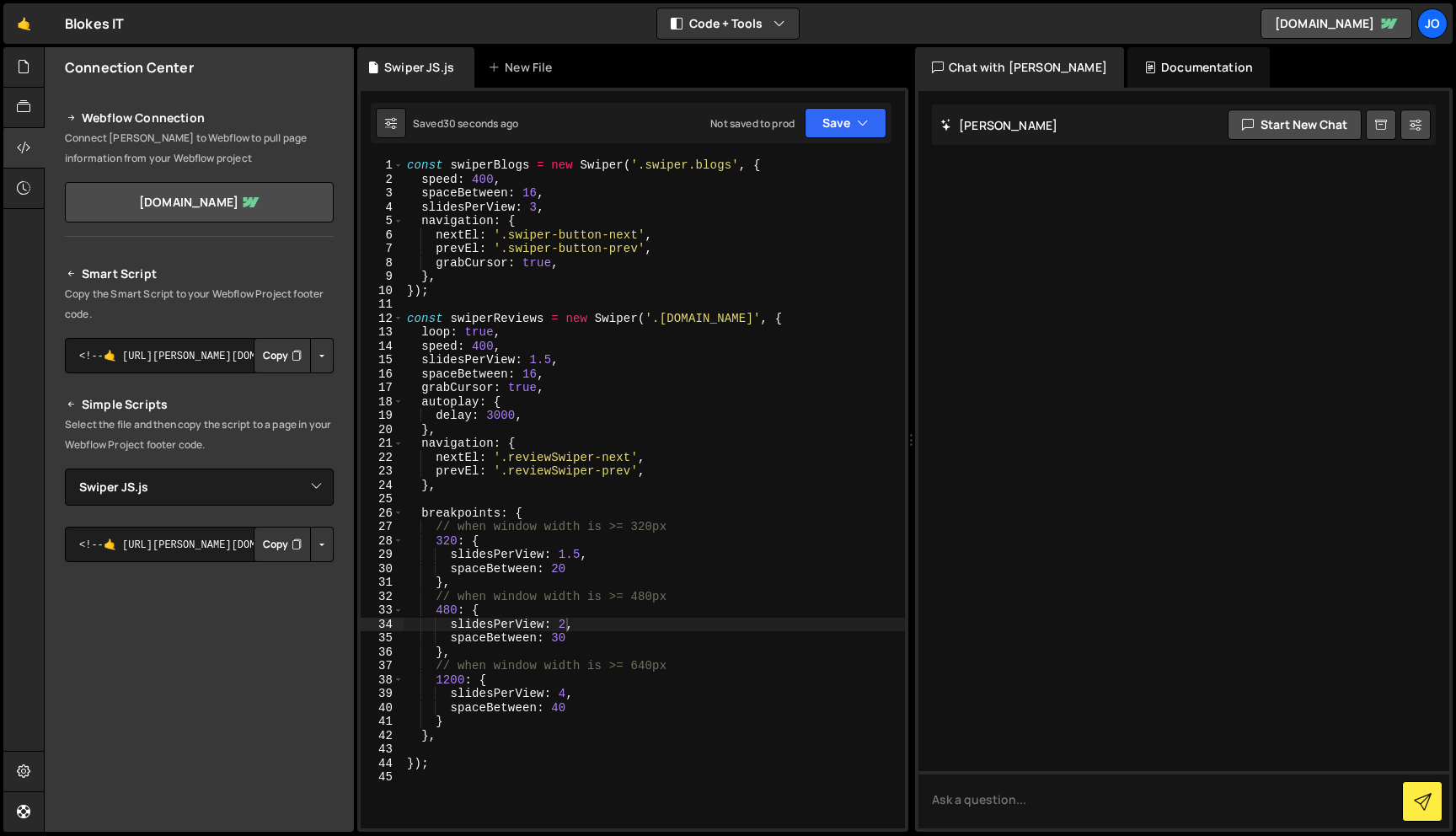
scroll to position [0, 8]
click at [610, 389] on div "const swiperBlogs = new Swiper ( '.swiper.blogs' , { speed : 400 , spaceBetween…" at bounding box center [654, 507] width 501 height 698
click at [605, 557] on div "const swiperBlogs = new Swiper ( '.swiper.blogs' , { speed : 400 , spaceBetween…" at bounding box center [654, 507] width 501 height 698
type textarea "breakpoints: {"
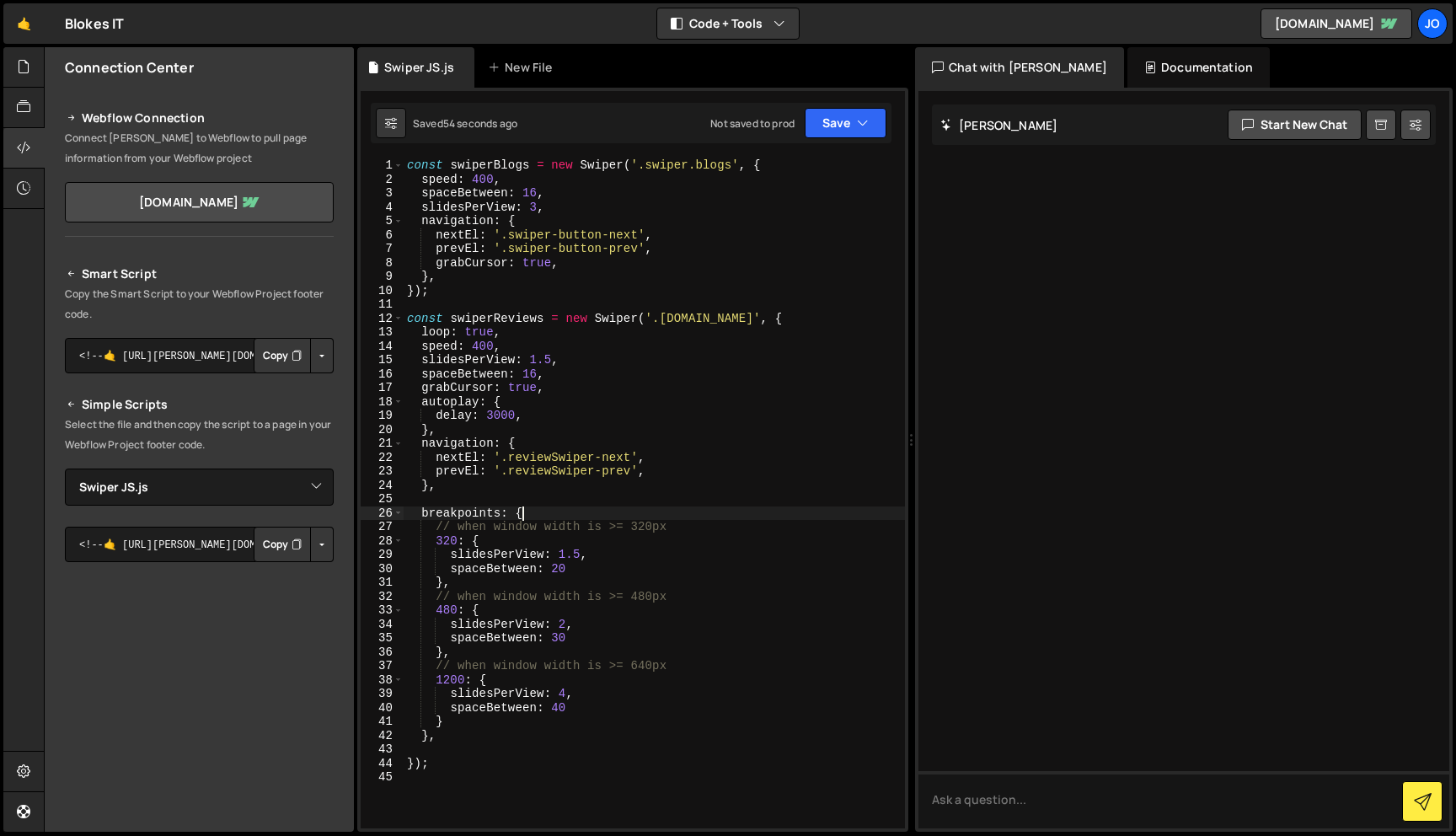
scroll to position [0, 0]
type textarea "},"
type textarea "spaceBetween: 20"
type textarea "spaceBetween: 30"
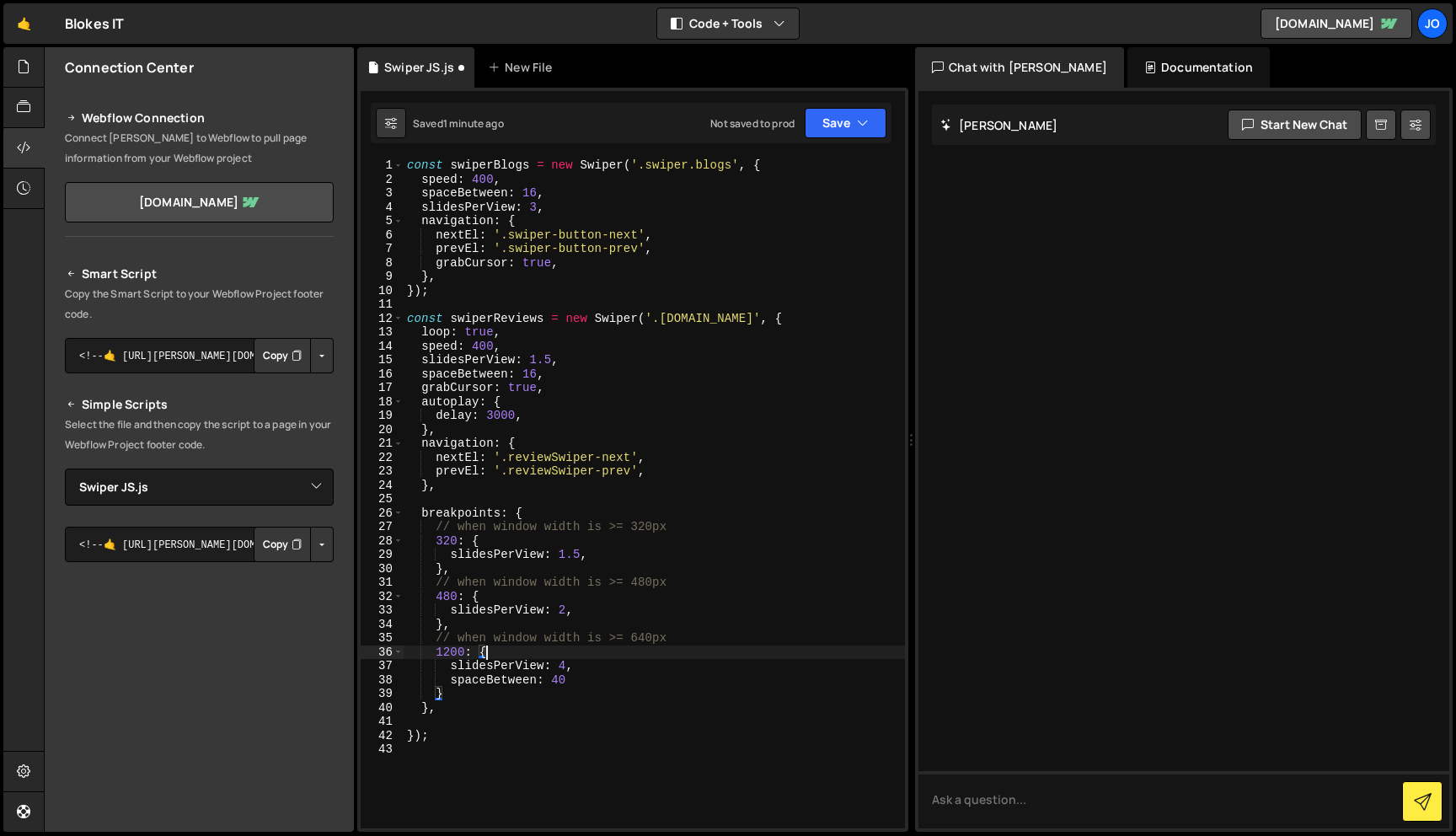
type textarea "spaceBetween: 40"
click at [867, 124] on icon "button" at bounding box center [863, 122] width 12 height 17
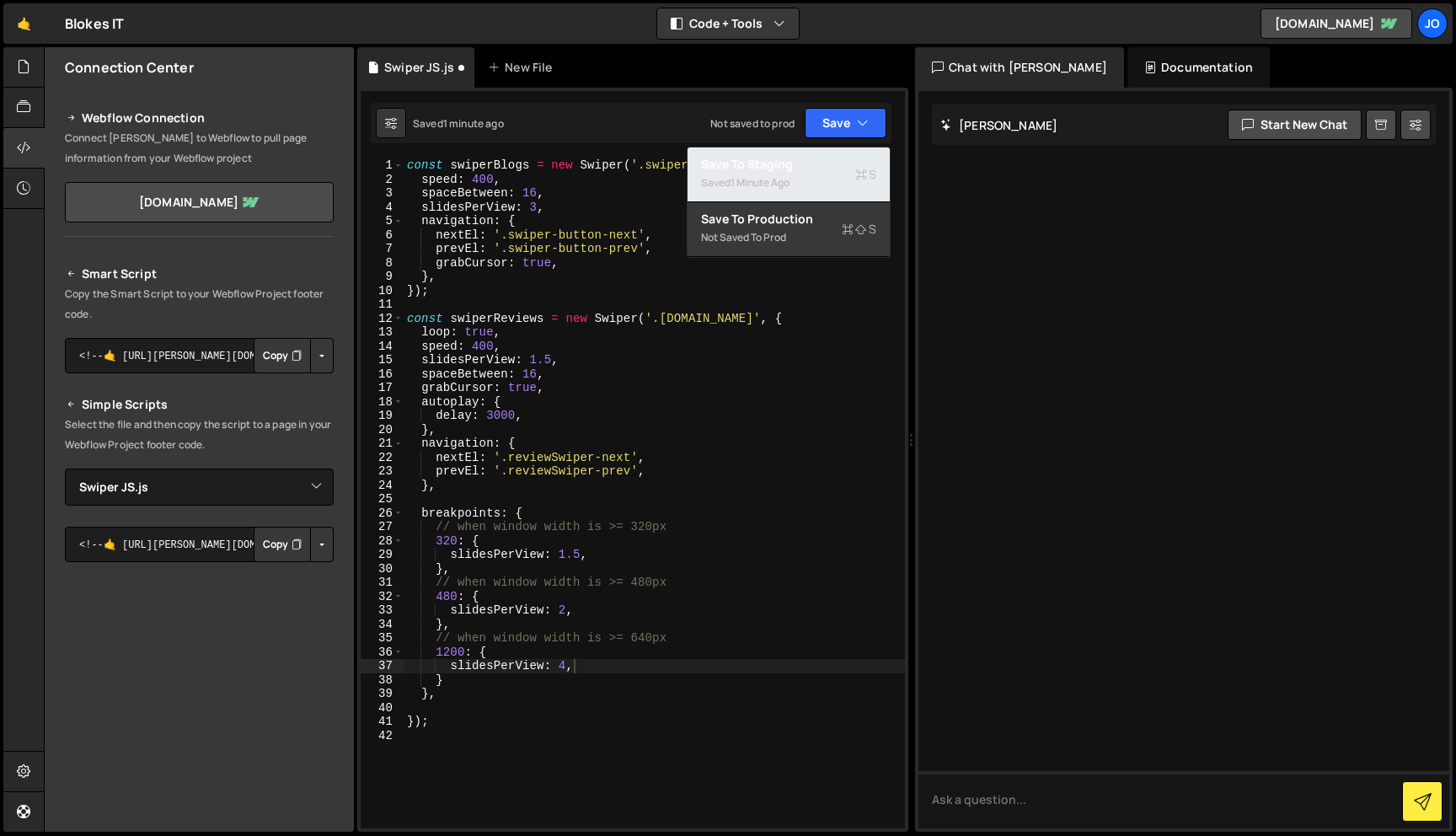
click at [807, 191] on div "Saved 1 minute ago" at bounding box center [788, 183] width 175 height 20
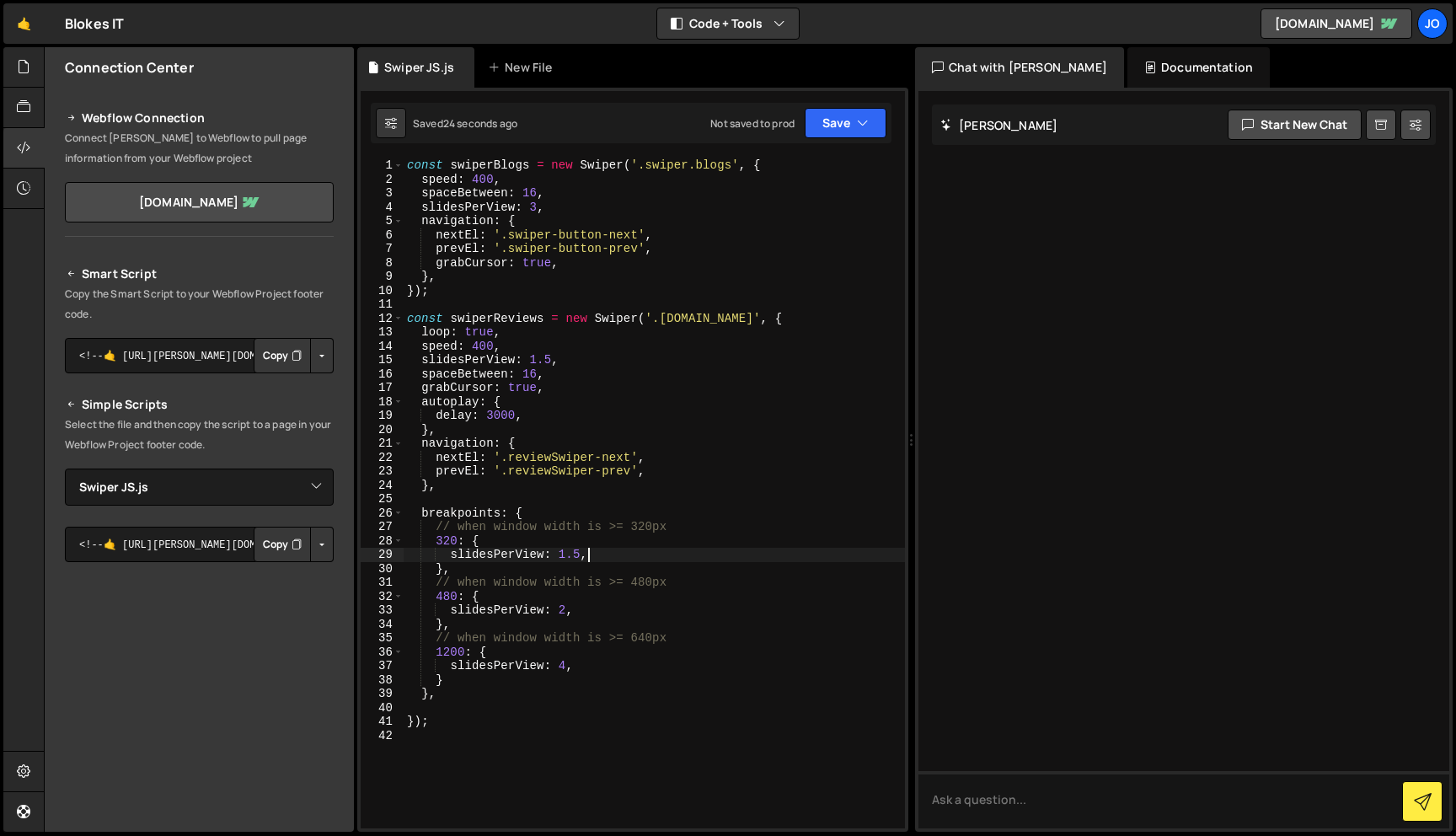
click at [595, 554] on div "const swiperBlogs = new Swiper ( '.swiper.blogs' , { speed : 400 , spaceBetween…" at bounding box center [654, 507] width 501 height 698
type textarea "breakpoints: {"
type textarea "},"
type textarea "slidesPerView: 1.5,"
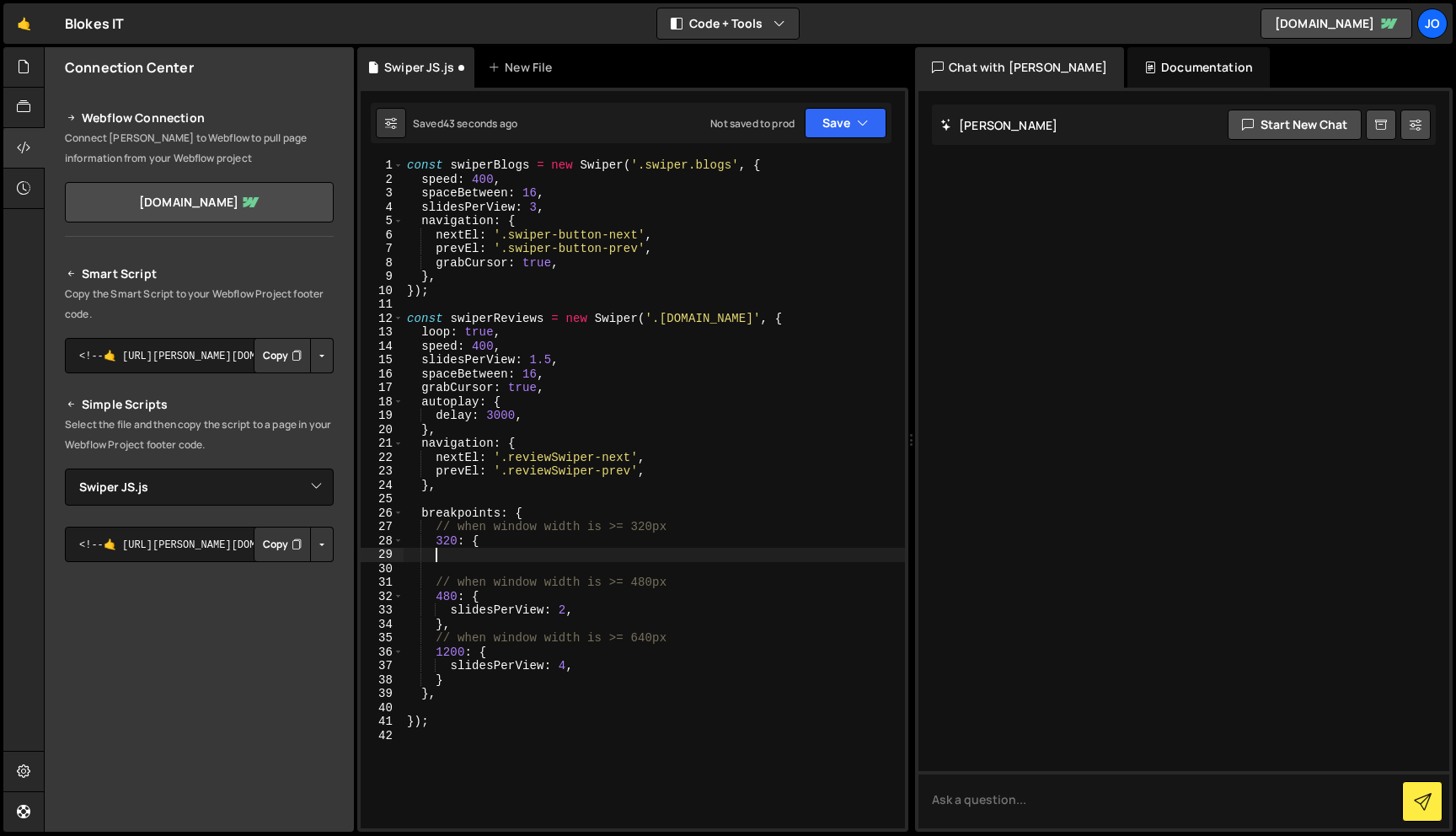
type textarea "320: {"
type textarea "// when window width is >= 480px"
type textarea "// when window width is >= 320px"
type textarea "// when window width is >= 480px"
click at [588, 552] on div "const swiperBlogs = new Swiper ( '.swiper.blogs' , { speed : 400 , spaceBetween…" at bounding box center [654, 507] width 501 height 698
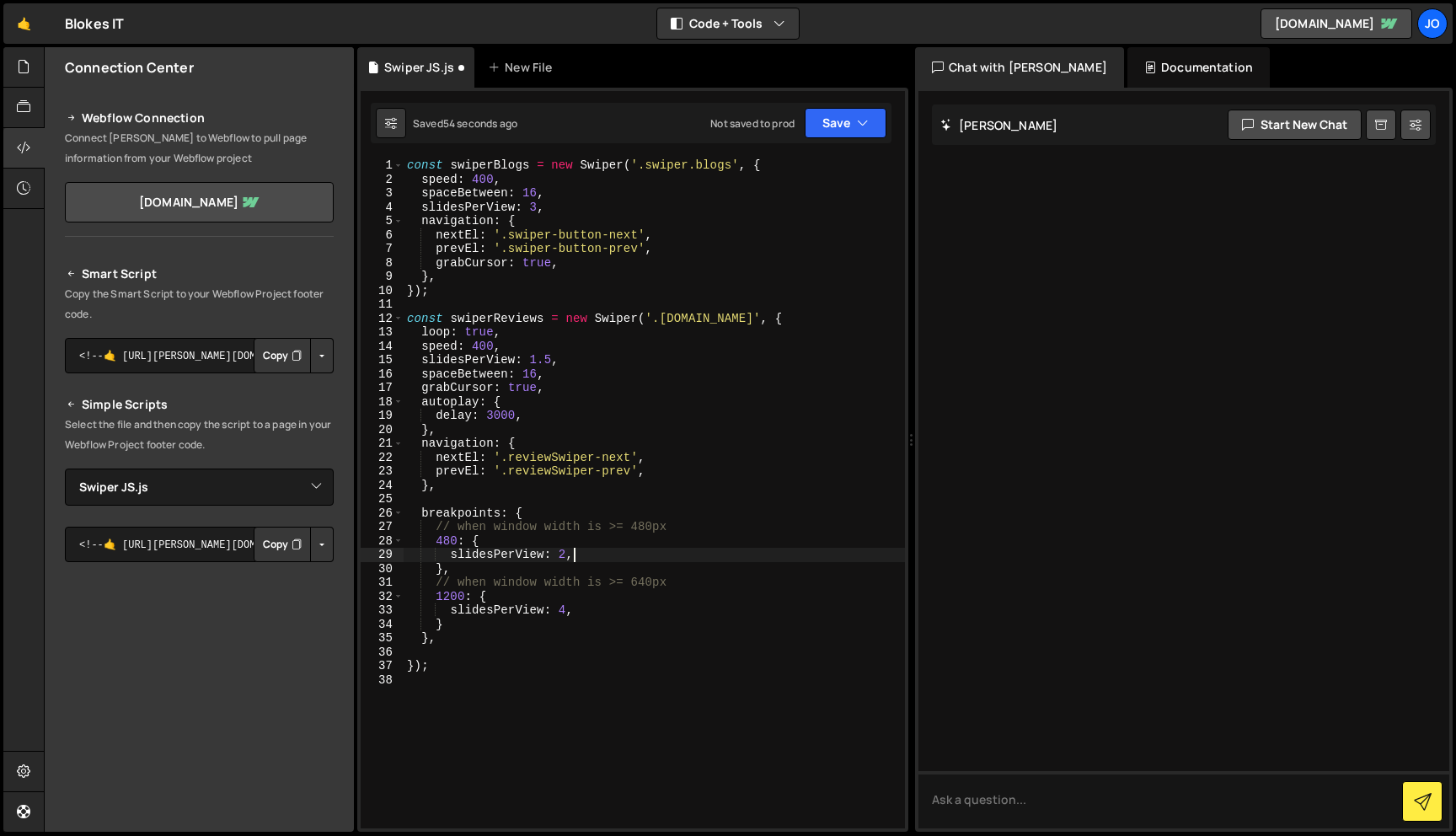
click at [454, 544] on div "const swiperBlogs = new Swiper ( '.swiper.blogs' , { speed : 400 , spaceBetween…" at bounding box center [654, 507] width 501 height 698
click at [877, 116] on button "Save" at bounding box center [846, 123] width 81 height 31
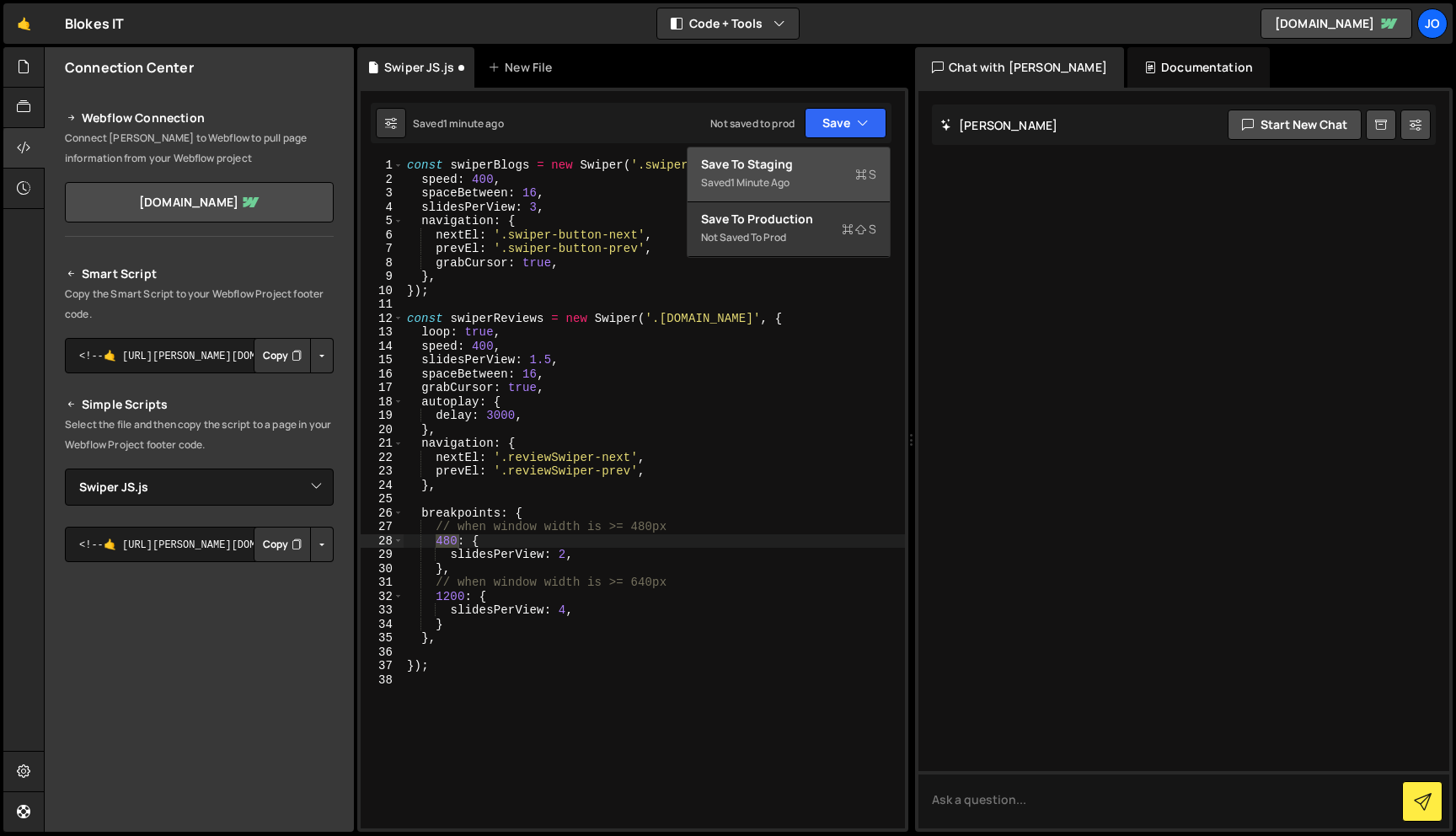
click at [828, 182] on div "Saved 1 minute ago" at bounding box center [788, 183] width 175 height 20
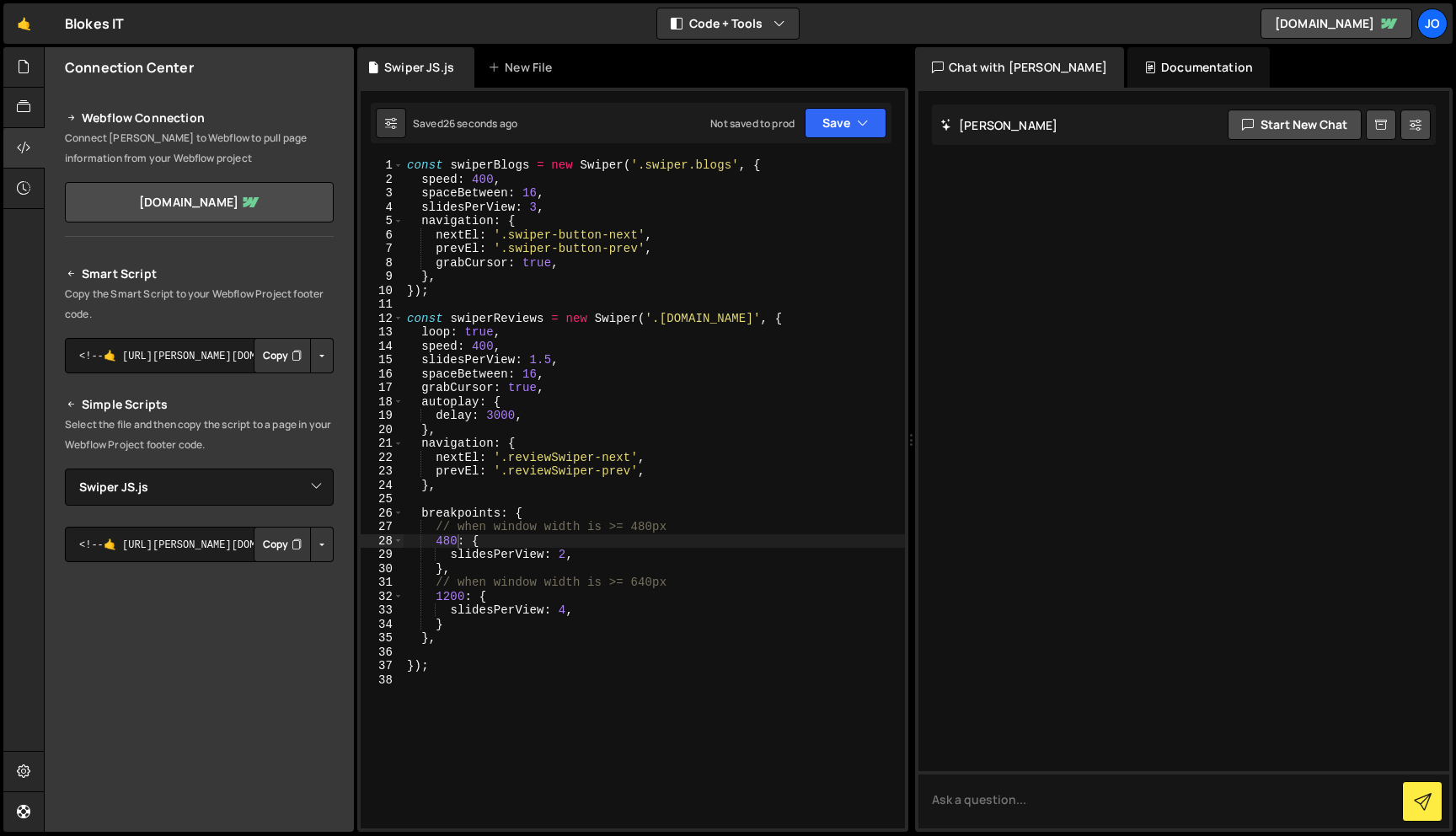
click at [583, 535] on div "const swiperBlogs = new Swiper ( '.swiper.blogs' , { speed : 400 , spaceBetween…" at bounding box center [654, 507] width 501 height 698
click at [560, 356] on div "const swiperBlogs = new Swiper ( '.swiper.blogs' , { speed : 400 , spaceBetween…" at bounding box center [654, 507] width 501 height 698
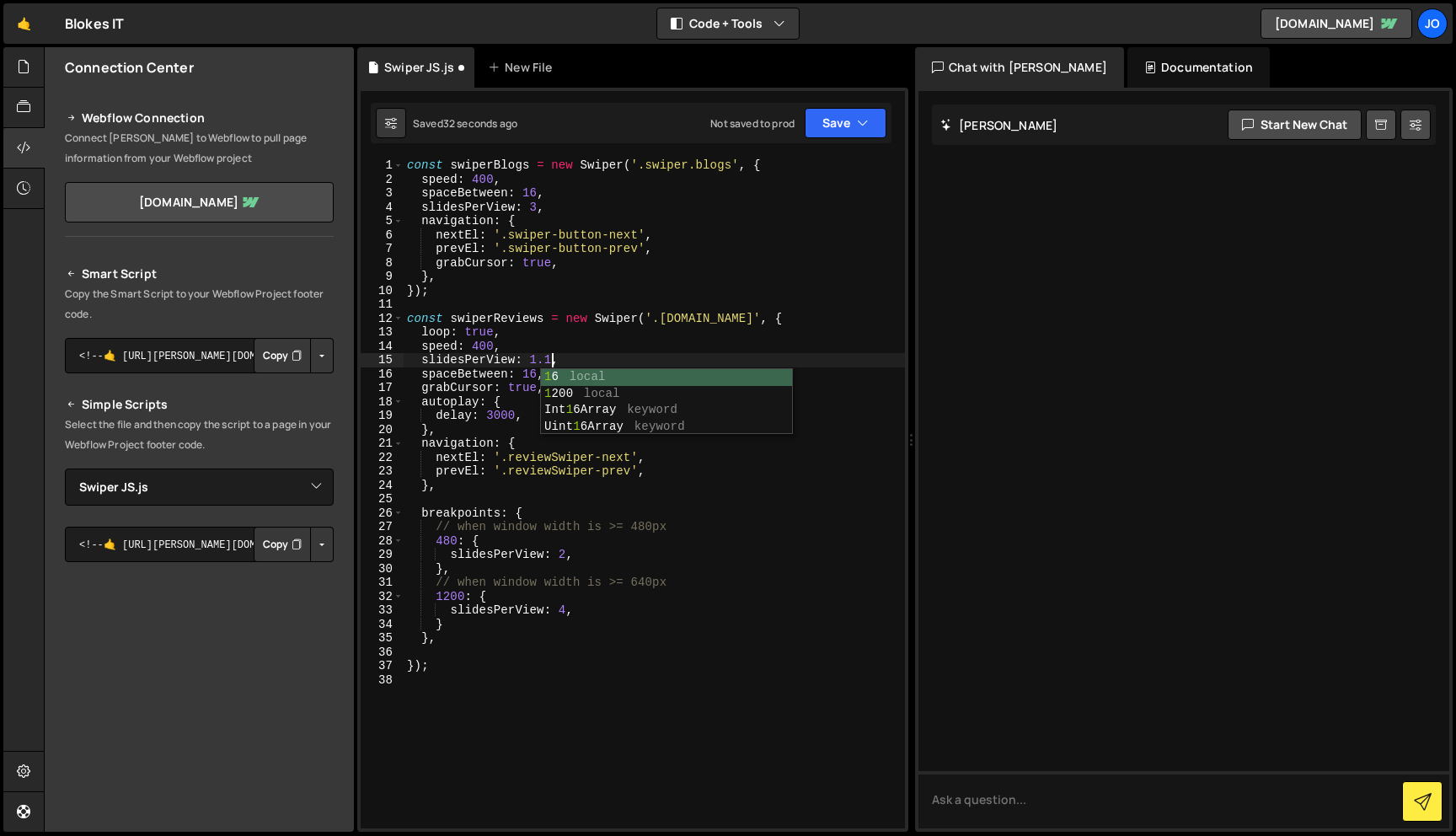
click at [538, 341] on div "const swiperBlogs = new Swiper ( '.swiper.blogs' , { speed : 400 , spaceBetween…" at bounding box center [654, 507] width 501 height 698
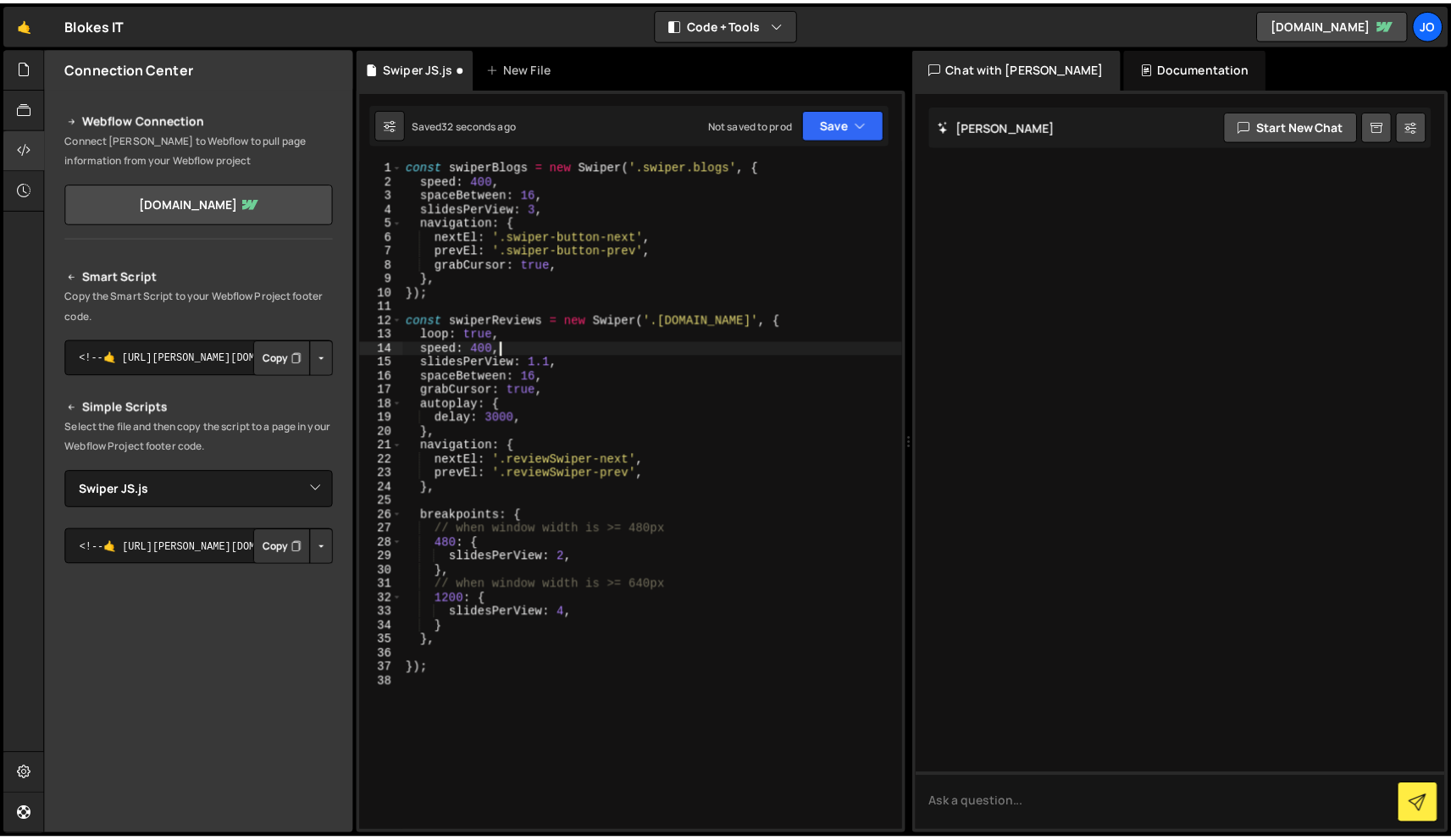
scroll to position [0, 6]
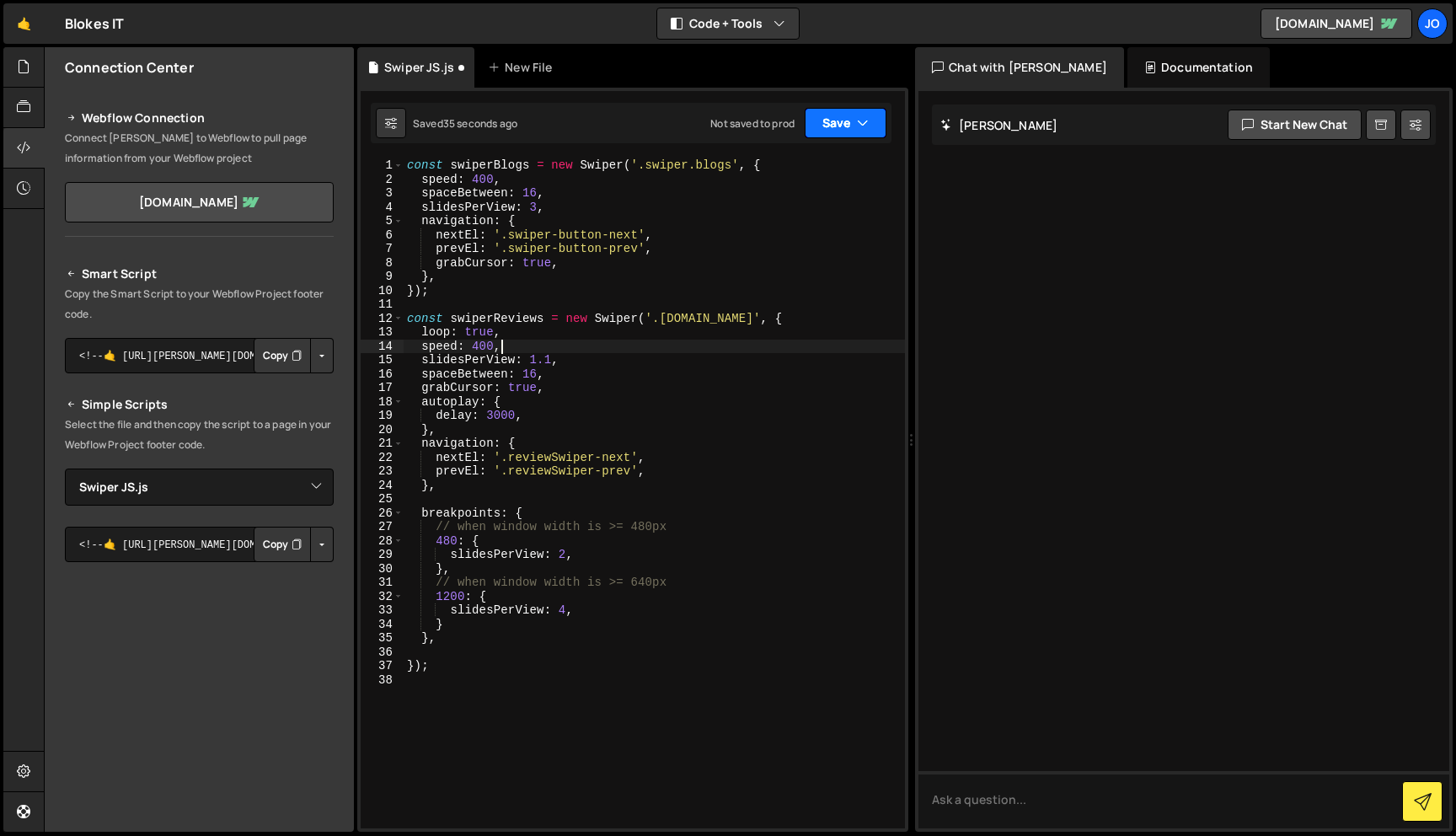
type textarea "speed: 400,"
click at [874, 136] on button "Save" at bounding box center [846, 123] width 81 height 31
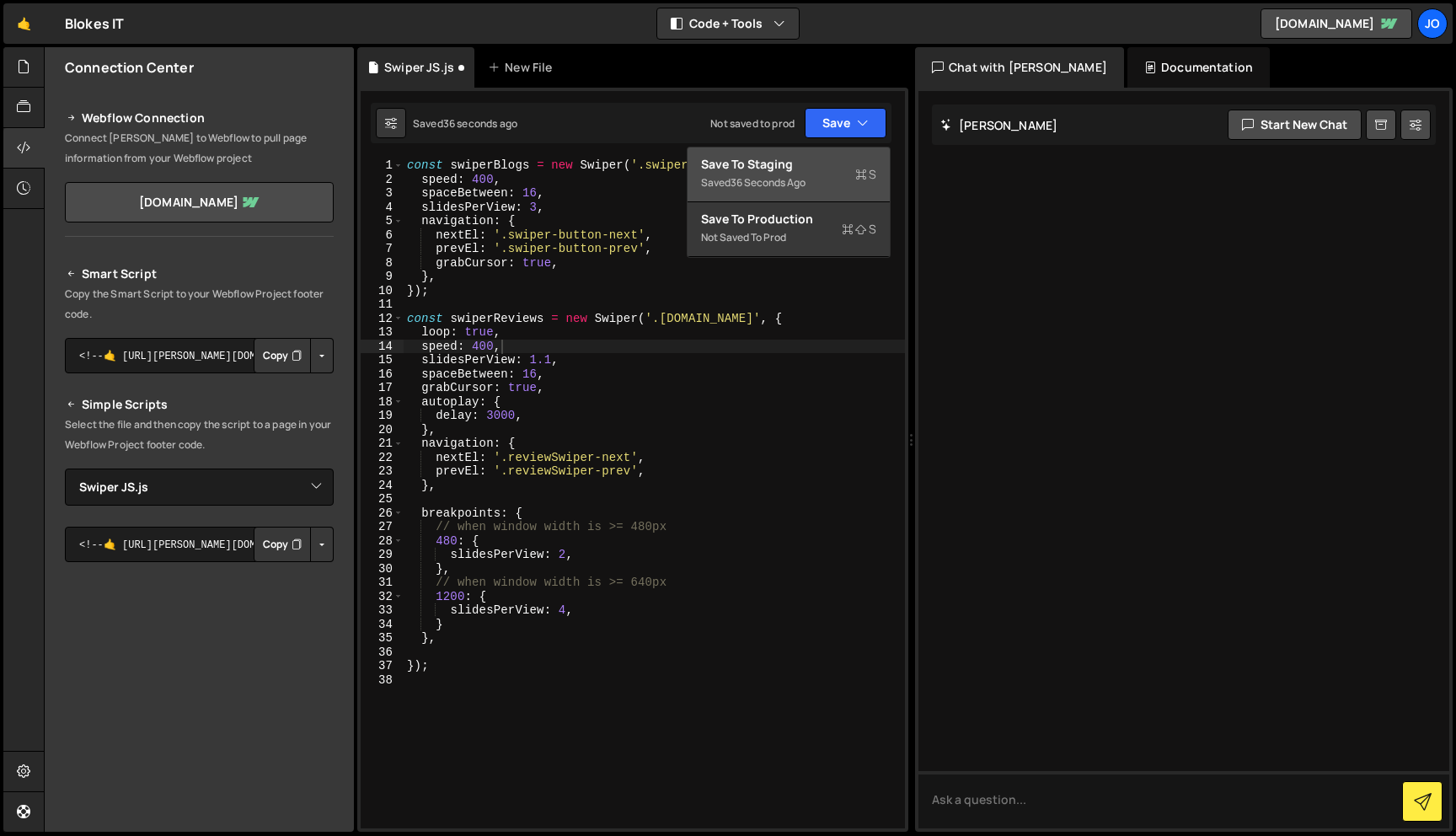
click at [811, 188] on div "Saved 36 seconds ago" at bounding box center [788, 183] width 175 height 20
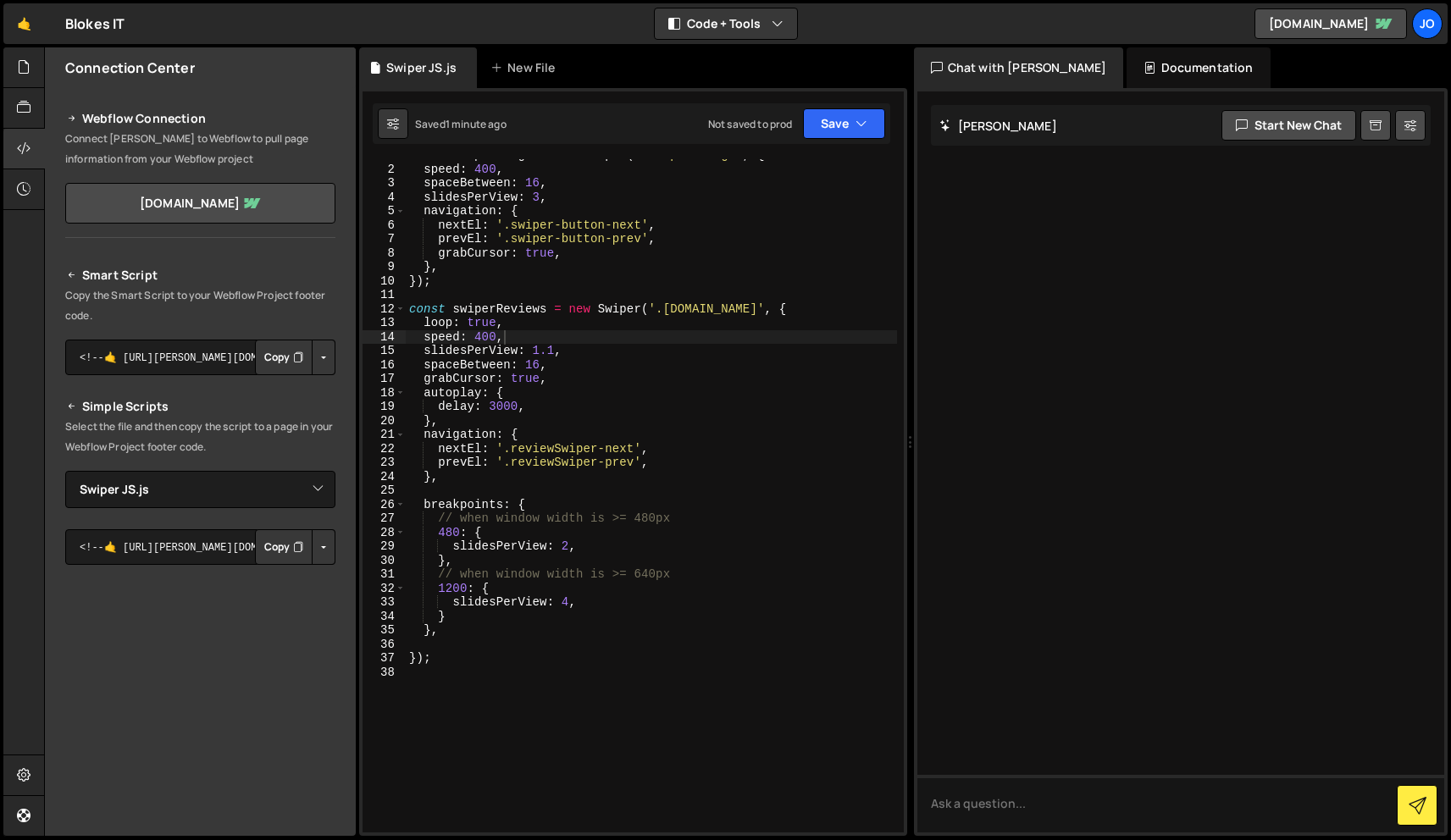
scroll to position [0, 0]
click at [436, 646] on div "const swiperBlogs = new Swiper ( '.swiper.blogs' , { speed : 400 , spaceBetween…" at bounding box center [652, 498] width 492 height 701
type textarea "});"
type textarea "breakpoints: {"
type textarea "},"
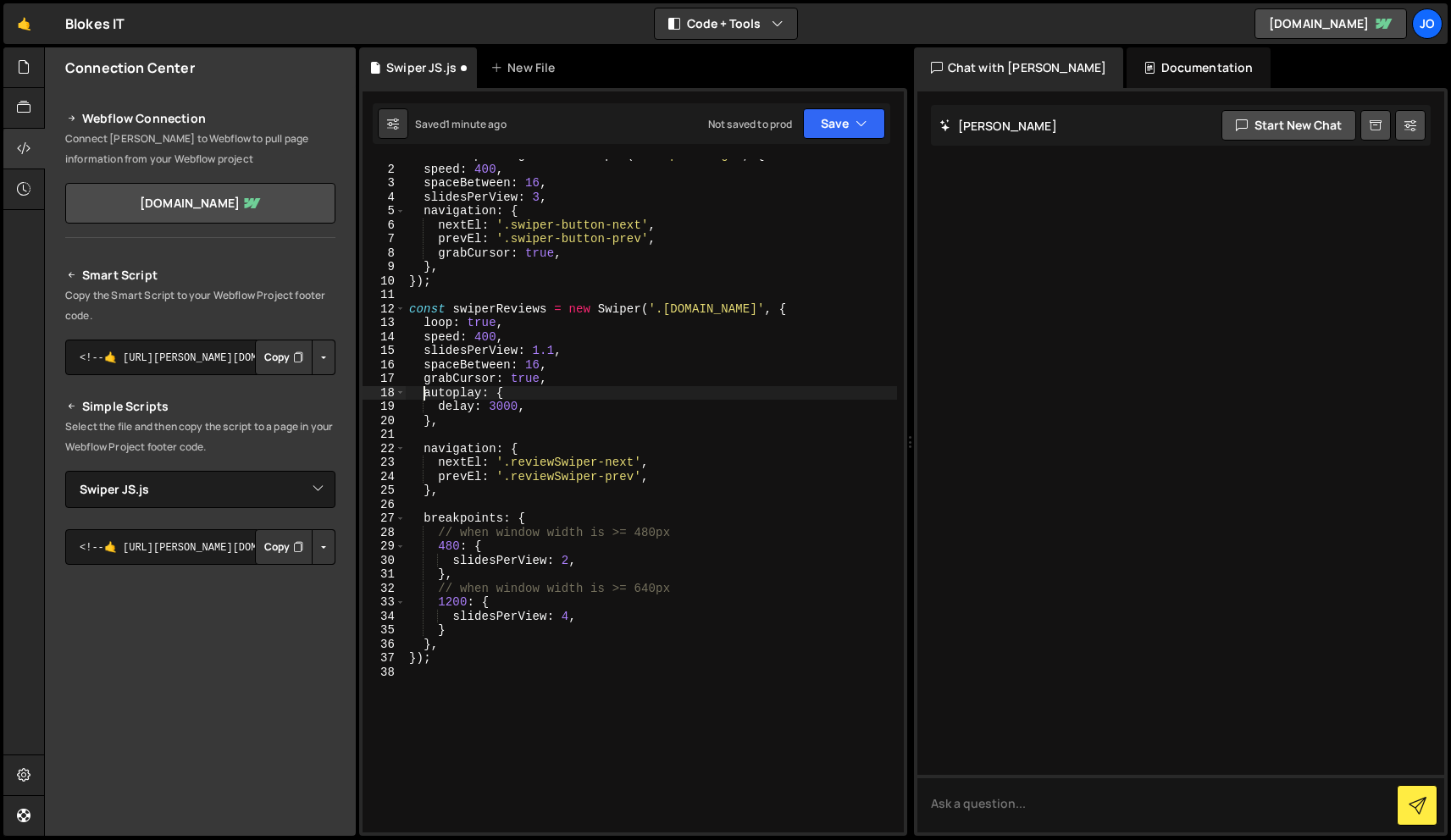
type textarea "grabCursor: true,"
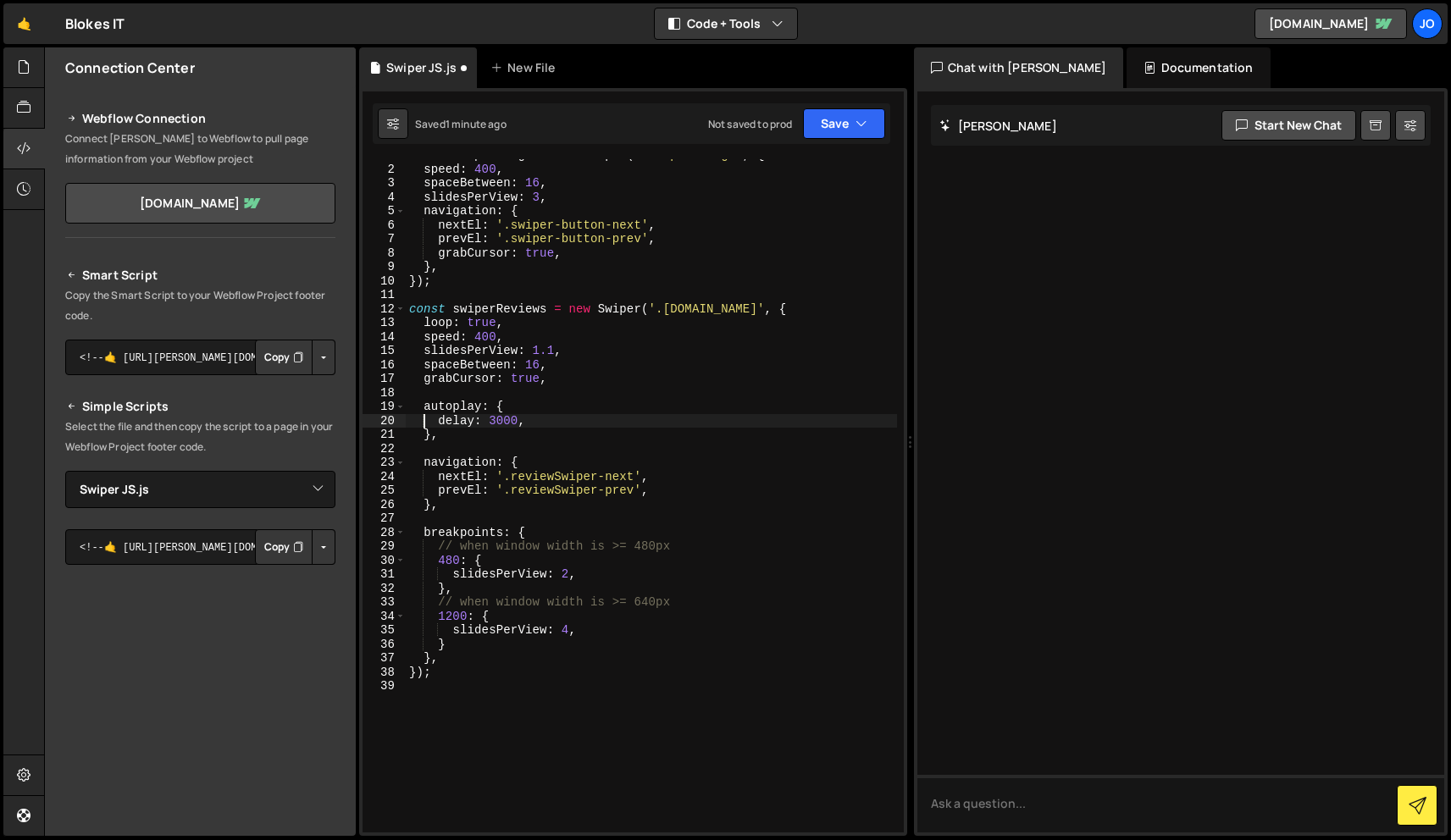
type textarea "},"
type textarea "breakpoints: {"
type textarea "navigation: {"
type textarea "autoplay: {"
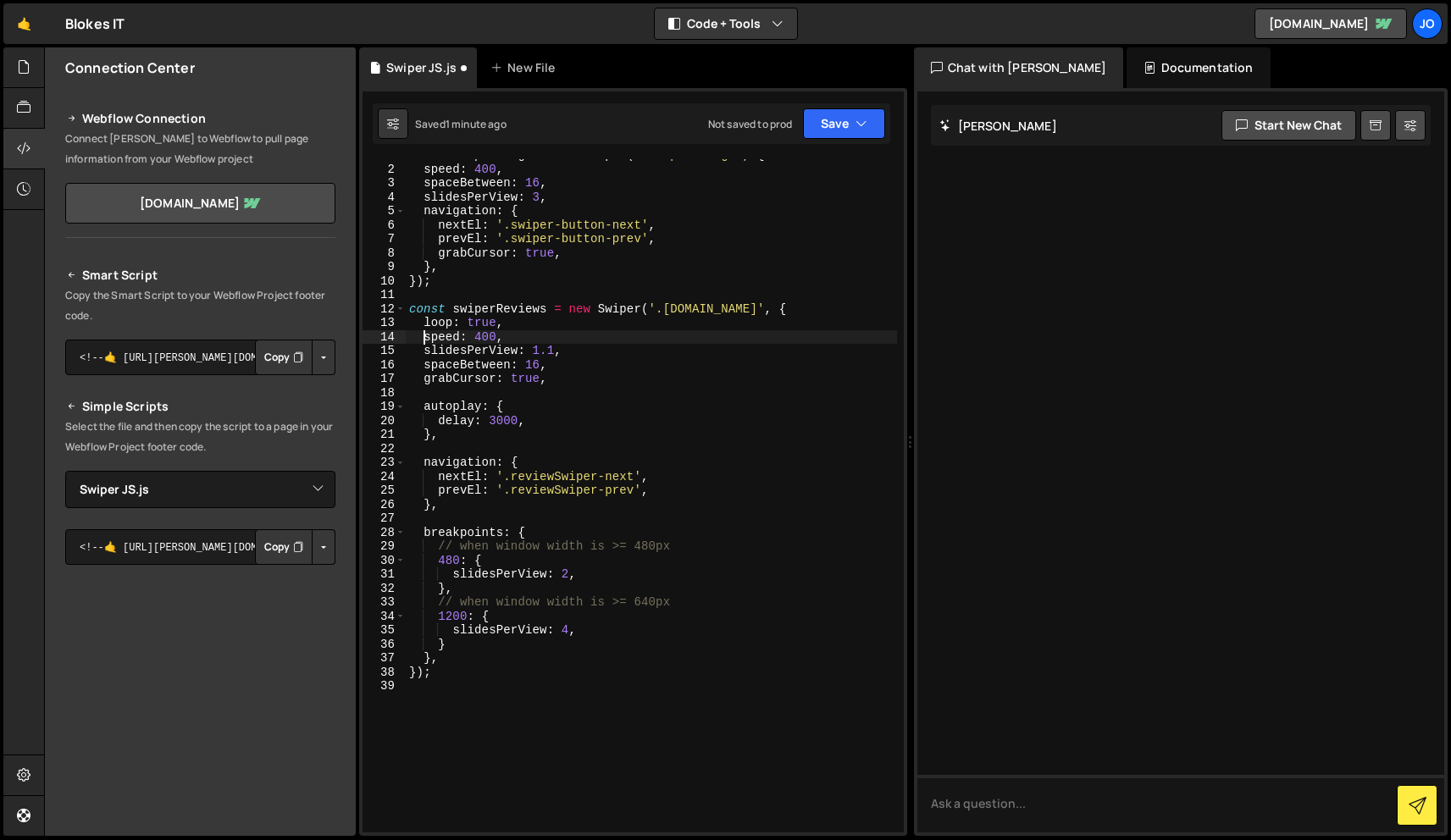
type textarea "const swiperReviews = new Swiper('.[DOMAIN_NAME]', {"
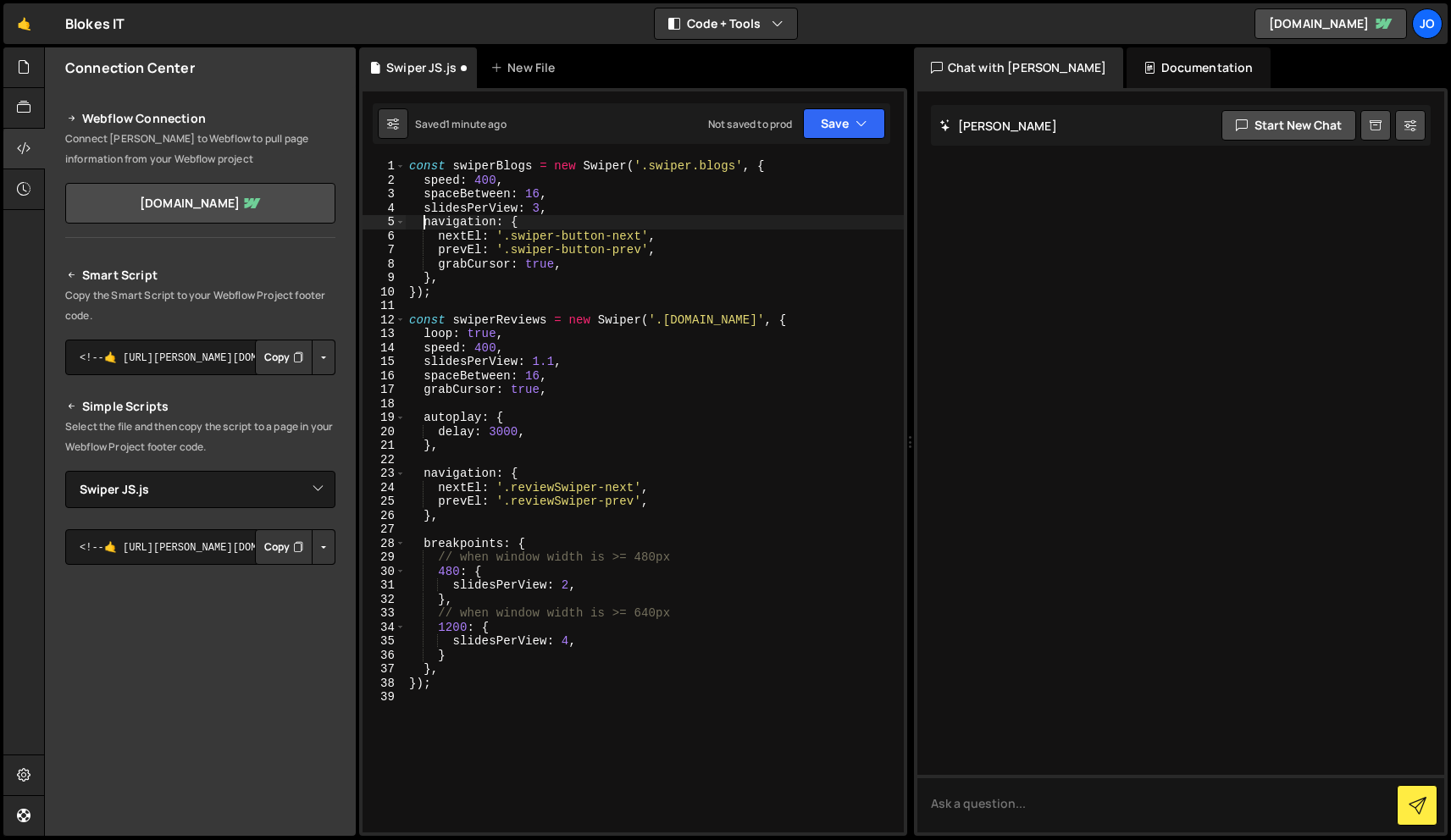
type textarea "slidesPerView: 3,"
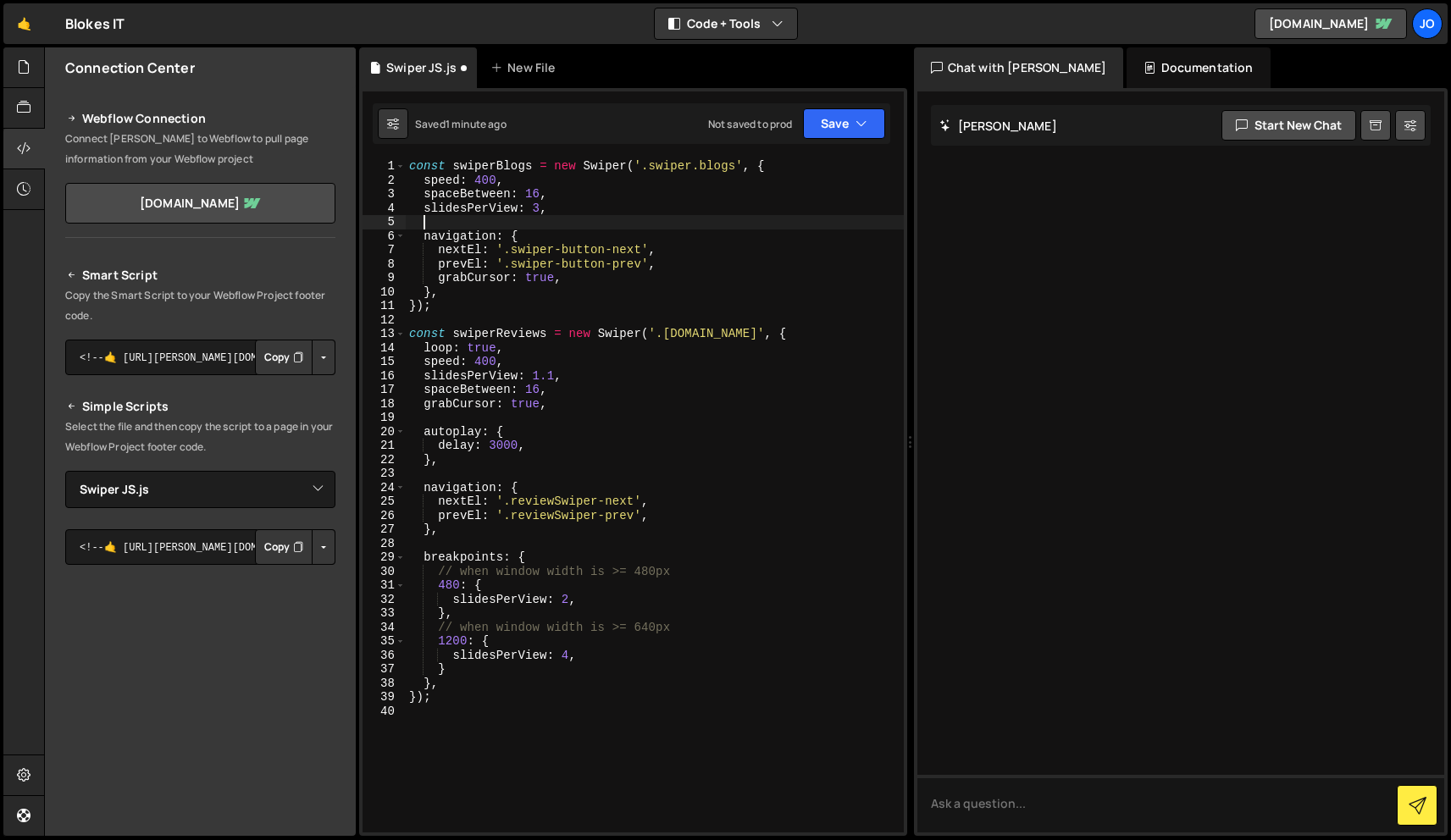
type textarea "navigation: {"
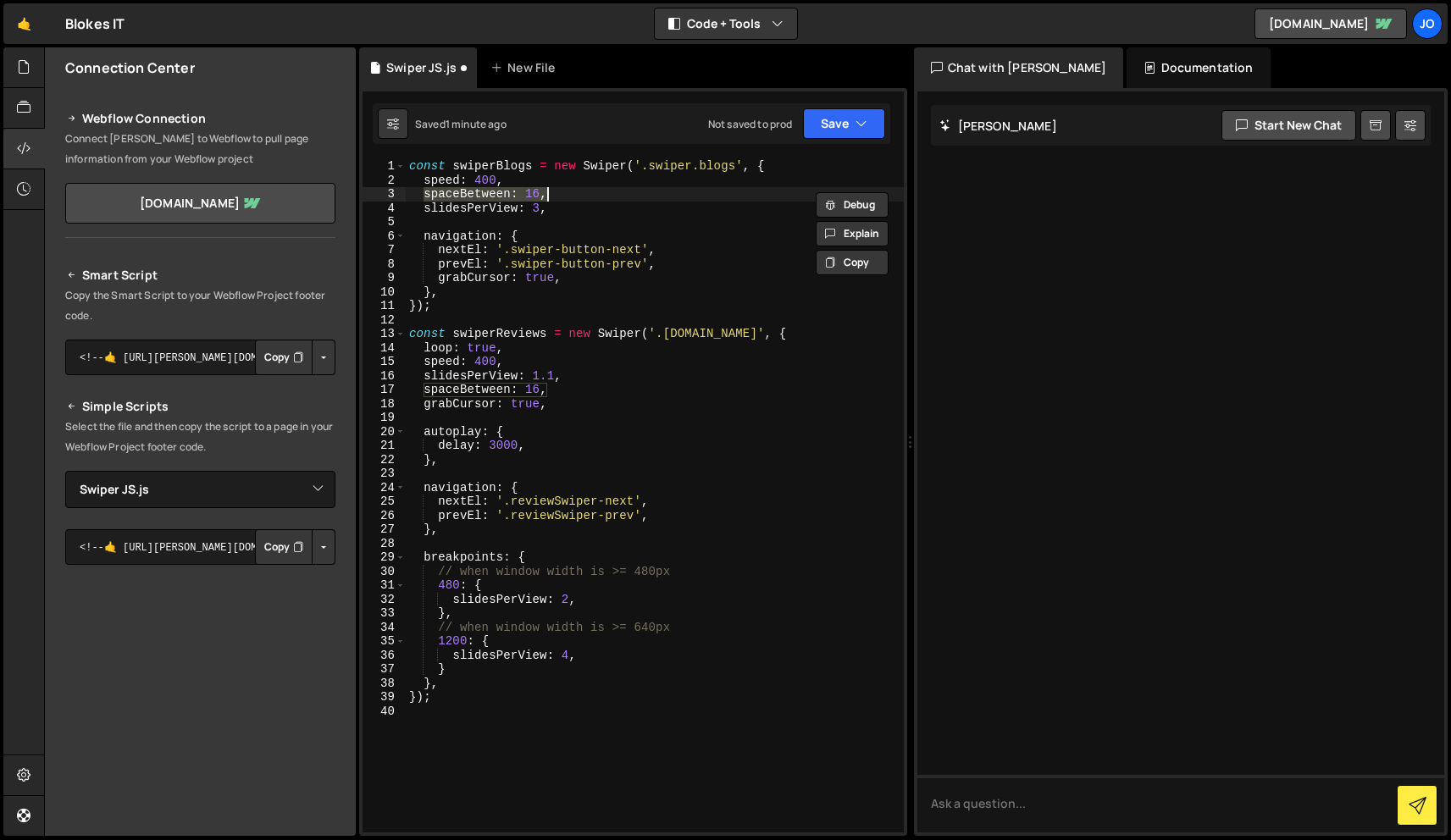
type textarea "slidesPerView: 3,"
type textarea "});"
type textarea "speed: 400,"
type textarea "loop: true,"
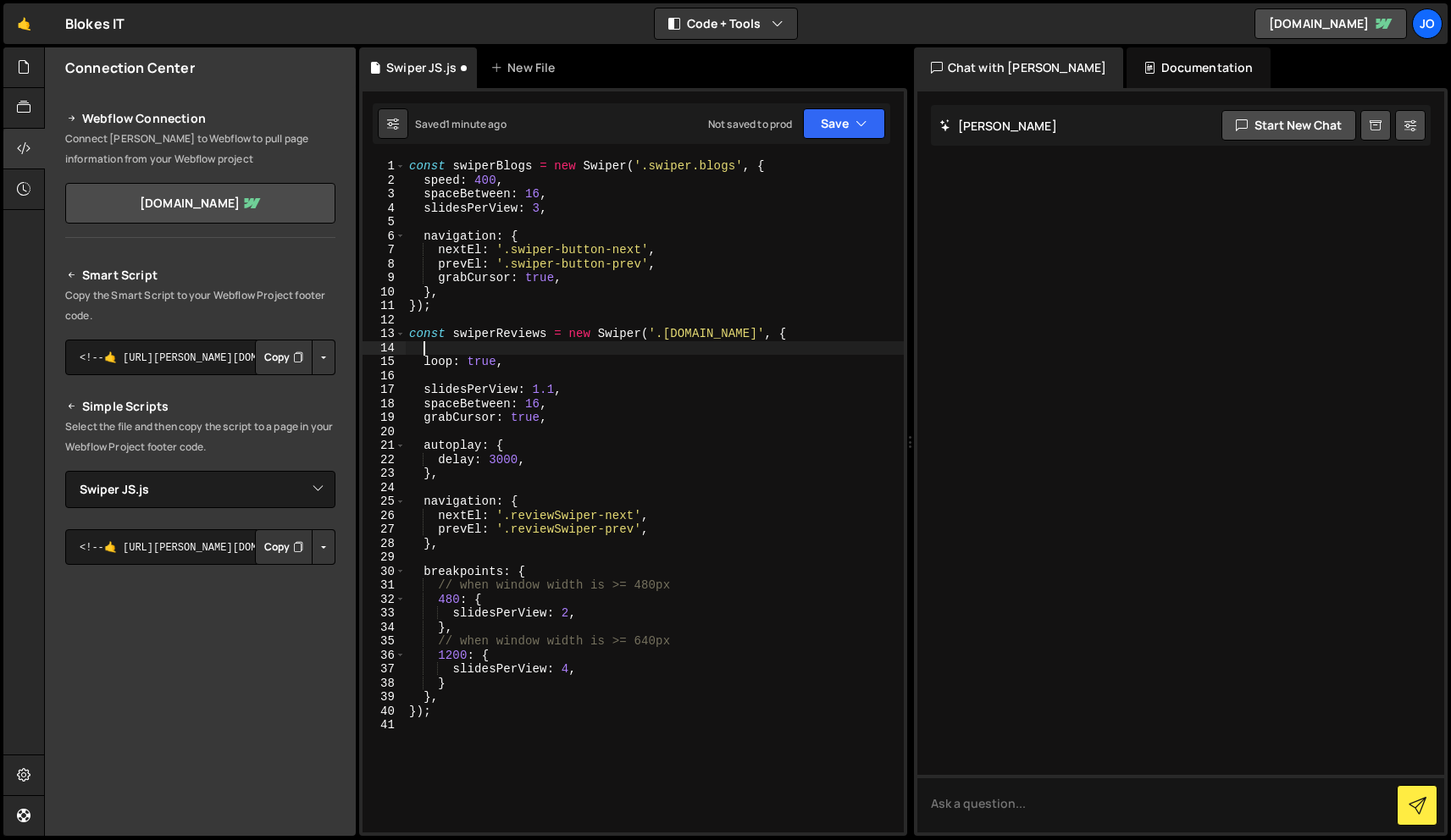
paste textarea "speed: 400,"
type textarea "loop: true,"
type textarea "slidesPerView: 1.1,"
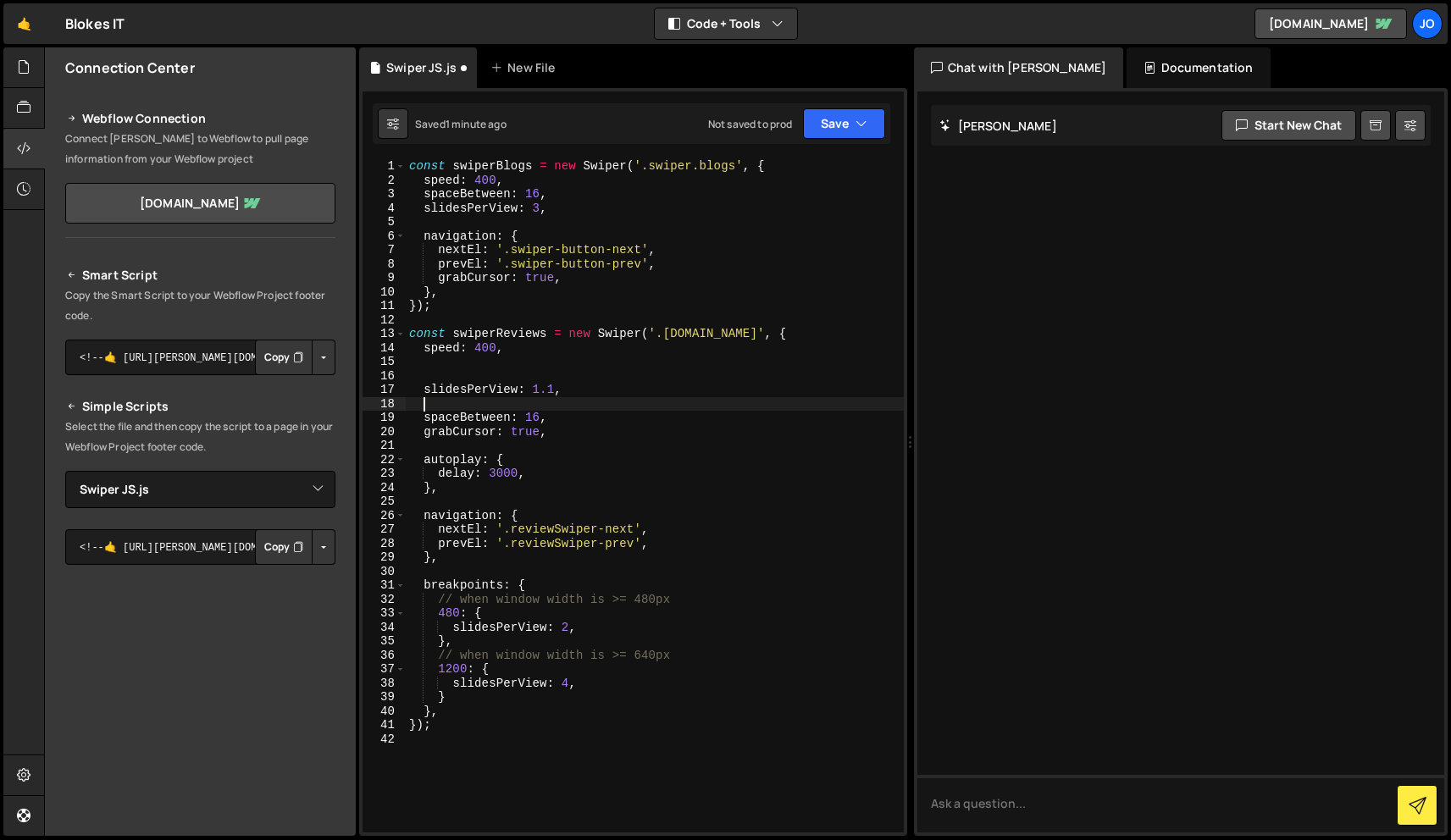
paste textarea "loop: true,"
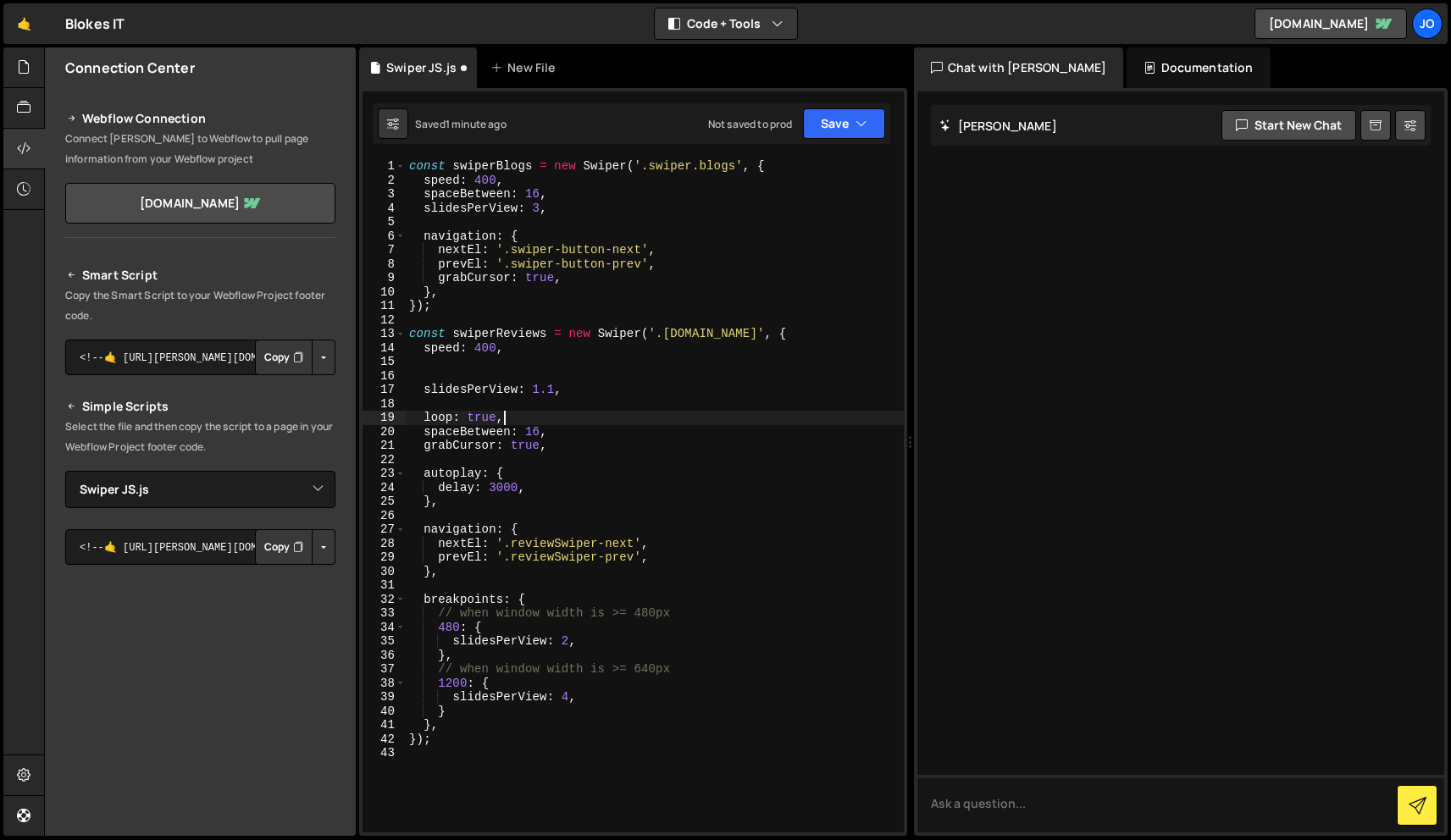
type textarea "spaceBetween: 16,"
type textarea "loop: true,"
type textarea "slidesPerView: 1.1,"
paste textarea "spaceBetween: 16,"
type textarea "spaceBetween: 16,"
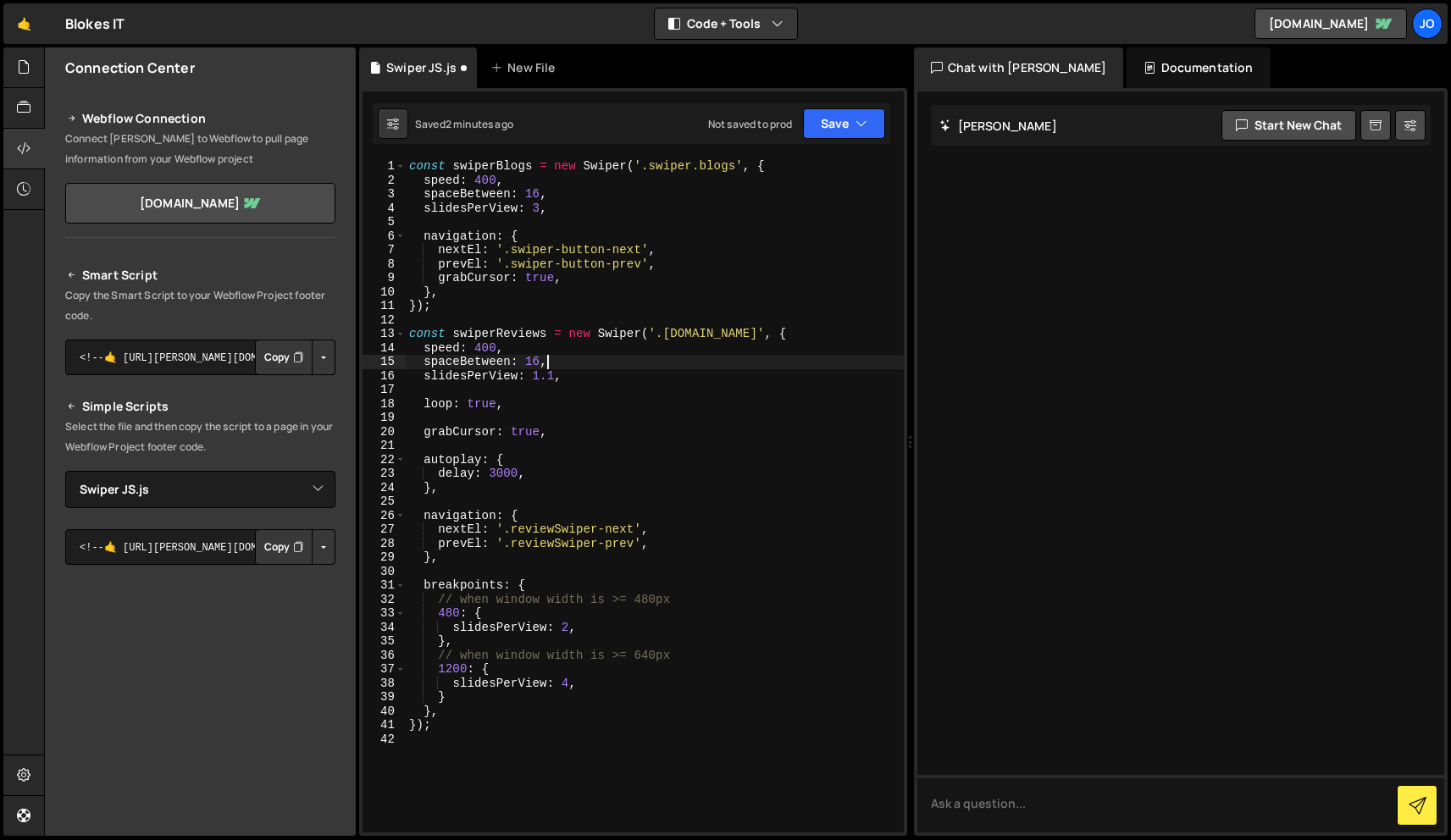
type textarea "slidesPerView: 1.1,"
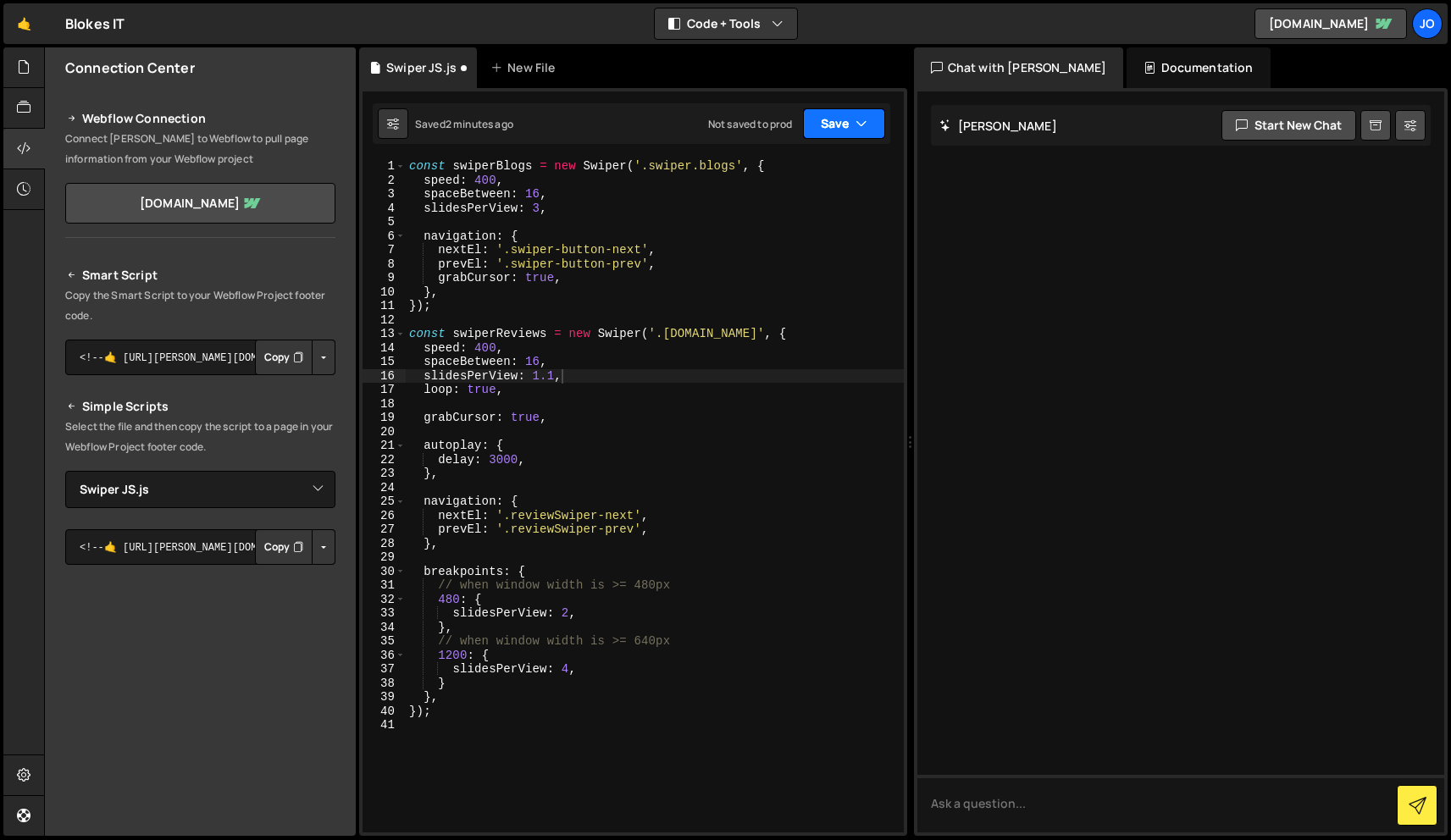
click at [861, 122] on icon "button" at bounding box center [861, 123] width 12 height 17
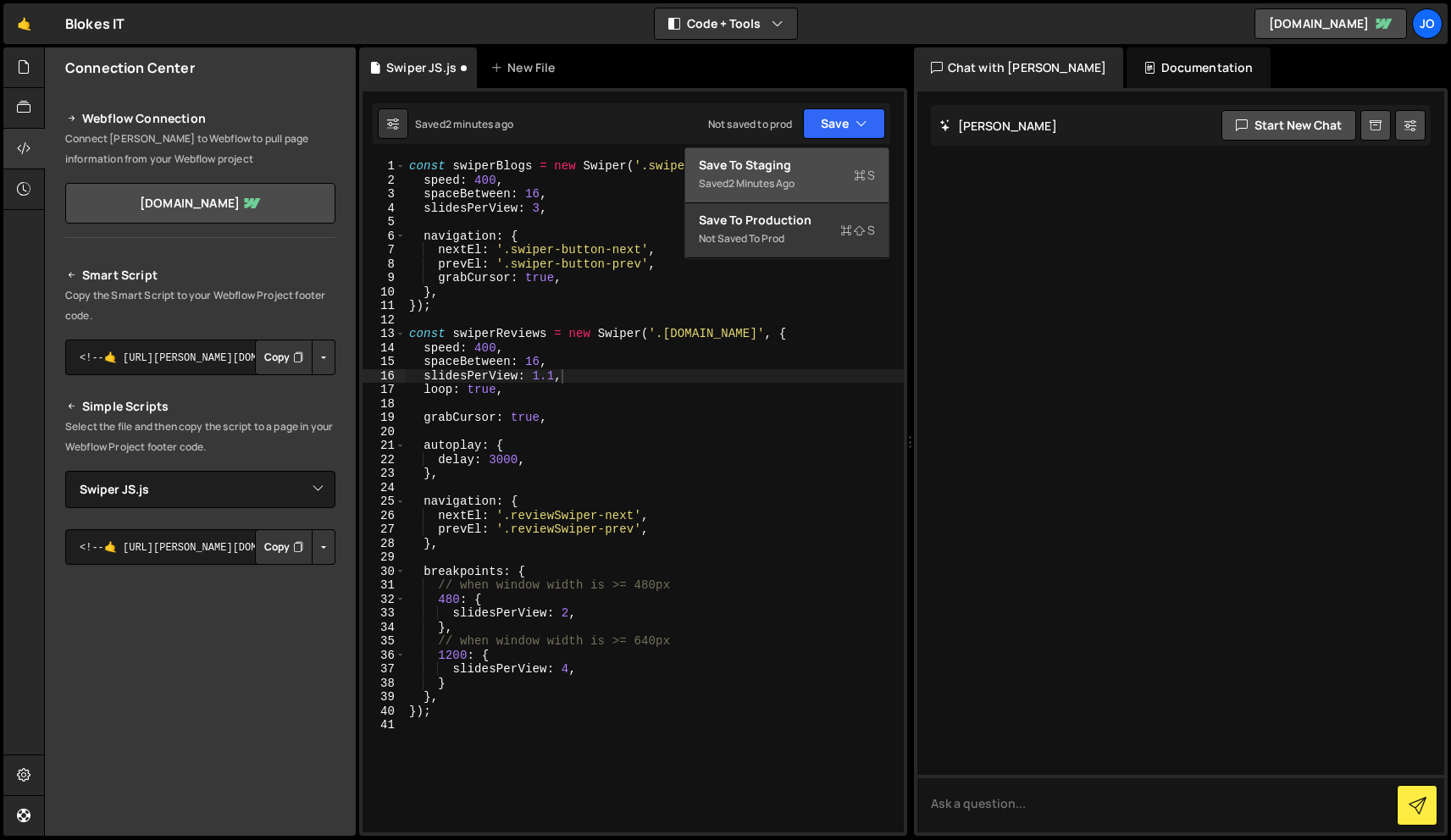
click at [821, 179] on div "Saved 2 minutes ago" at bounding box center [786, 184] width 176 height 20
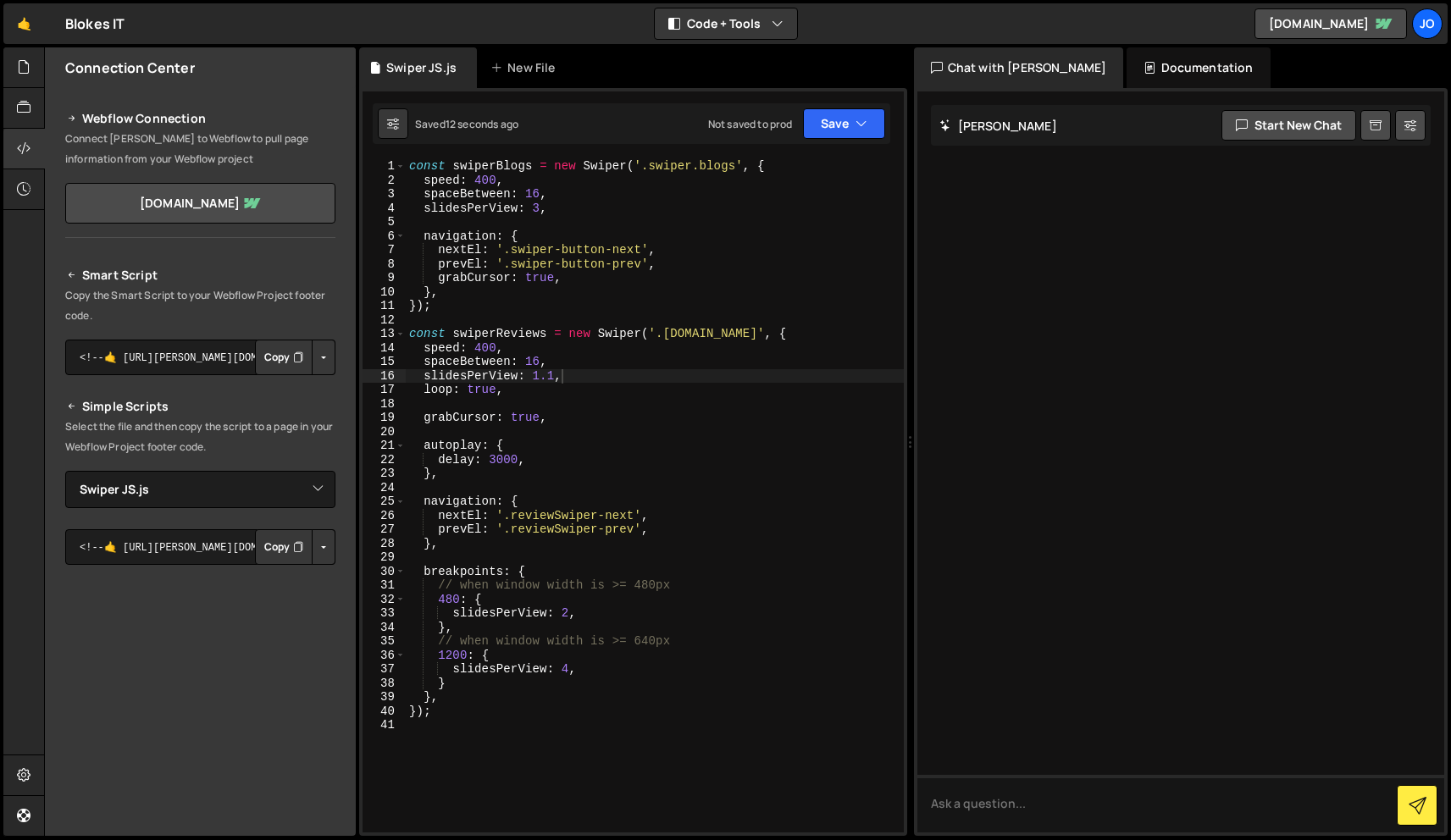
click at [593, 284] on div "const swiperBlogs = new Swiper ( '.swiper.blogs' , { speed : 400 , spaceBetween…" at bounding box center [655, 509] width 499 height 701
type textarea "});"
type textarea "},"
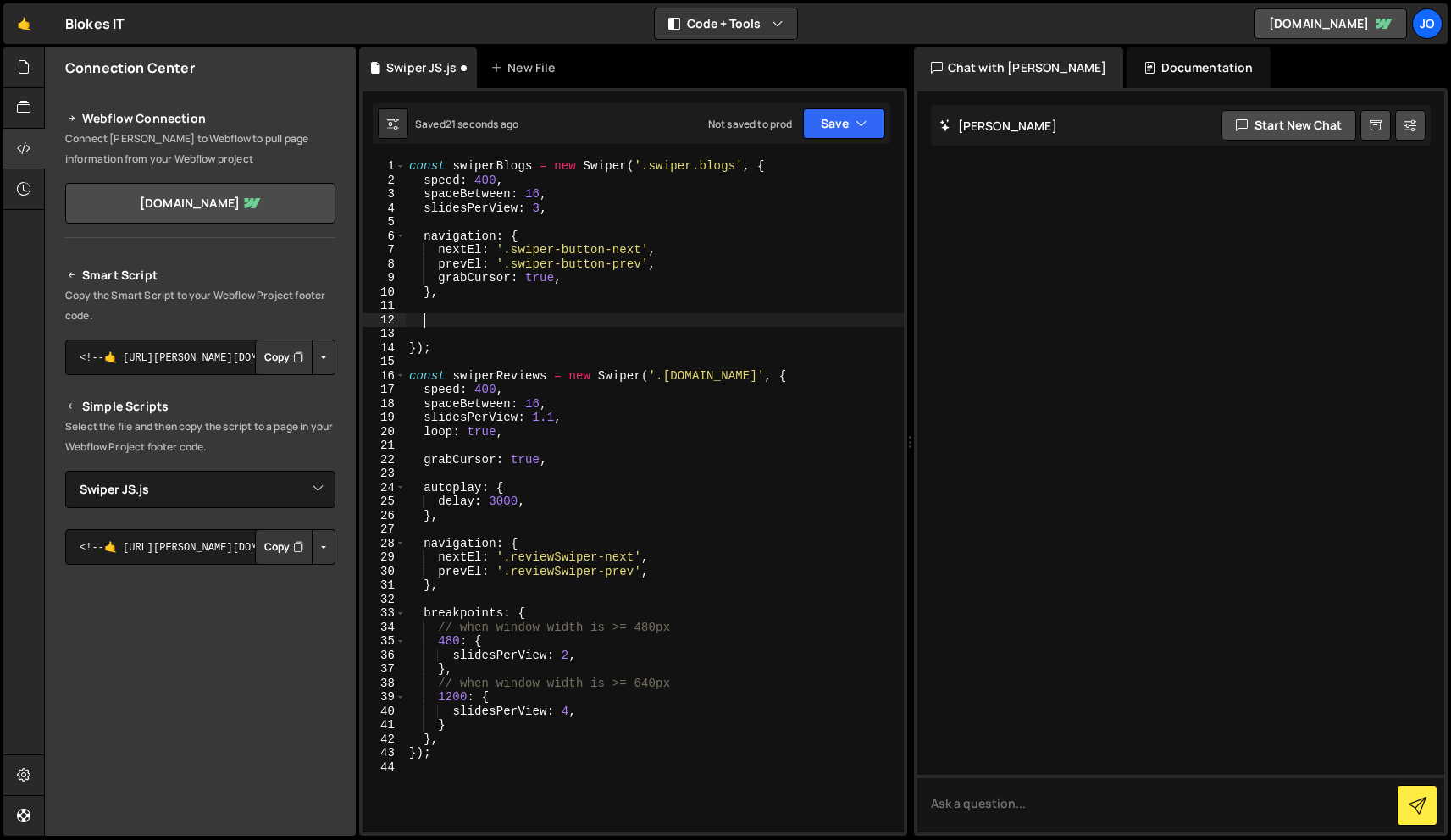
click at [444, 459] on div "const swiperBlogs = new Swiper ( '.swiper.blogs' , { speed : 400 , spaceBetween…" at bounding box center [655, 509] width 499 height 701
type textarea "grabCursor: true,"
type textarea "loop: true,"
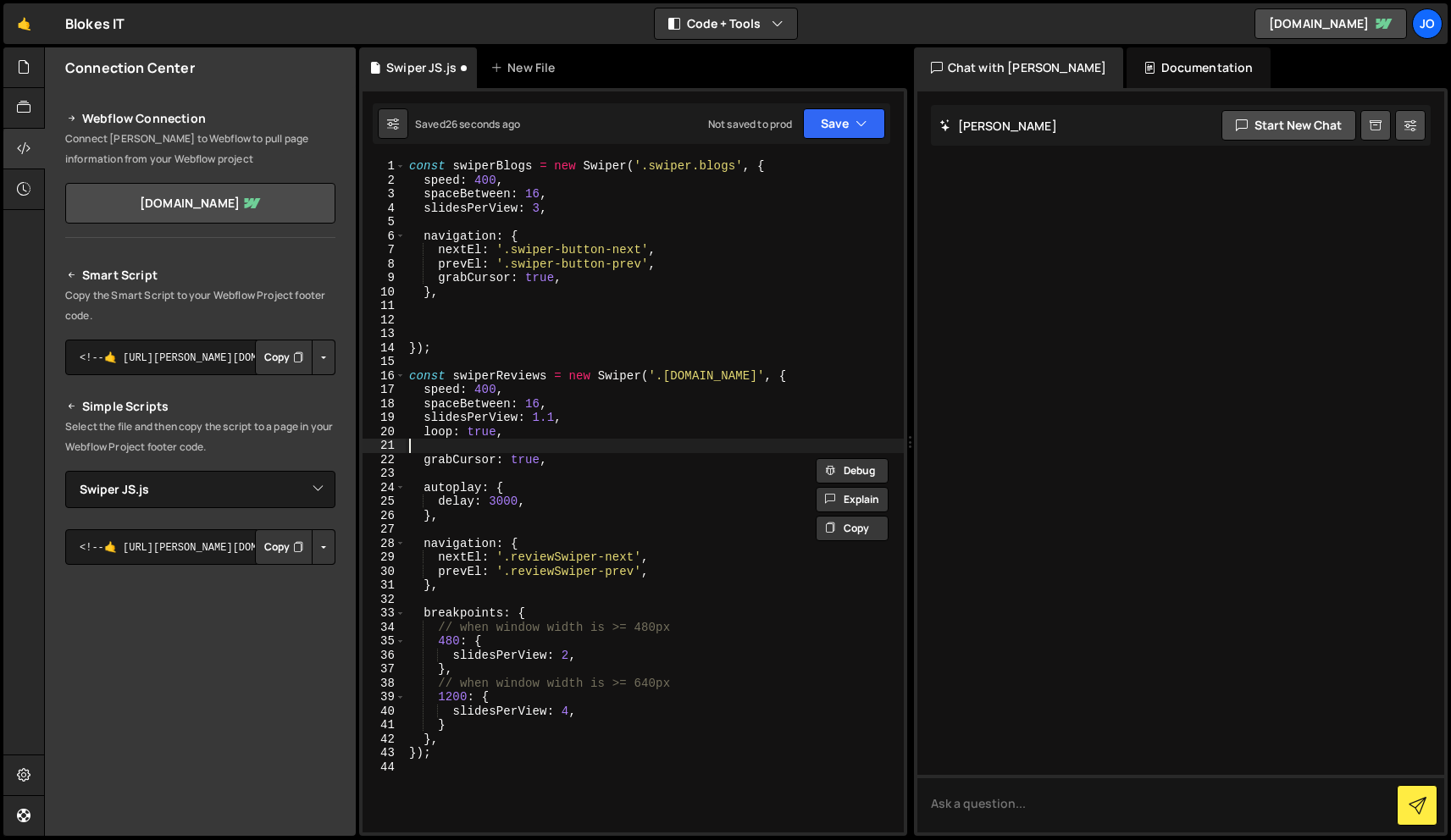
type textarea "grabCursor: true,"
type textarea "slidesPerView: 1.1,"
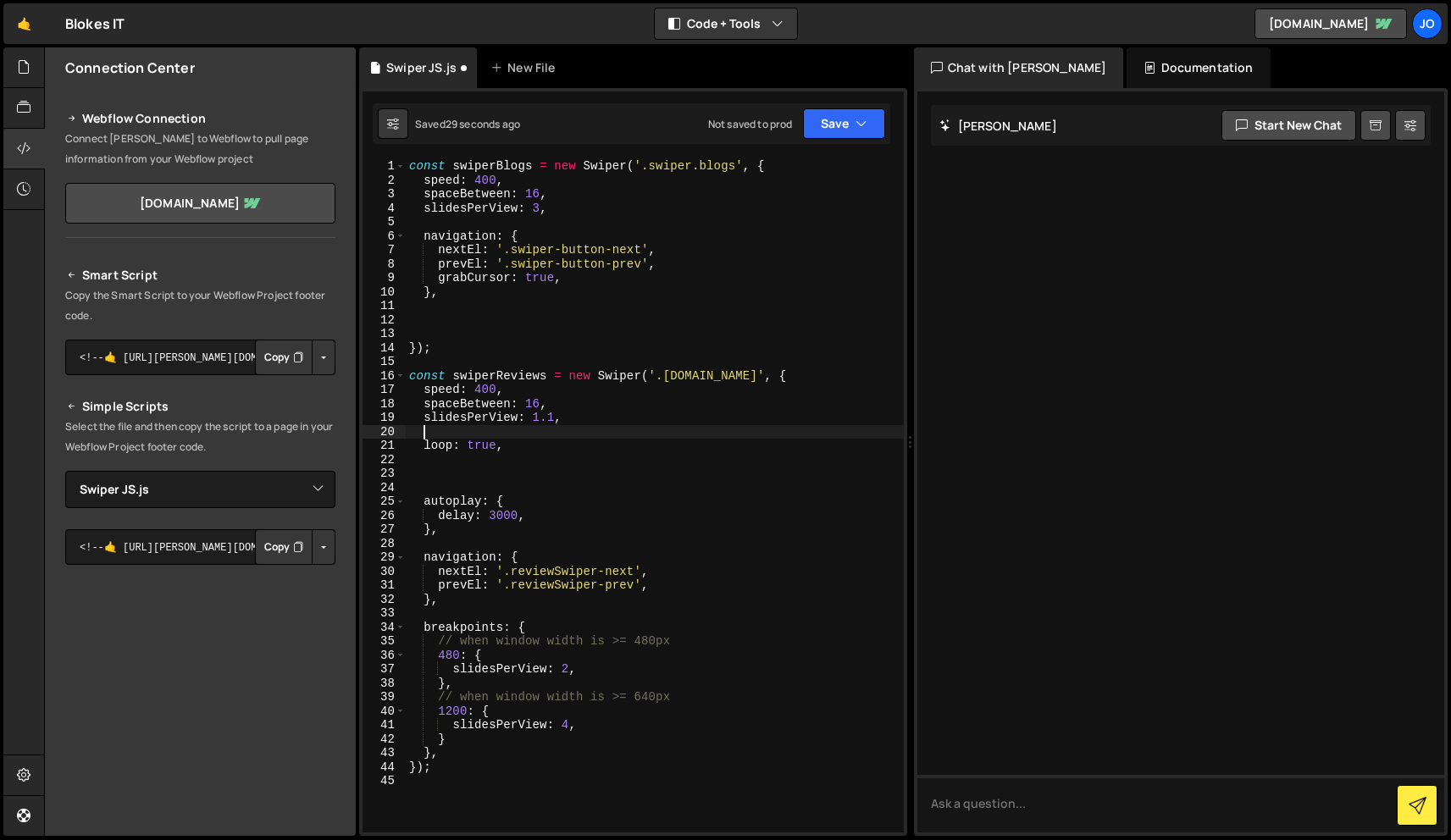
paste textarea "grabCursor: true,"
type textarea "const swiperReviews = new Swiper('.[DOMAIN_NAME]', {"
type textarea "});"
type textarea "navigation: {"
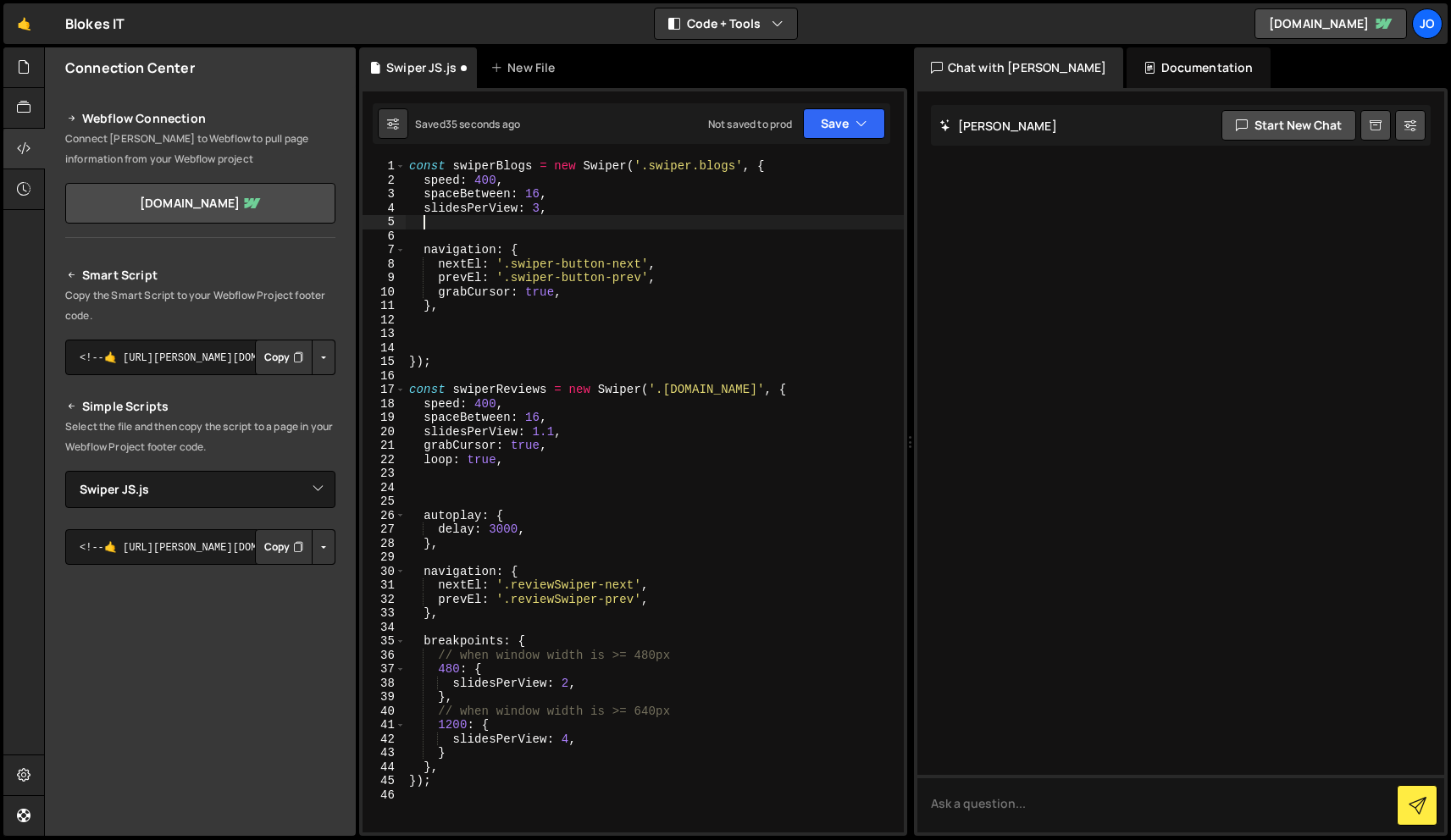
paste textarea "grabCursor: true,"
type textarea "grabCursor: true,"
type textarea "},"
type textarea "});"
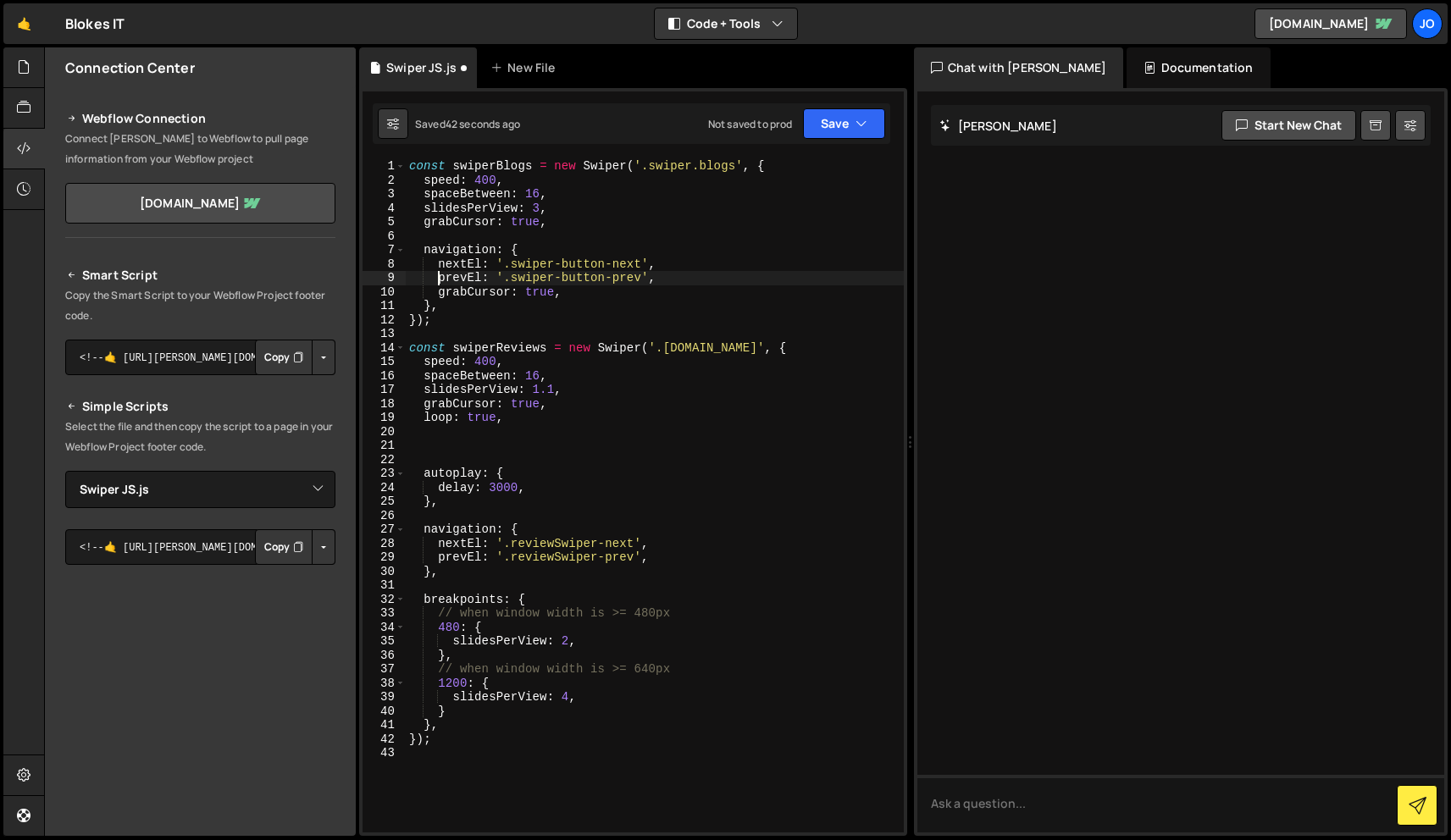
type textarea "navigation: {"
type textarea "grabCursor: true,"
type textarea "},"
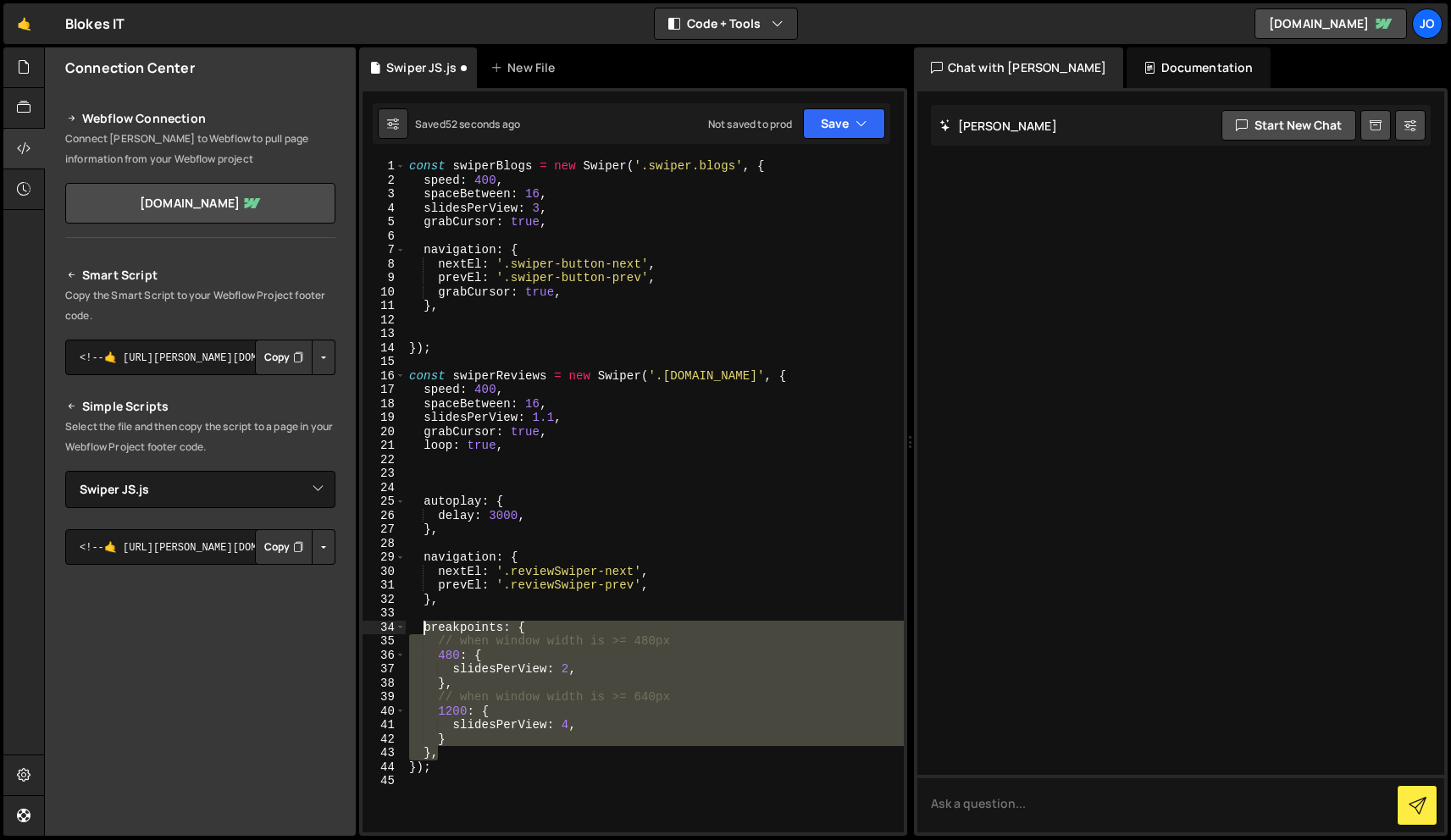
drag, startPoint x: 443, startPoint y: 749, endPoint x: 423, endPoint y: 623, distance: 127.6
click at [423, 623] on div "const swiperBlogs = new Swiper ( '.swiper.blogs' , { speed : 400 , spaceBetween…" at bounding box center [655, 509] width 499 height 701
type textarea "breakpoints: { // when window width is >= 480px"
click at [469, 326] on div "const swiperBlogs = new Swiper ( '.swiper.blogs' , { speed : 400 , spaceBetween…" at bounding box center [655, 509] width 499 height 701
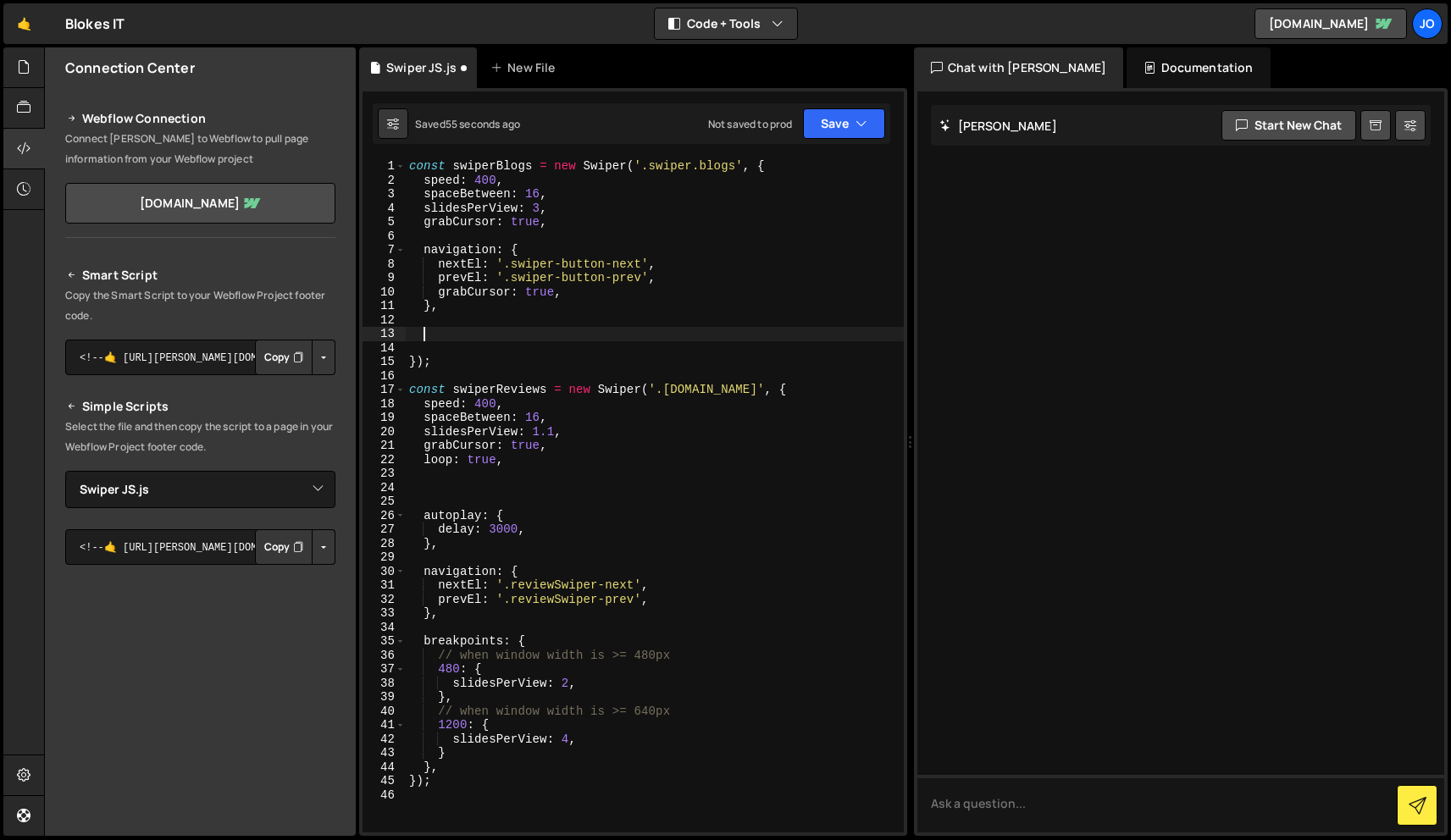
paste textarea "},"
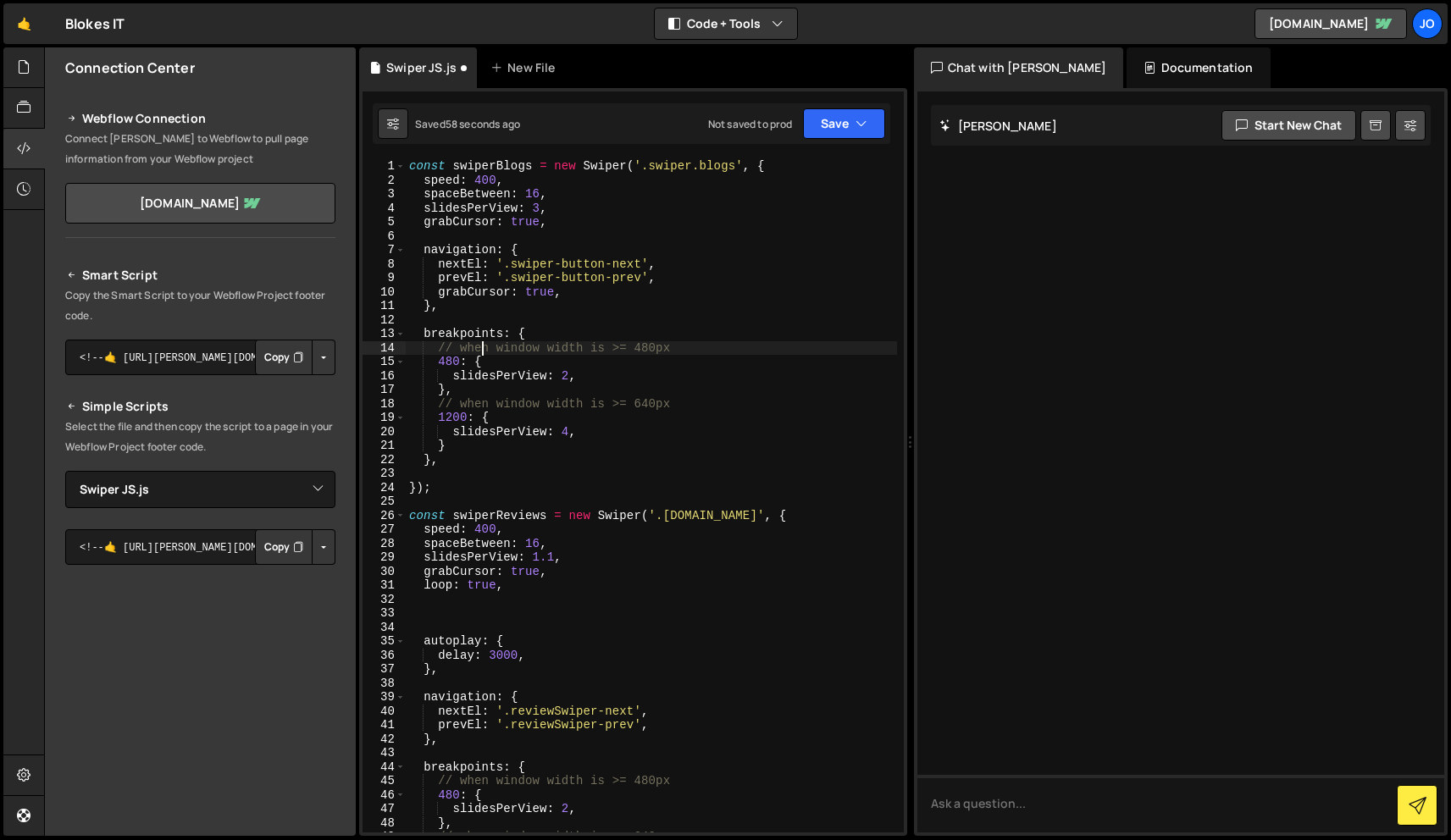
type textarea "breakpoints: {"
type textarea "navigation: {"
click at [475, 422] on div "const swiperBlogs = new Swiper ( '.swiper.blogs' , { speed : 400 , spaceBetween…" at bounding box center [652, 509] width 492 height 701
click at [463, 354] on div "const swiperBlogs = new Swiper ( '.swiper.blogs' , { speed : 400 , spaceBetween…" at bounding box center [652, 509] width 492 height 701
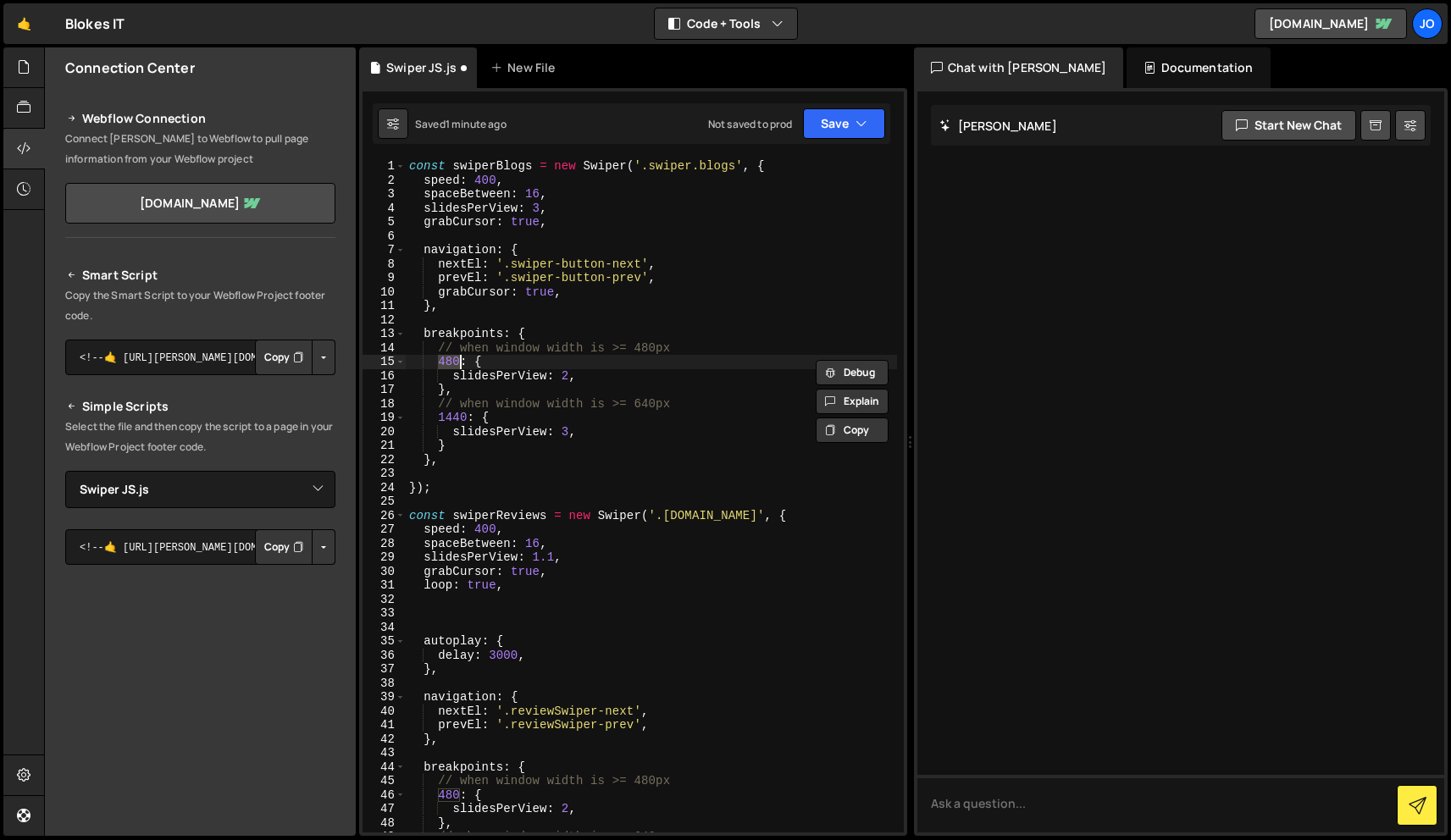
click at [549, 357] on div "const swiperBlogs = new Swiper ( '.swiper.blogs' , { speed : 400 , spaceBetween…" at bounding box center [652, 509] width 492 height 701
type textarea "breakpoints: {"
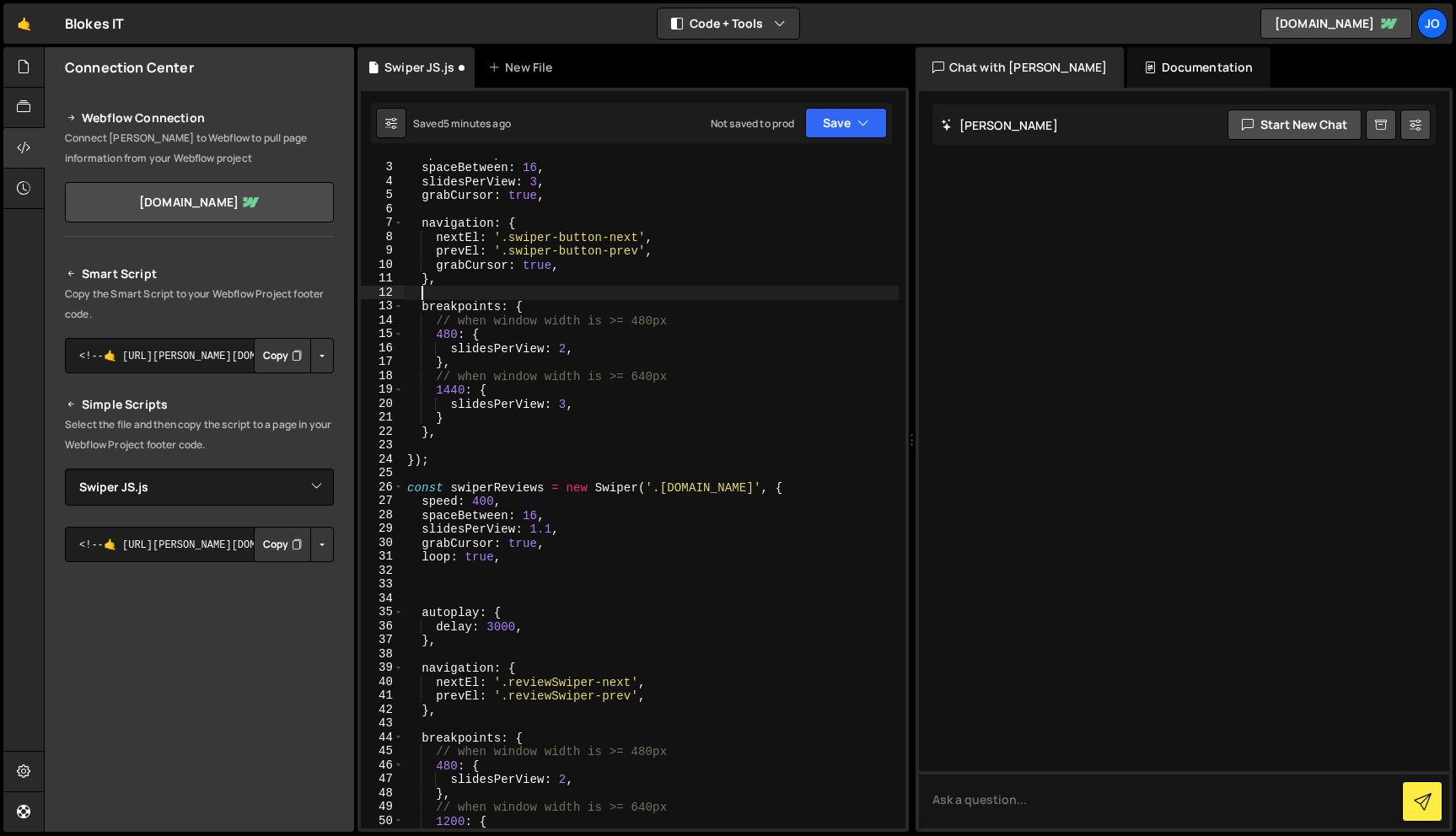
scroll to position [10, 0]
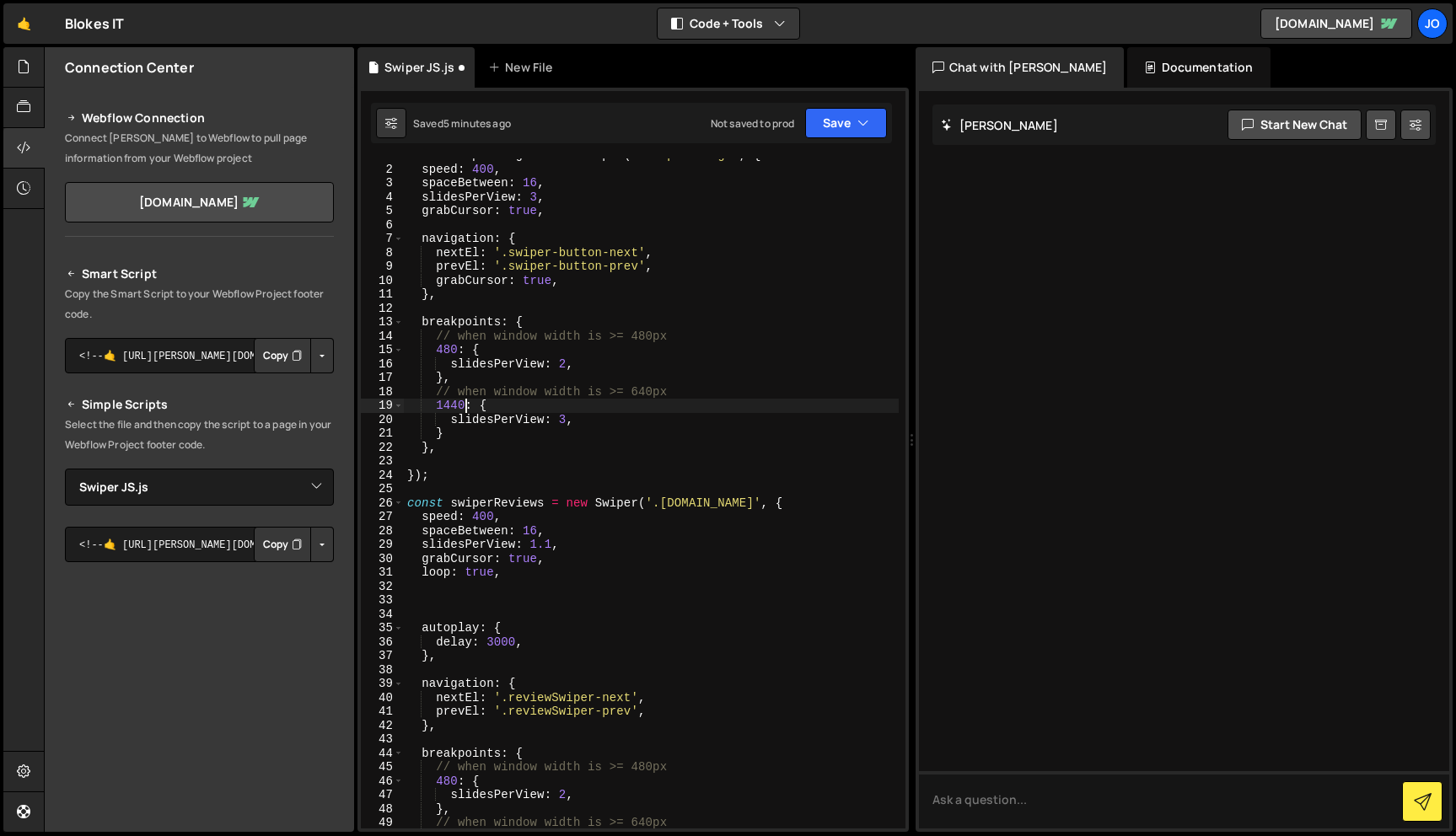
click at [468, 408] on div "const swiperBlogs = new Swiper ( '.swiper.blogs' , { speed : 400 , spaceBetween…" at bounding box center [651, 497] width 495 height 698
click at [879, 122] on button "Save" at bounding box center [846, 123] width 82 height 31
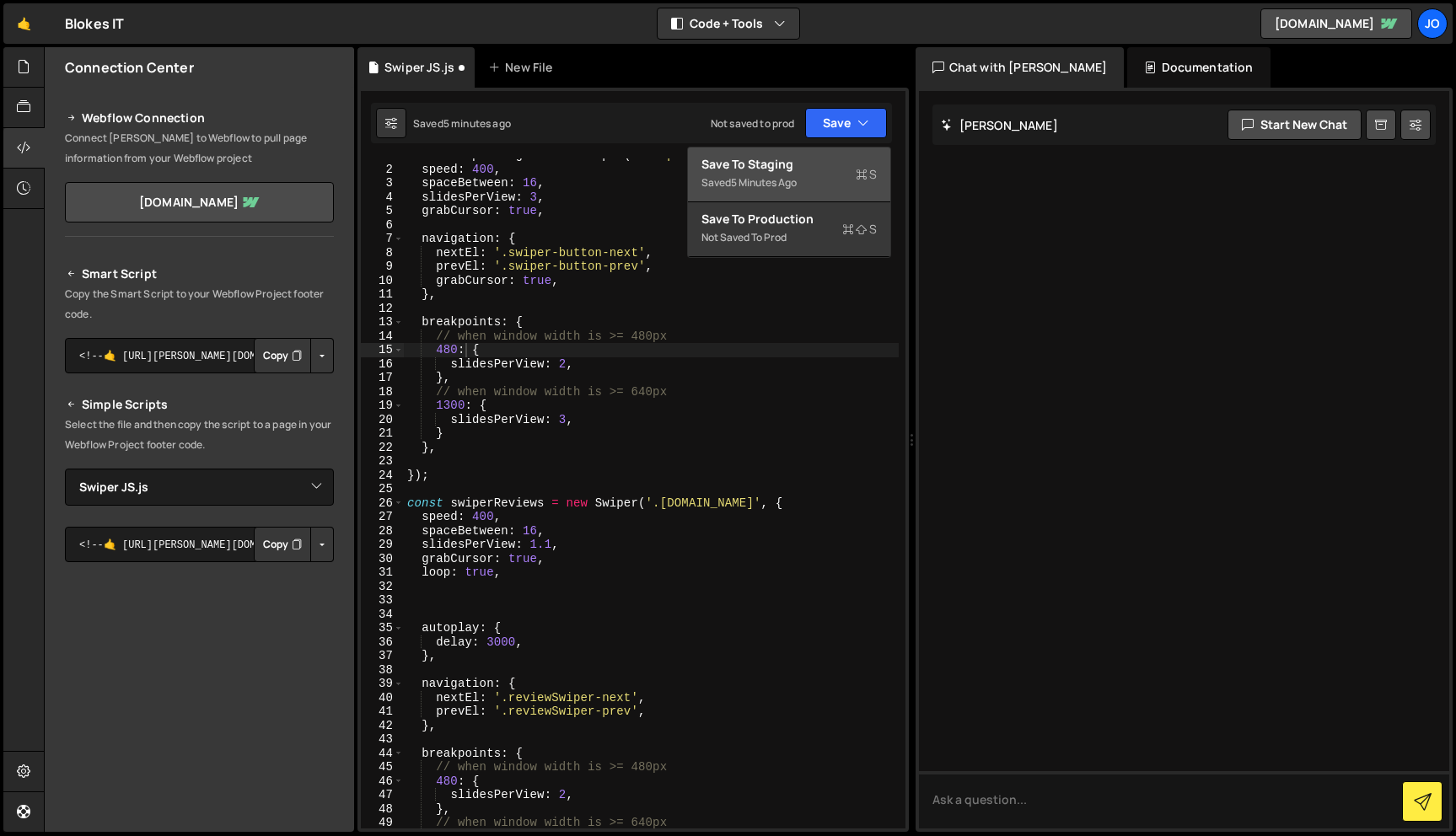
click at [825, 169] on div "Save to Staging S" at bounding box center [789, 164] width 175 height 17
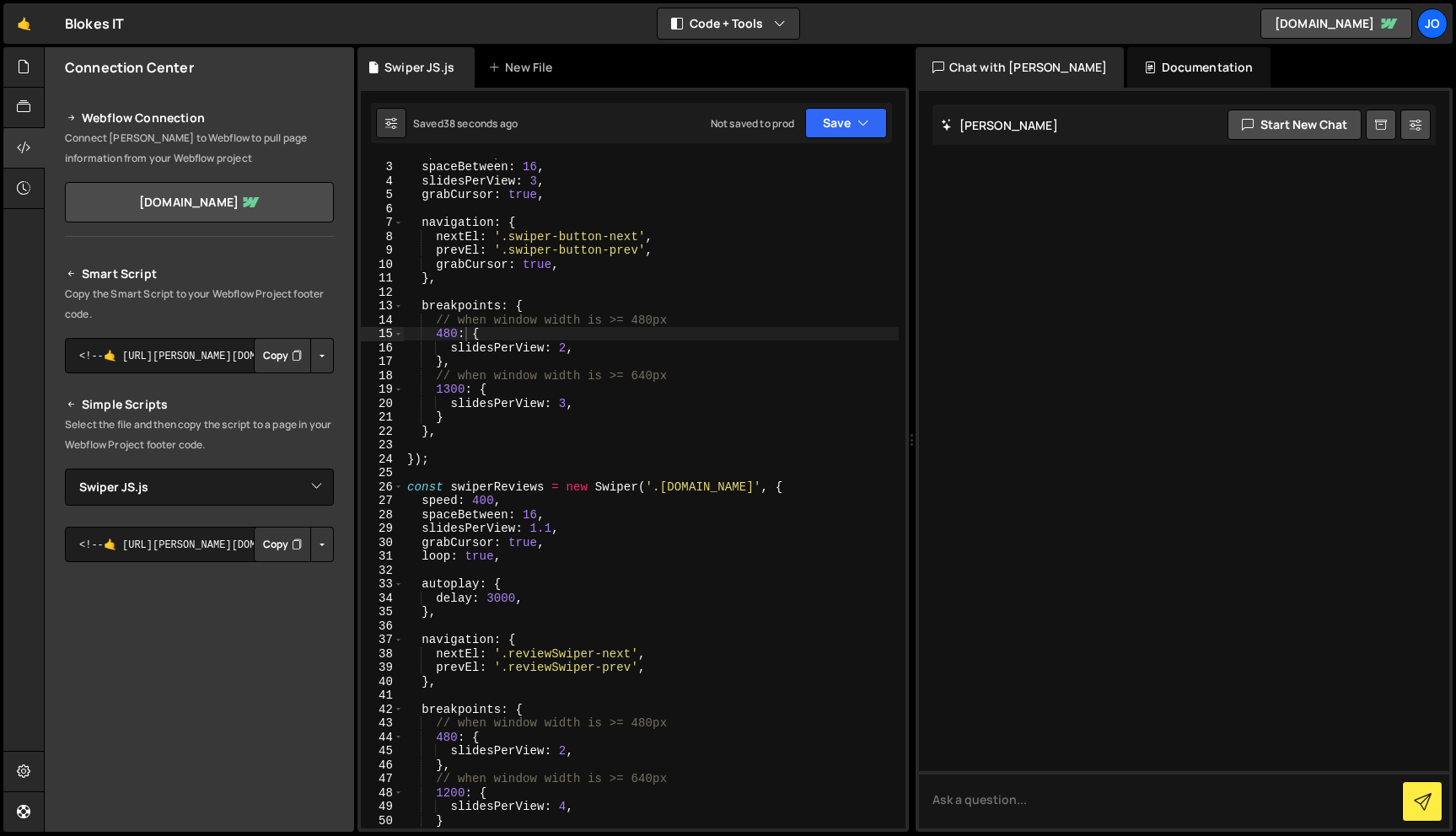
scroll to position [22, 0]
click at [478, 339] on div "speed : 400 , spaceBetween : 16 , slidesPerView : 3 , grabCursor : true , navig…" at bounding box center [651, 499] width 495 height 698
click at [446, 316] on div "speed : 400 , spaceBetween : 16 , slidesPerView : 3 , grabCursor : true , navig…" at bounding box center [651, 499] width 495 height 698
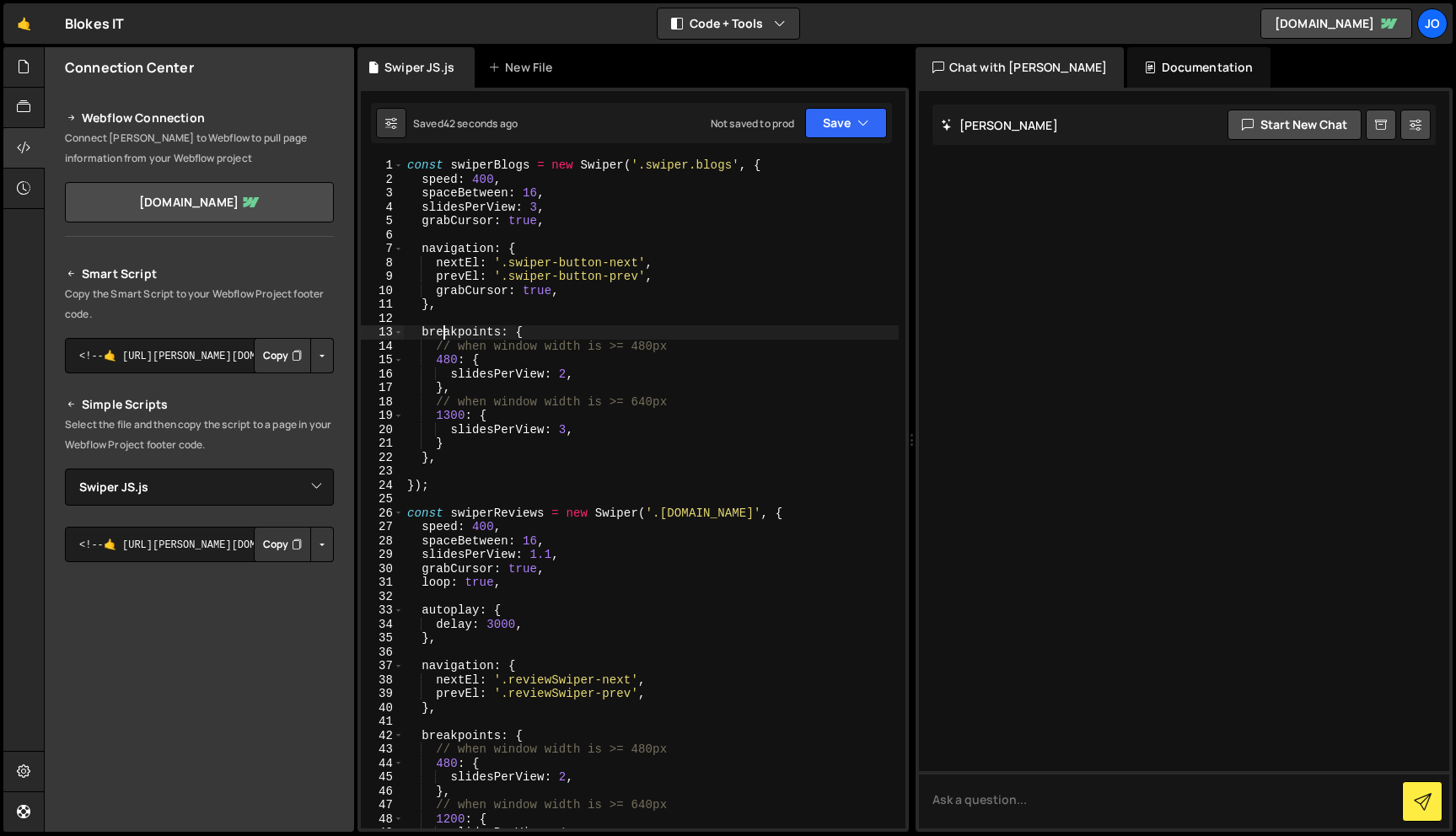
click at [563, 208] on div "const swiperBlogs = new Swiper ( '.swiper.blogs' , { speed : 400 , spaceBetween…" at bounding box center [651, 507] width 495 height 698
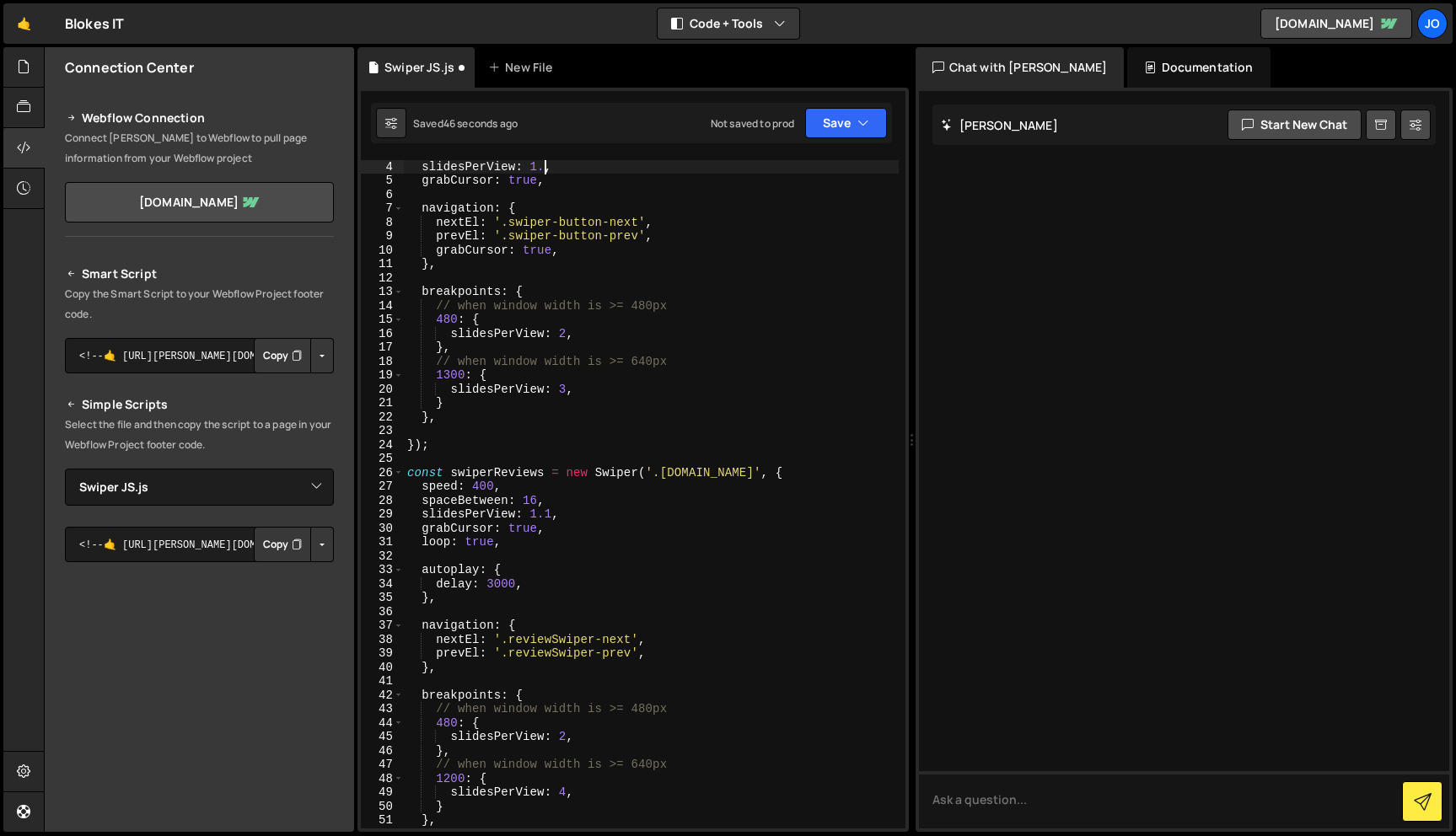
scroll to position [0, 9]
click at [871, 125] on button "Save" at bounding box center [846, 123] width 82 height 31
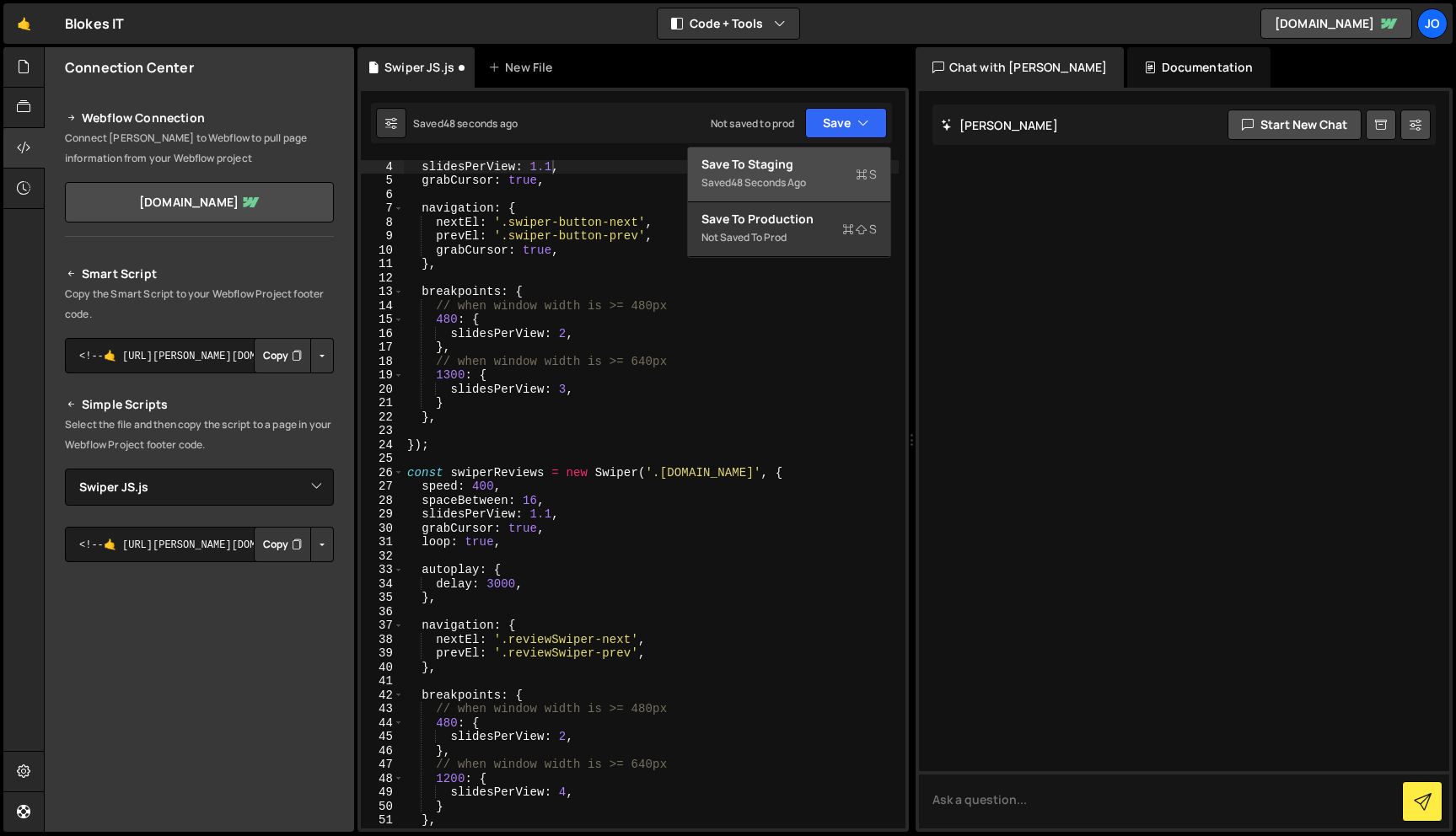
click at [815, 174] on div "Saved 48 seconds ago" at bounding box center [789, 183] width 175 height 20
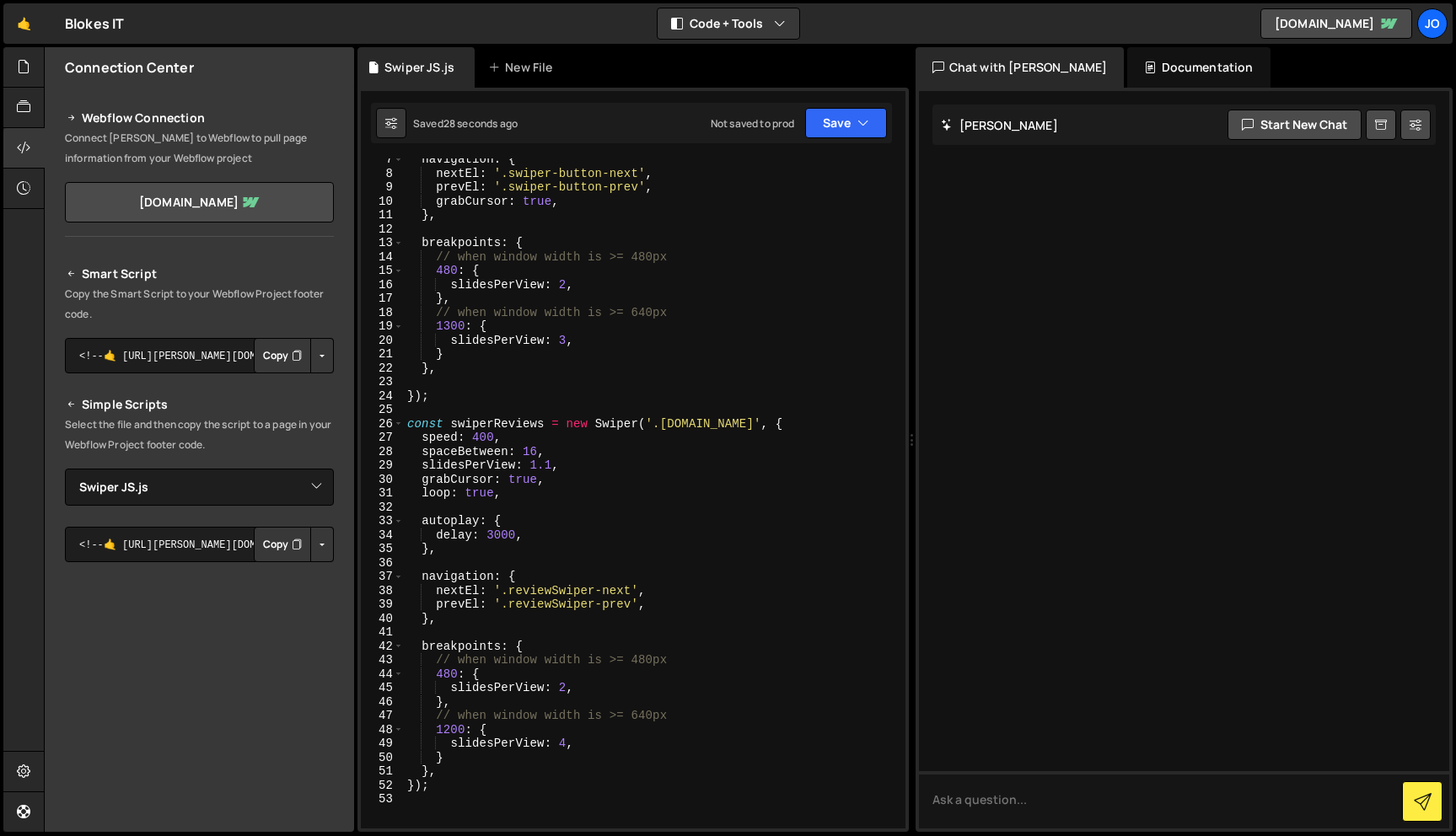
scroll to position [57, 0]
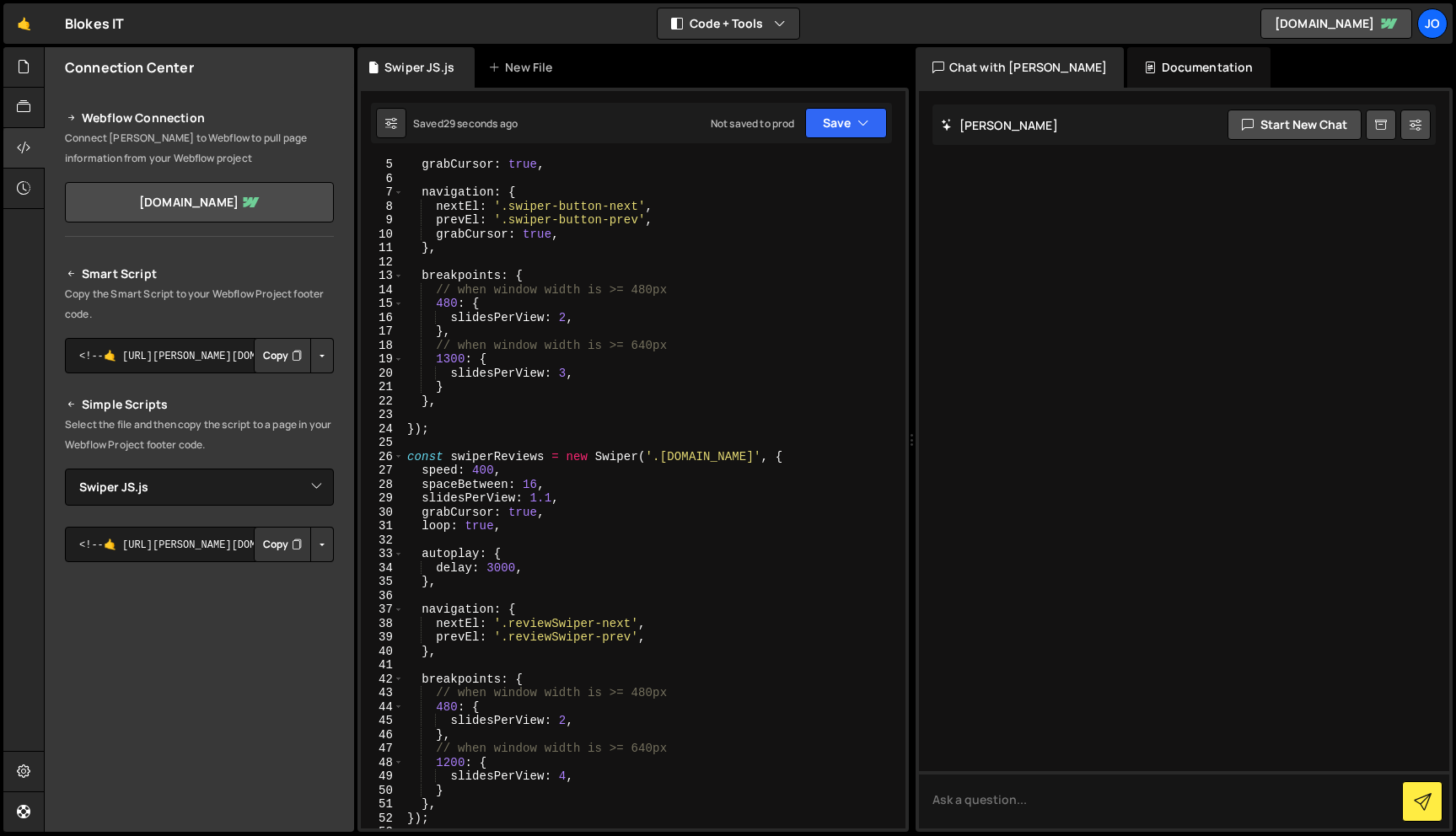
click at [465, 354] on div "grabCursor : true , navigation : { nextEl : '.swiper-button-next' , prevEl : '.…" at bounding box center [651, 507] width 495 height 698
click at [869, 124] on button "Save" at bounding box center [846, 123] width 82 height 31
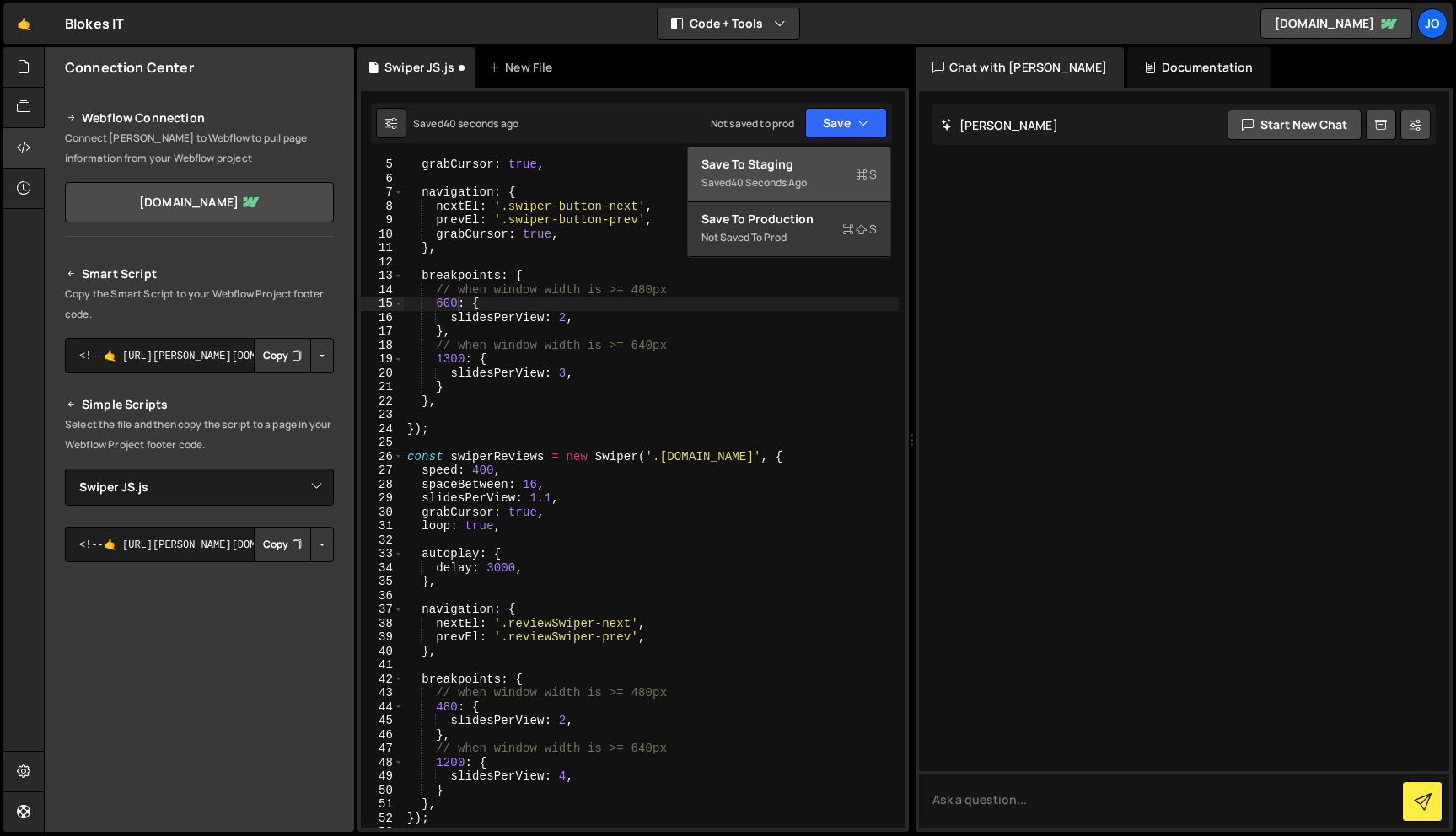
click at [773, 177] on div "40 seconds ago" at bounding box center [769, 182] width 76 height 14
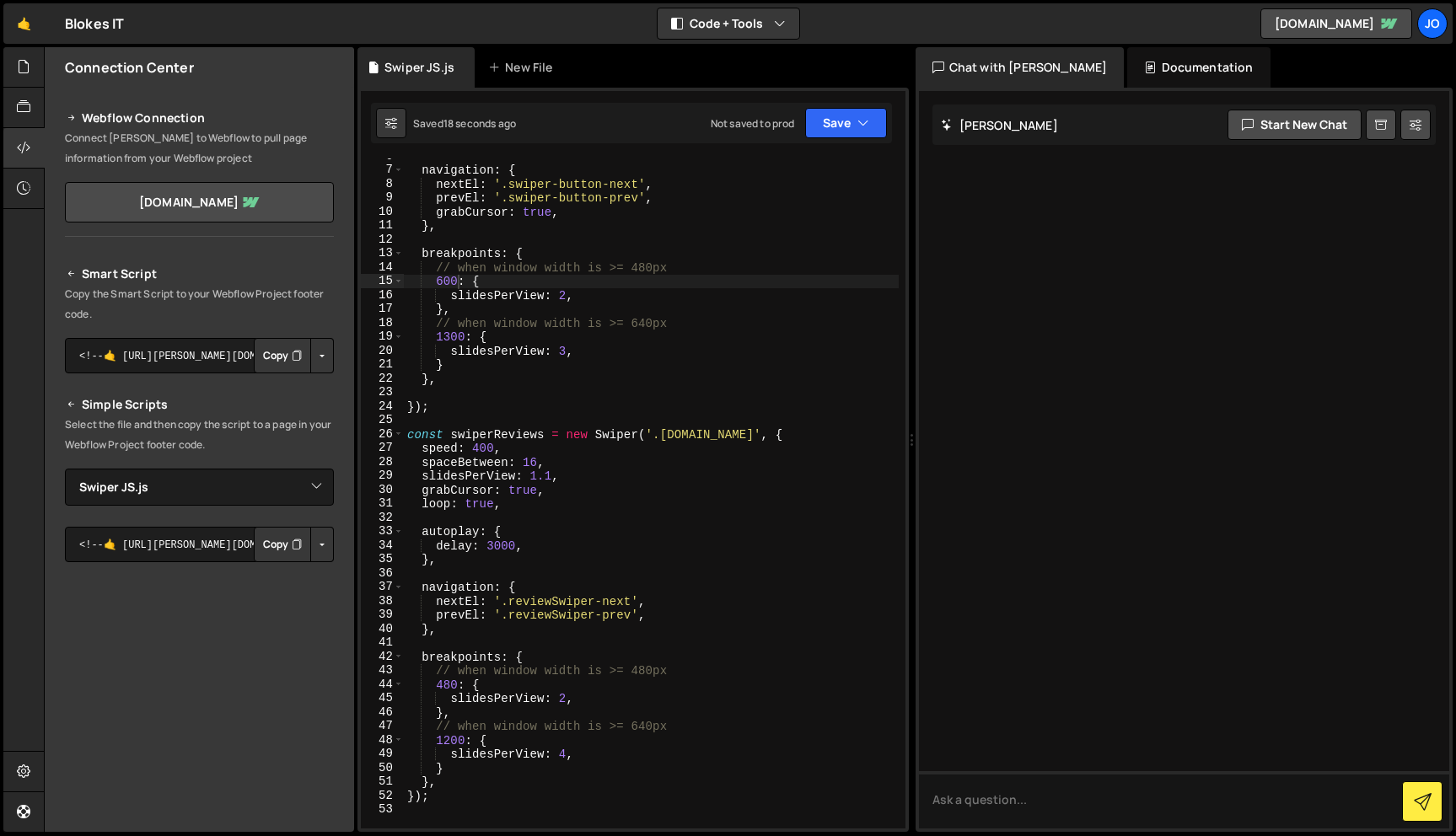
scroll to position [91, 0]
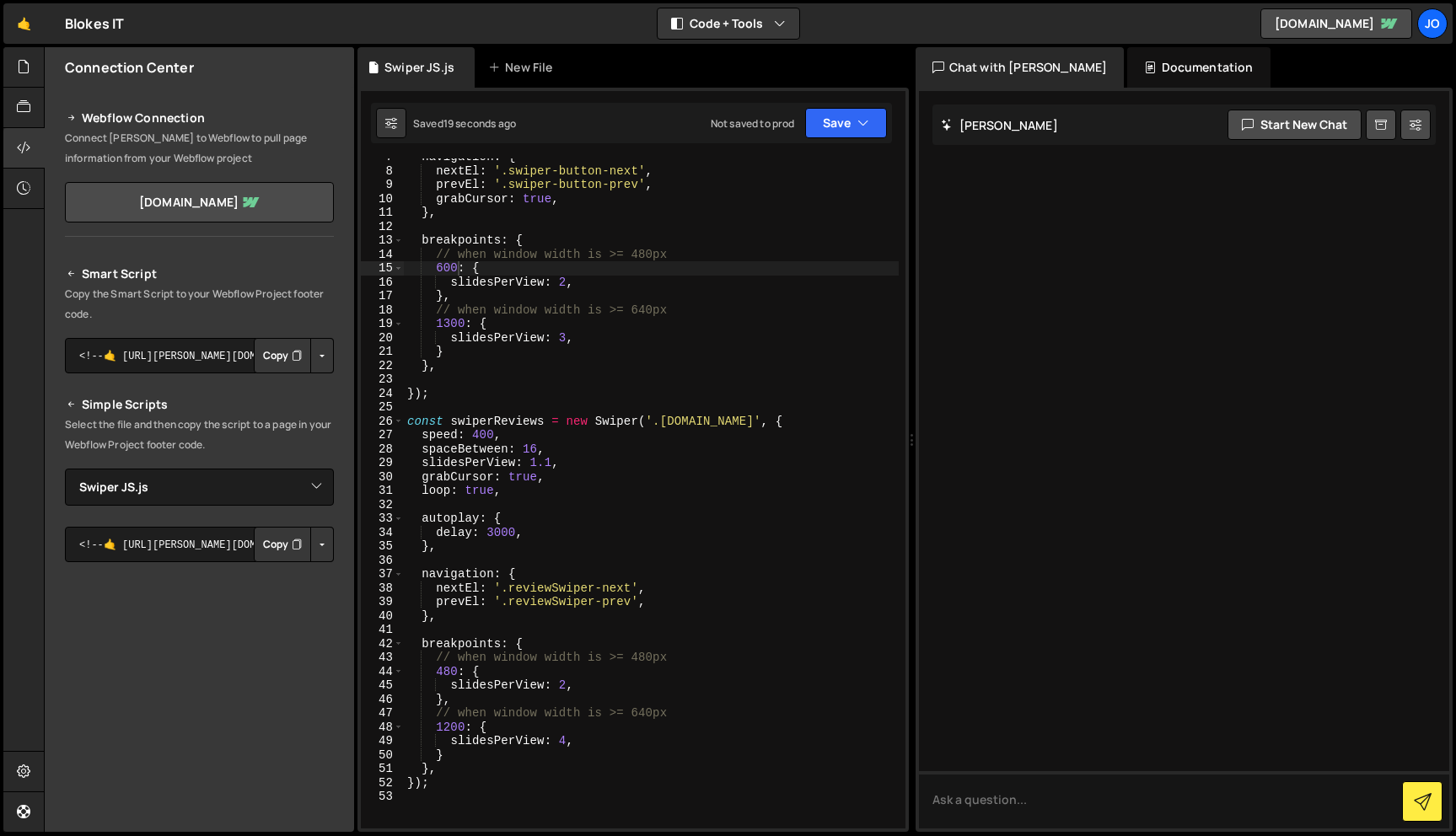
click at [466, 653] on div "navigation : { nextEl : '.swiper-button-next' , prevEl : '.swiper-button-prev' …" at bounding box center [651, 499] width 495 height 698
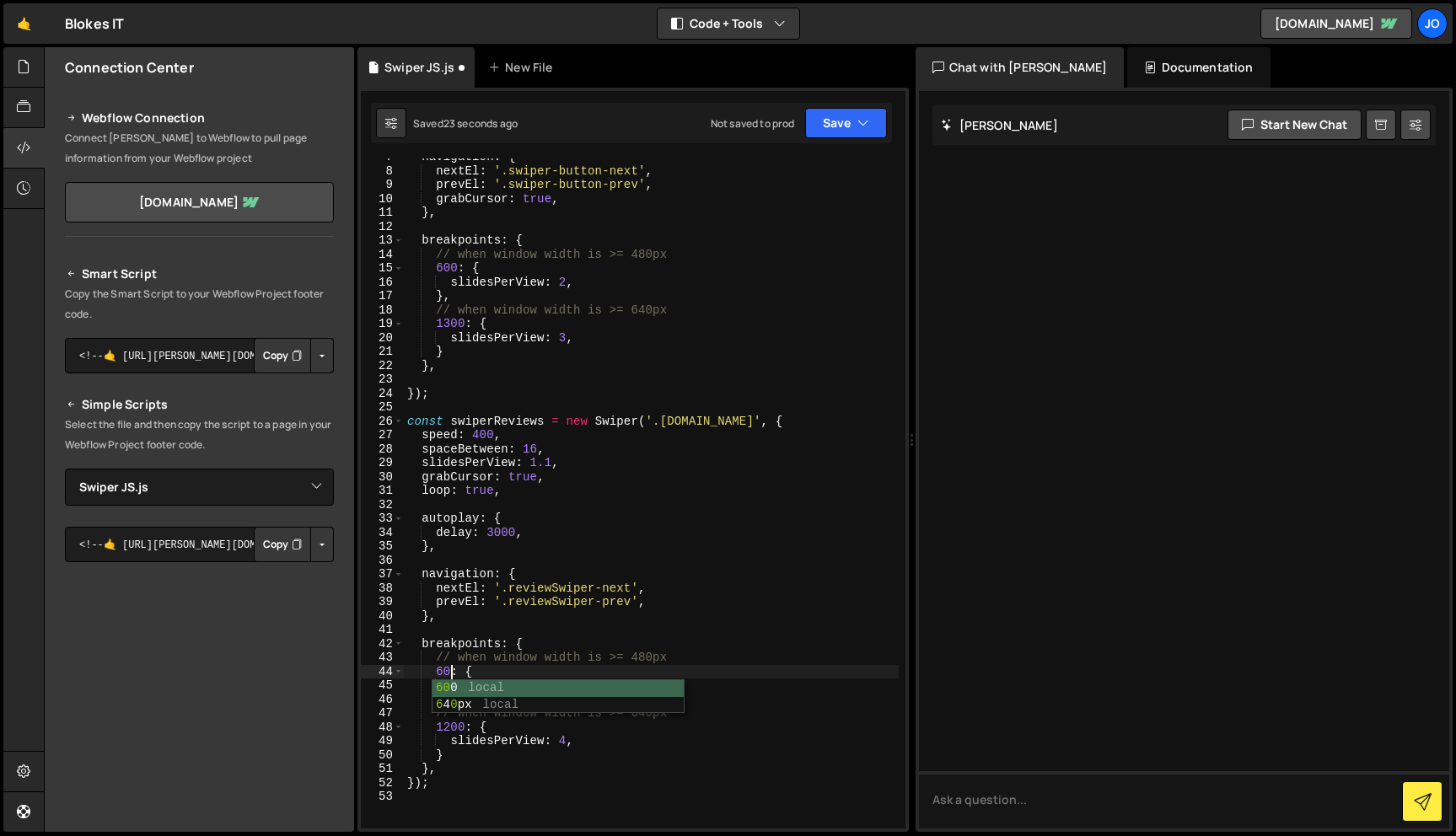
scroll to position [0, 3]
type textarea "600: {"
click at [864, 130] on button "Save" at bounding box center [846, 123] width 82 height 31
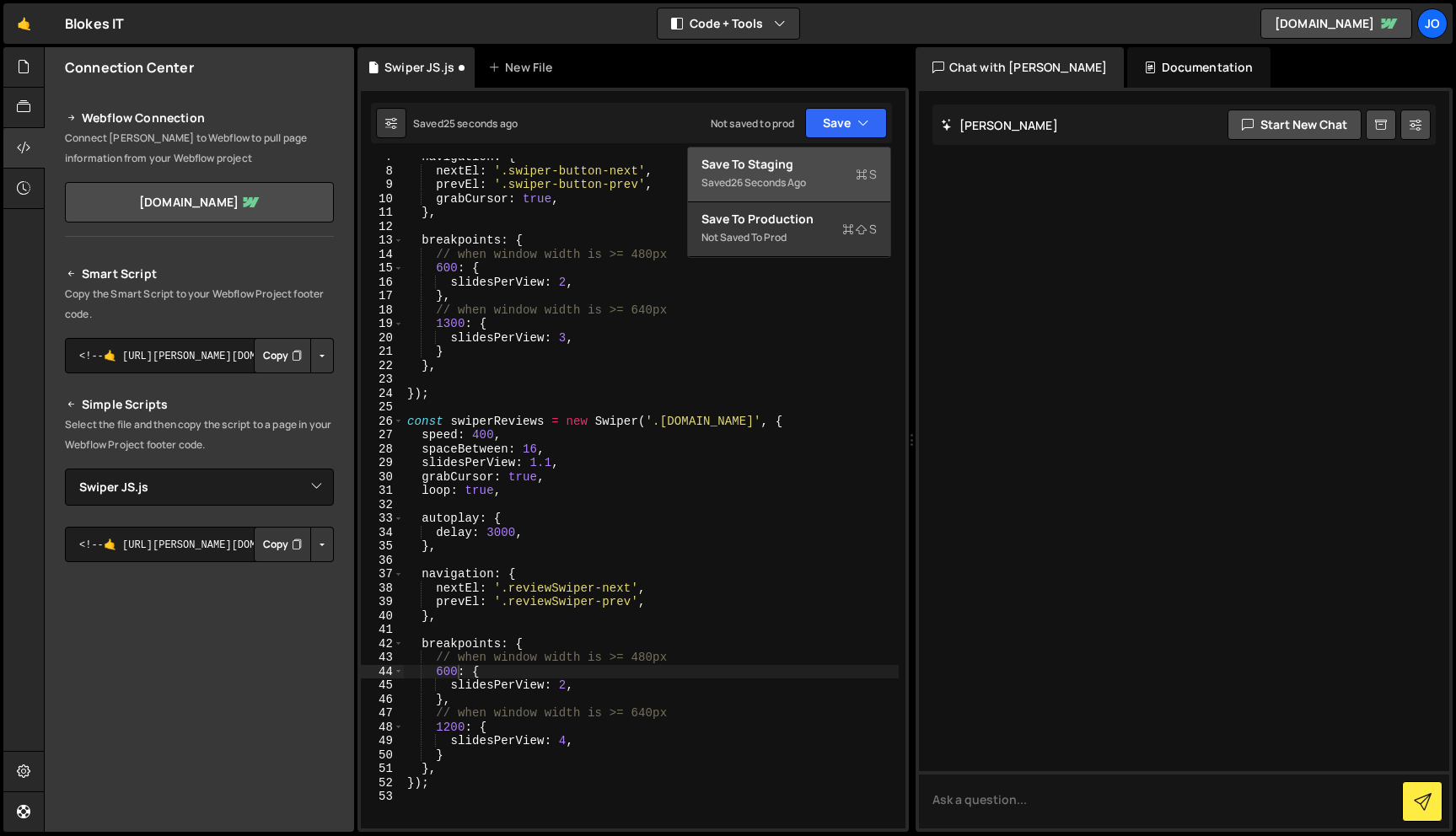
click at [777, 176] on div "26 seconds ago" at bounding box center [768, 182] width 75 height 14
